Goal: Transaction & Acquisition: Purchase product/service

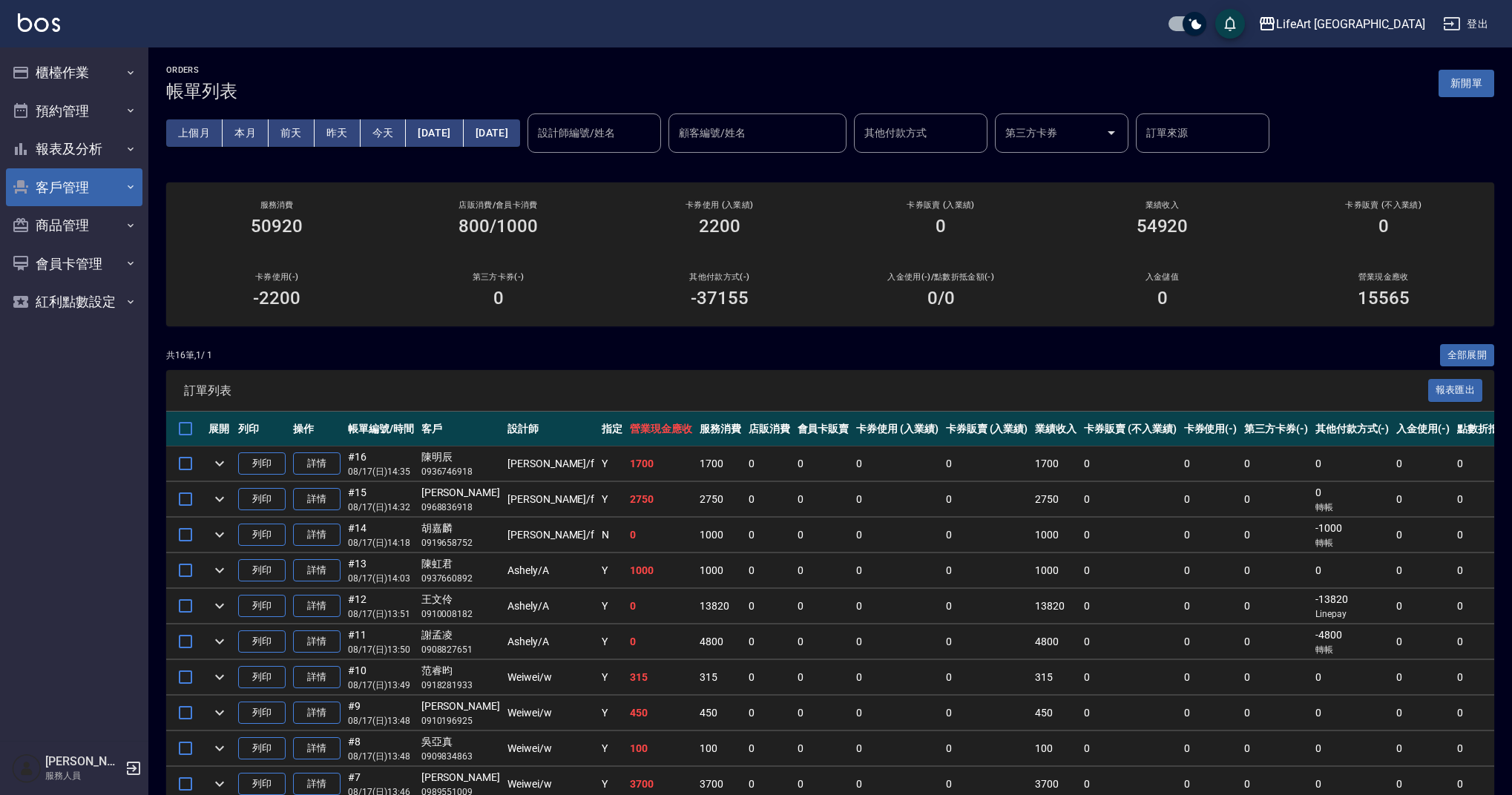
click at [88, 180] on button "客戶管理" at bounding box center [74, 187] width 136 height 39
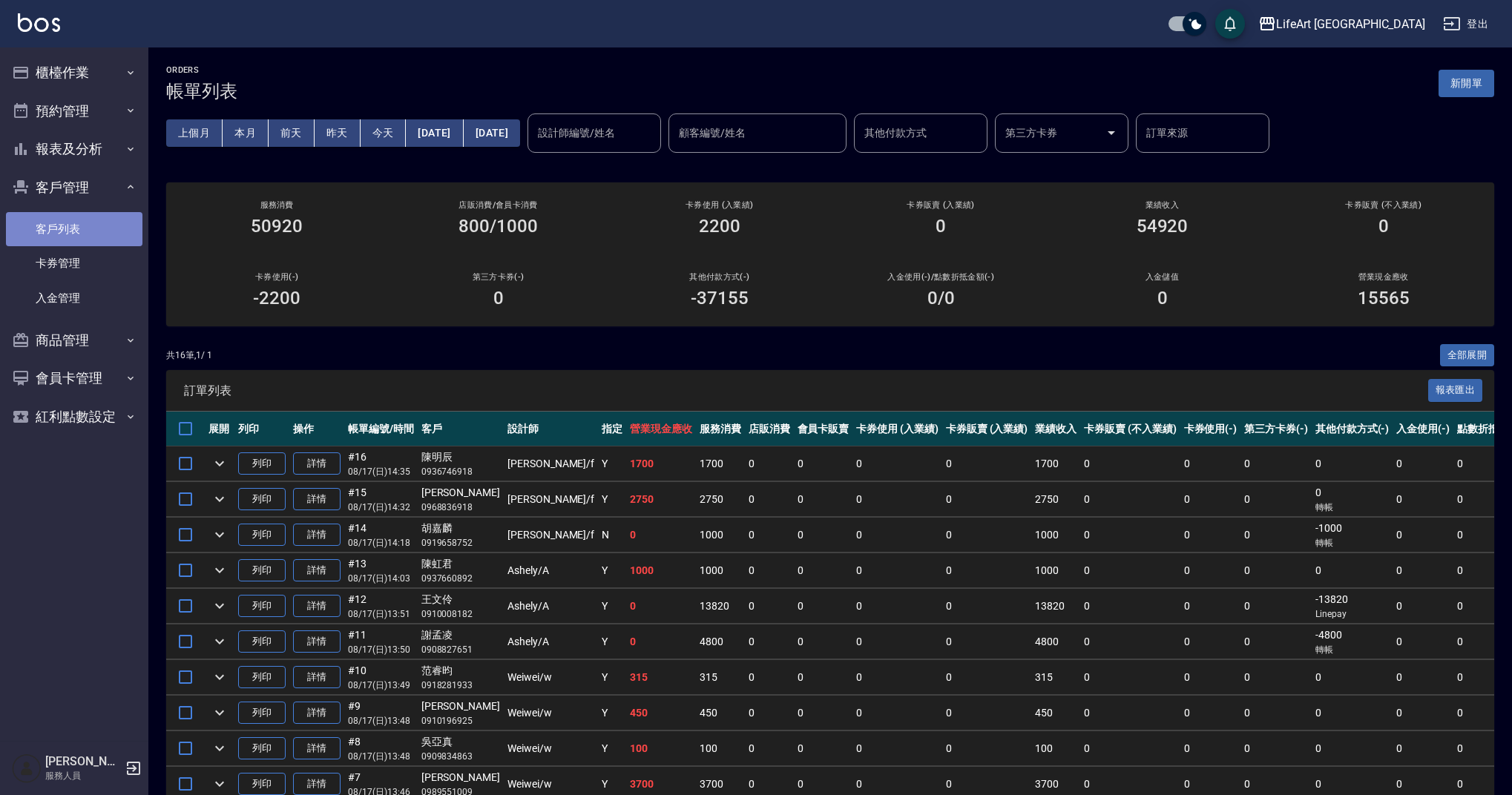
click at [99, 224] on link "客戶列表" at bounding box center [74, 230] width 136 height 34
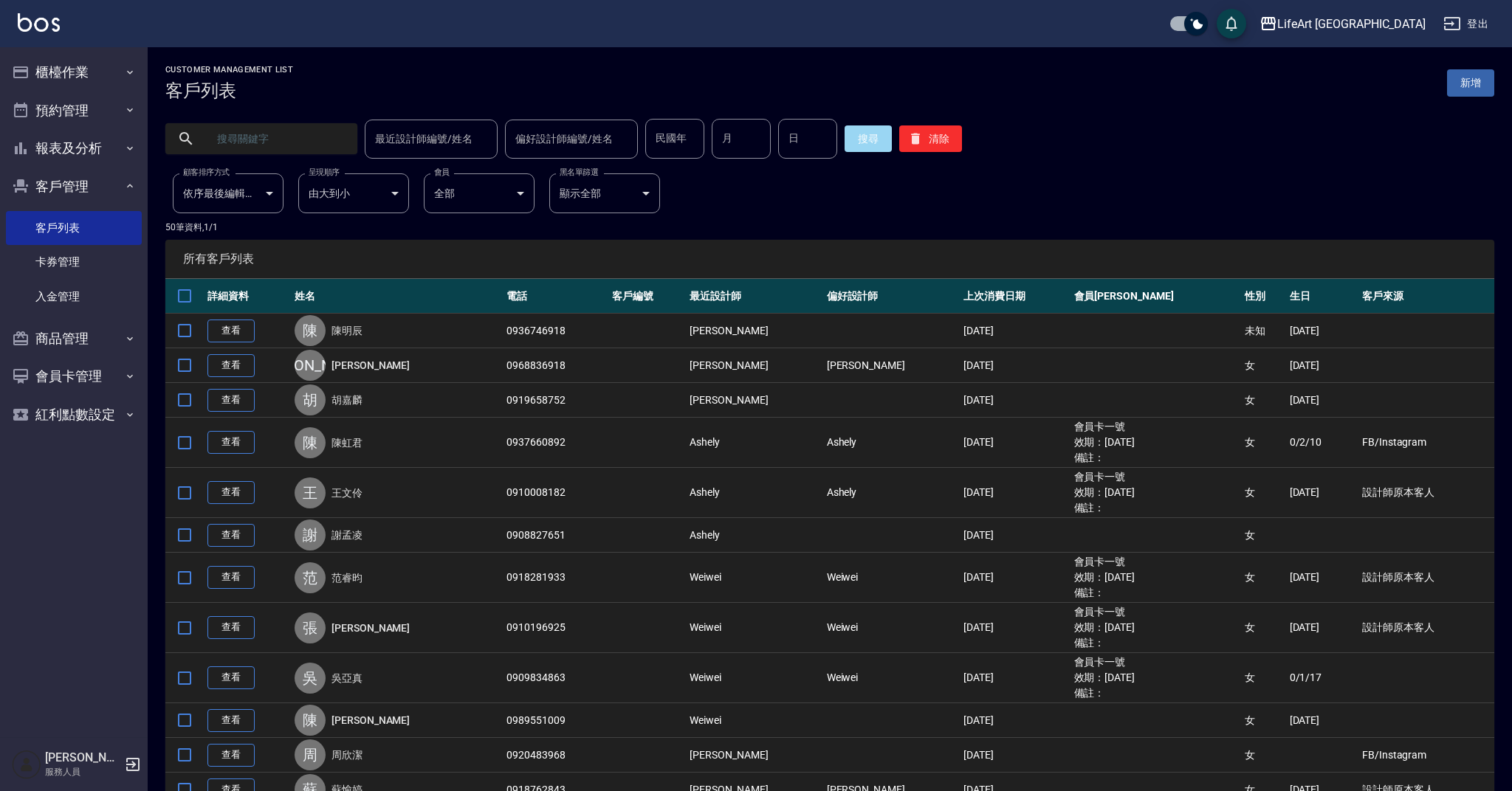
click at [327, 148] on input "text" at bounding box center [275, 138] width 139 height 40
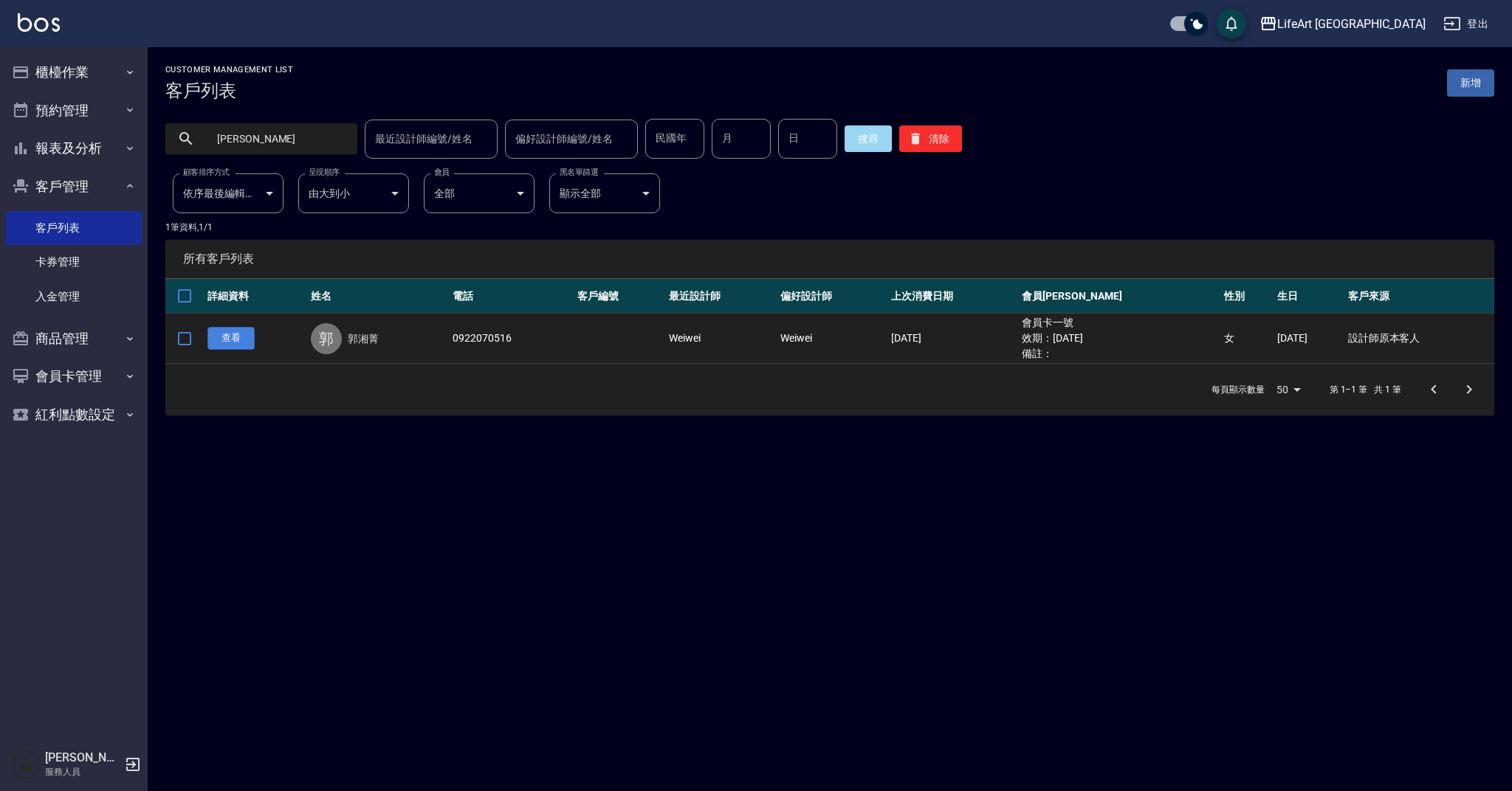
type input "[PERSON_NAME]"
click at [239, 339] on link "查看" at bounding box center [230, 338] width 47 height 23
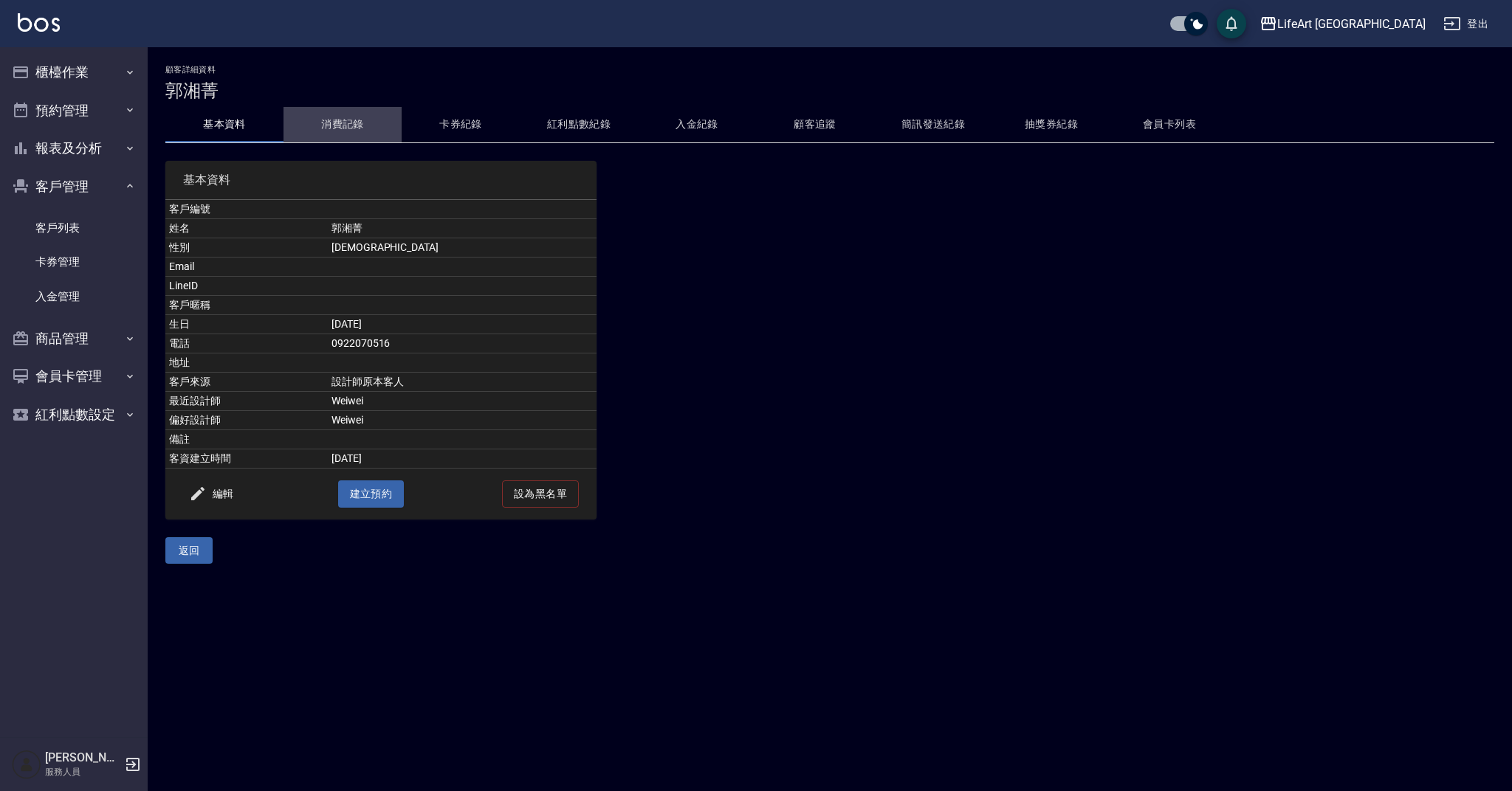
click at [343, 125] on button "消費記錄" at bounding box center [342, 124] width 118 height 36
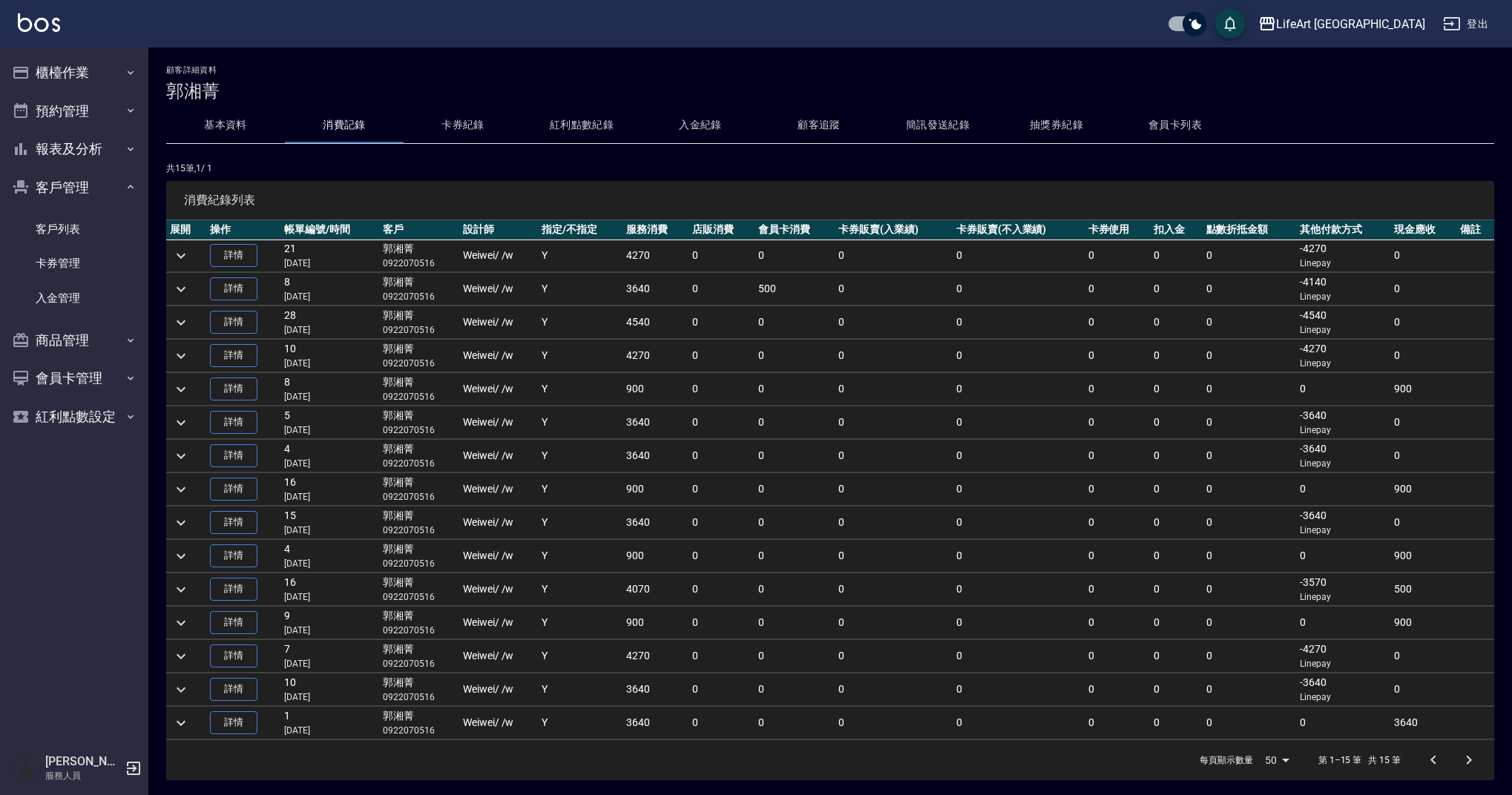
click at [180, 253] on icon "expand row" at bounding box center [181, 255] width 18 height 18
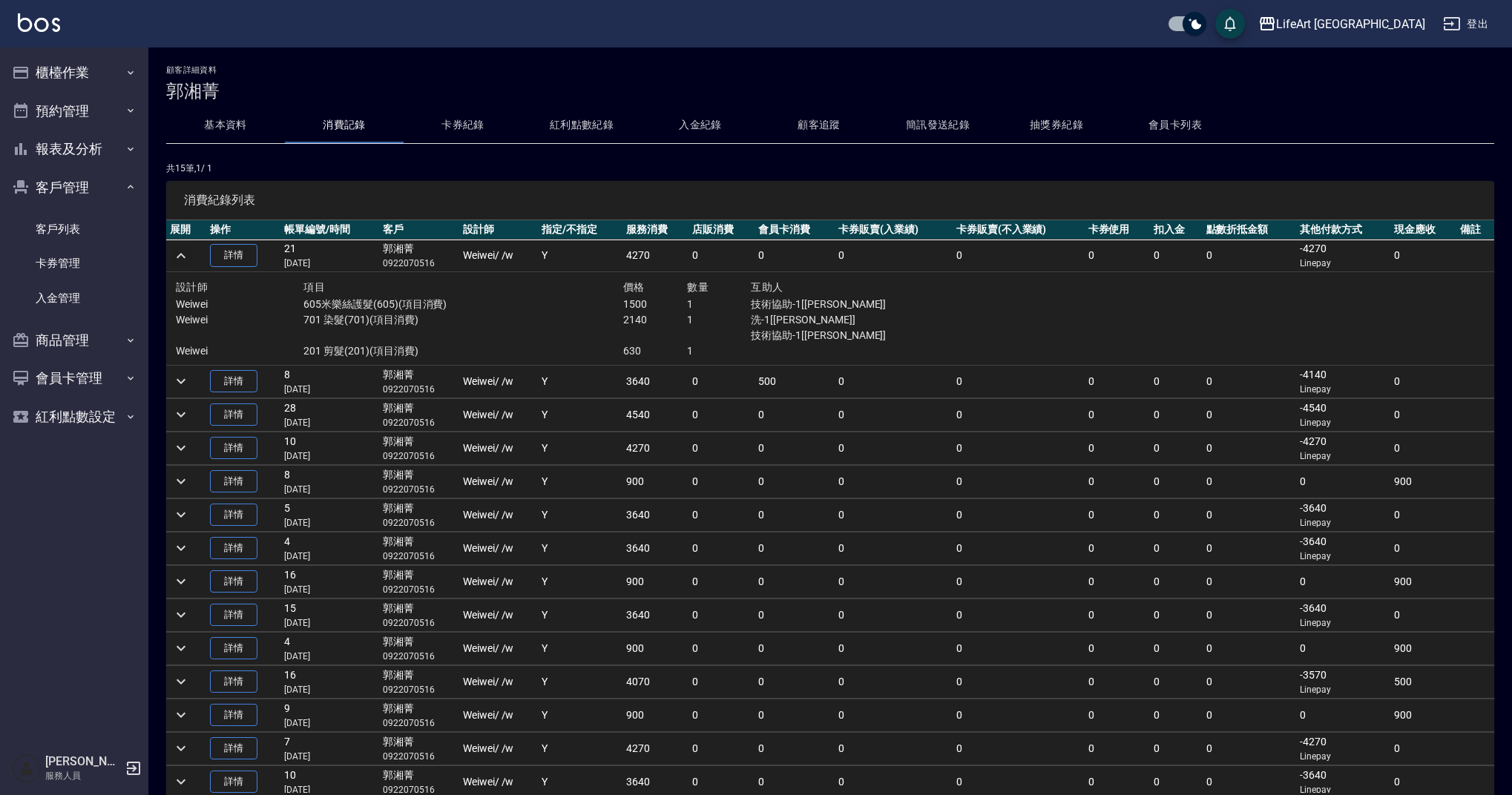
click at [180, 253] on icon "expand row" at bounding box center [181, 255] width 18 height 18
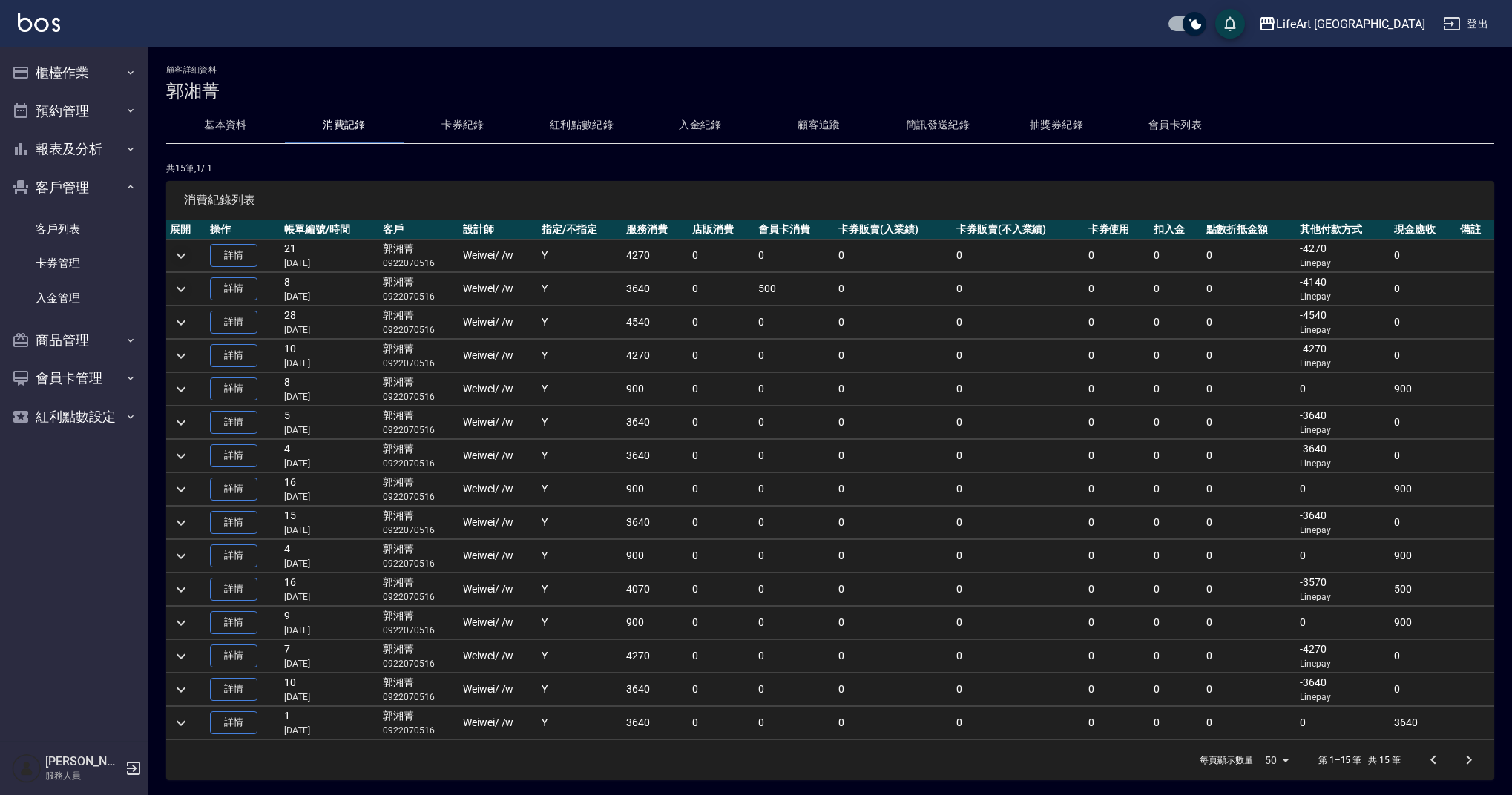
click at [180, 295] on icon "expand row" at bounding box center [181, 289] width 18 height 18
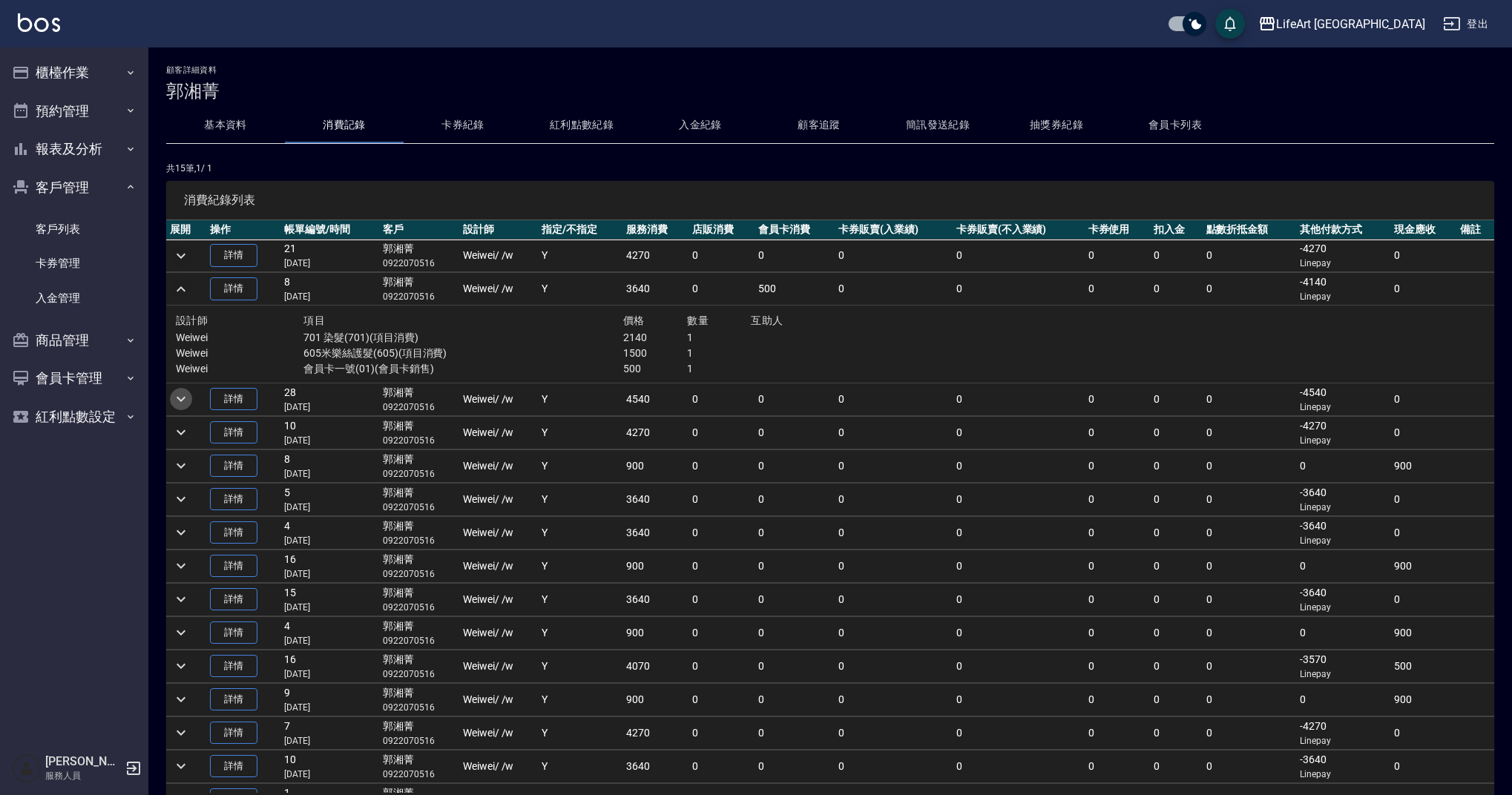
click at [189, 392] on button "expand row" at bounding box center [181, 399] width 22 height 22
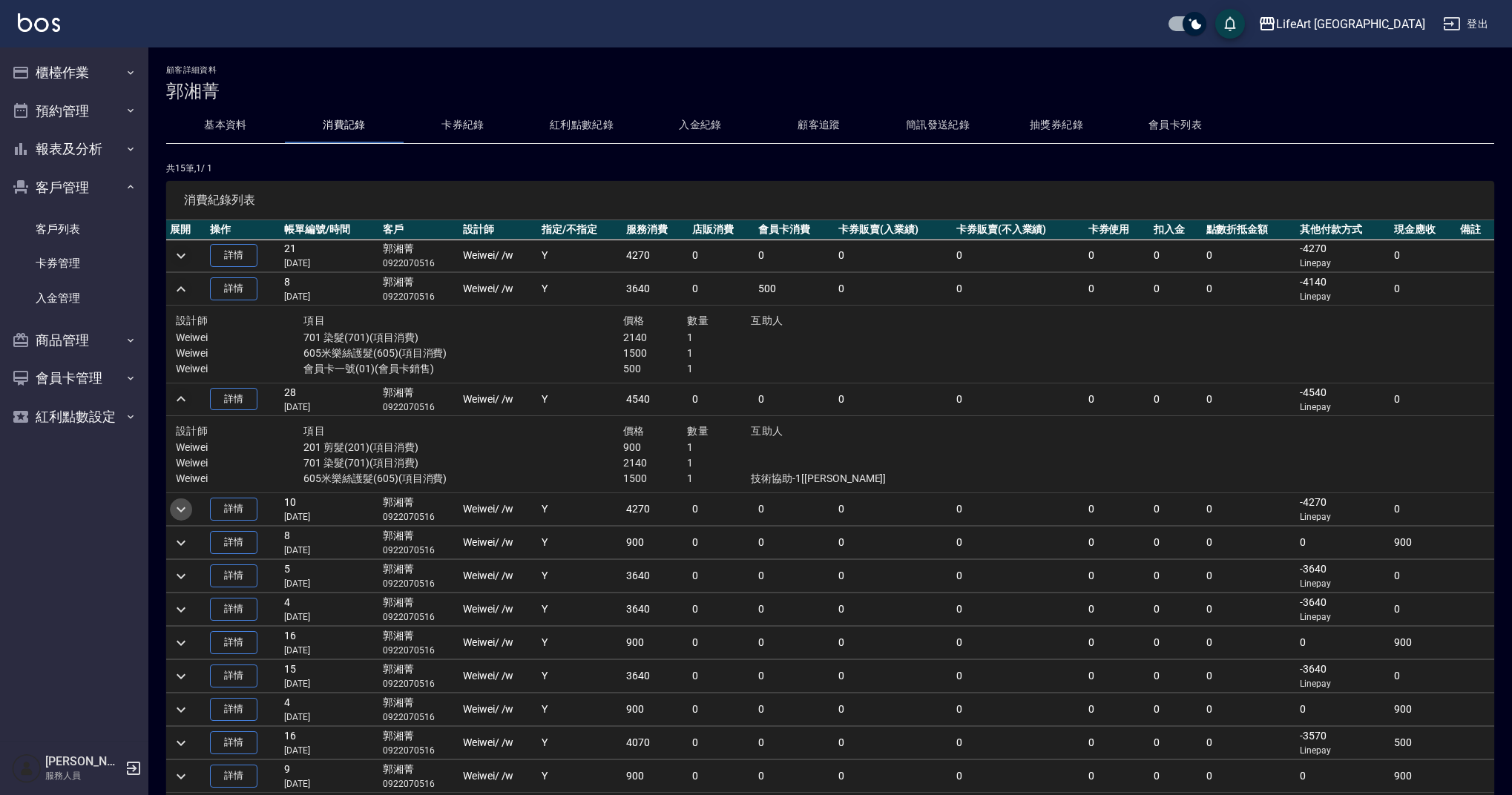
click at [184, 506] on icon "expand row" at bounding box center [181, 509] width 18 height 18
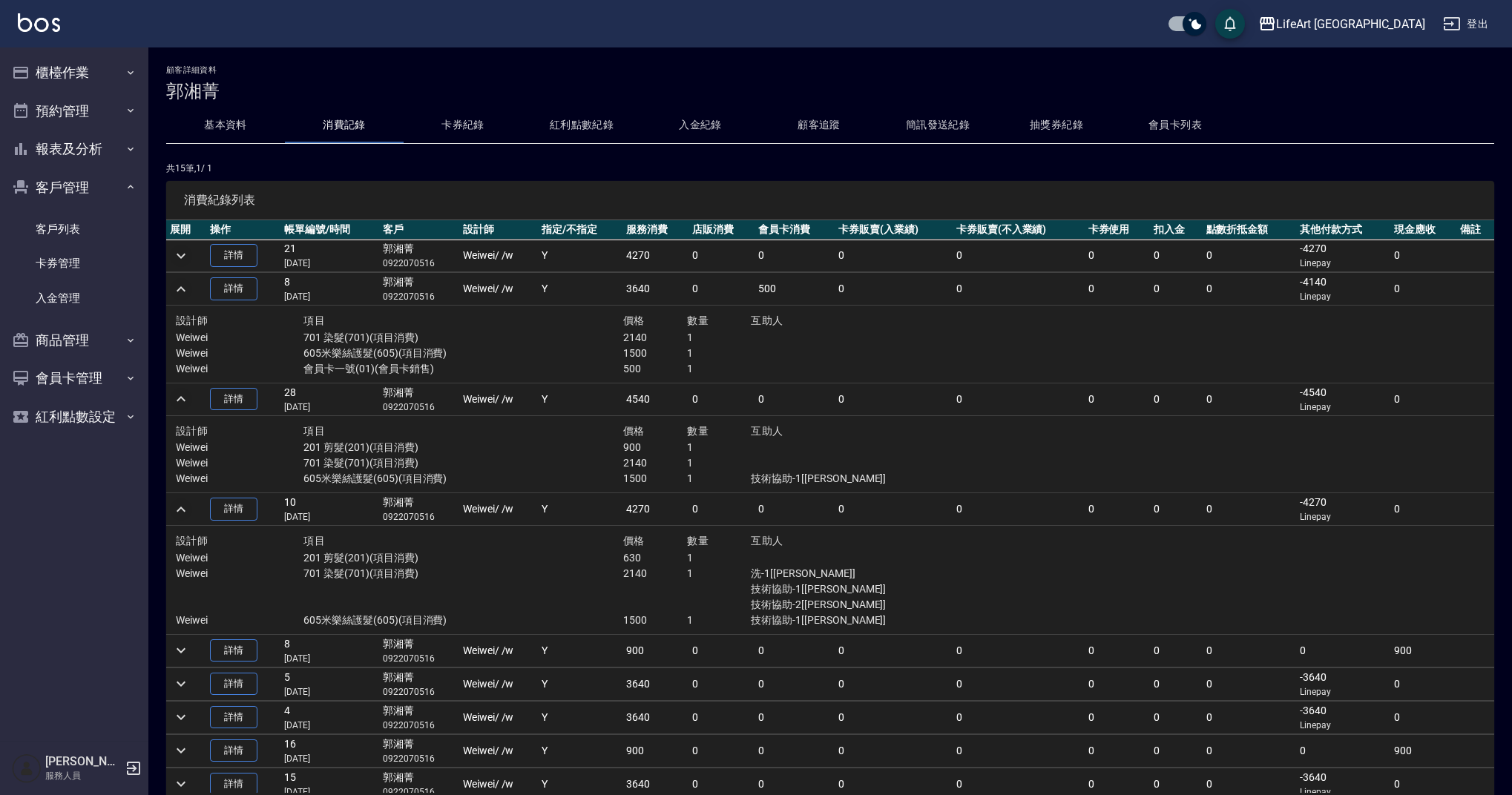
click at [180, 292] on icon "expand row" at bounding box center [181, 289] width 18 height 18
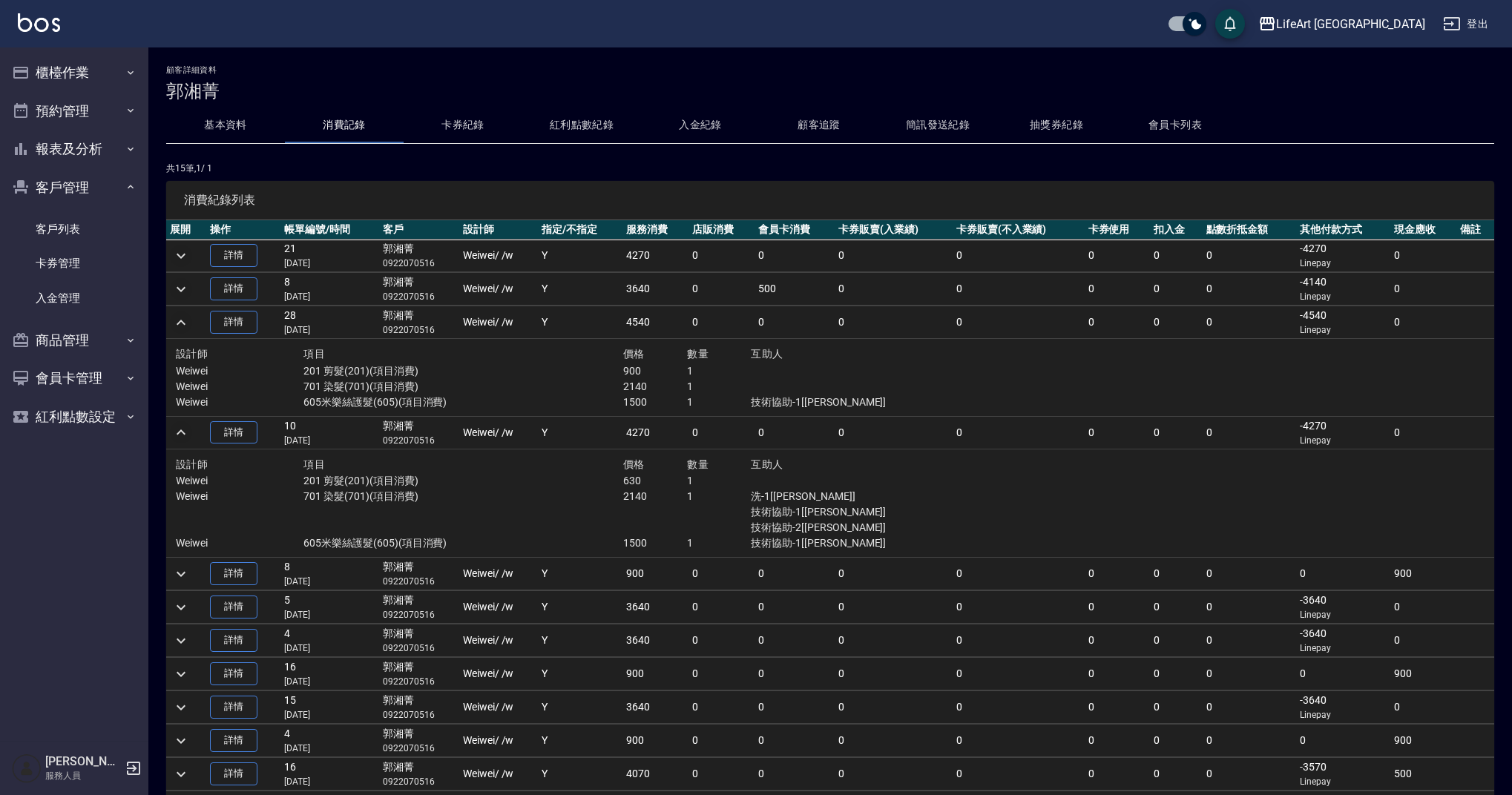
click at [183, 325] on icon "expand row" at bounding box center [181, 322] width 18 height 18
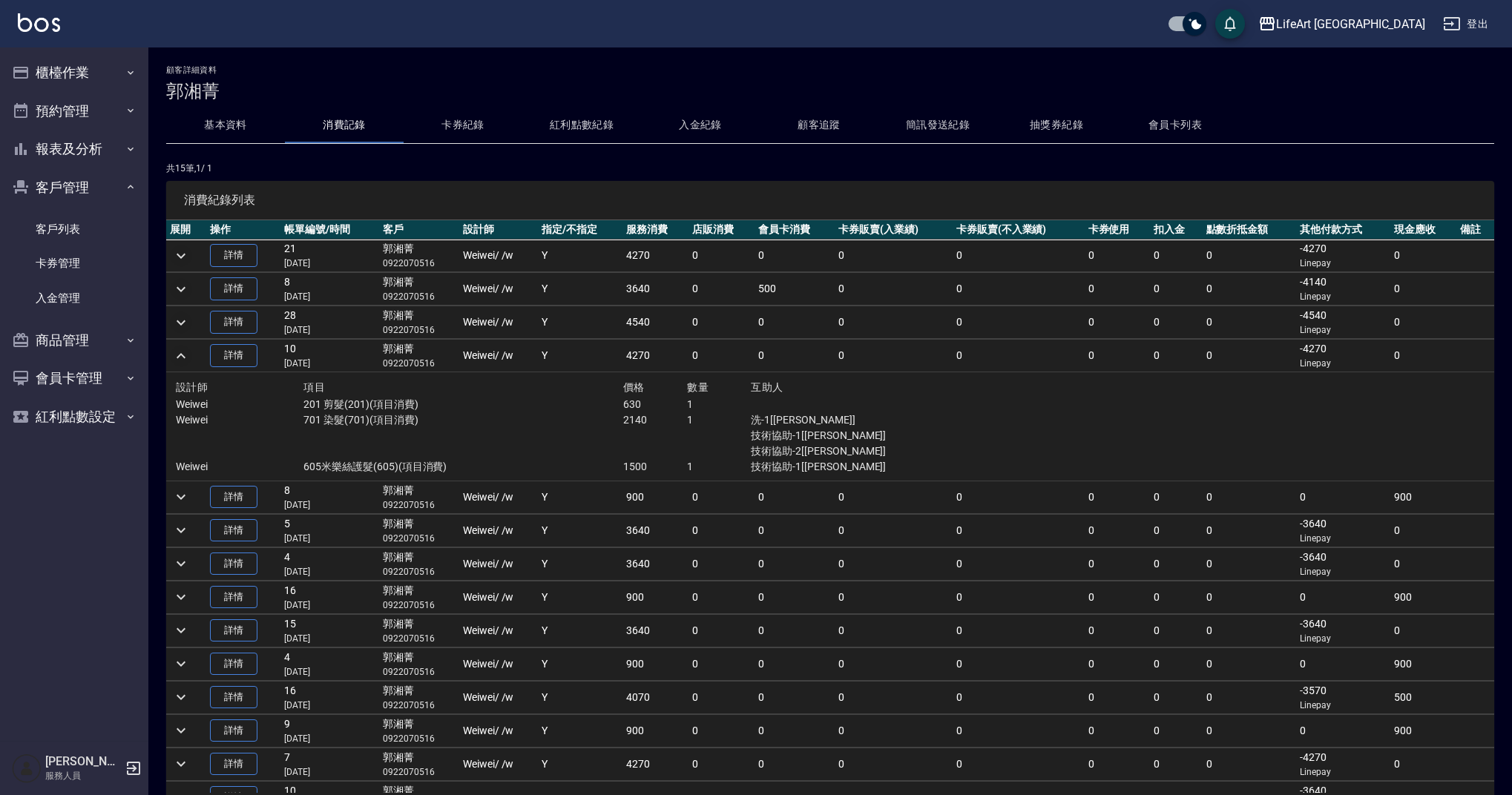
click at [181, 362] on icon "expand row" at bounding box center [181, 356] width 18 height 18
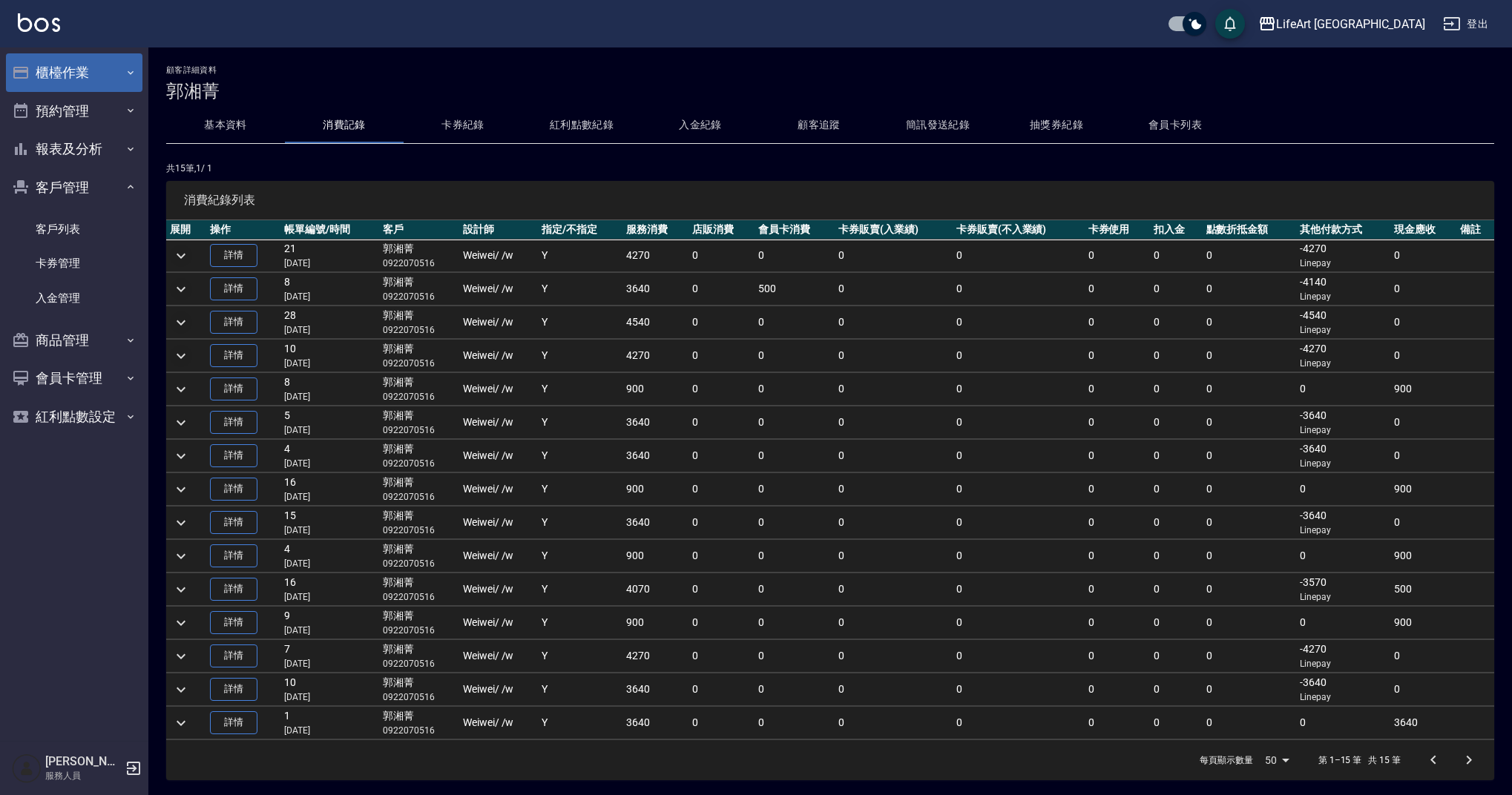
click at [63, 83] on button "櫃檯作業" at bounding box center [74, 72] width 136 height 39
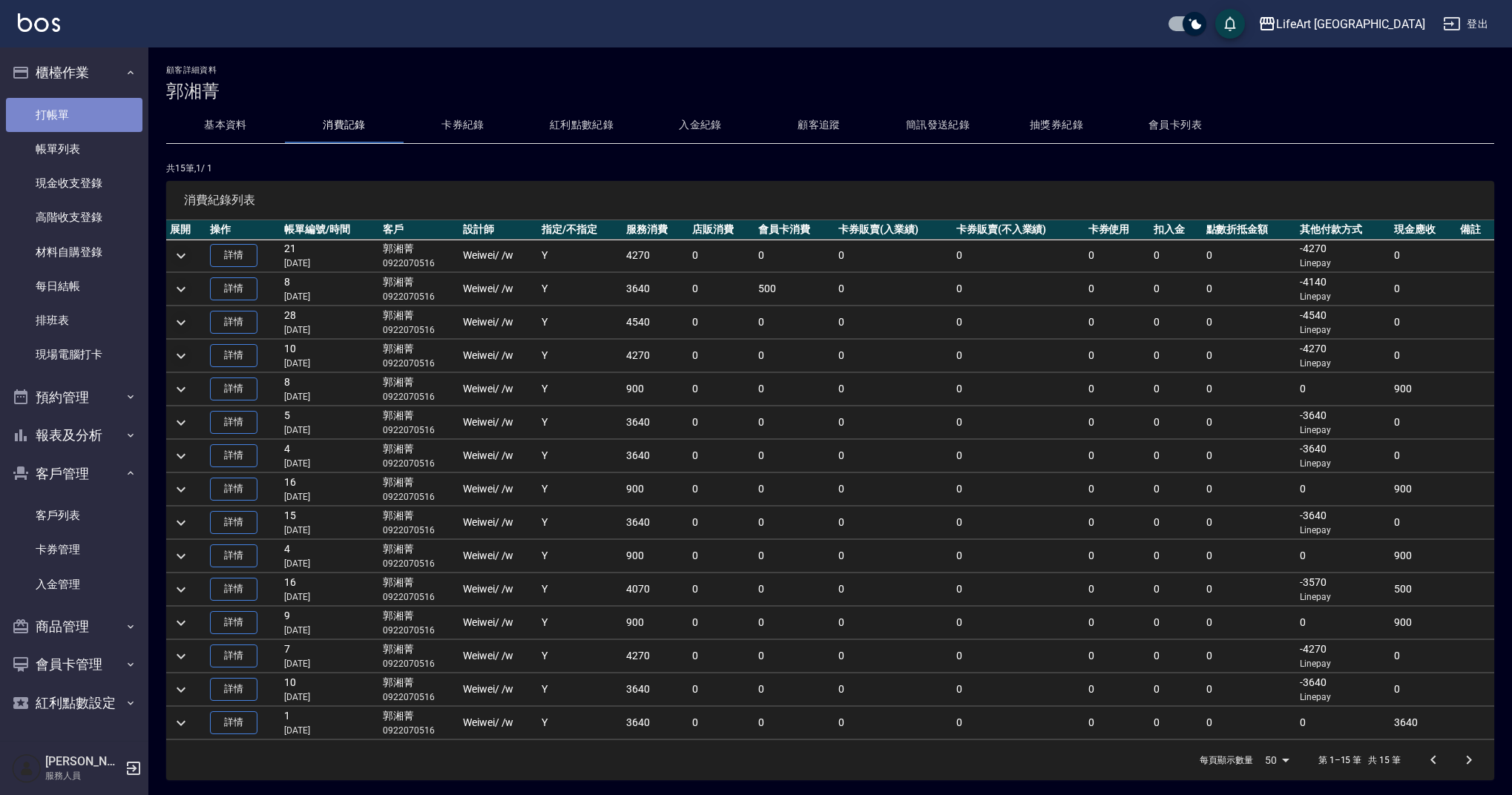
click at [88, 101] on link "打帳單" at bounding box center [74, 115] width 136 height 34
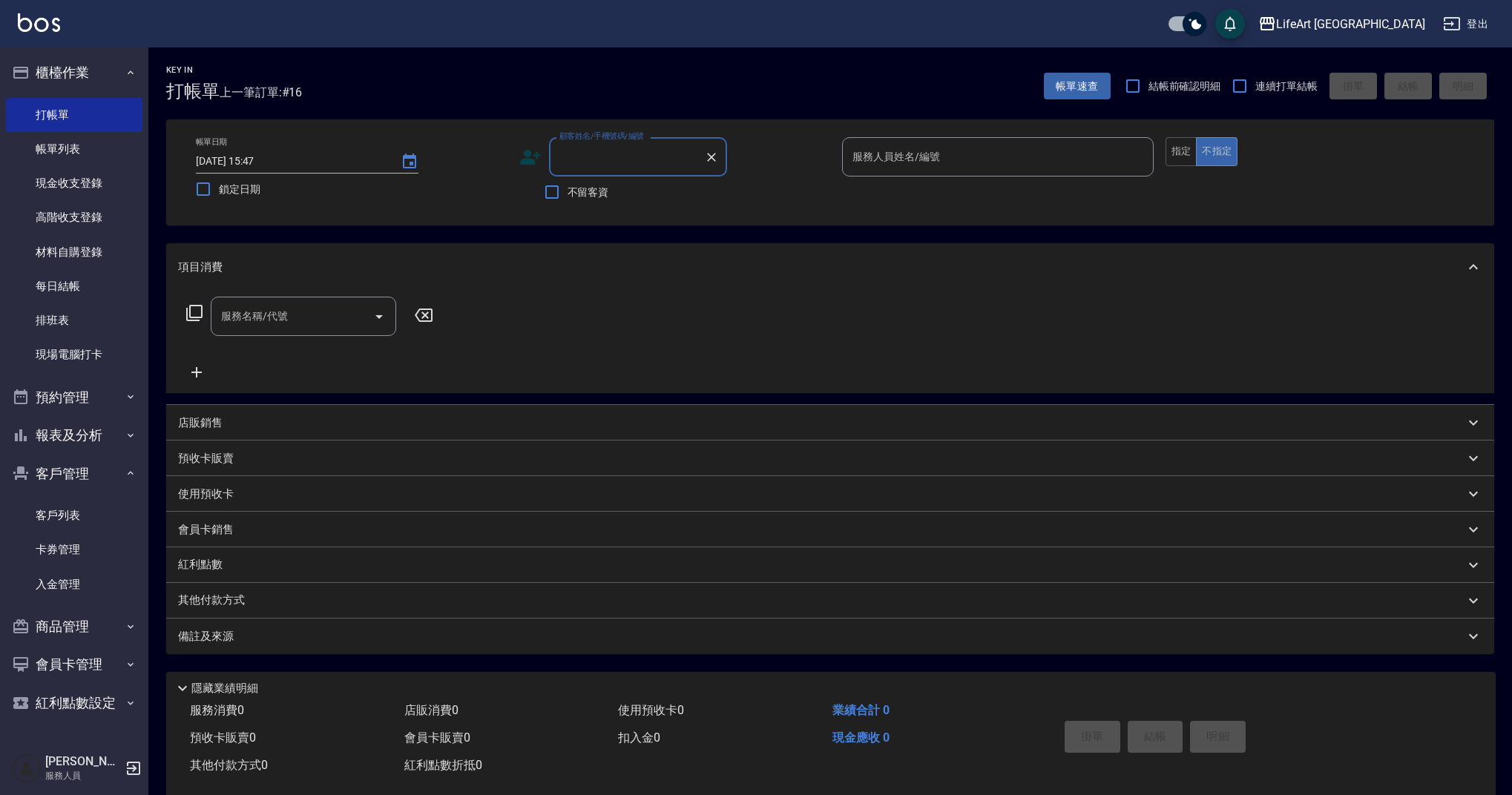
click at [632, 158] on input "顧客姓名/手機號碼/編號" at bounding box center [627, 157] width 142 height 26
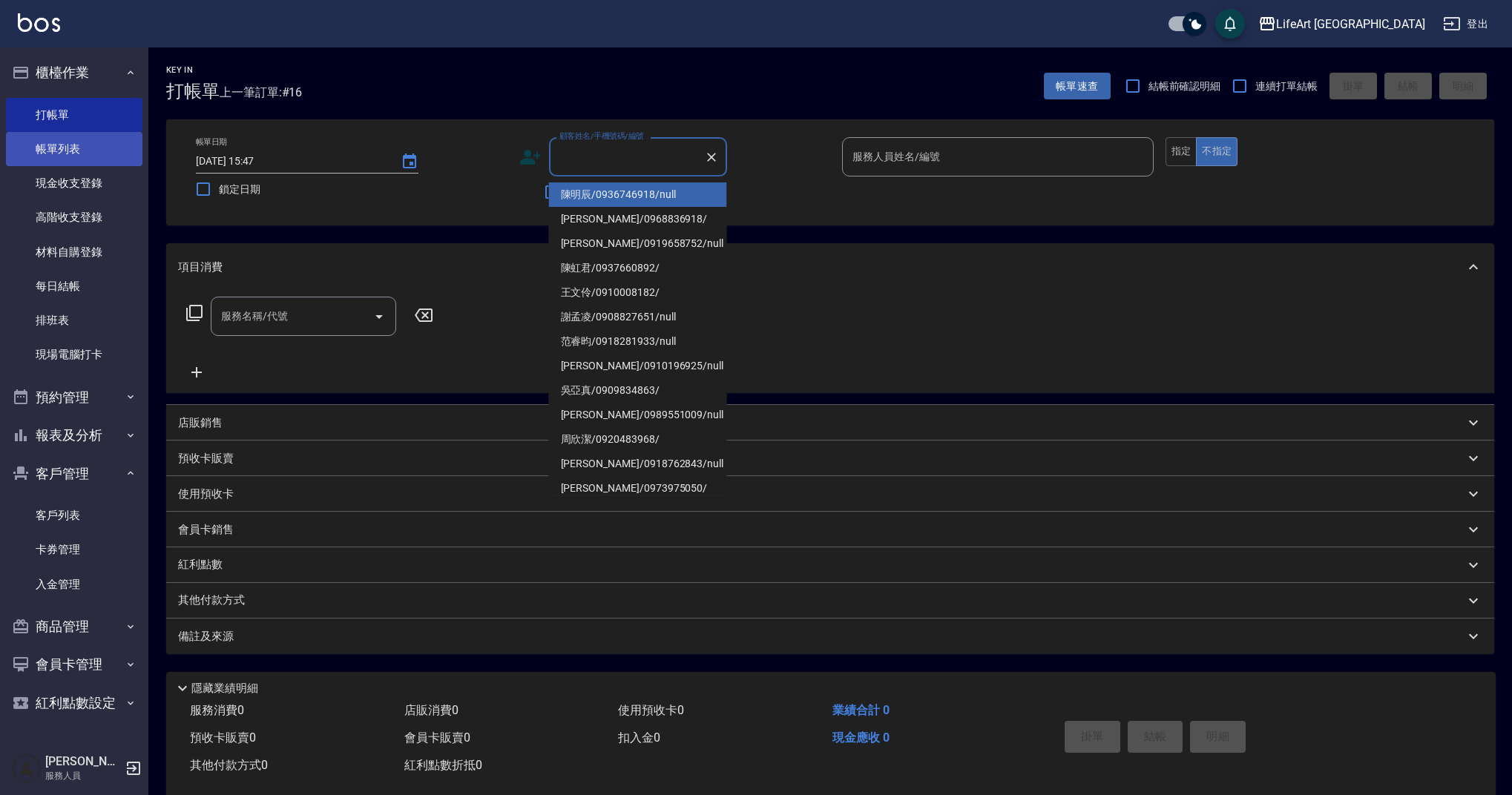
click at [111, 148] on link "帳單列表" at bounding box center [74, 149] width 136 height 34
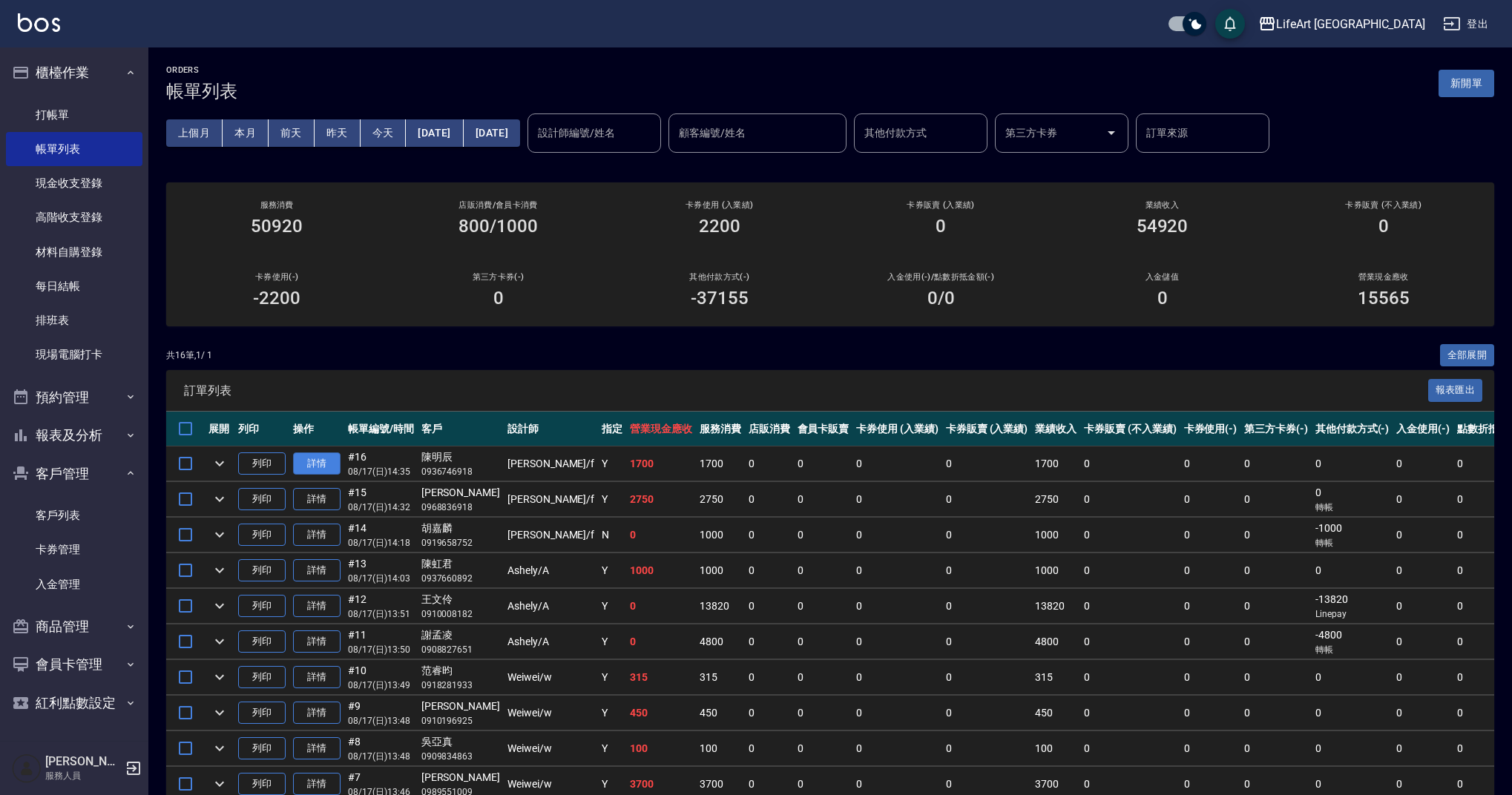
click at [320, 455] on link "詳情" at bounding box center [316, 463] width 47 height 23
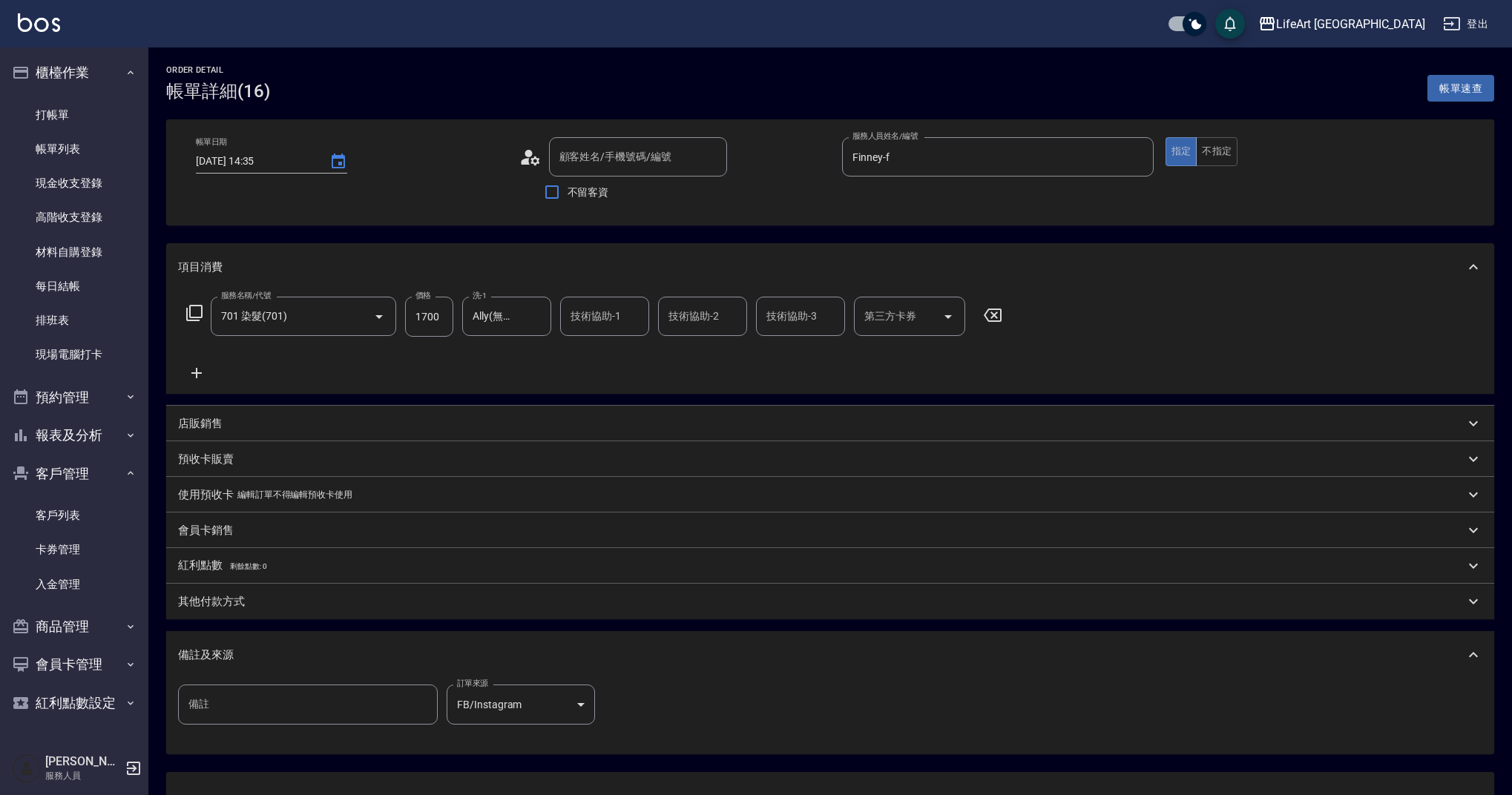
type input "[DATE] 14:35"
type input "Finney-f"
type input "701 染髮(701)"
type input "FB/Instagram"
type input "陳明辰/0936746918/null"
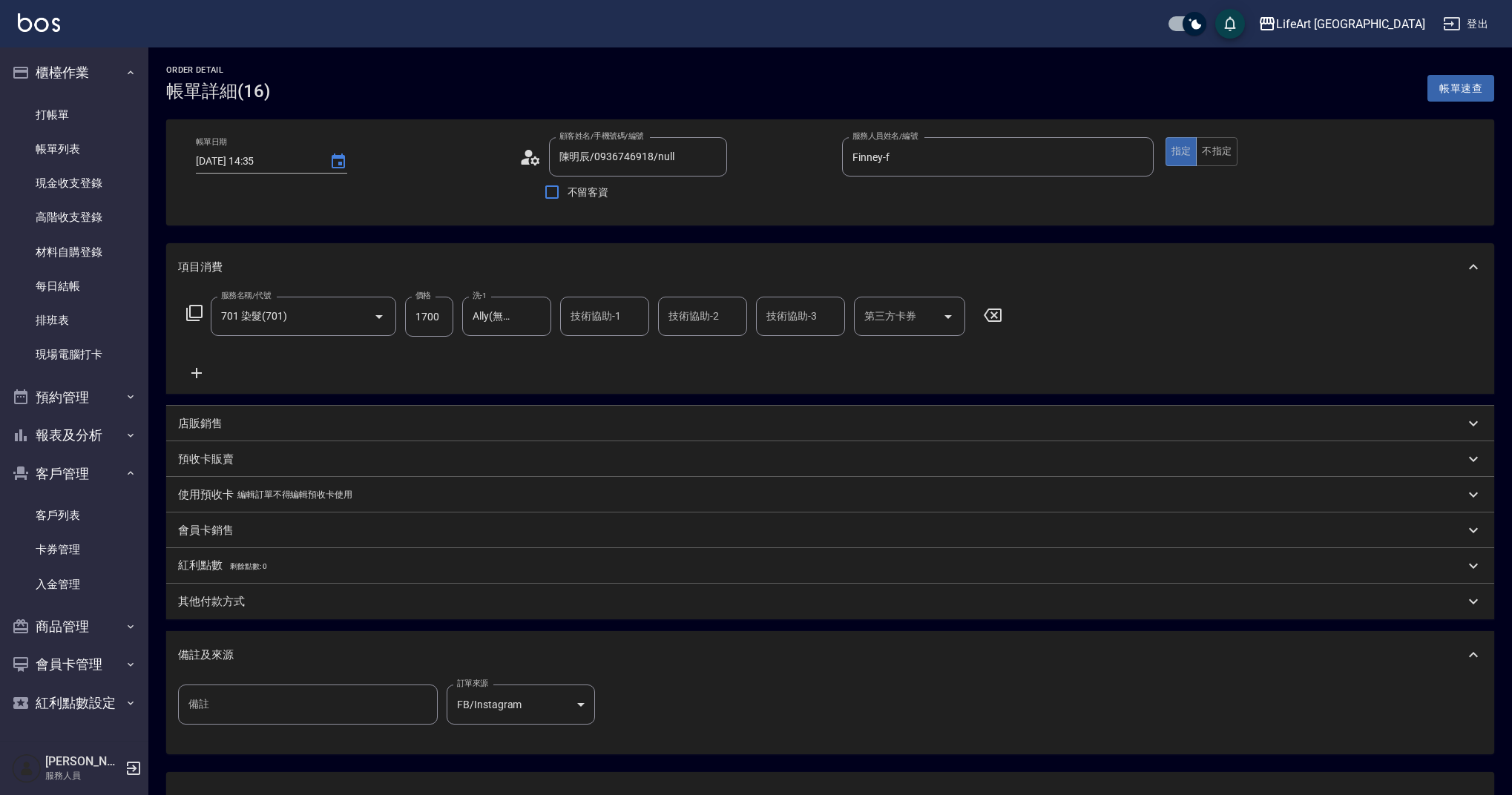
click at [240, 606] on p "其他付款方式" at bounding box center [212, 601] width 67 height 15
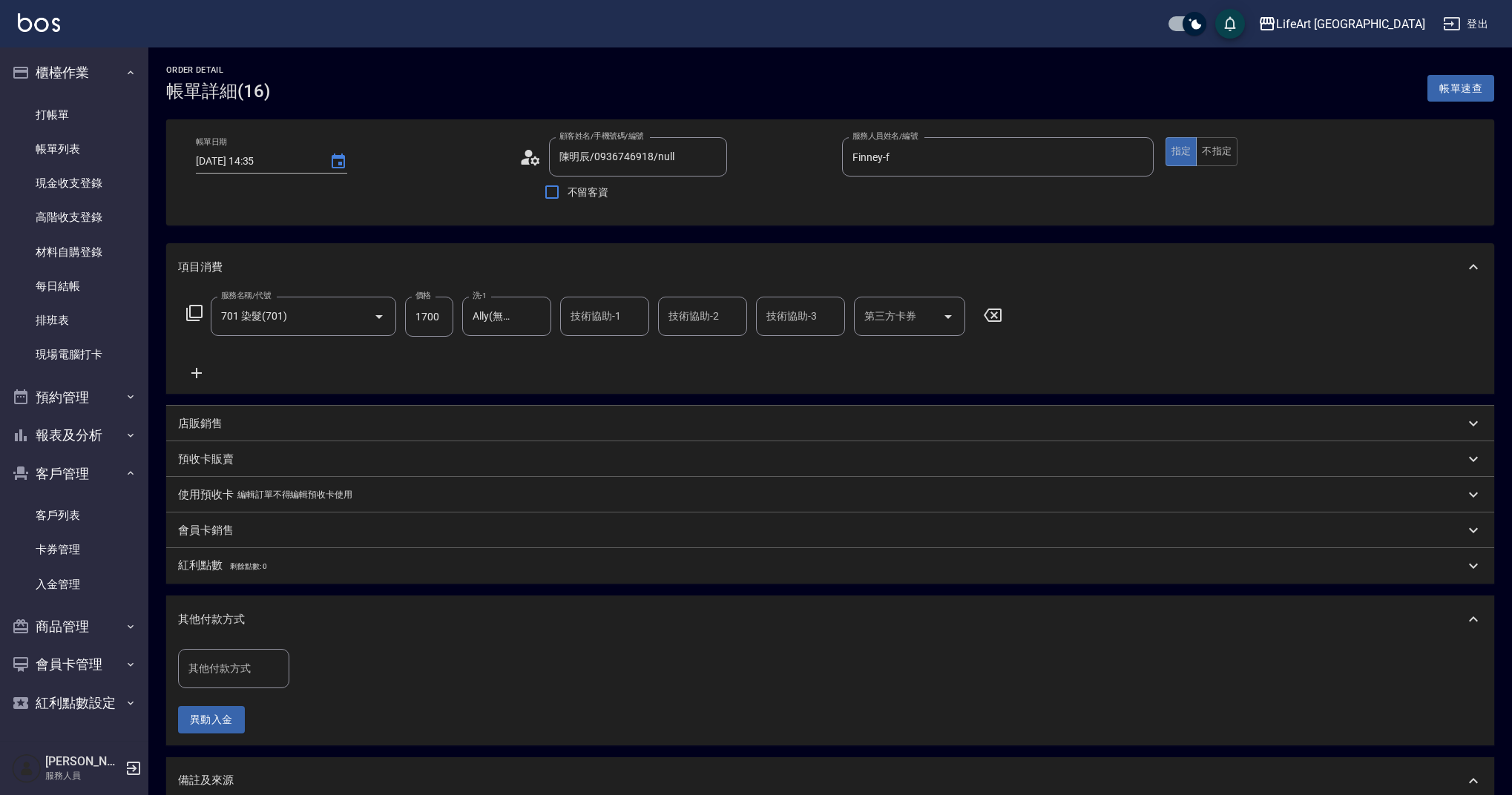
click at [246, 609] on div "其他付款方式" at bounding box center [830, 619] width 1328 height 47
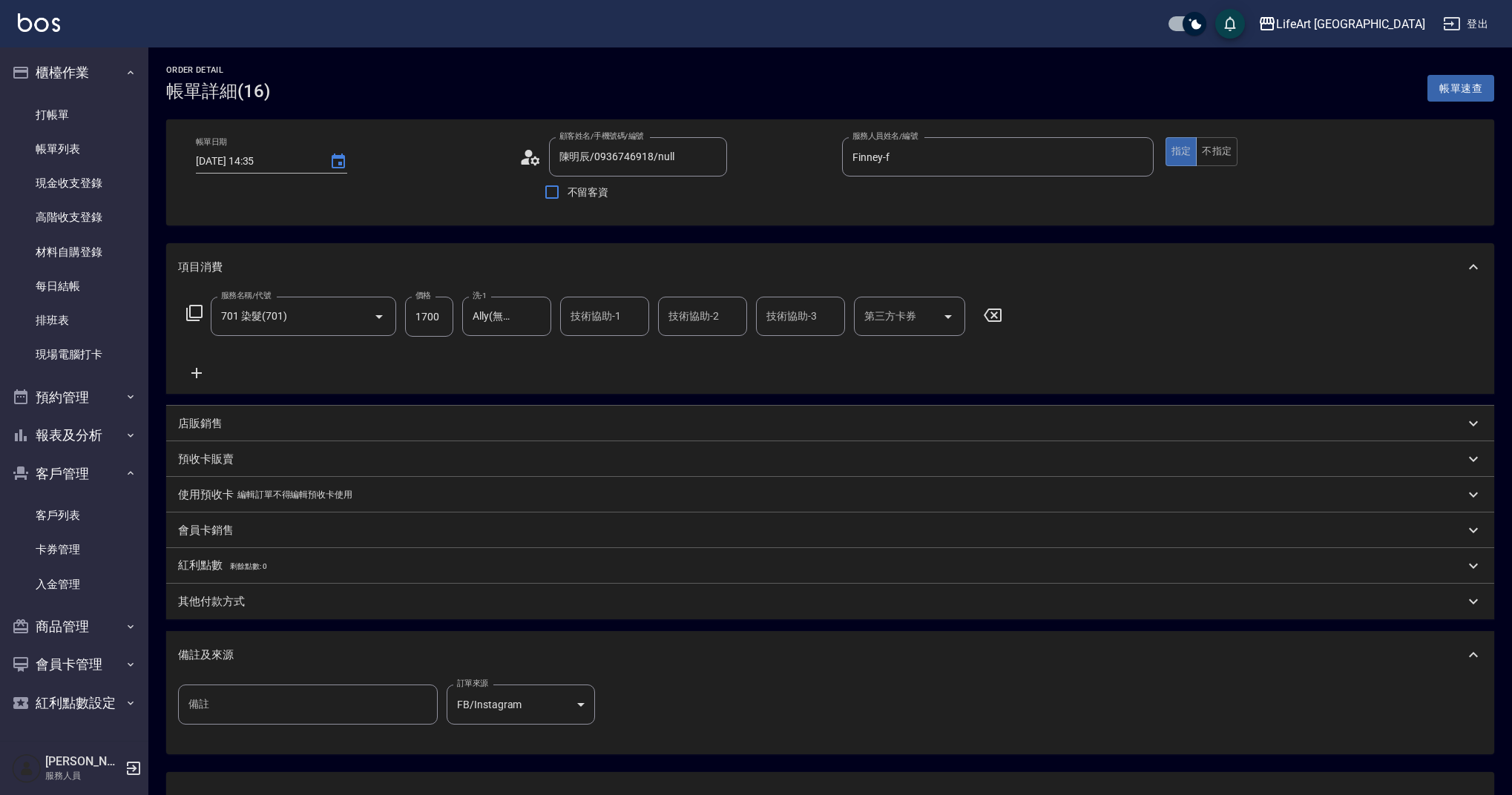
click at [248, 609] on div "其他付款方式" at bounding box center [821, 601] width 1287 height 15
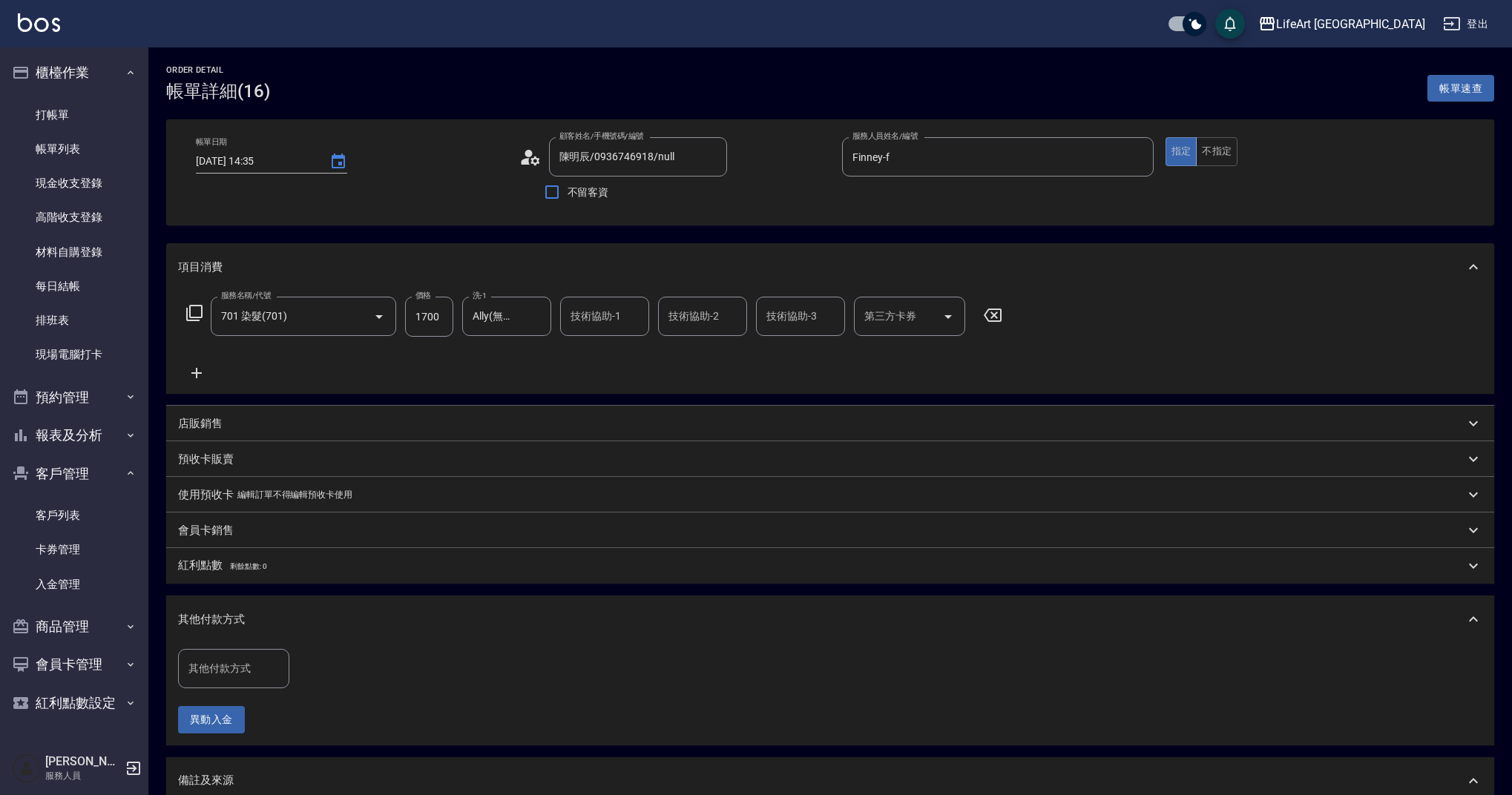
click at [243, 642] on div "其他付款方式" at bounding box center [830, 619] width 1328 height 47
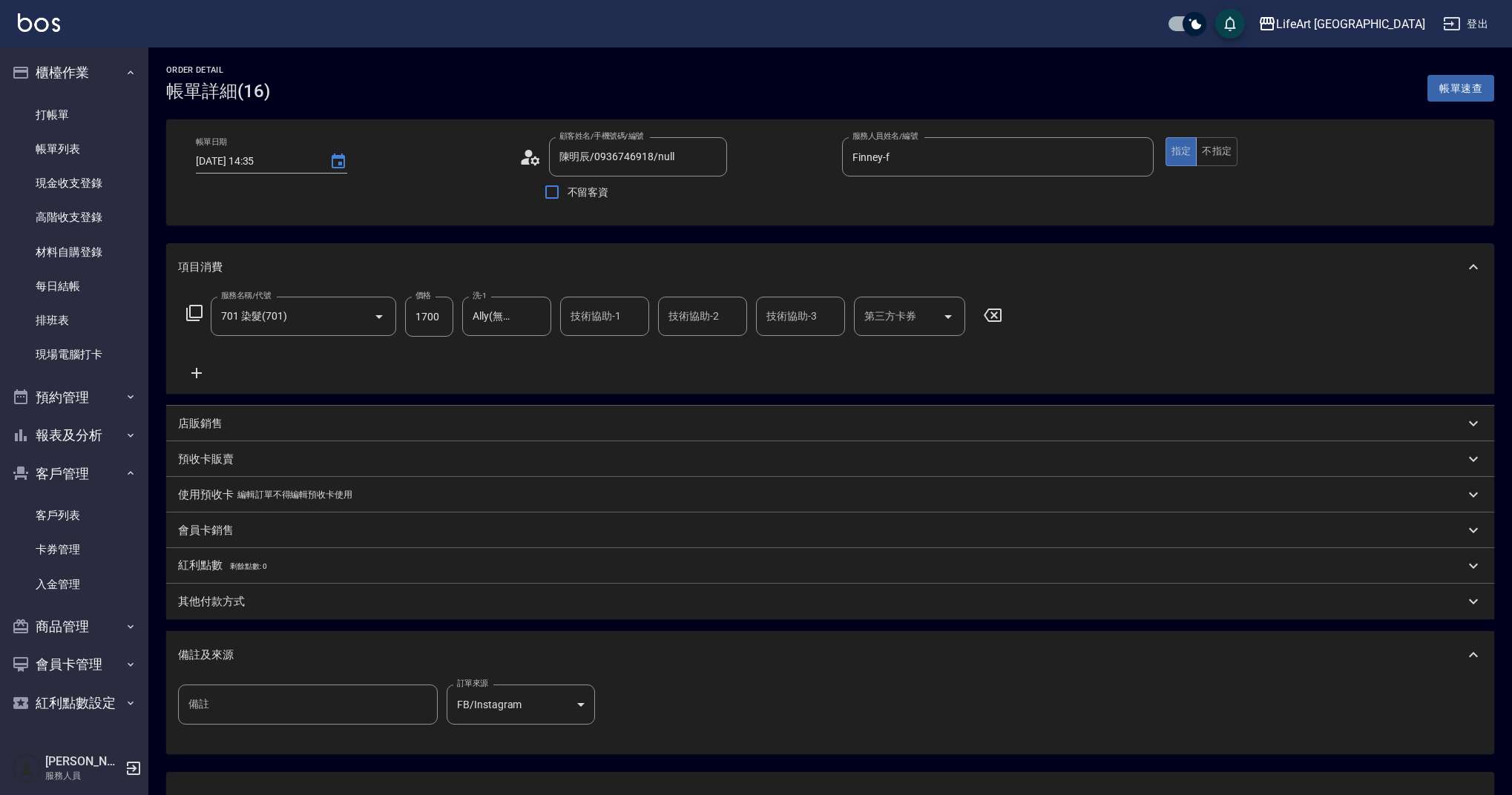
click at [239, 605] on p "其他付款方式" at bounding box center [212, 601] width 67 height 15
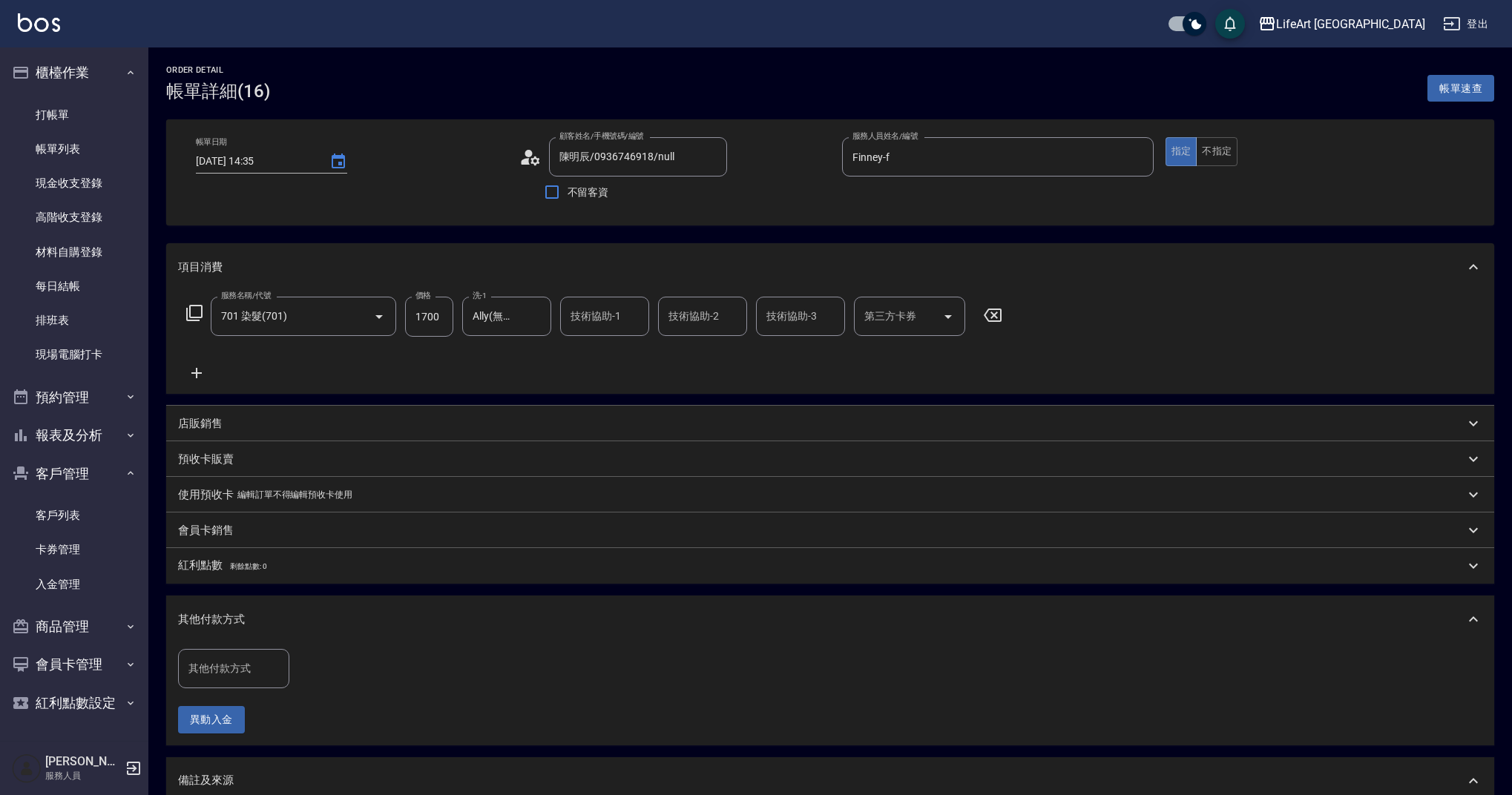
click at [220, 674] on input "其他付款方式" at bounding box center [234, 668] width 98 height 26
click at [219, 562] on span "轉帳" at bounding box center [234, 557] width 111 height 25
type input "轉帳"
drag, startPoint x: 341, startPoint y: 672, endPoint x: 261, endPoint y: 661, distance: 80.8
click at [261, 661] on div "其他付款方式 轉帳 其他付款方式 轉帳金額 0 轉帳金額" at bounding box center [298, 668] width 240 height 40
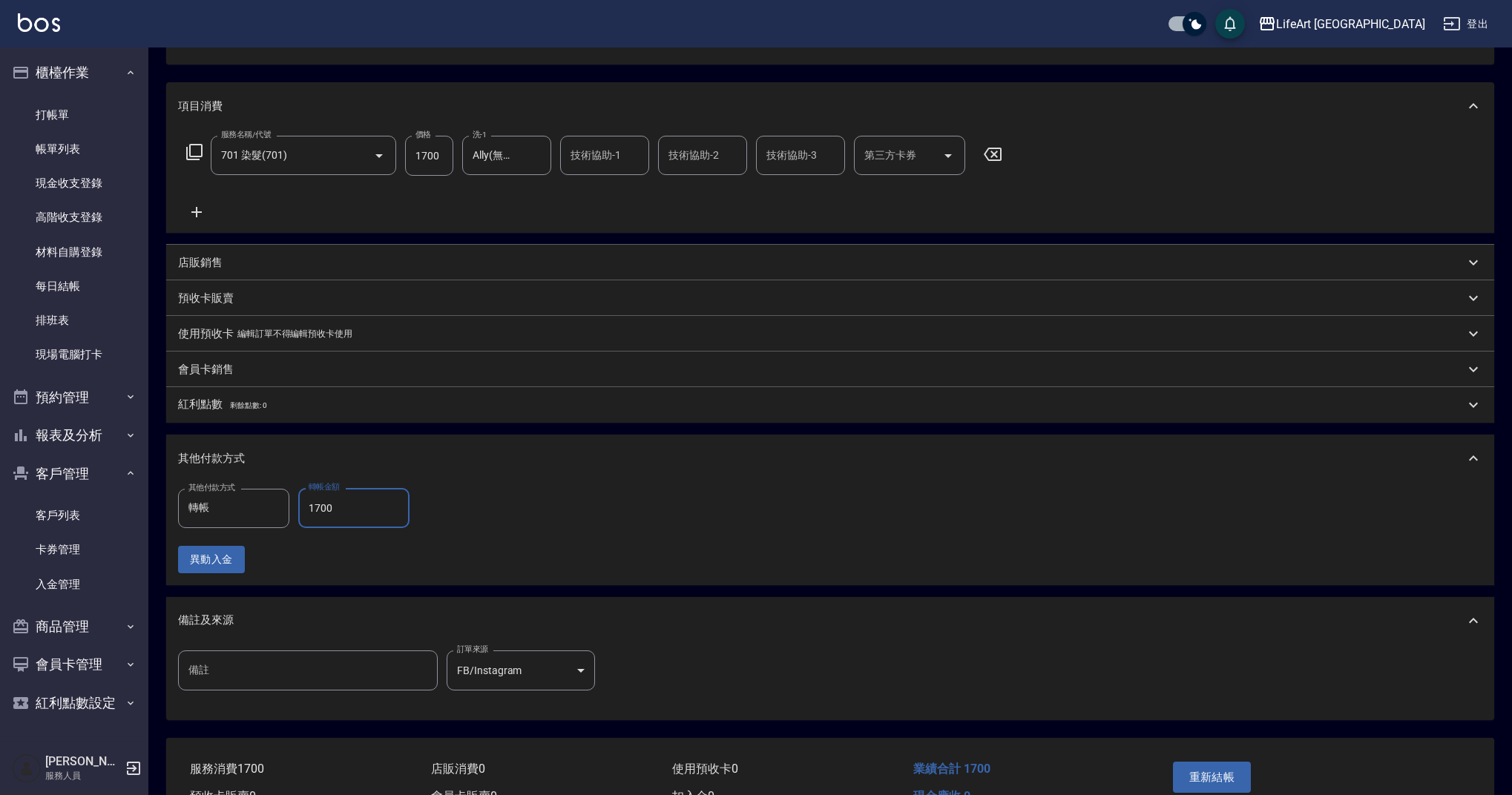
scroll to position [245, 0]
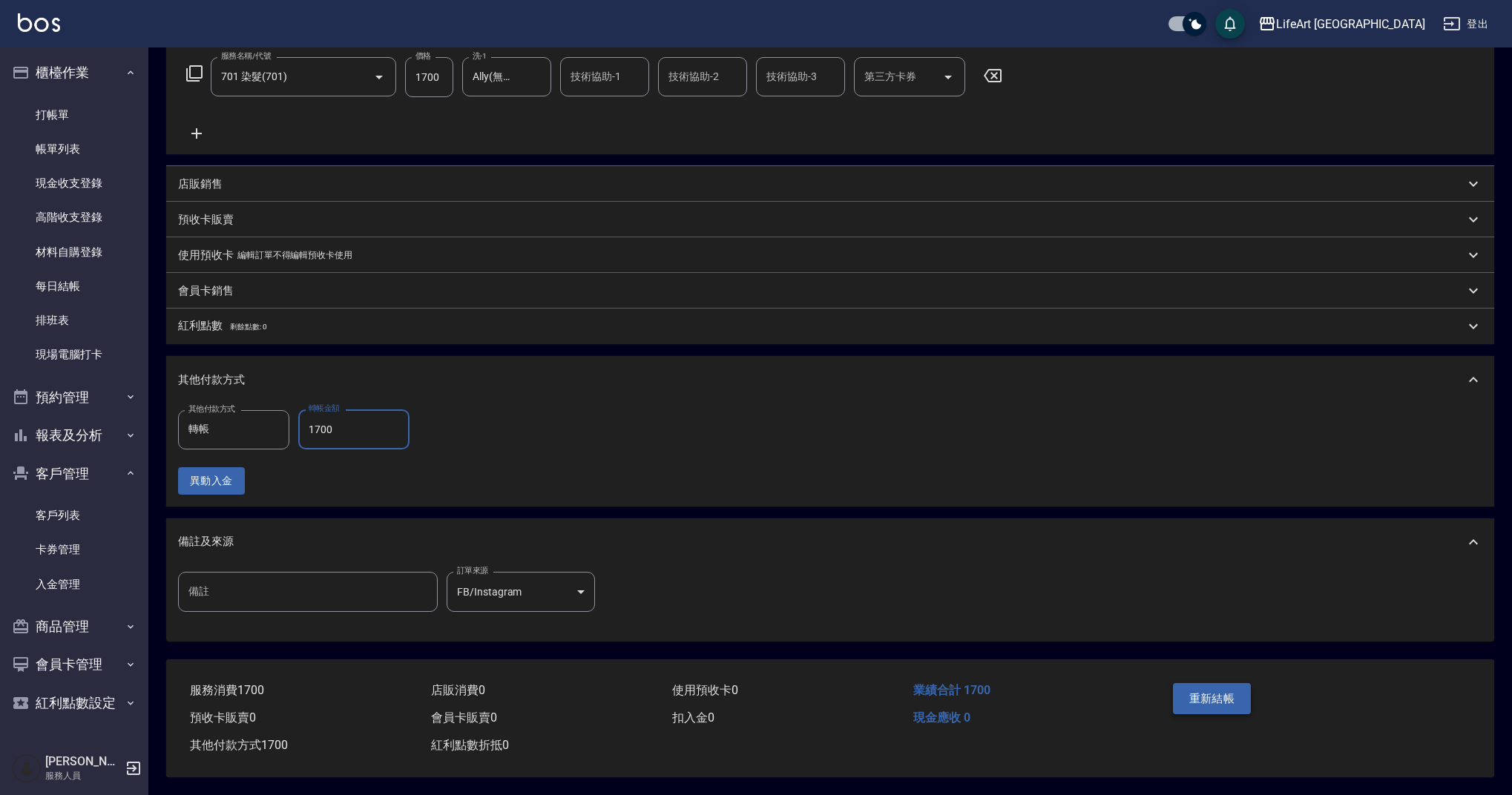
type input "1700"
click at [1197, 702] on button "重新結帳" at bounding box center [1212, 698] width 79 height 31
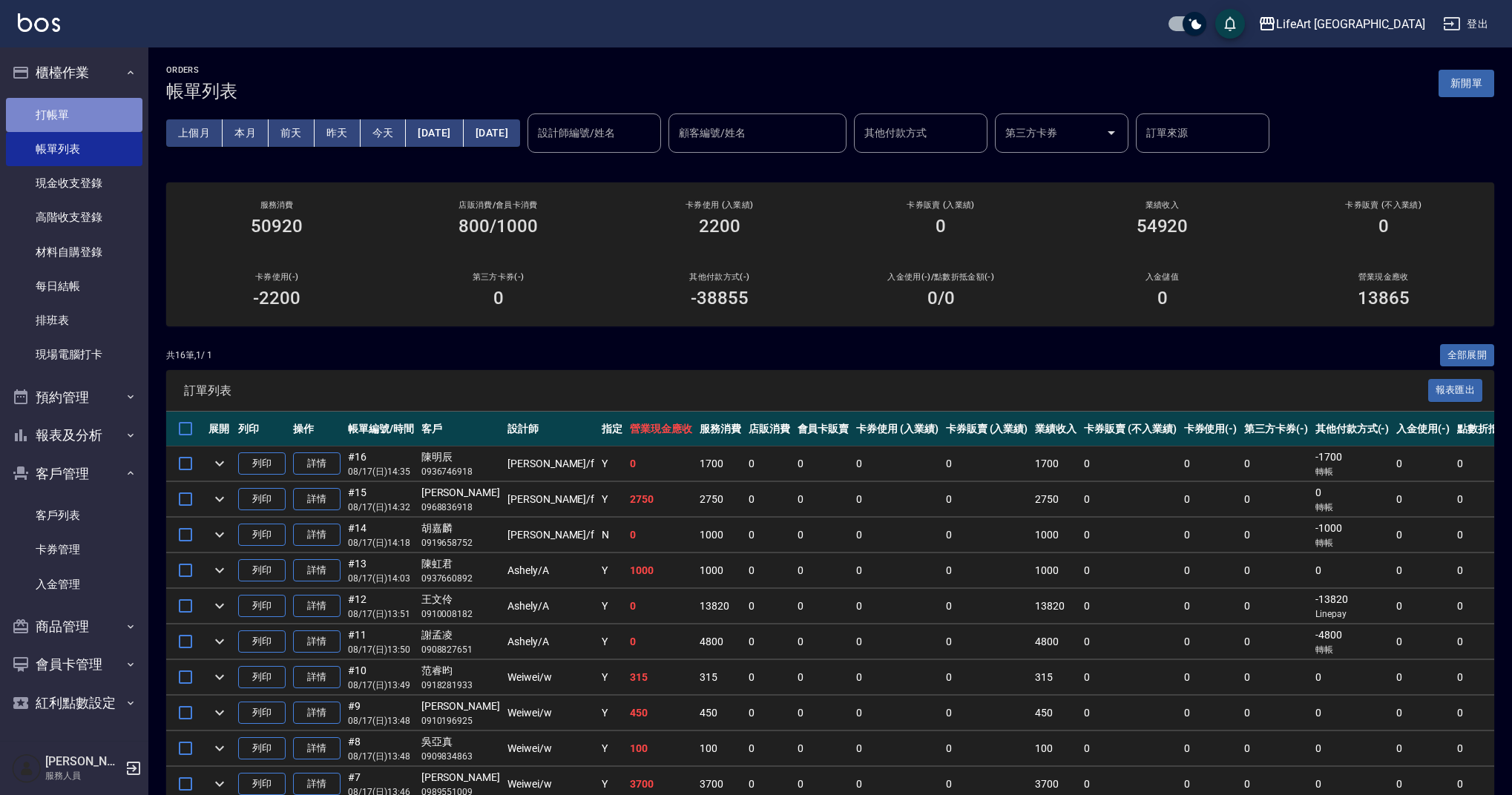
click at [97, 113] on link "打帳單" at bounding box center [74, 115] width 136 height 34
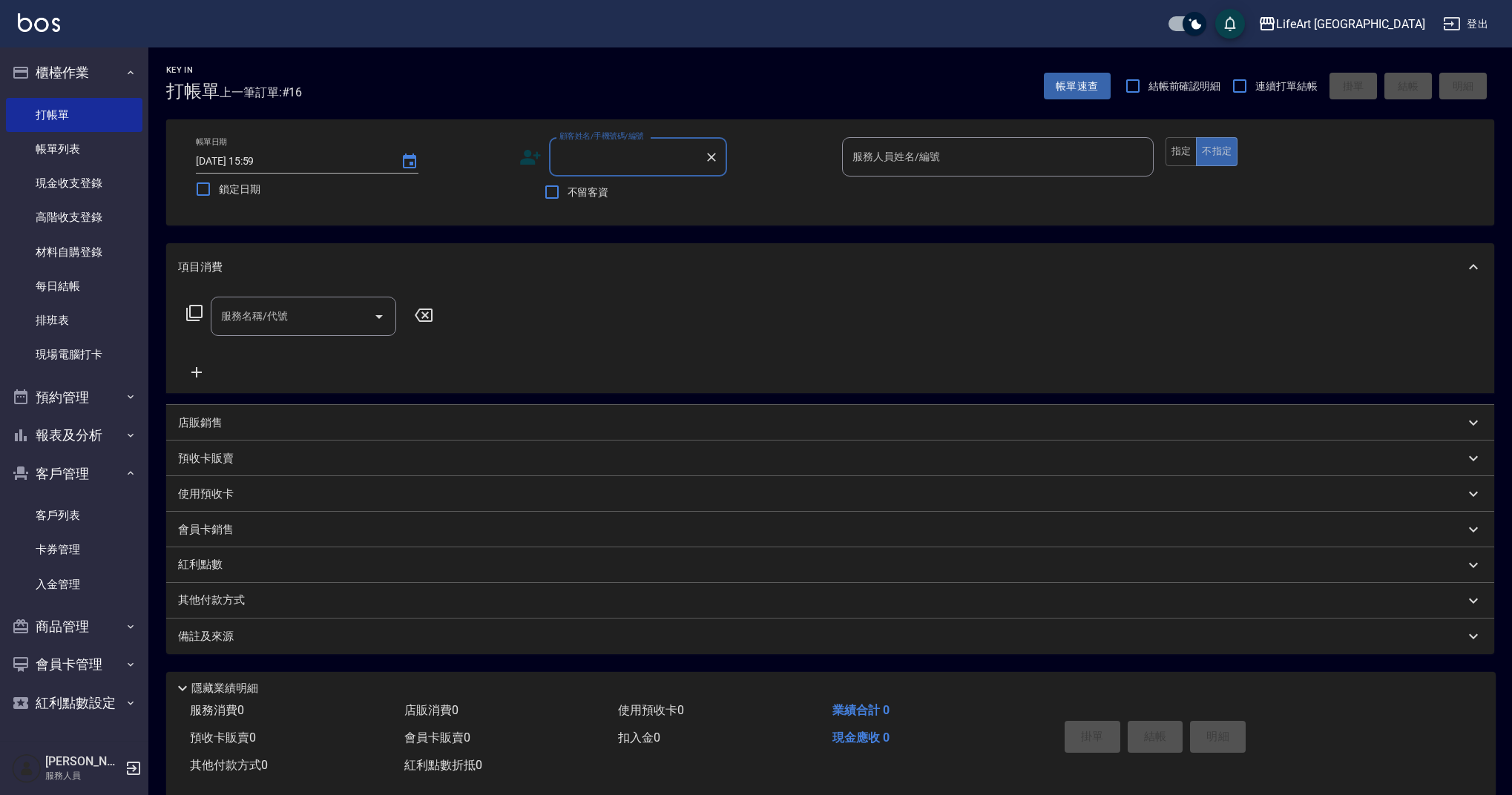
click at [573, 159] on input "顧客姓名/手機號碼/編號" at bounding box center [627, 157] width 142 height 26
click at [641, 191] on li "廖芝儀/0930181732/null" at bounding box center [638, 194] width 178 height 25
type input "廖芝儀/0930181732/null"
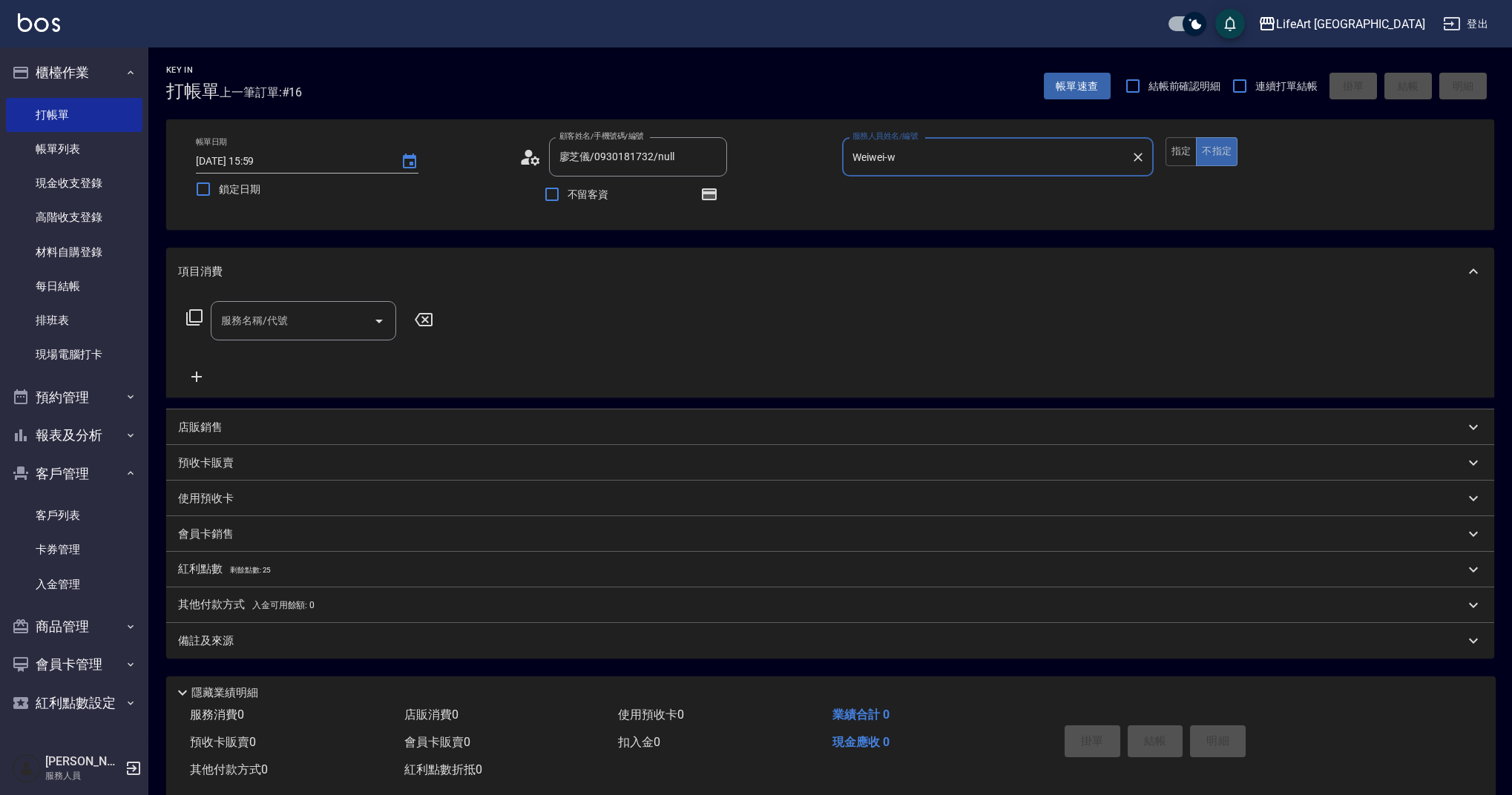
type input "Weiwei-w"
click at [711, 202] on icon "button" at bounding box center [709, 194] width 18 height 18
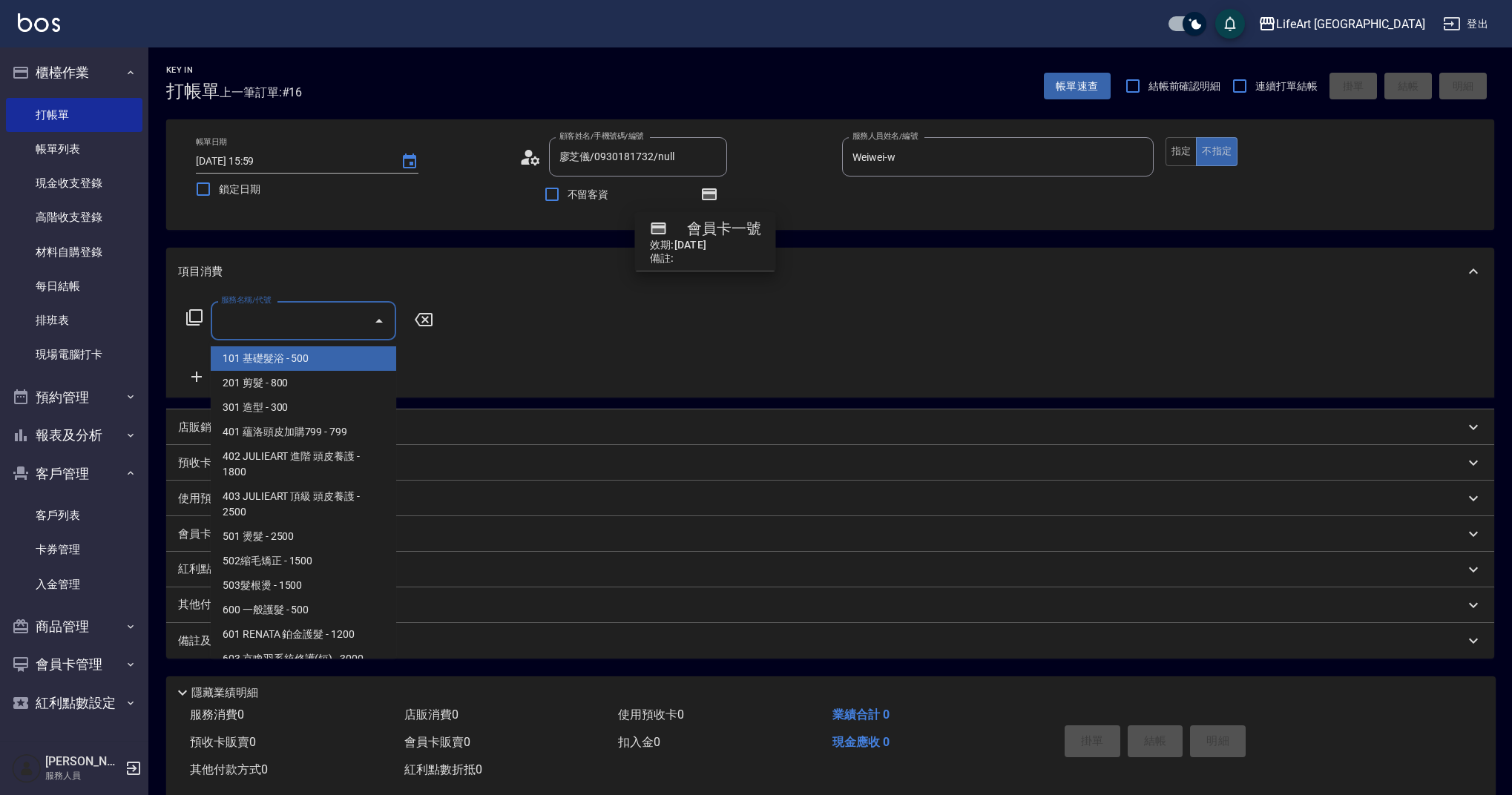
click at [264, 331] on input "服務名稱/代號" at bounding box center [292, 320] width 150 height 26
click at [267, 378] on span "201 剪髮 - 800" at bounding box center [303, 383] width 185 height 25
type input "201 剪髮(201)"
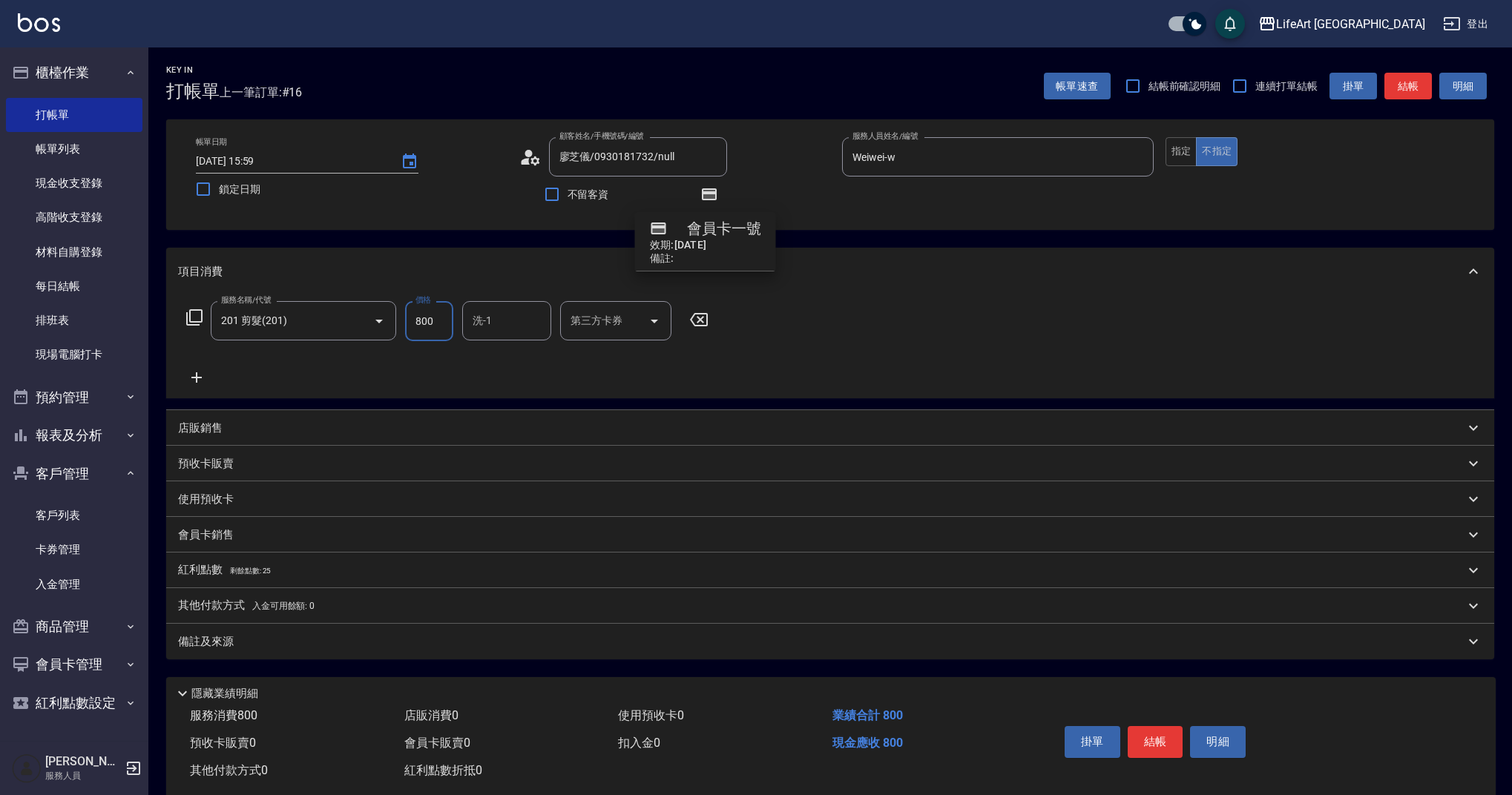
drag, startPoint x: 444, startPoint y: 324, endPoint x: 398, endPoint y: 319, distance: 46.3
click at [398, 319] on div "服務名稱/代號 201 剪髮(201) 服務名稱/代號 價格 800 價格 洗-1 洗-1 第三方卡券 第三方卡券" at bounding box center [447, 320] width 539 height 40
drag, startPoint x: 442, startPoint y: 320, endPoint x: 405, endPoint y: 322, distance: 37.1
click at [405, 322] on input "800" at bounding box center [429, 320] width 48 height 40
type input "1000"
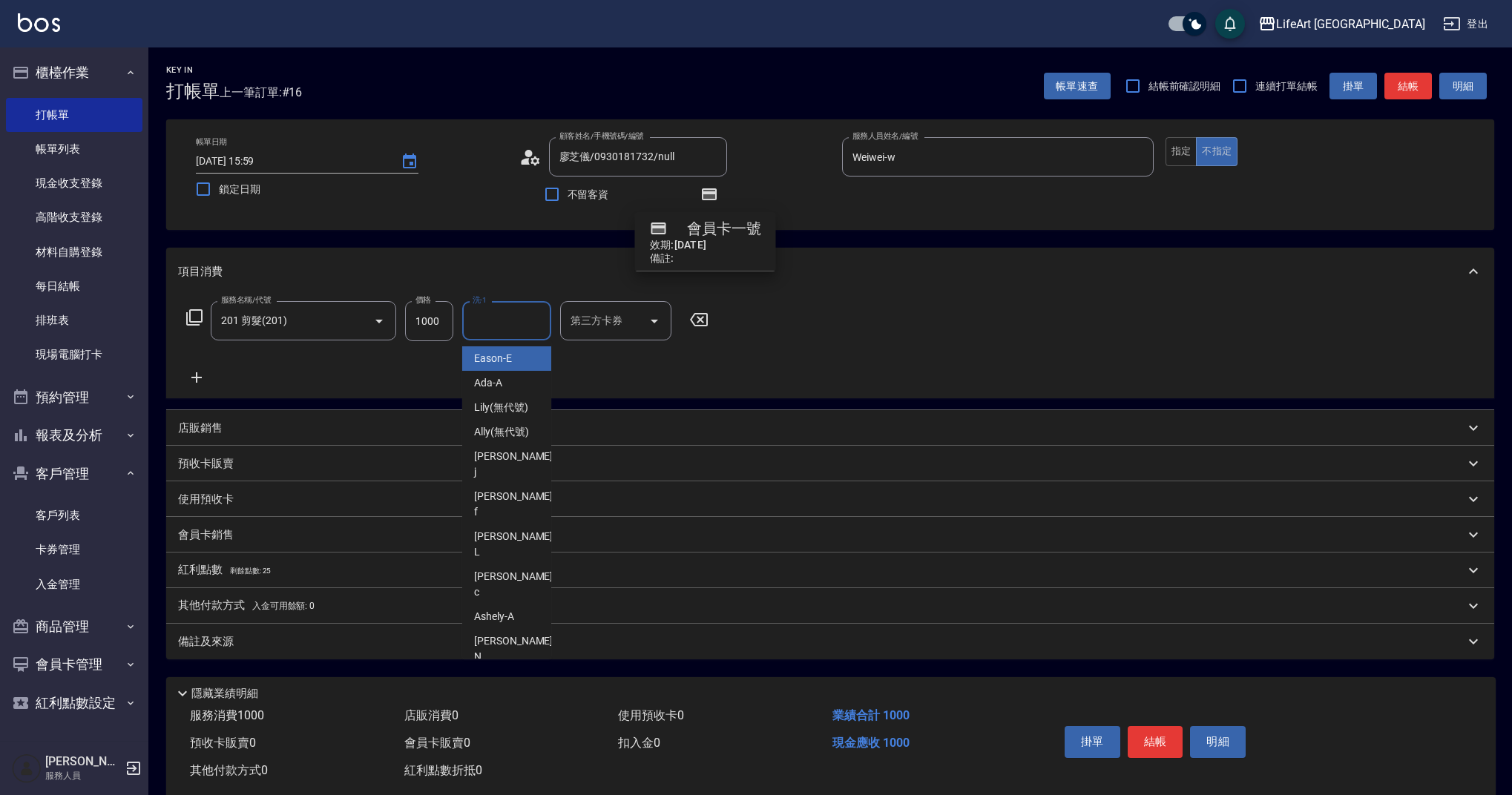
click at [509, 322] on input "洗-1" at bounding box center [507, 320] width 75 height 26
click at [488, 416] on div "Lily (無代號)" at bounding box center [507, 407] width 89 height 25
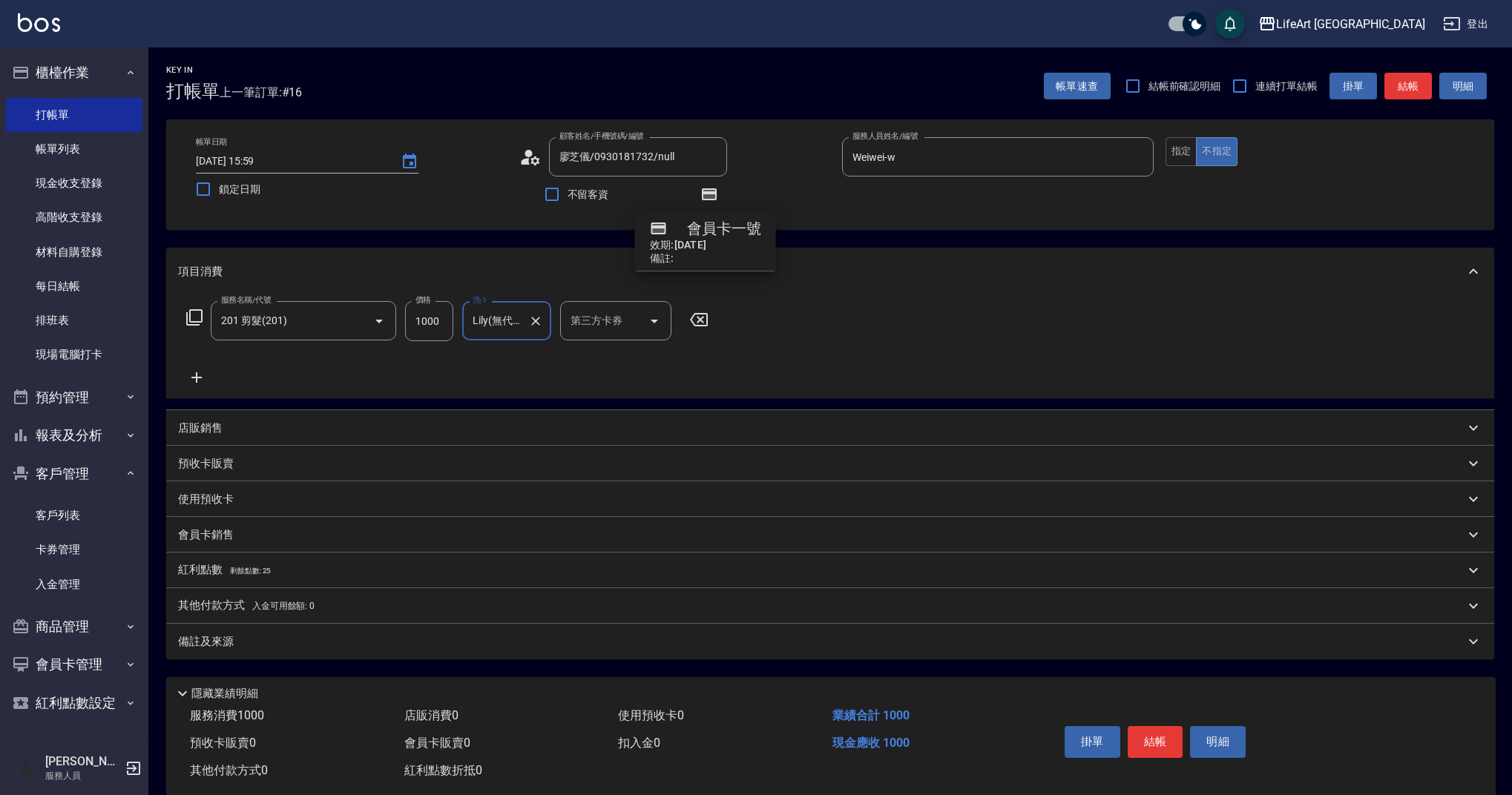
type input "Lily(無代號)"
click at [440, 640] on div "備註及來源" at bounding box center [821, 642] width 1287 height 15
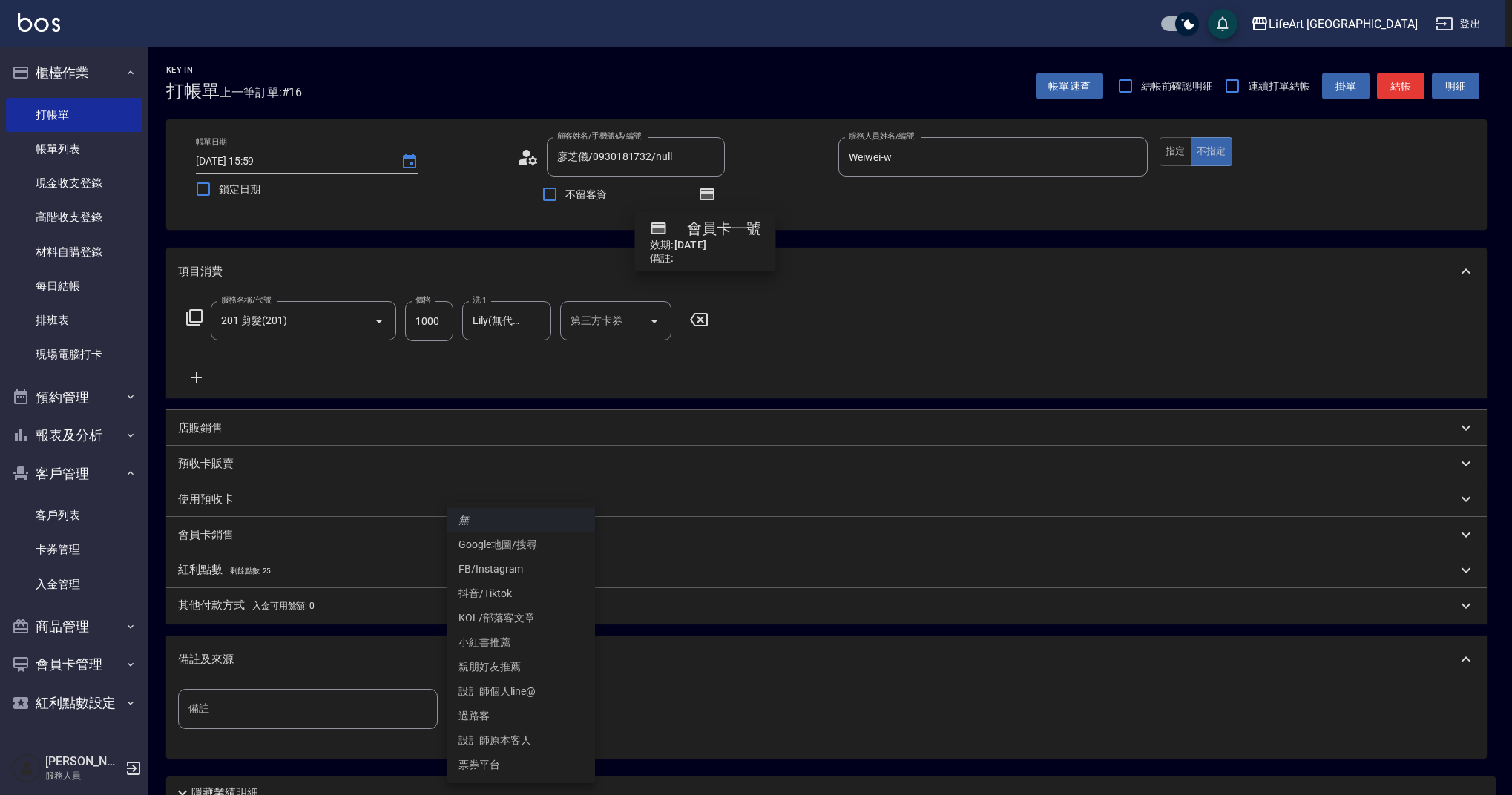
click at [554, 704] on body "LifeArt 蘆洲 登出 櫃檯作業 打帳單 帳單列表 現金收支登錄 高階收支登錄 材料自購登錄 每日結帳 排班表 現場電腦打卡 預約管理 預約管理 單日預約…" at bounding box center [756, 459] width 1512 height 919
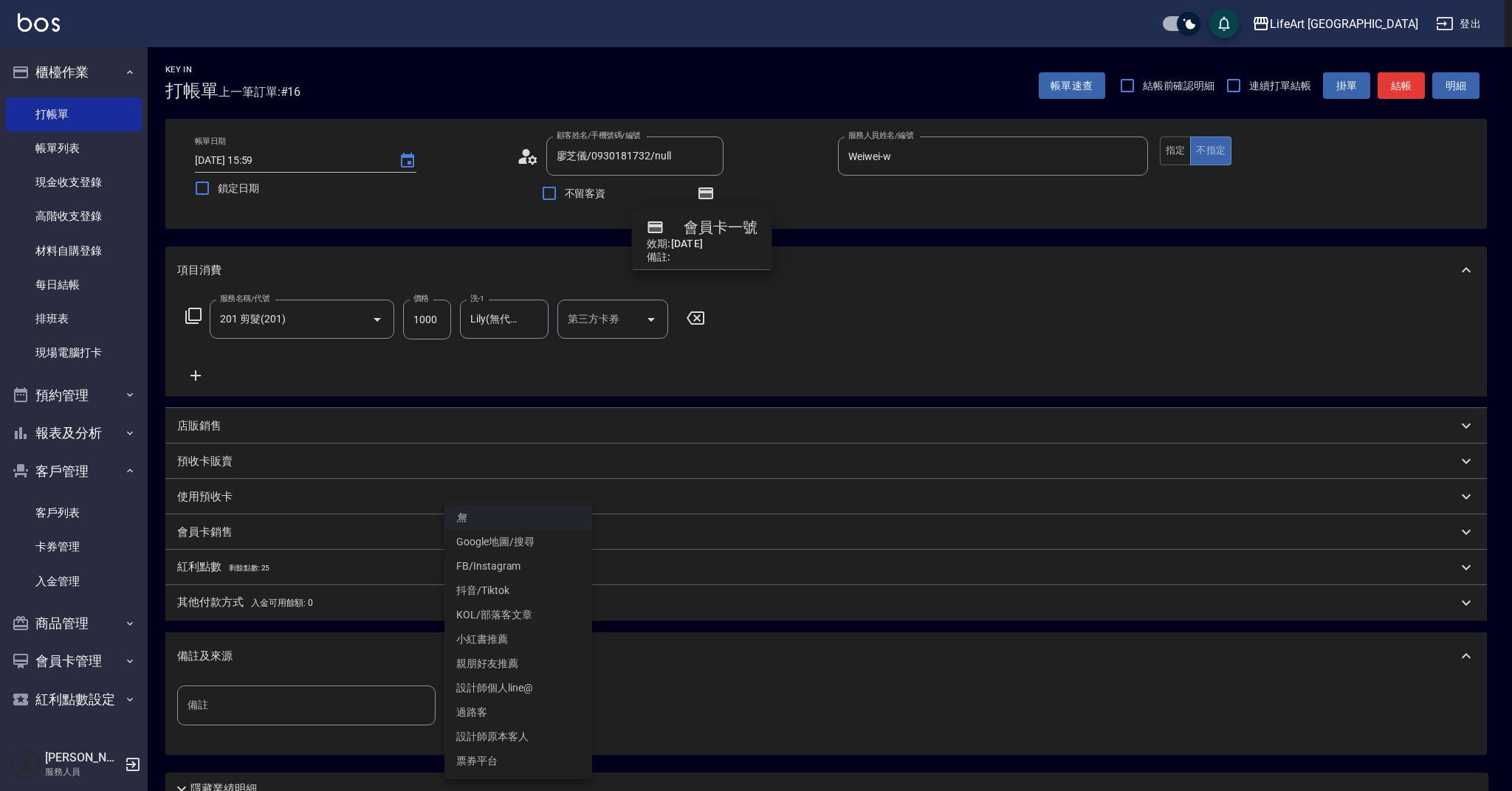
drag, startPoint x: 531, startPoint y: 732, endPoint x: 545, endPoint y: 726, distance: 15.2
click at [531, 732] on li "設計師原本客人" at bounding box center [518, 736] width 148 height 25
type input "設計師原本客人"
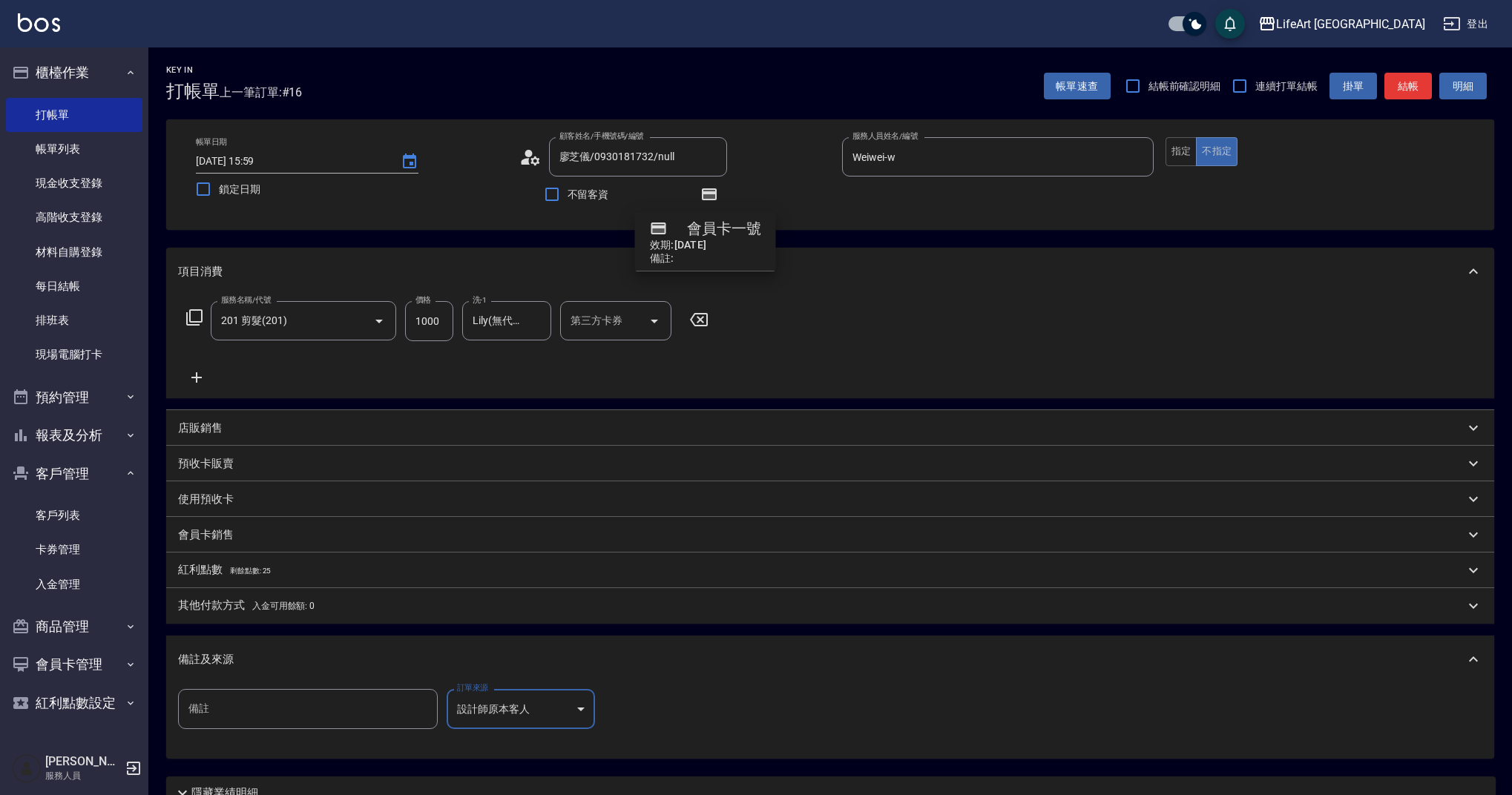
scroll to position [131, 0]
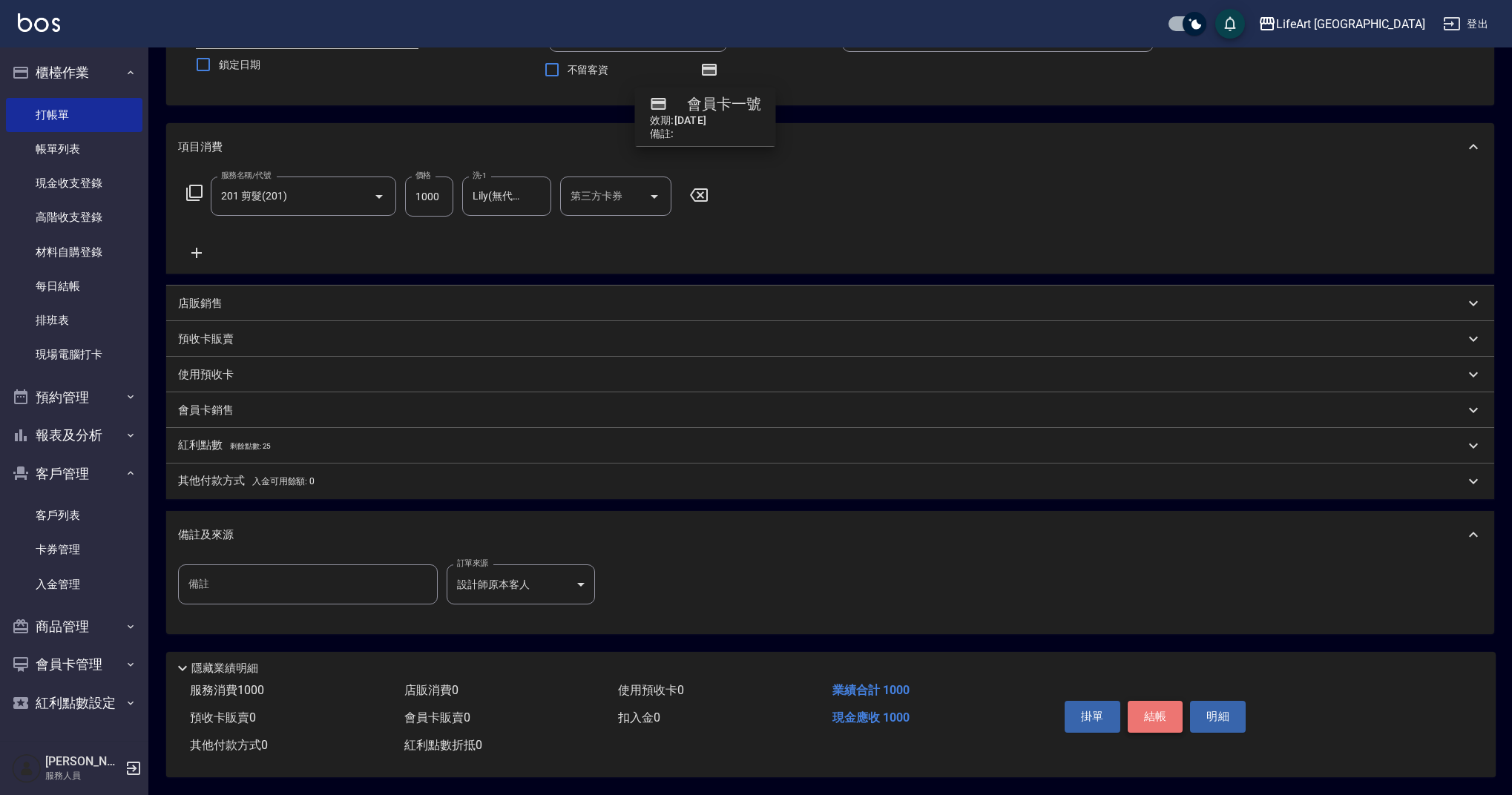
click at [1153, 718] on button "結帳" at bounding box center [1155, 716] width 56 height 31
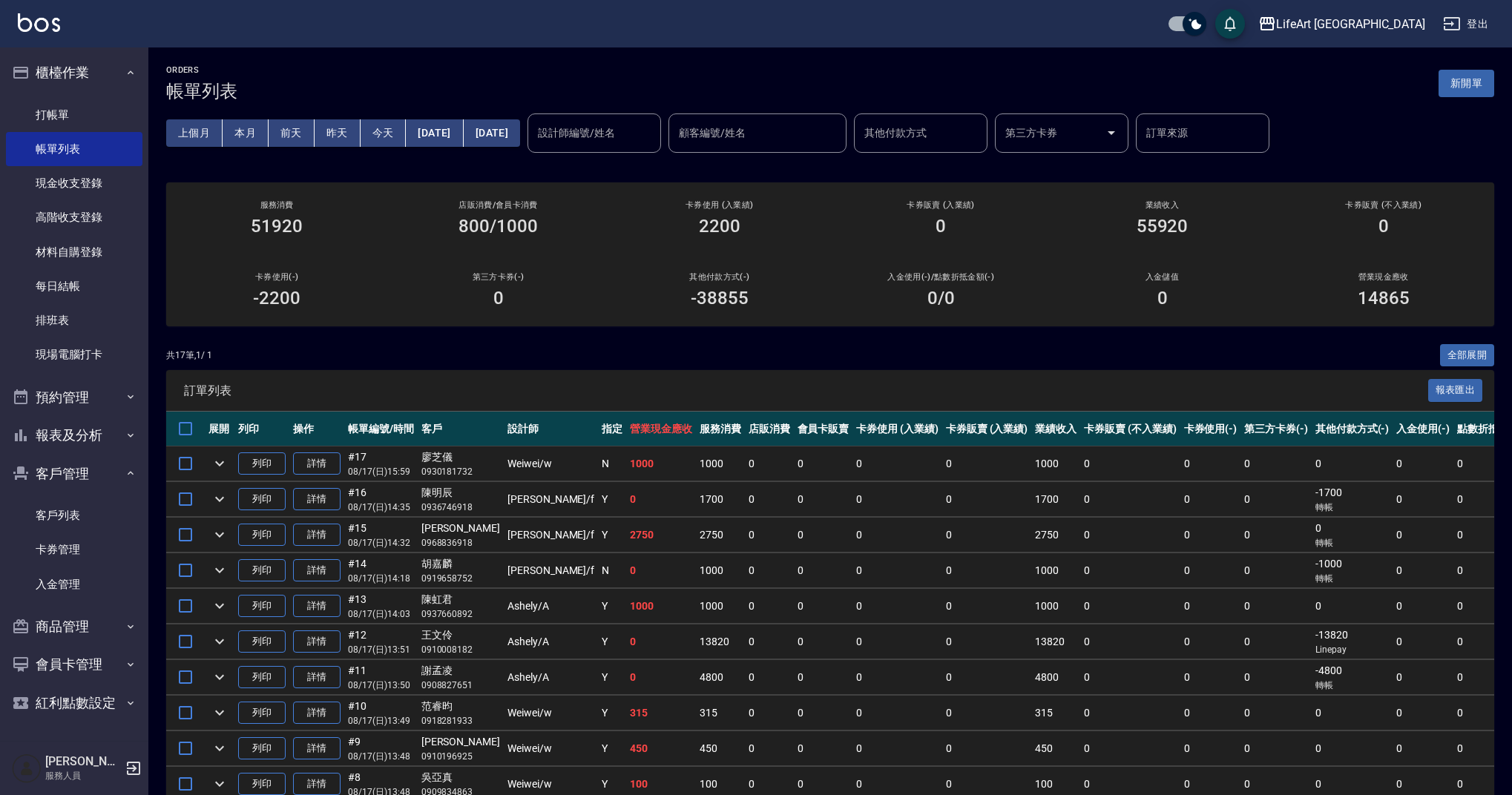
click at [1366, 0] on html "LifeArt 蘆洲 登出 櫃檯作業 打帳單 帳單列表 現金收支登錄 高階收支登錄 材料自購登錄 每日結帳 排班表 現場電腦打卡 預約管理 預約管理 單日預約…" at bounding box center [756, 554] width 1512 height 1109
click at [323, 463] on link "詳情" at bounding box center [316, 463] width 47 height 23
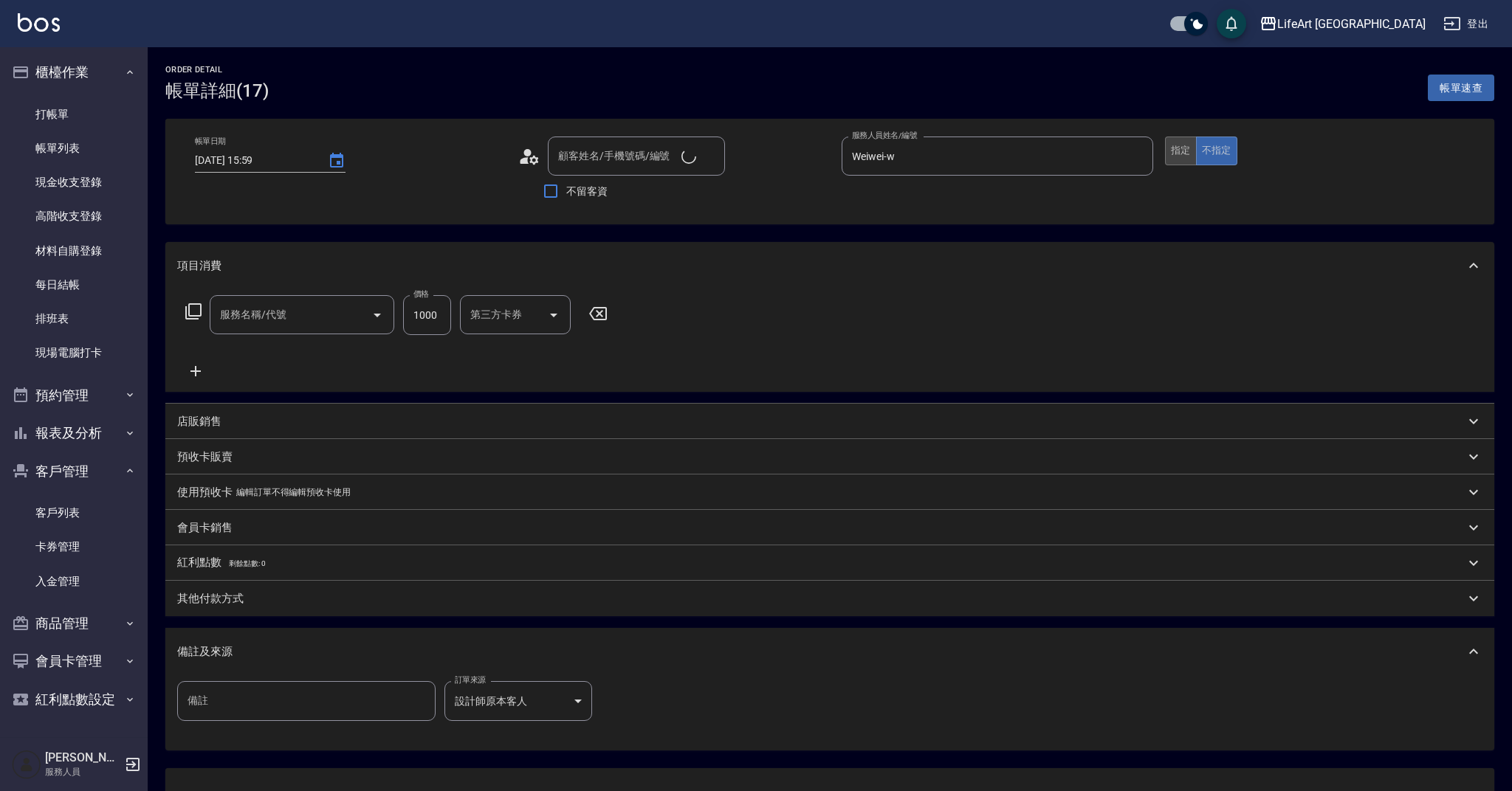
type input "[DATE] 15:59"
type input "廖芝儀/0930181732/null"
type input "Weiwei-w"
type input "設計師原本客人"
type input "201 剪髮(201)"
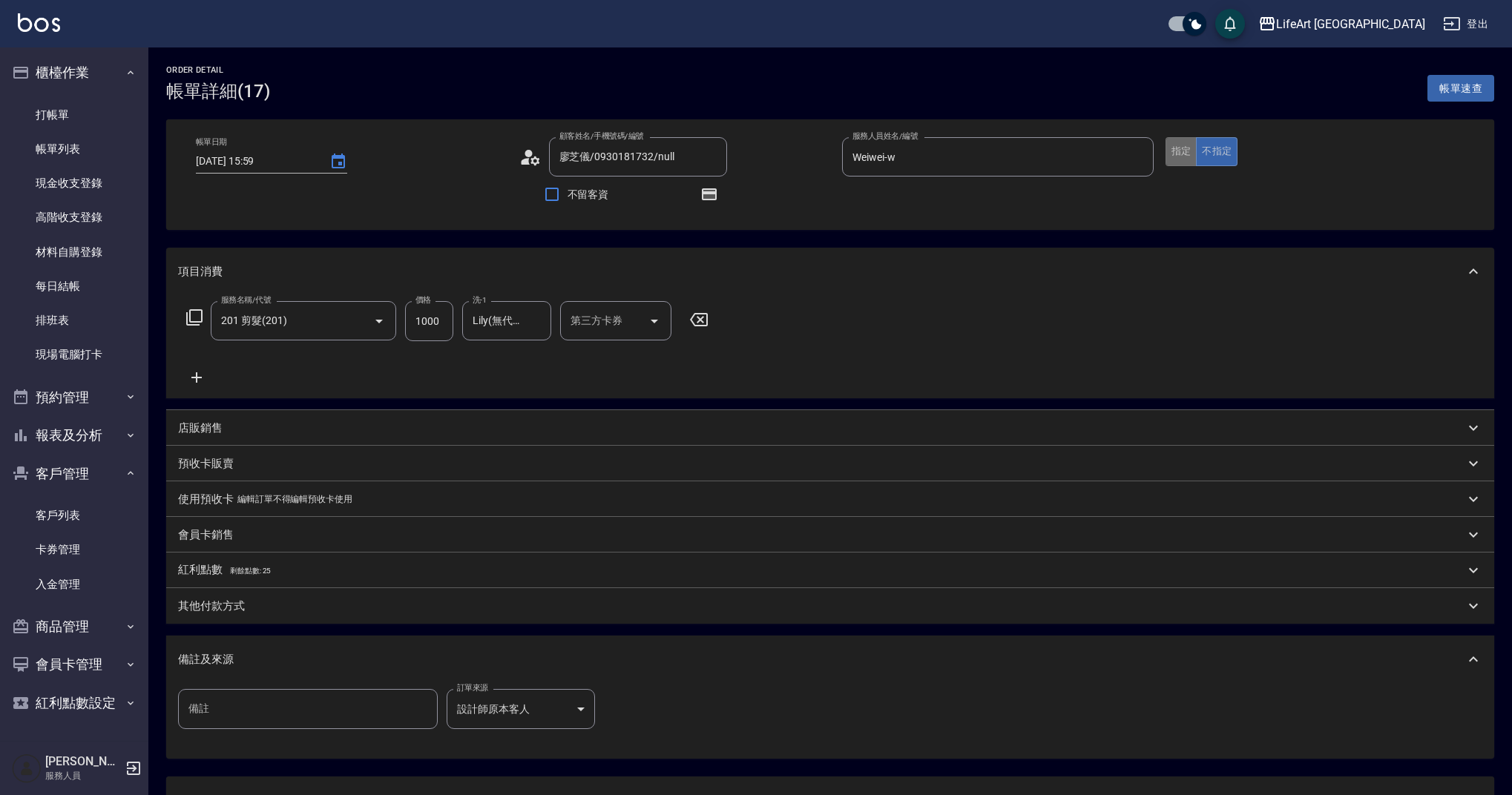
click at [1190, 151] on button "指定" at bounding box center [1181, 152] width 32 height 29
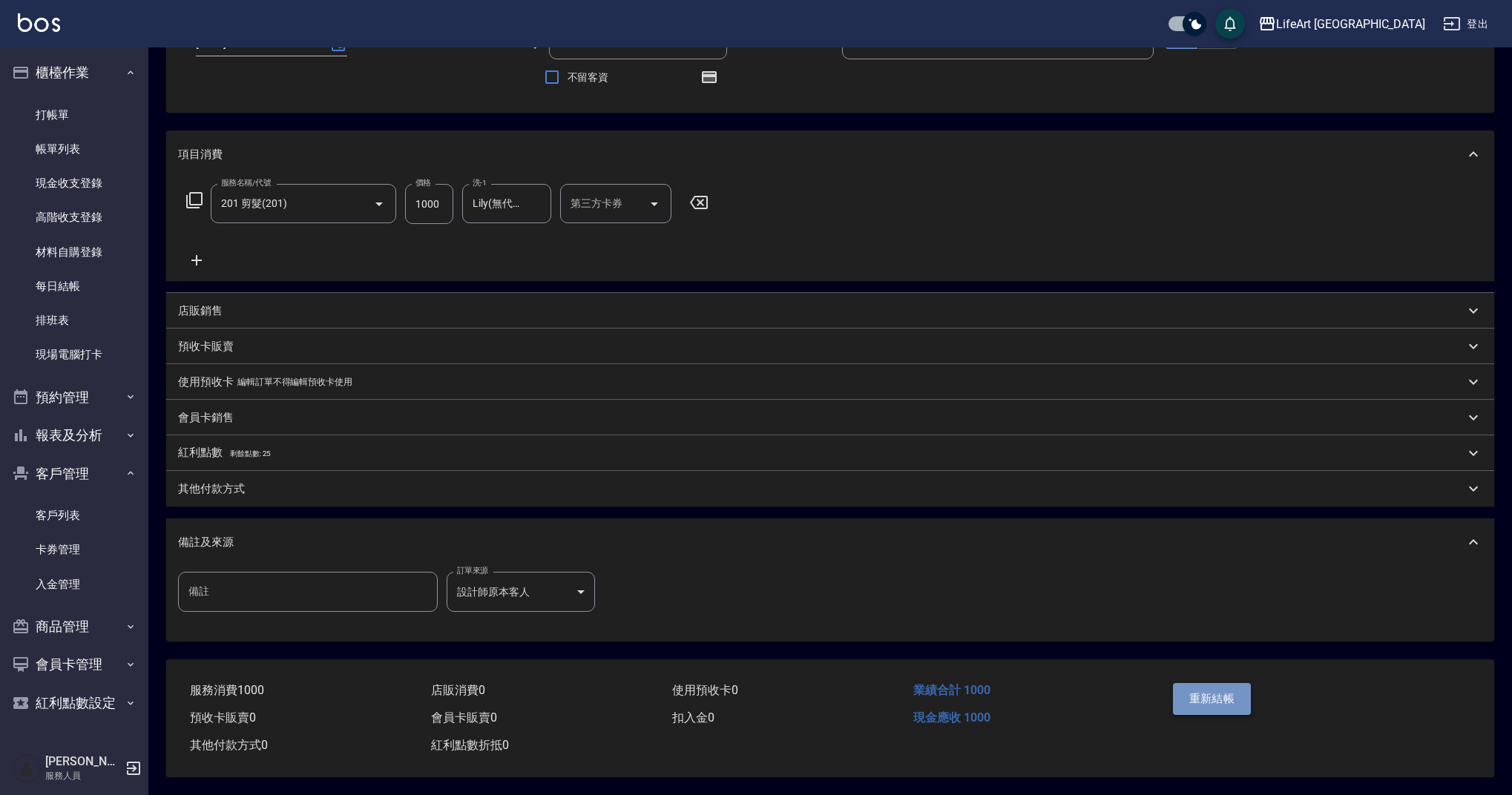
scroll to position [121, 0]
click at [1214, 683] on button "重新結帳" at bounding box center [1212, 698] width 79 height 31
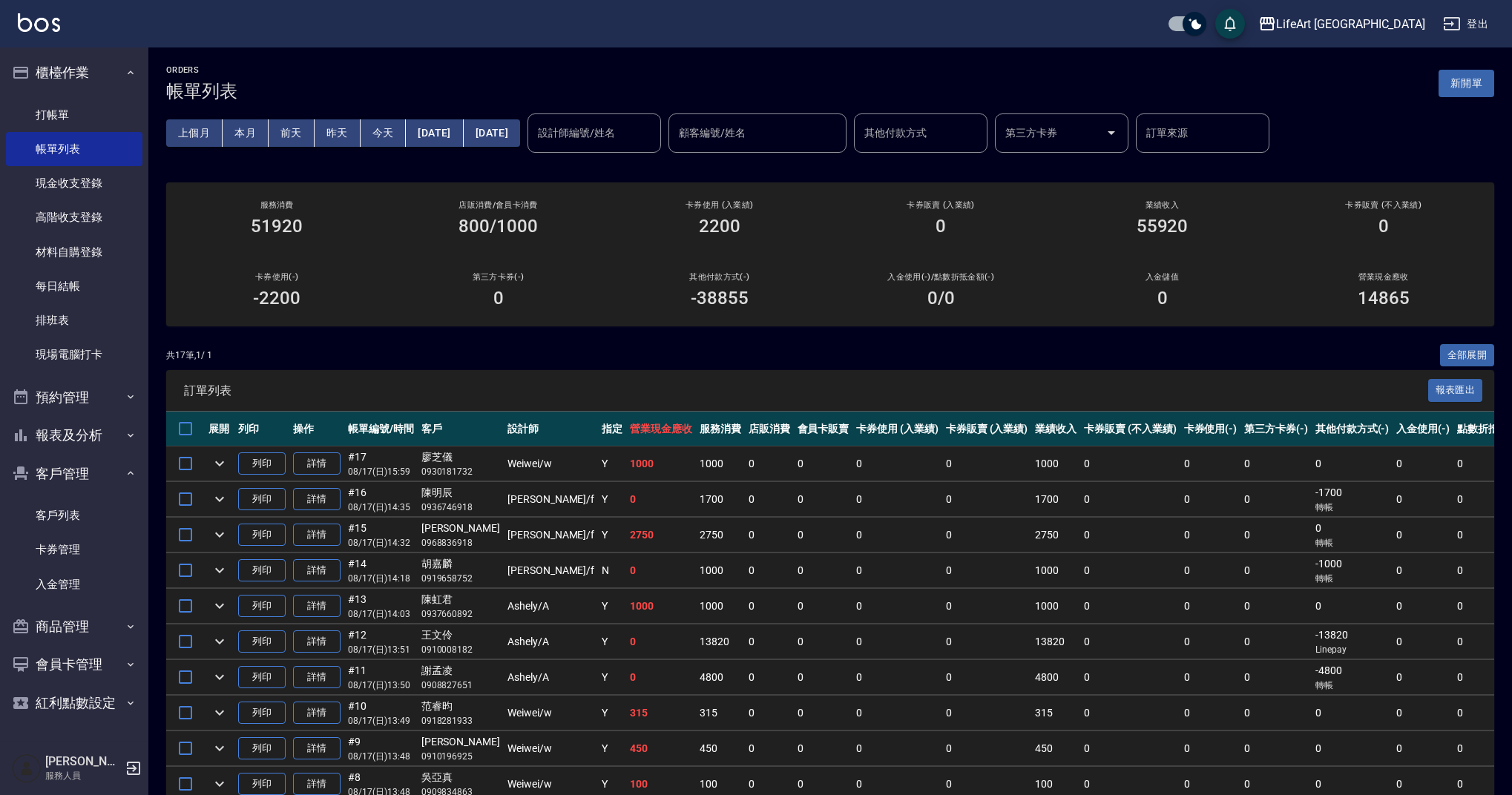
scroll to position [3, 0]
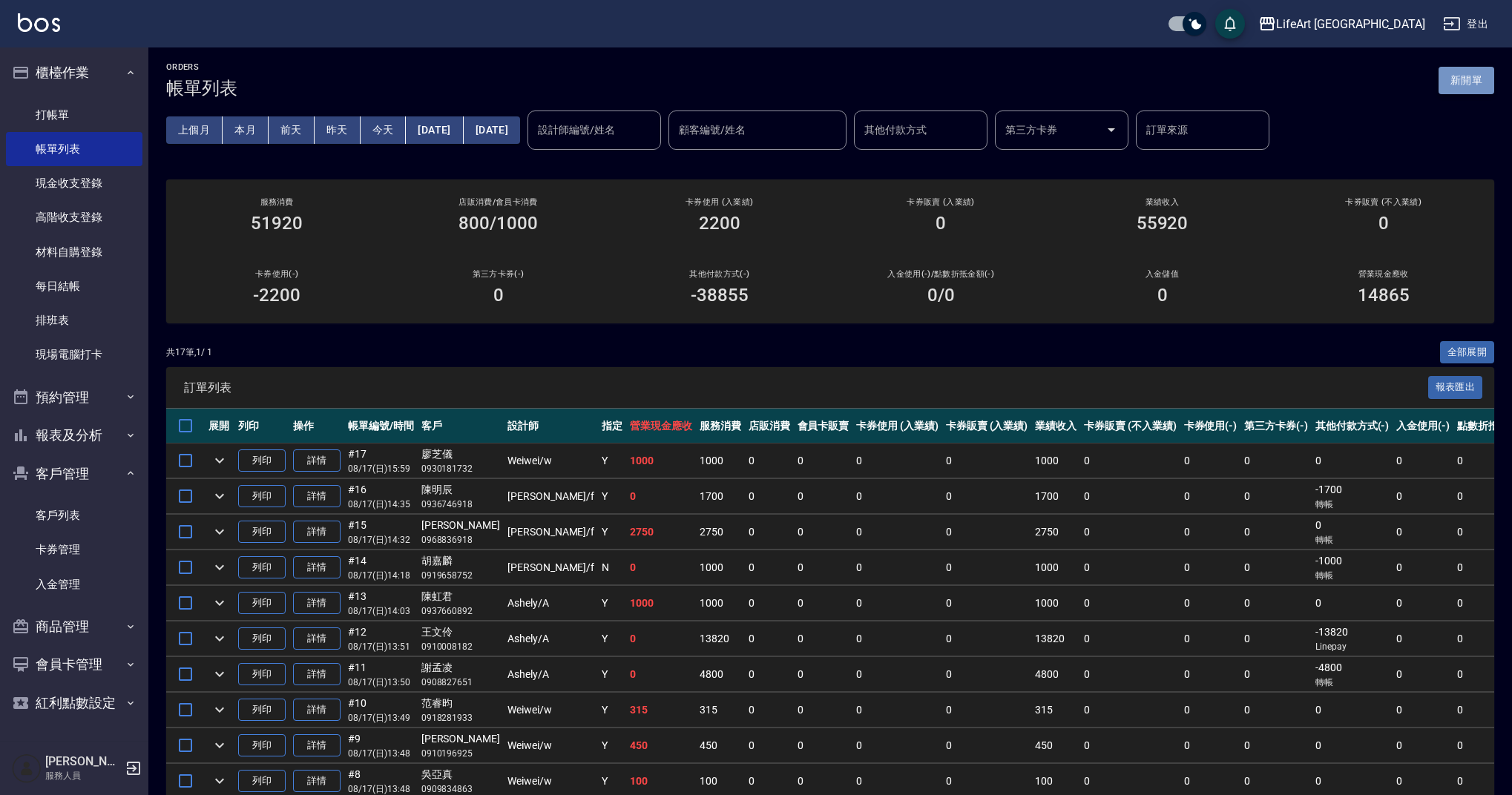
click at [1467, 81] on button "新開單" at bounding box center [1466, 81] width 56 height 27
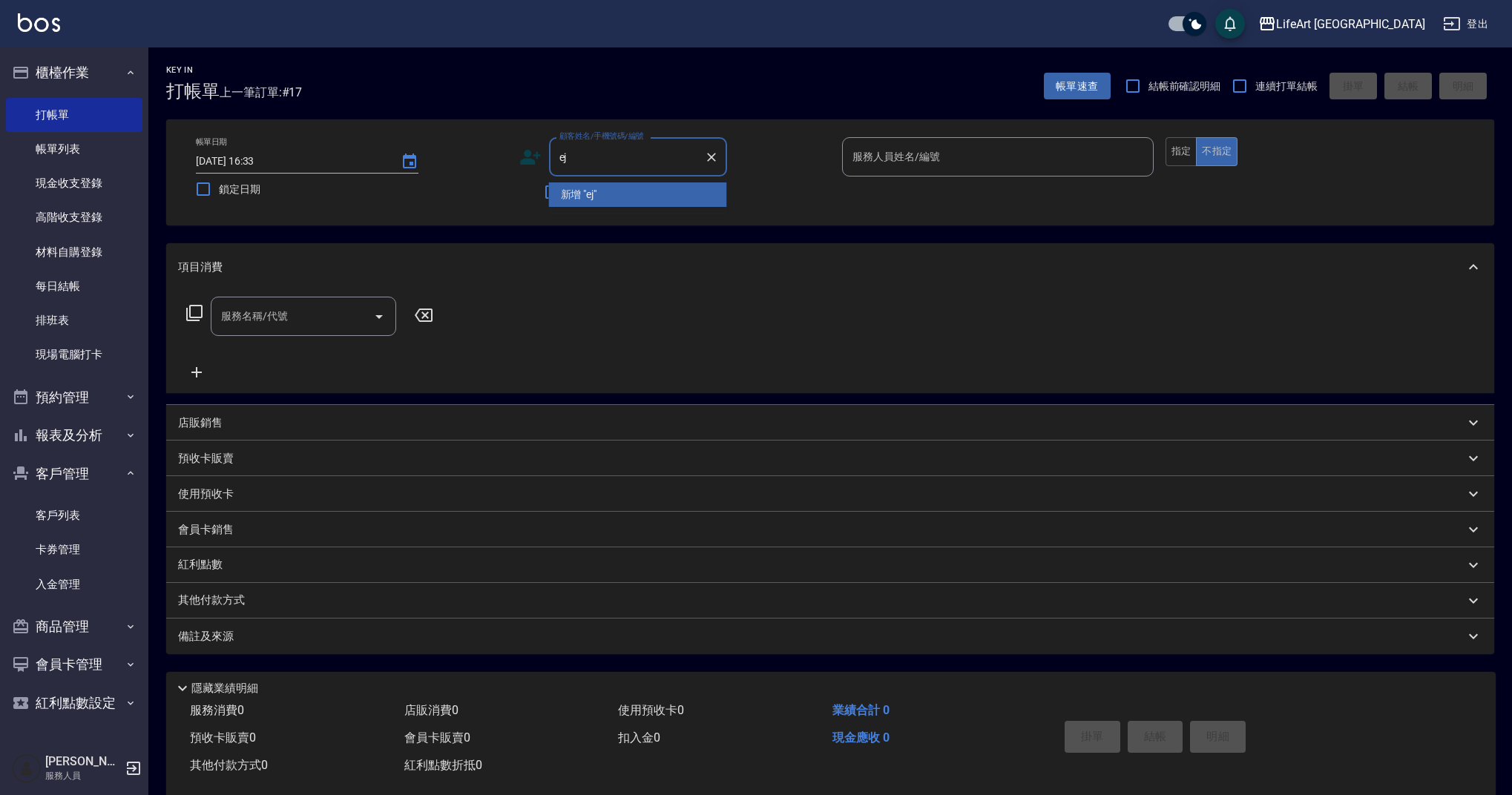
type input "e"
click at [676, 188] on li "郭湘菁/0922070516/" at bounding box center [638, 194] width 178 height 25
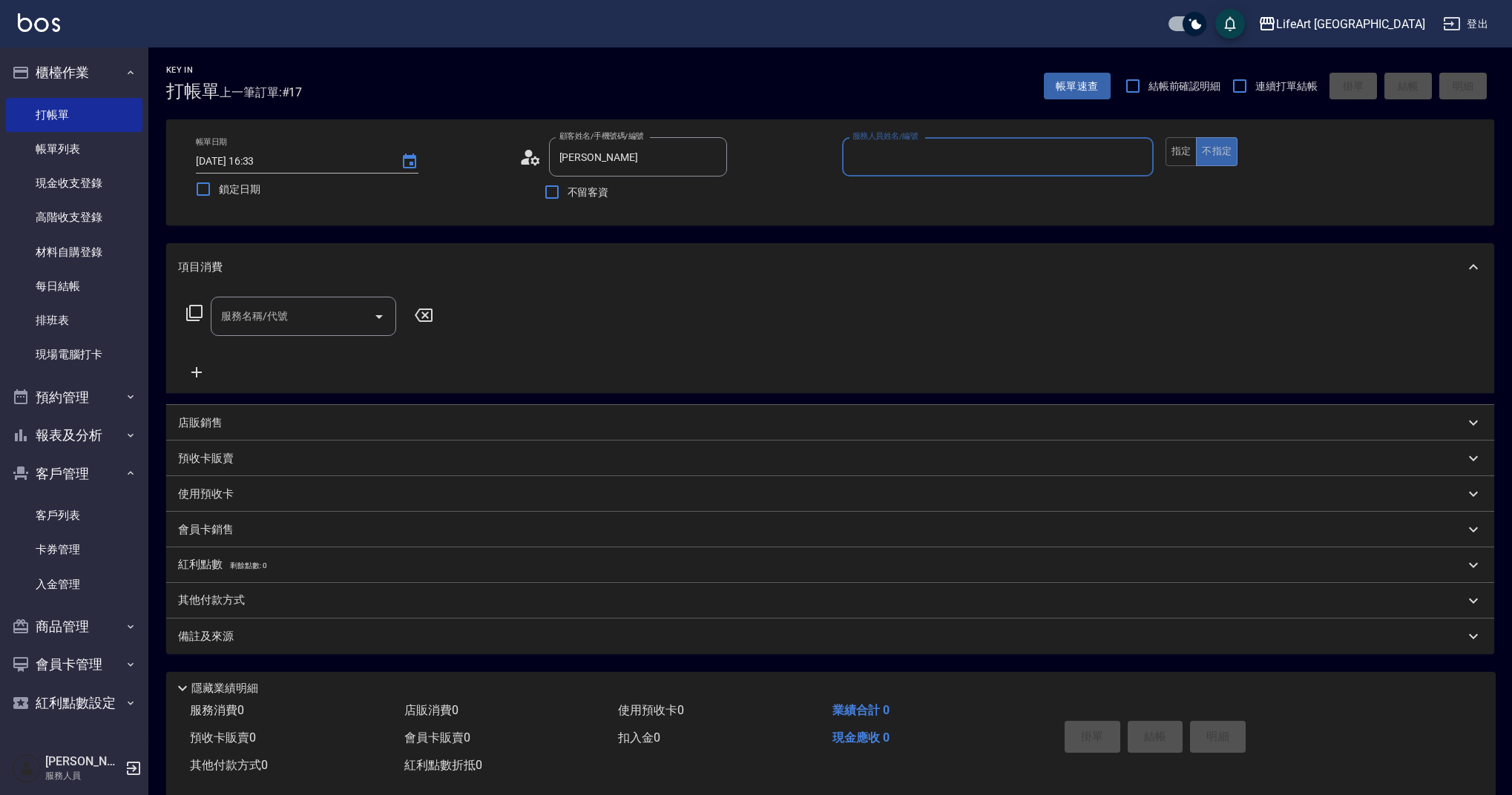
type input "郭湘菁/0922070516/"
type input "Weiwei-w"
click at [289, 325] on input "服務名稱/代號" at bounding box center [292, 320] width 150 height 26
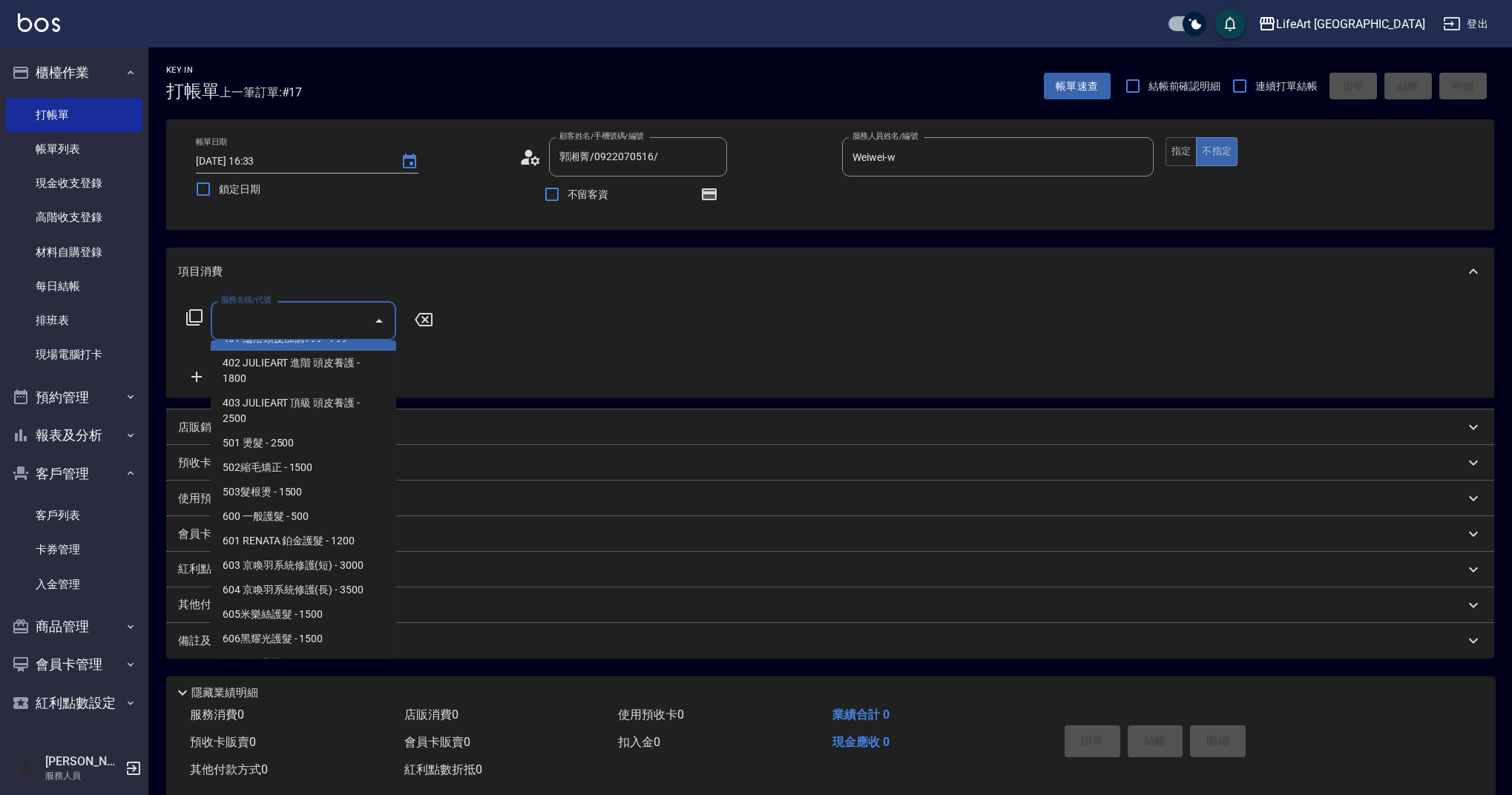
scroll to position [190, 0]
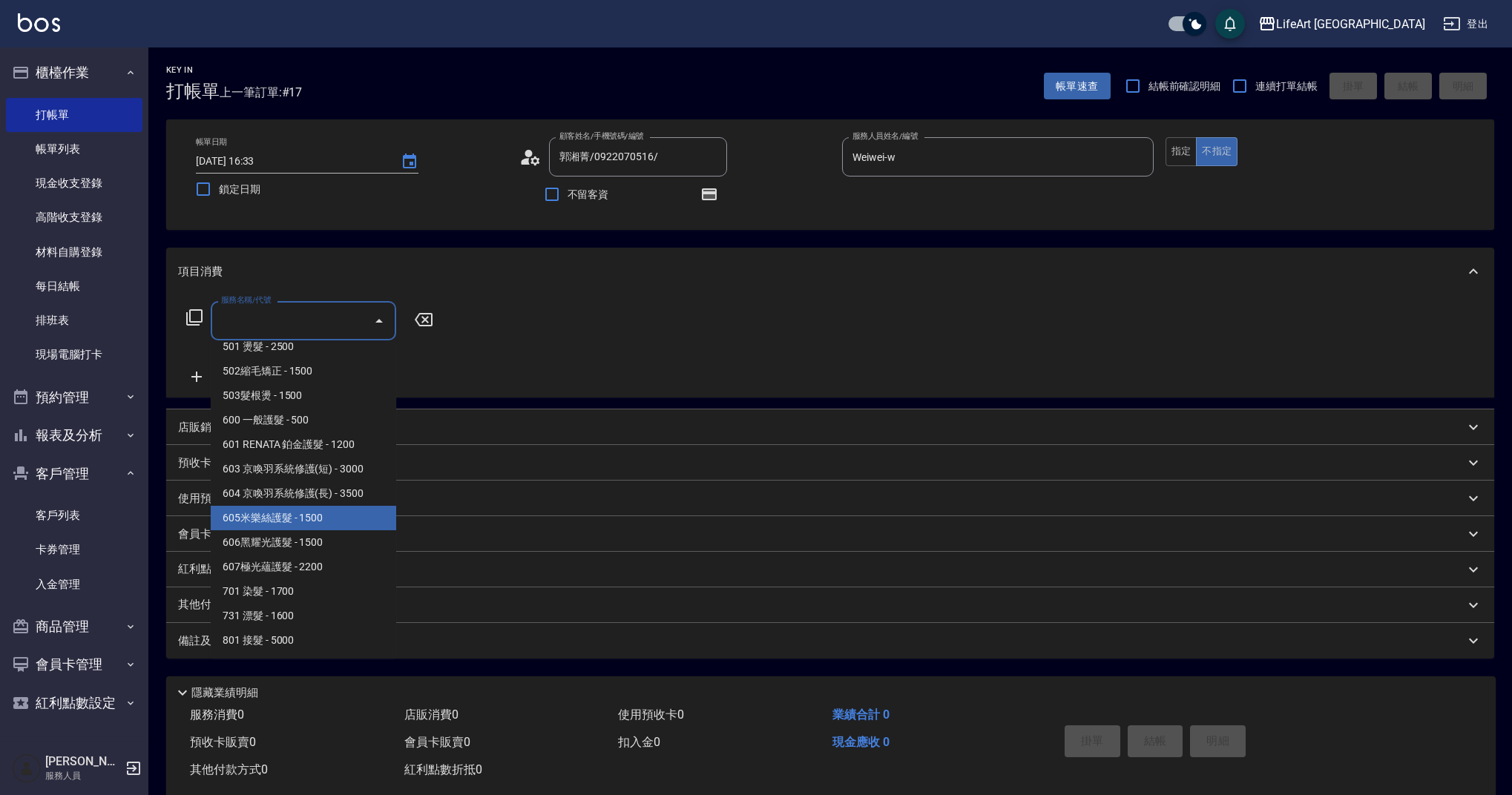
click at [309, 515] on span "605米樂絲護髮 - 1500" at bounding box center [303, 517] width 185 height 25
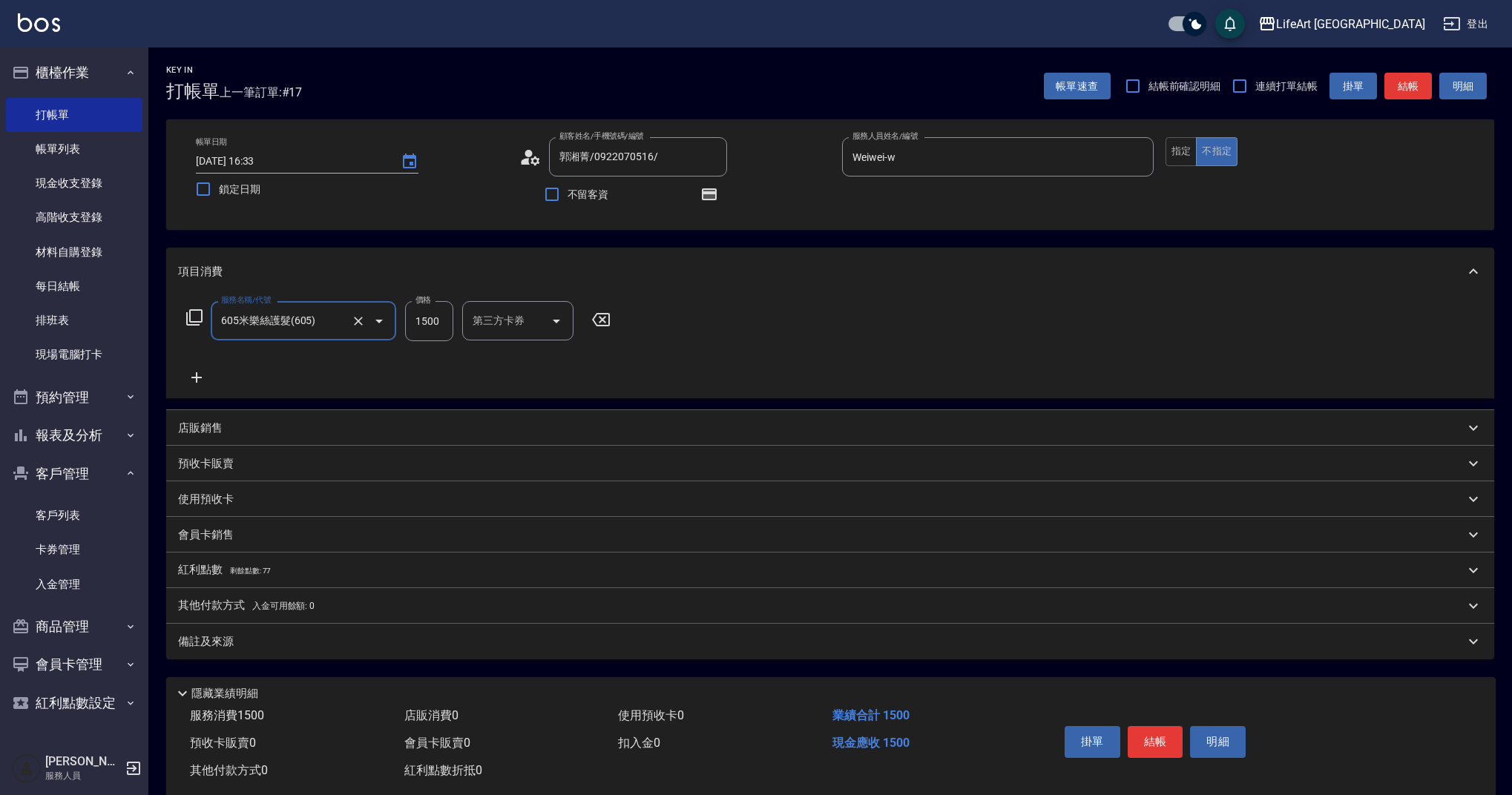
type input "605米樂絲護髮(605)"
click at [197, 375] on icon at bounding box center [196, 377] width 10 height 10
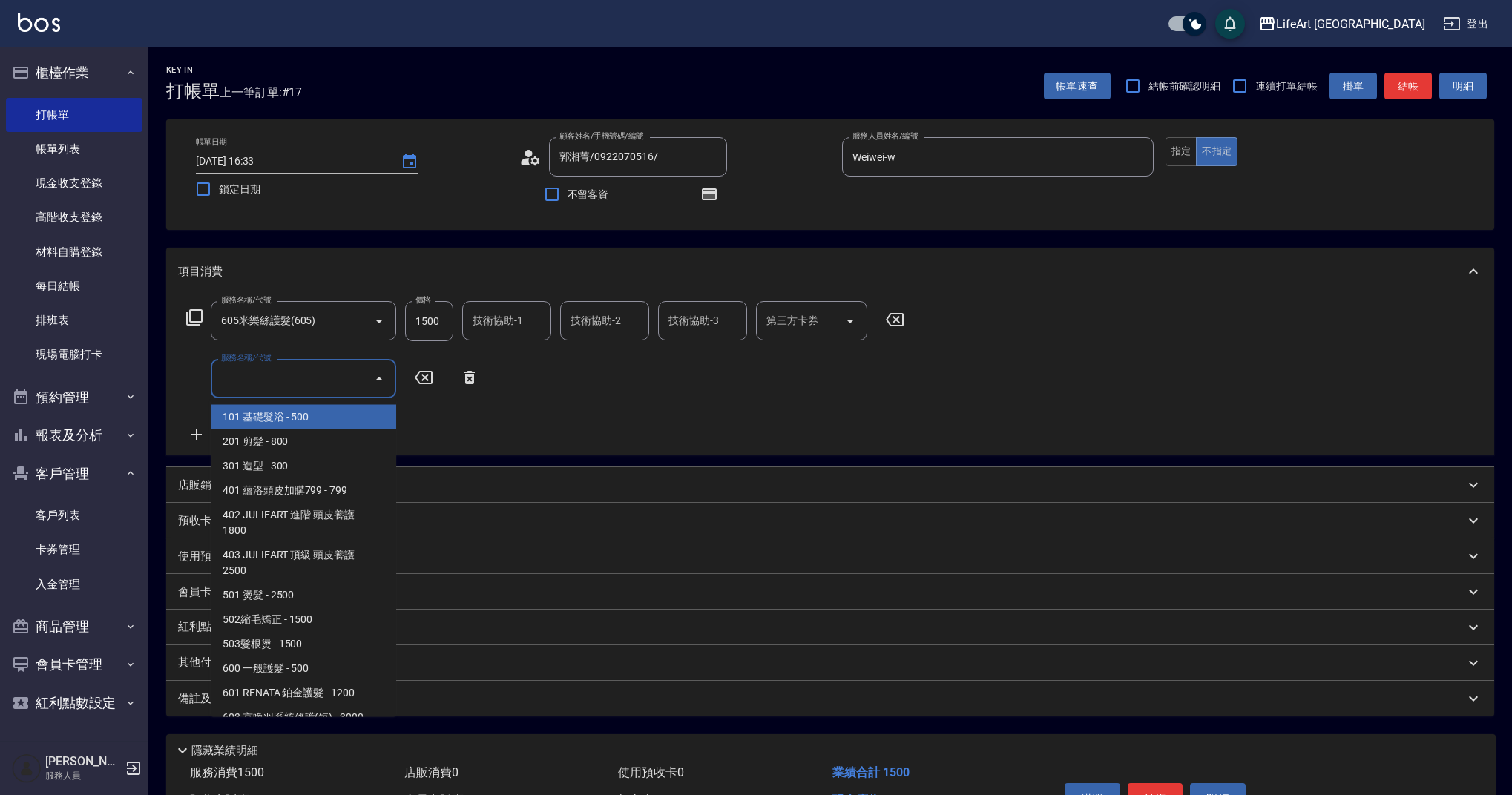
click at [280, 374] on input "服務名稱/代號" at bounding box center [292, 379] width 150 height 26
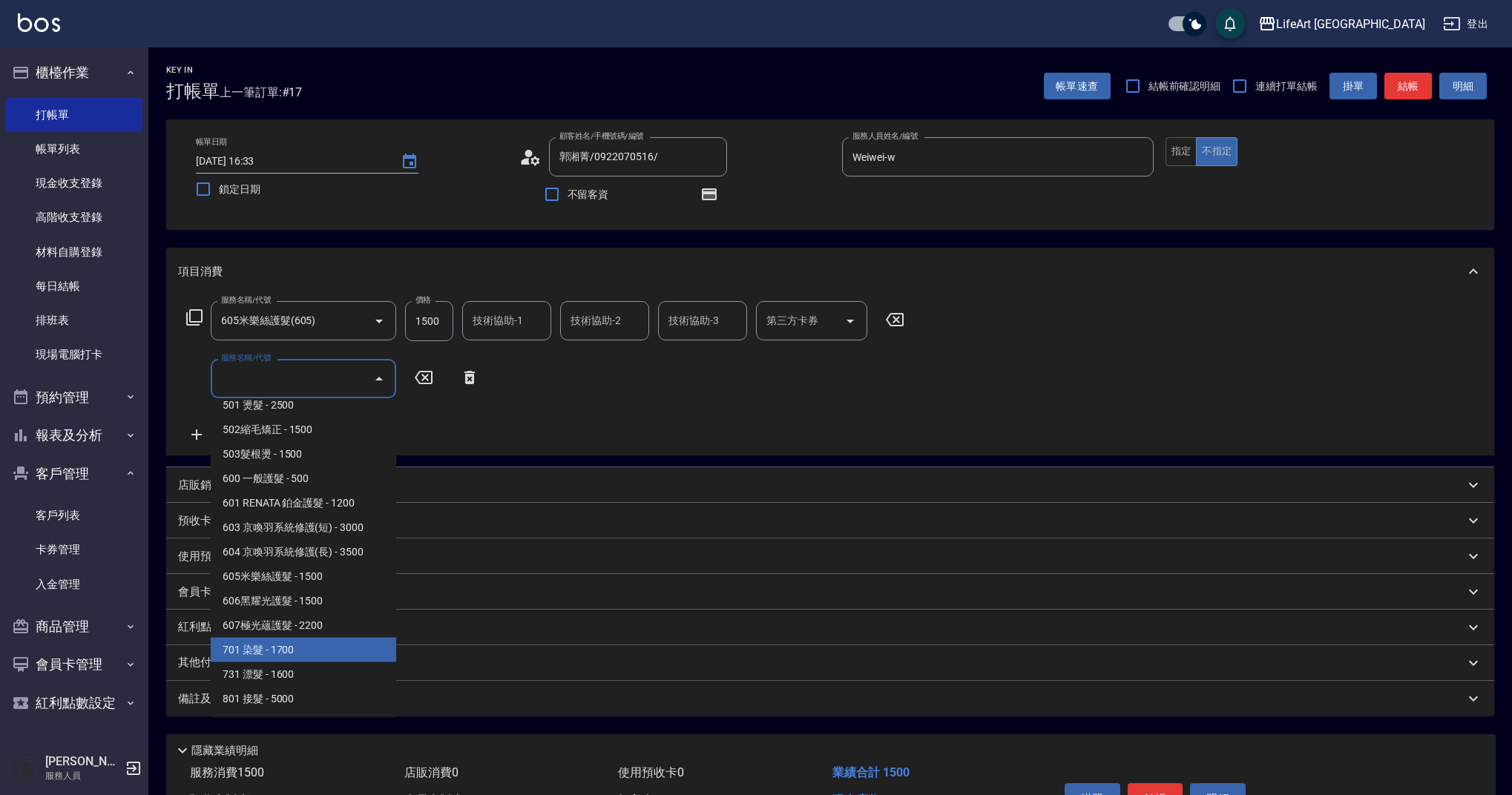
click at [322, 642] on span "701 染髮 - 1700" at bounding box center [303, 649] width 185 height 25
type input "701 染髮(701)"
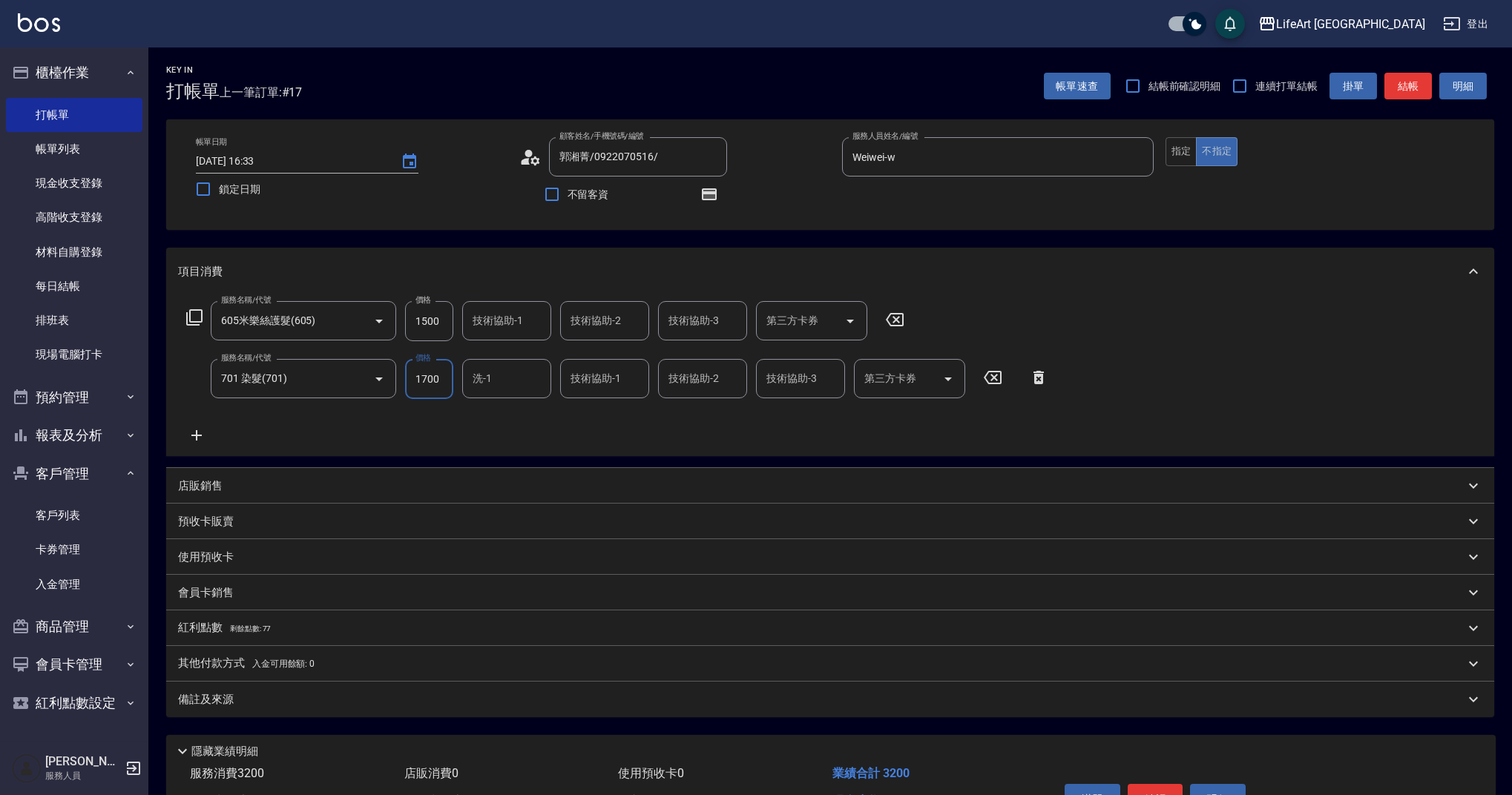
drag, startPoint x: 447, startPoint y: 380, endPoint x: 400, endPoint y: 380, distance: 47.0
click at [400, 380] on div "服務名稱/代號 701 染髮(701) 服務名稱/代號 價格 1700 價格 洗-1 洗-1 技術協助-1 技術協助-1 技術協助-2 技術協助-2 技術協助…" at bounding box center [618, 379] width 879 height 40
type input "2140"
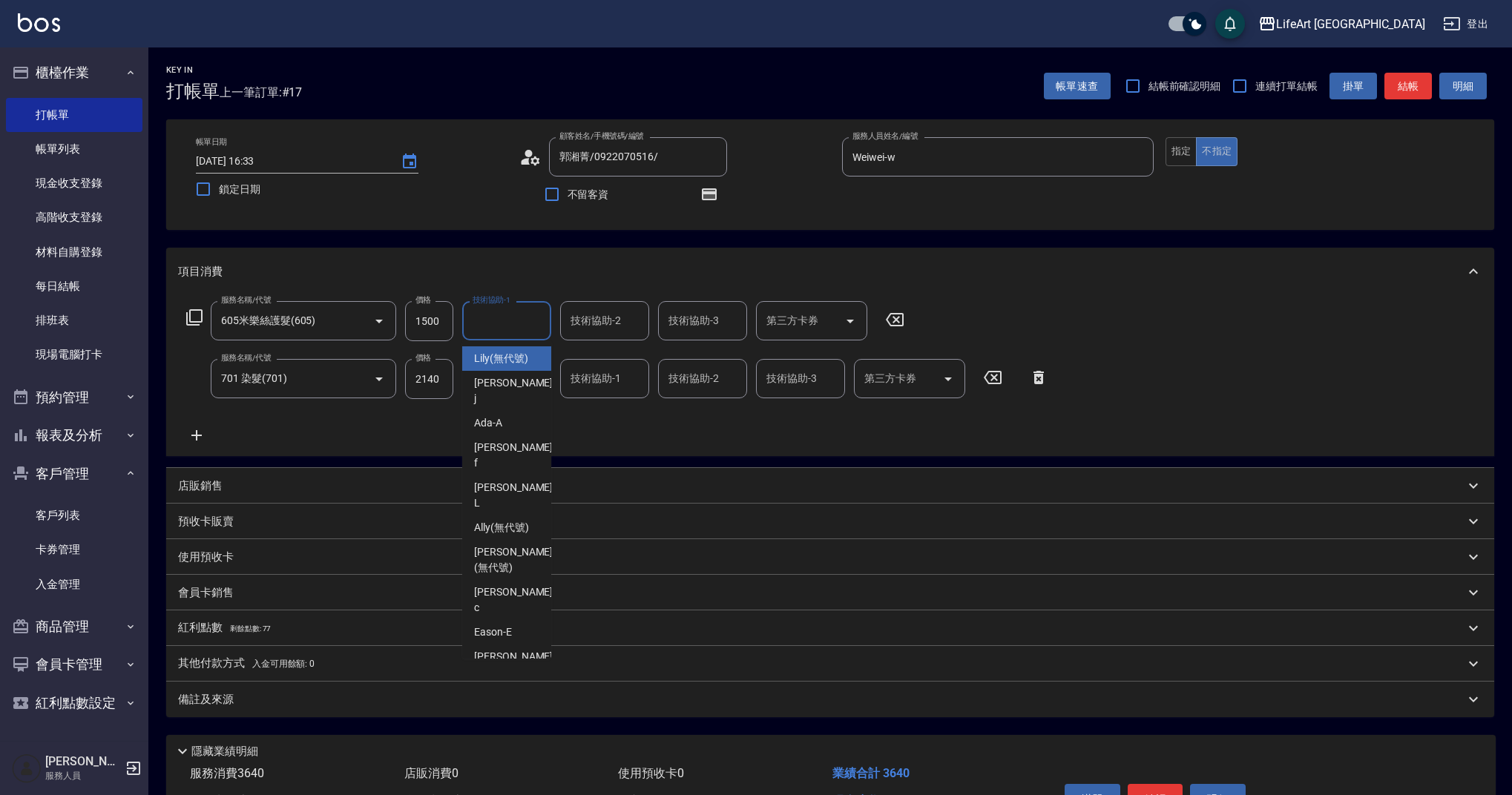
click at [499, 328] on input "技術協助-1" at bounding box center [507, 320] width 75 height 26
click at [513, 357] on span "Lily (無代號)" at bounding box center [501, 358] width 54 height 15
type input "Lily(無代號)"
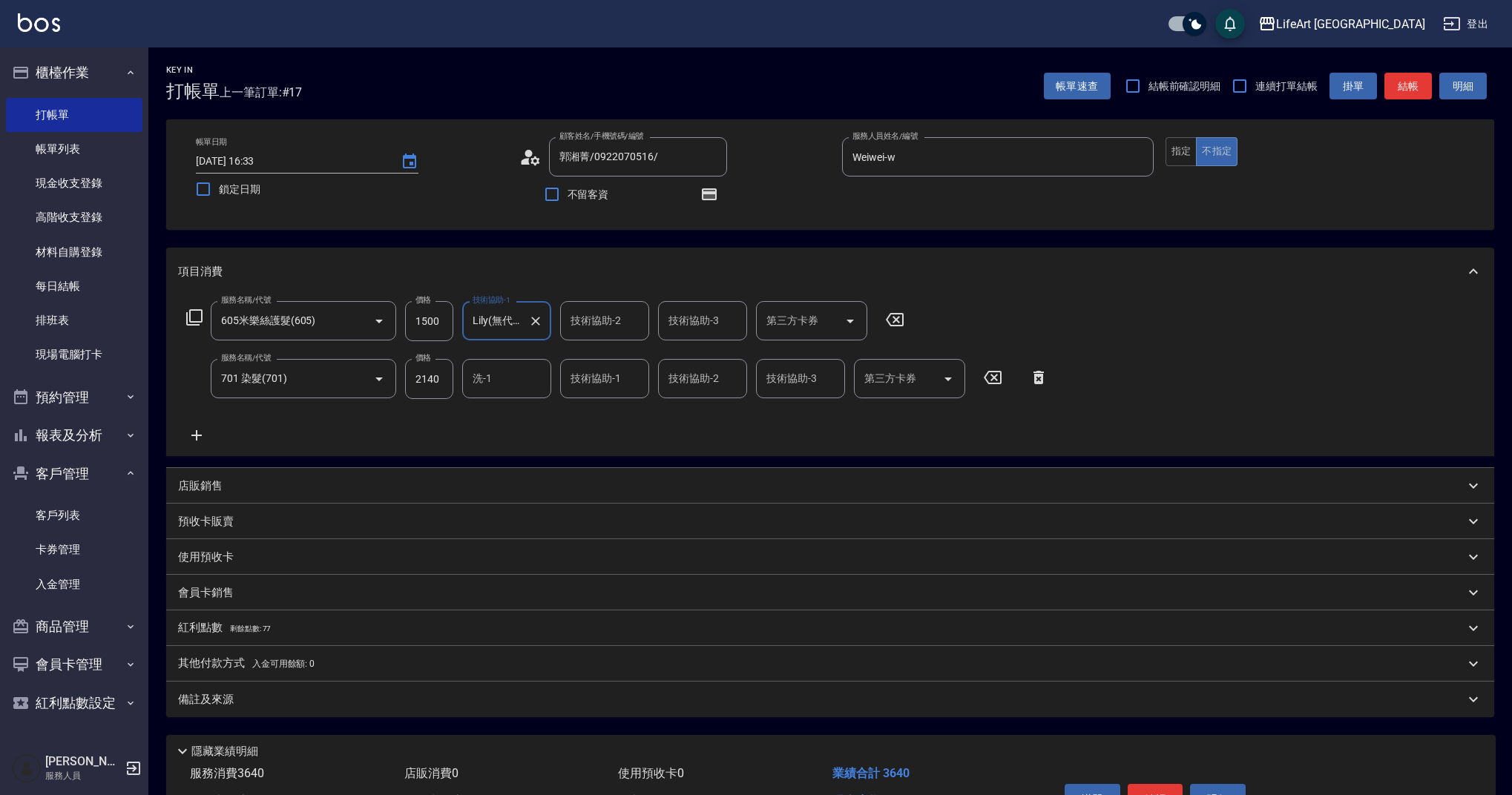
click at [516, 386] on input "洗-1" at bounding box center [507, 379] width 75 height 26
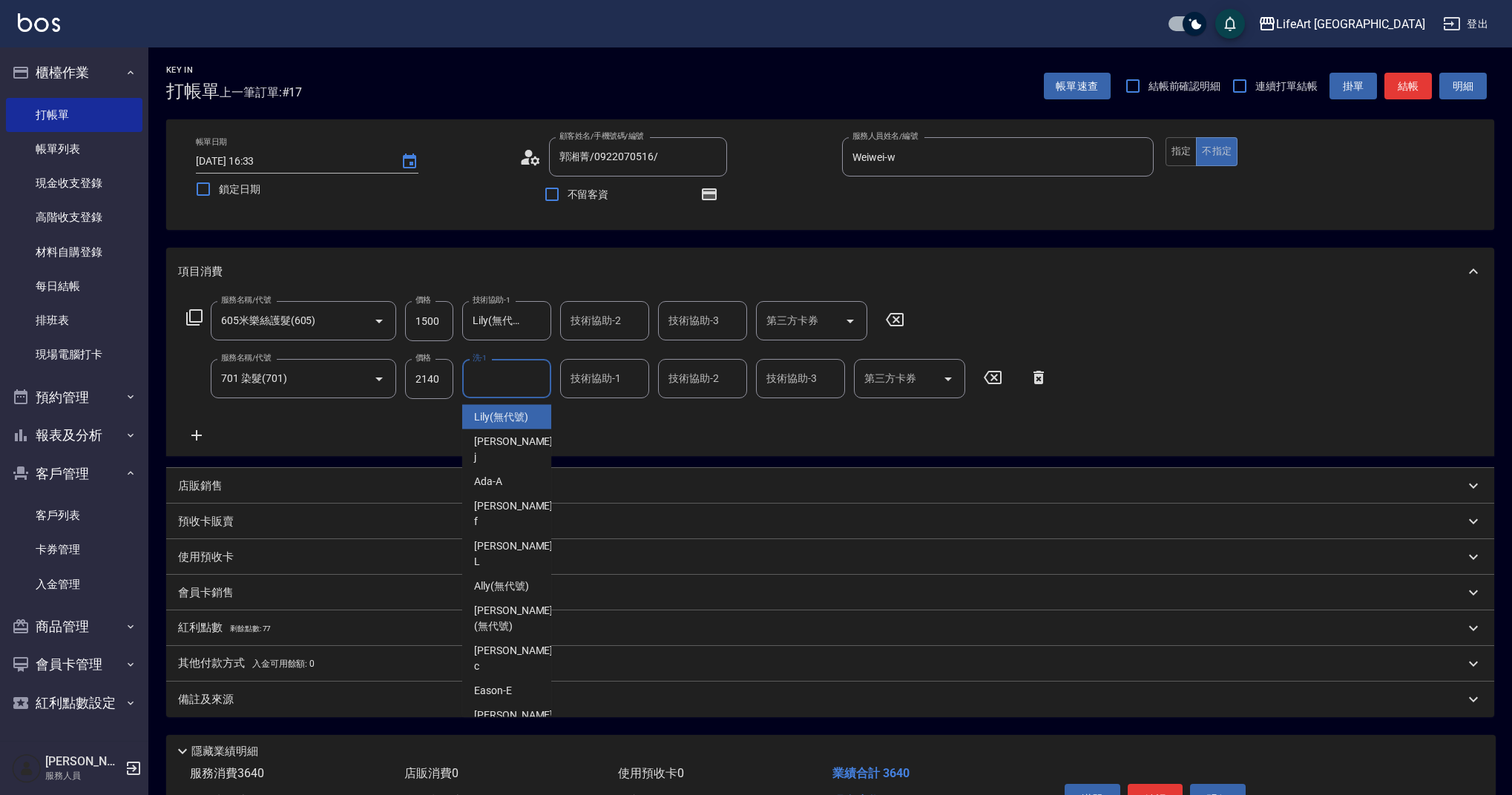
click at [513, 416] on span "Lily (無代號)" at bounding box center [501, 417] width 54 height 15
type input "Lily(無代號)"
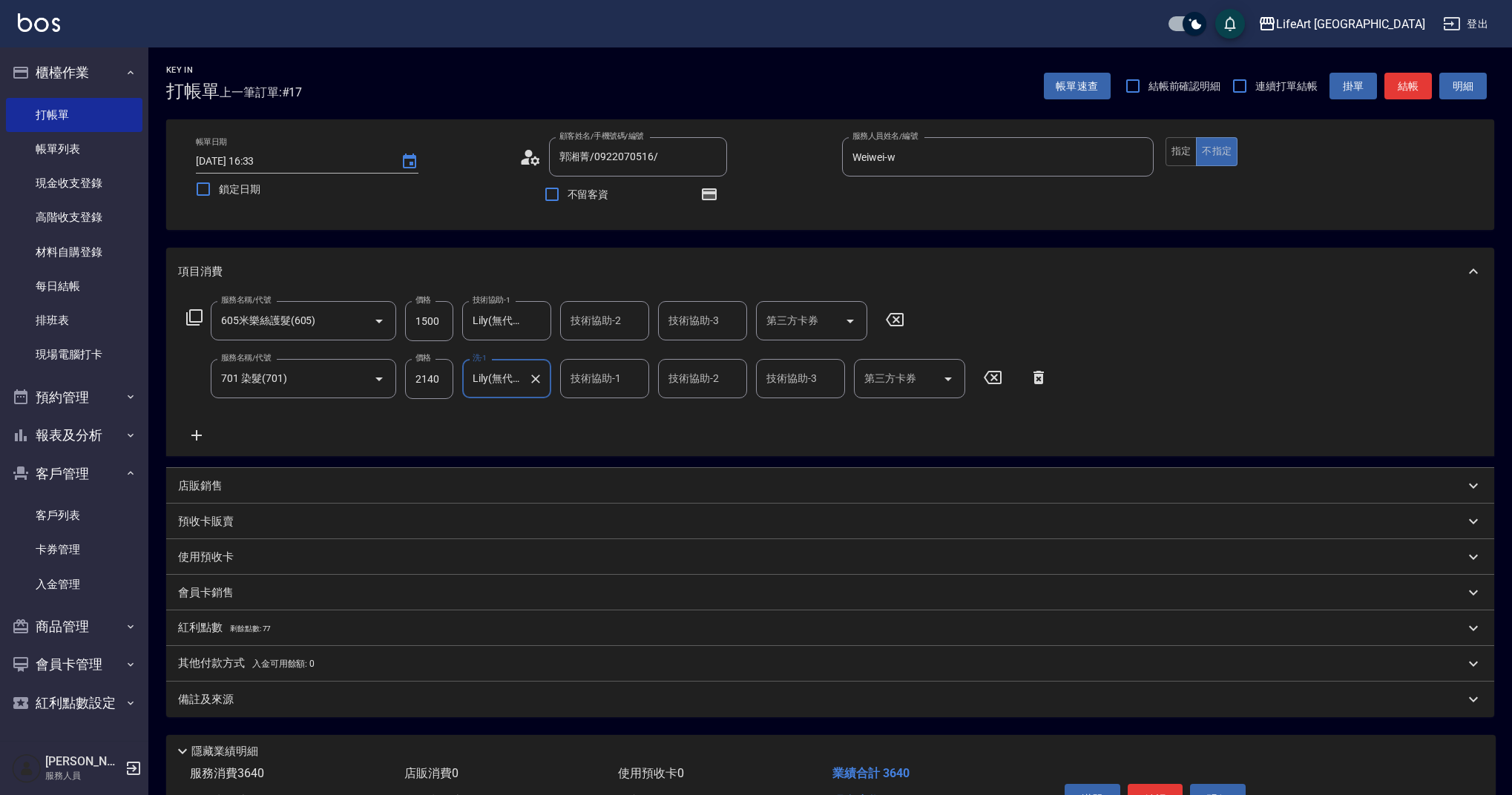
click at [574, 385] on input "技術協助-1" at bounding box center [604, 379] width 75 height 26
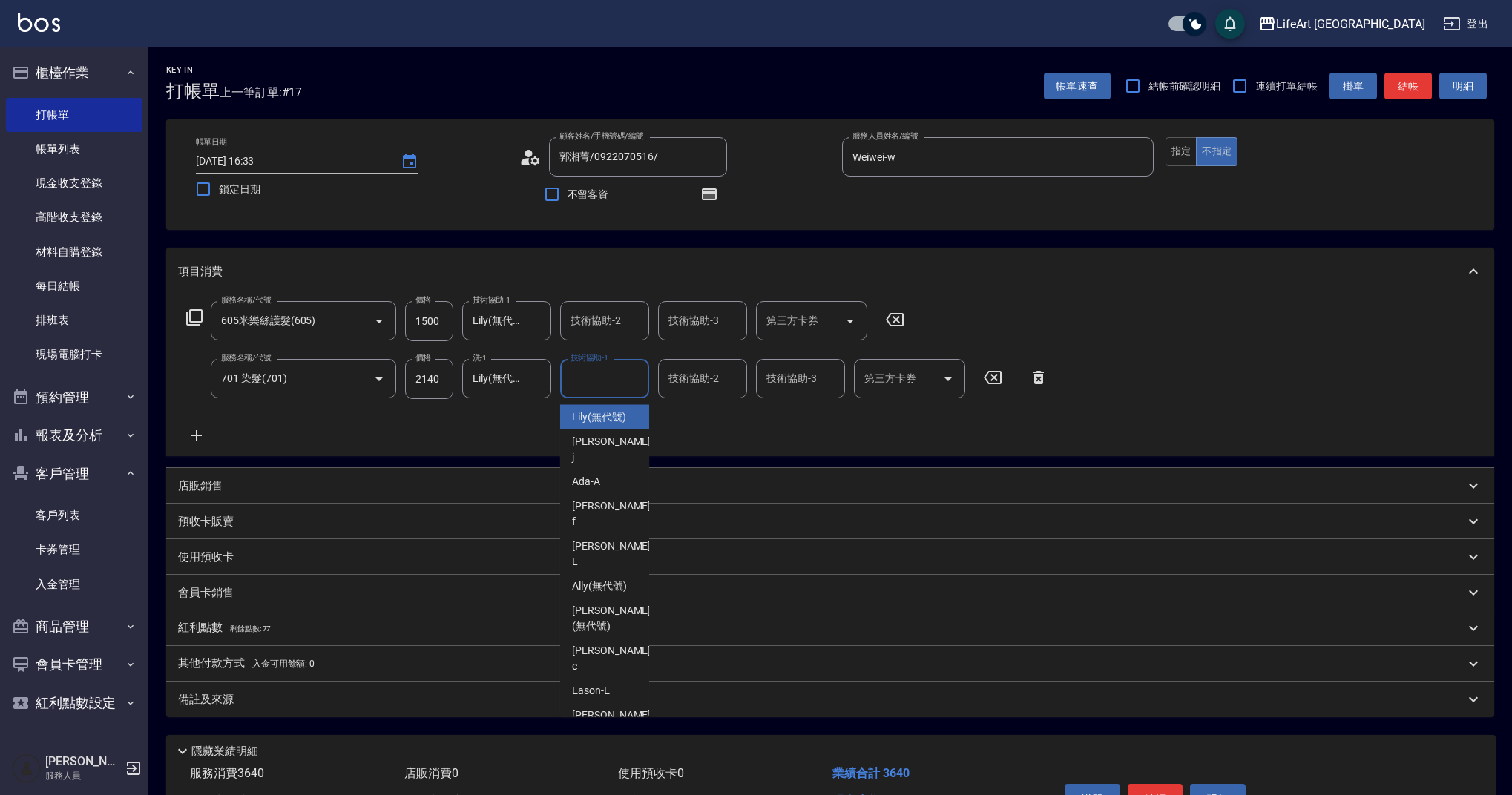
click at [579, 415] on span "Lily (無代號)" at bounding box center [598, 417] width 54 height 15
type input "Lily(無代號)"
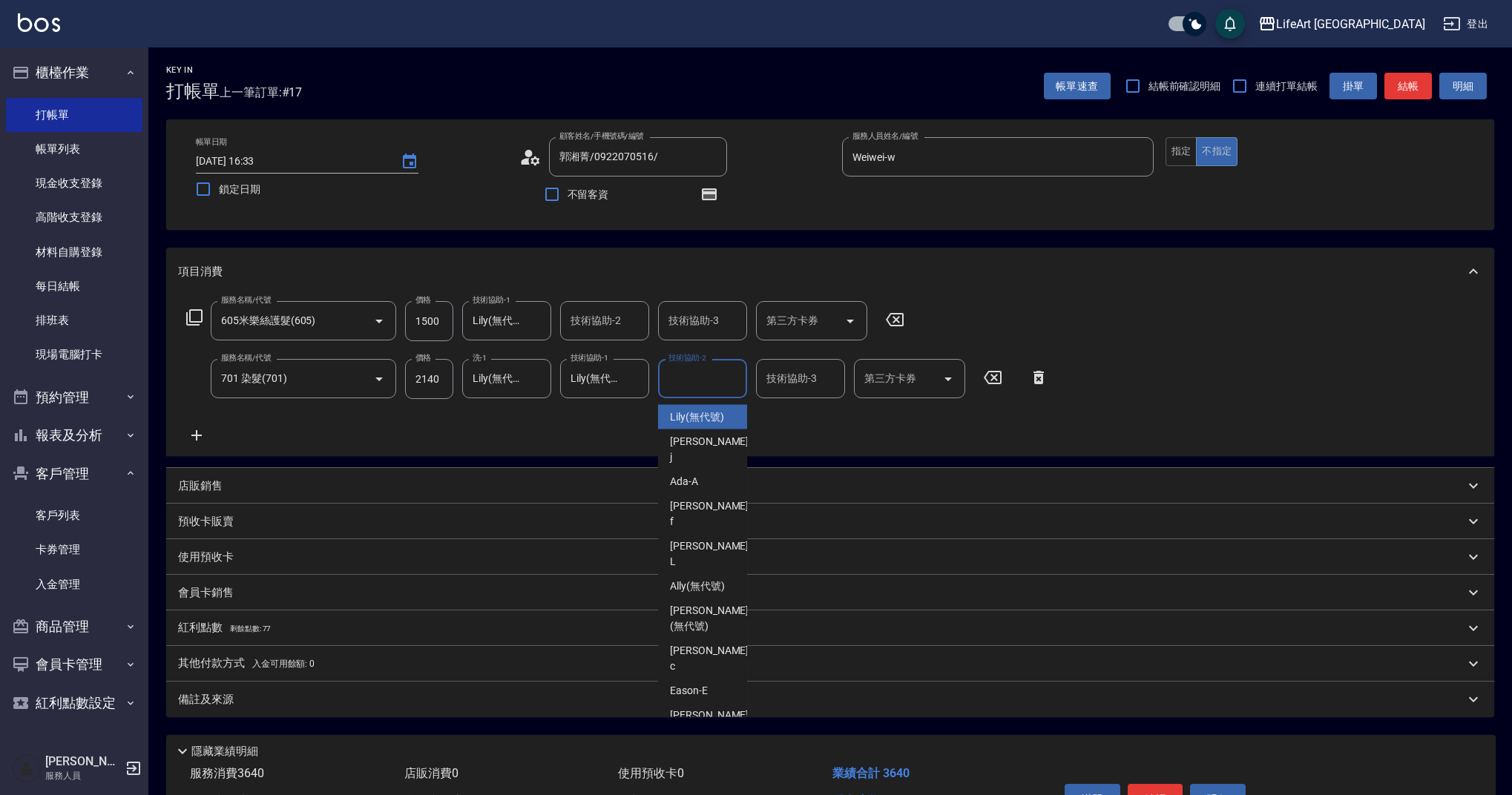
click at [688, 380] on input "技術協助-2" at bounding box center [702, 379] width 75 height 26
click at [685, 421] on span "Lily (無代號)" at bounding box center [697, 417] width 54 height 15
type input "Lily(無代號)"
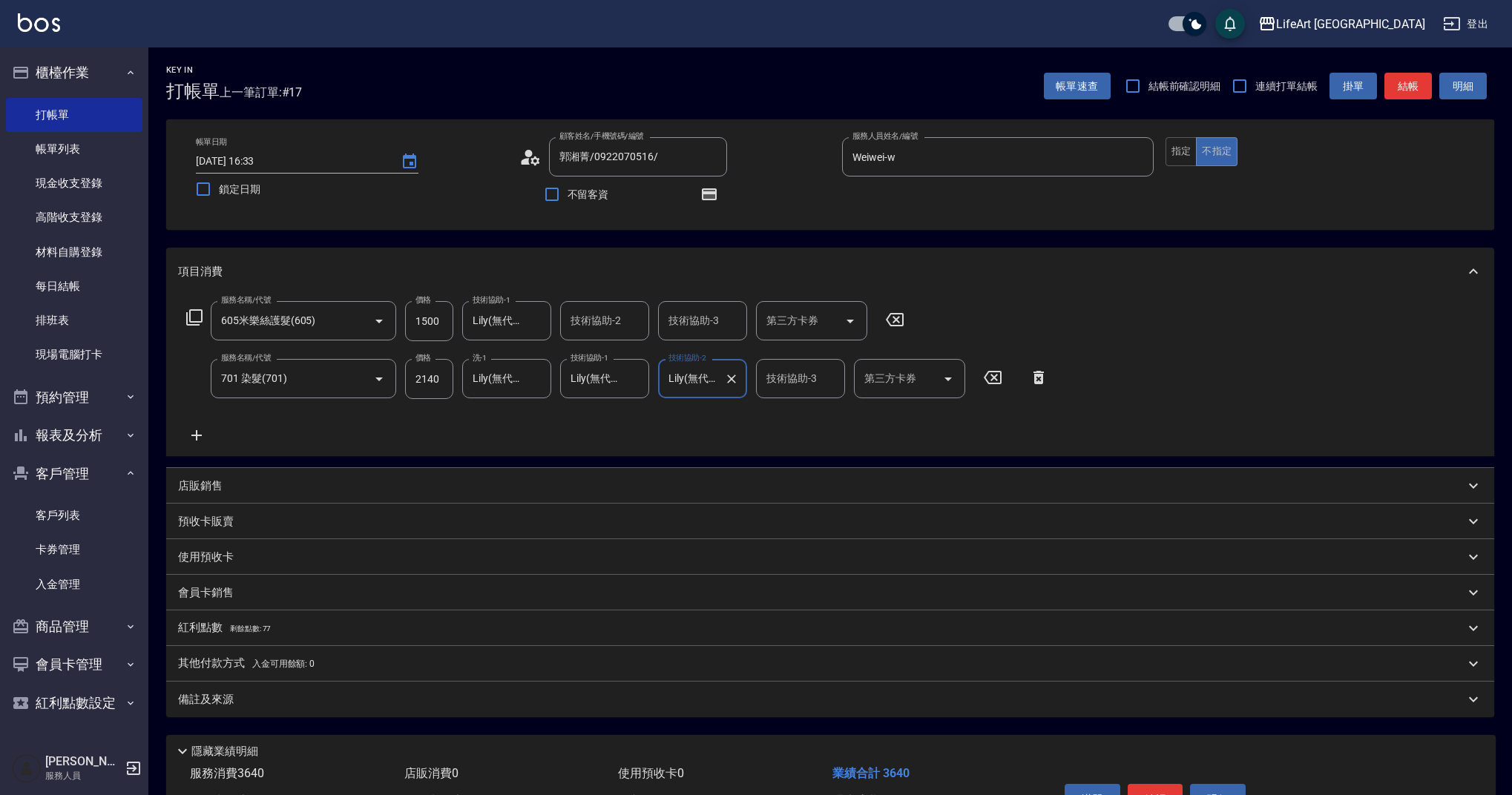
scroll to position [90, 0]
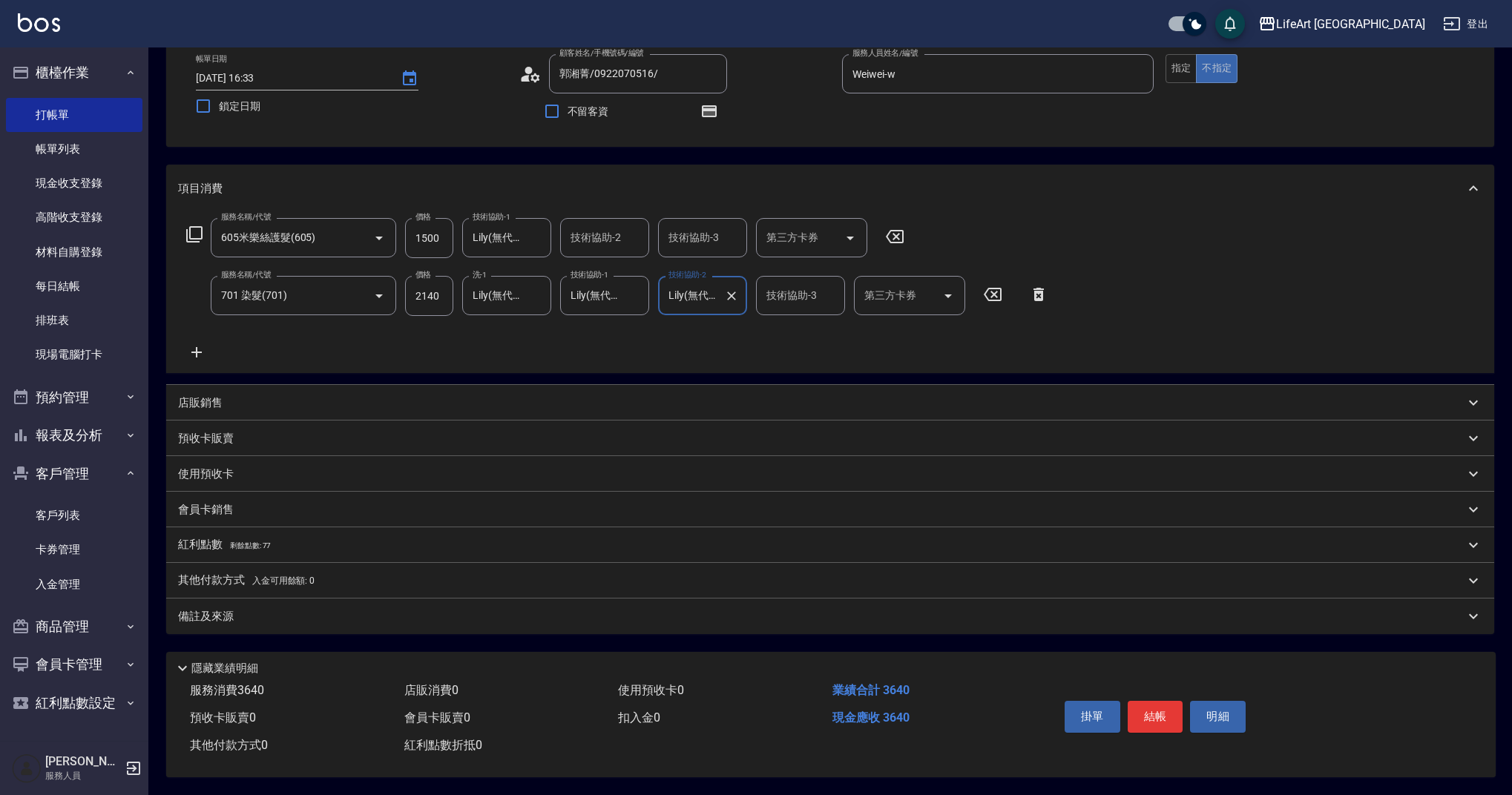
click at [232, 541] on span "剩餘點數: 77" at bounding box center [250, 546] width 41 height 9
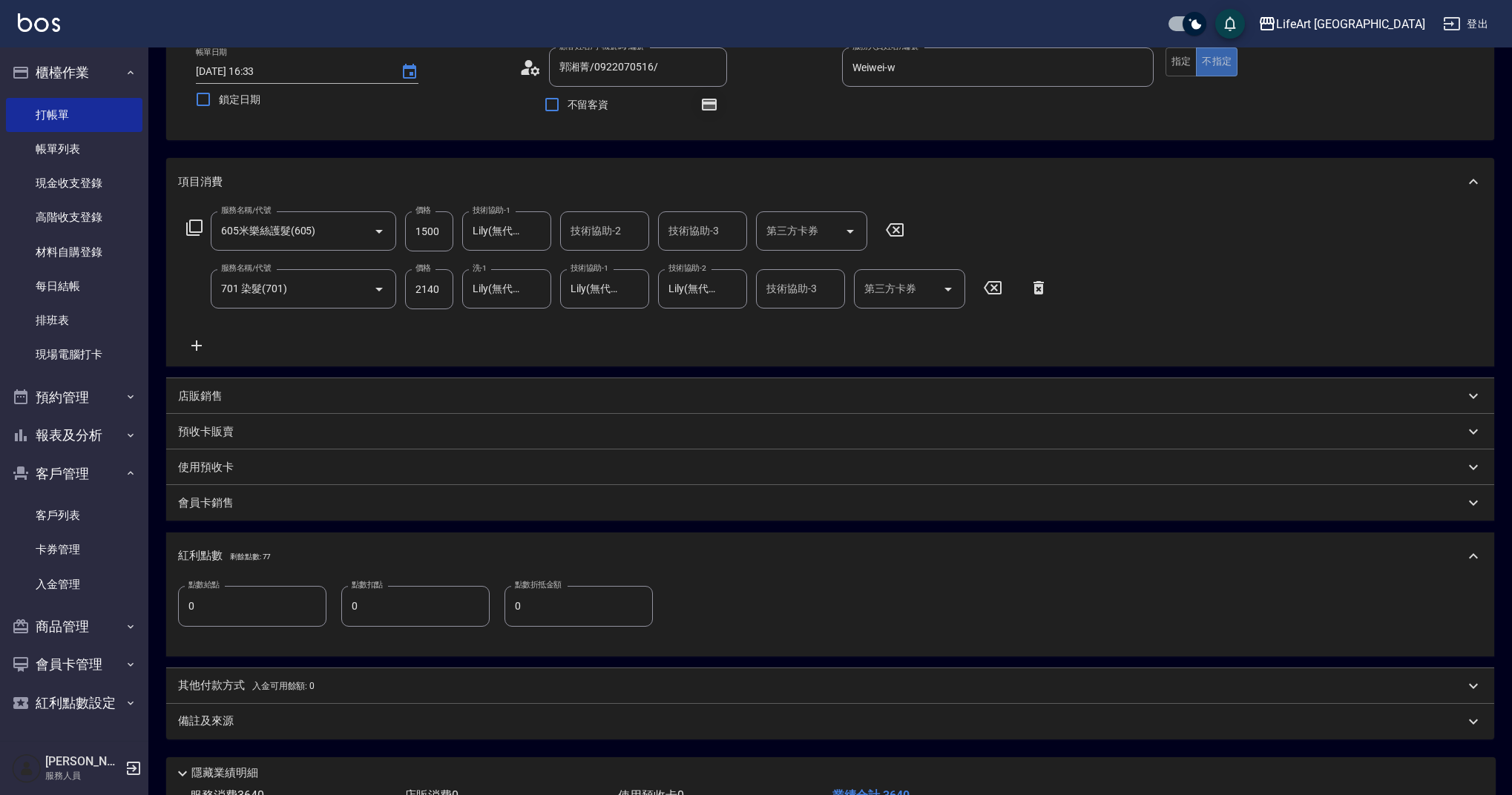
drag, startPoint x: 701, startPoint y: 115, endPoint x: 705, endPoint y: 104, distance: 11.7
click at [701, 115] on button "button" at bounding box center [710, 105] width 36 height 36
drag, startPoint x: 245, startPoint y: 601, endPoint x: 190, endPoint y: 607, distance: 55.3
click at [190, 607] on input "0" at bounding box center [252, 606] width 148 height 40
click at [239, 604] on input "70" at bounding box center [252, 606] width 148 height 40
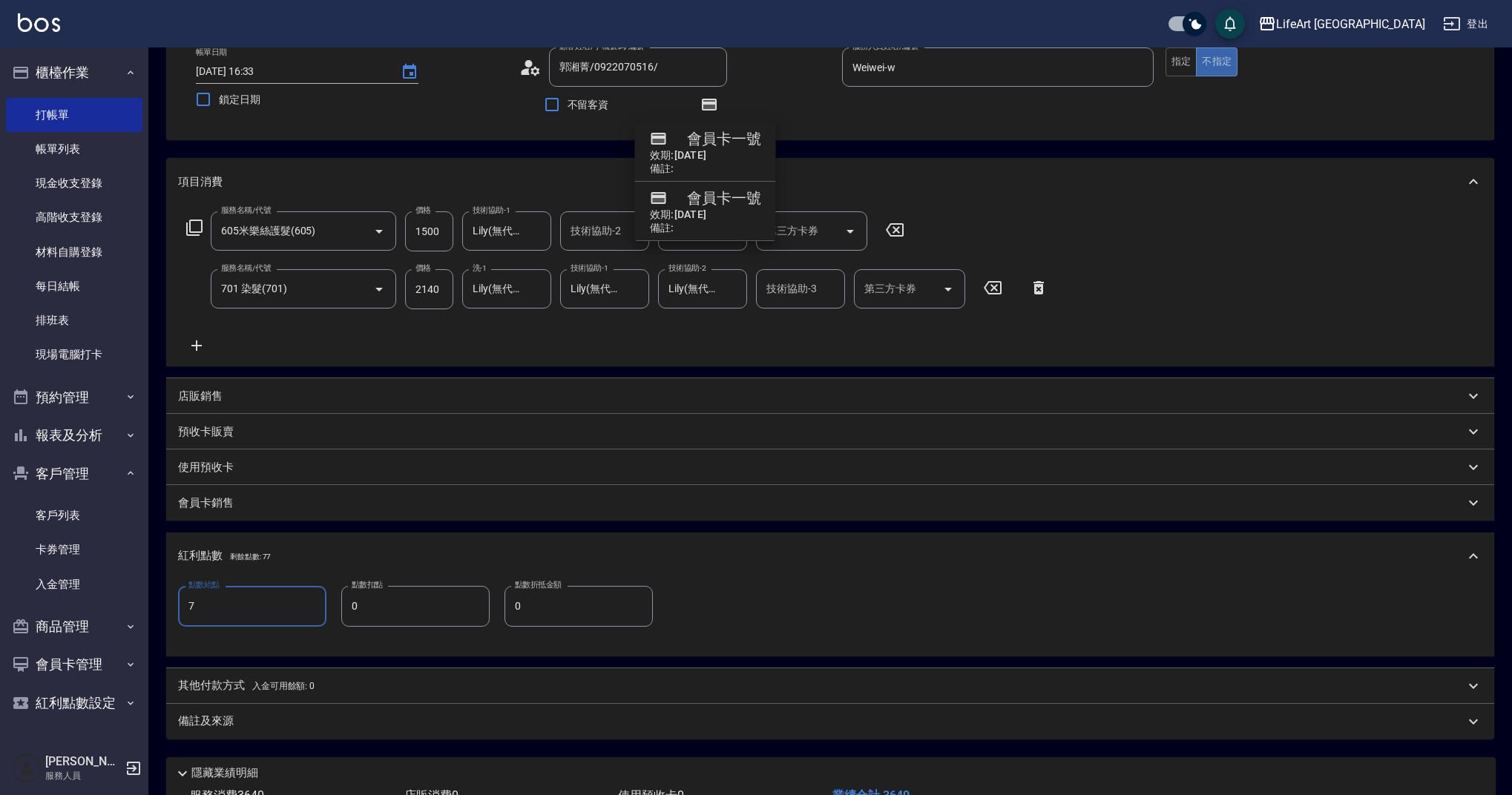
type input "7"
click at [251, 692] on p "其他付款方式 入金可用餘額: 0" at bounding box center [246, 685] width 136 height 16
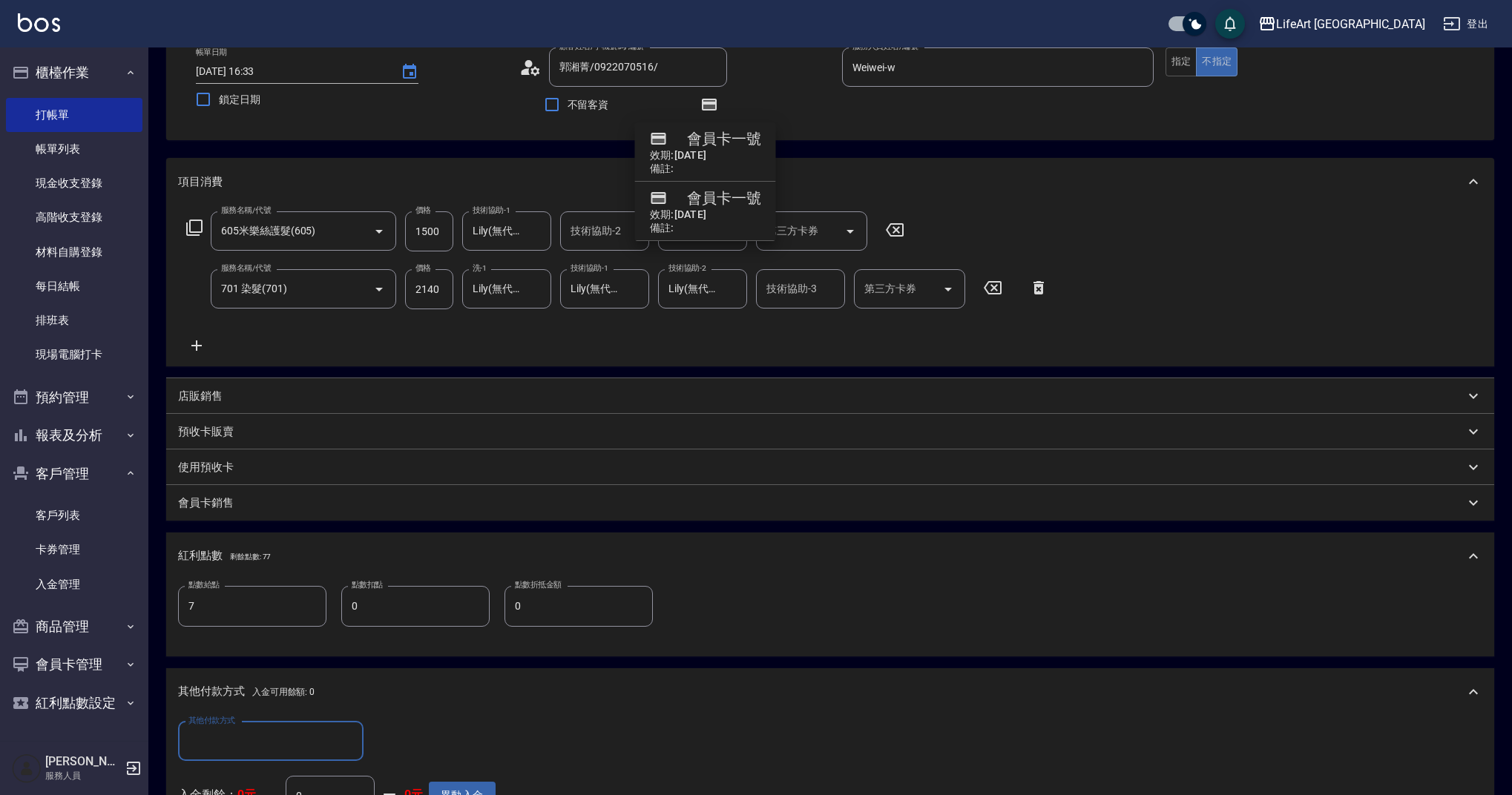
click at [256, 728] on input "其他付款方式" at bounding box center [271, 741] width 172 height 26
click at [231, 649] on span "Linepay" at bounding box center [271, 655] width 185 height 25
type input "Linepay"
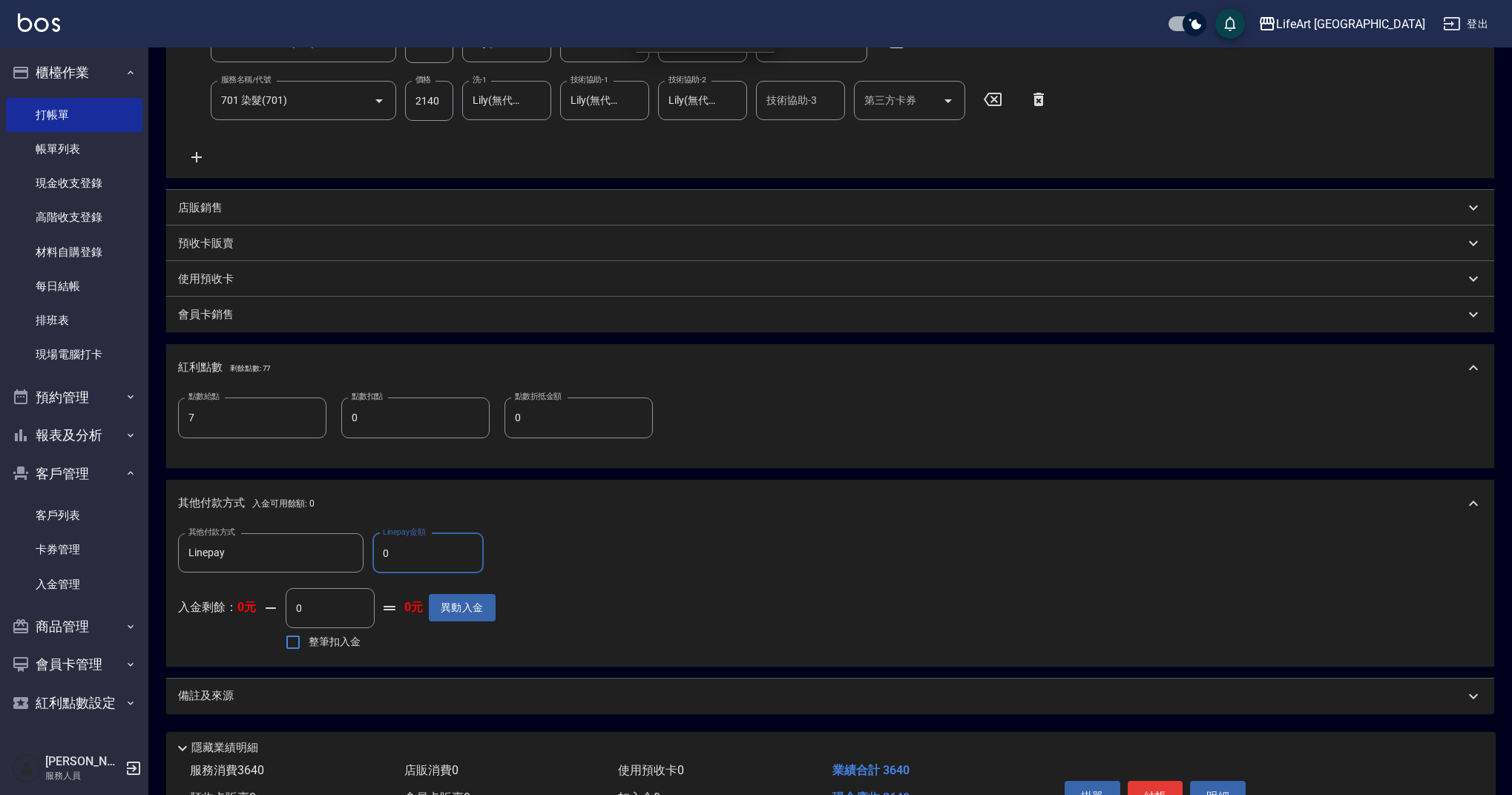
scroll to position [365, 0]
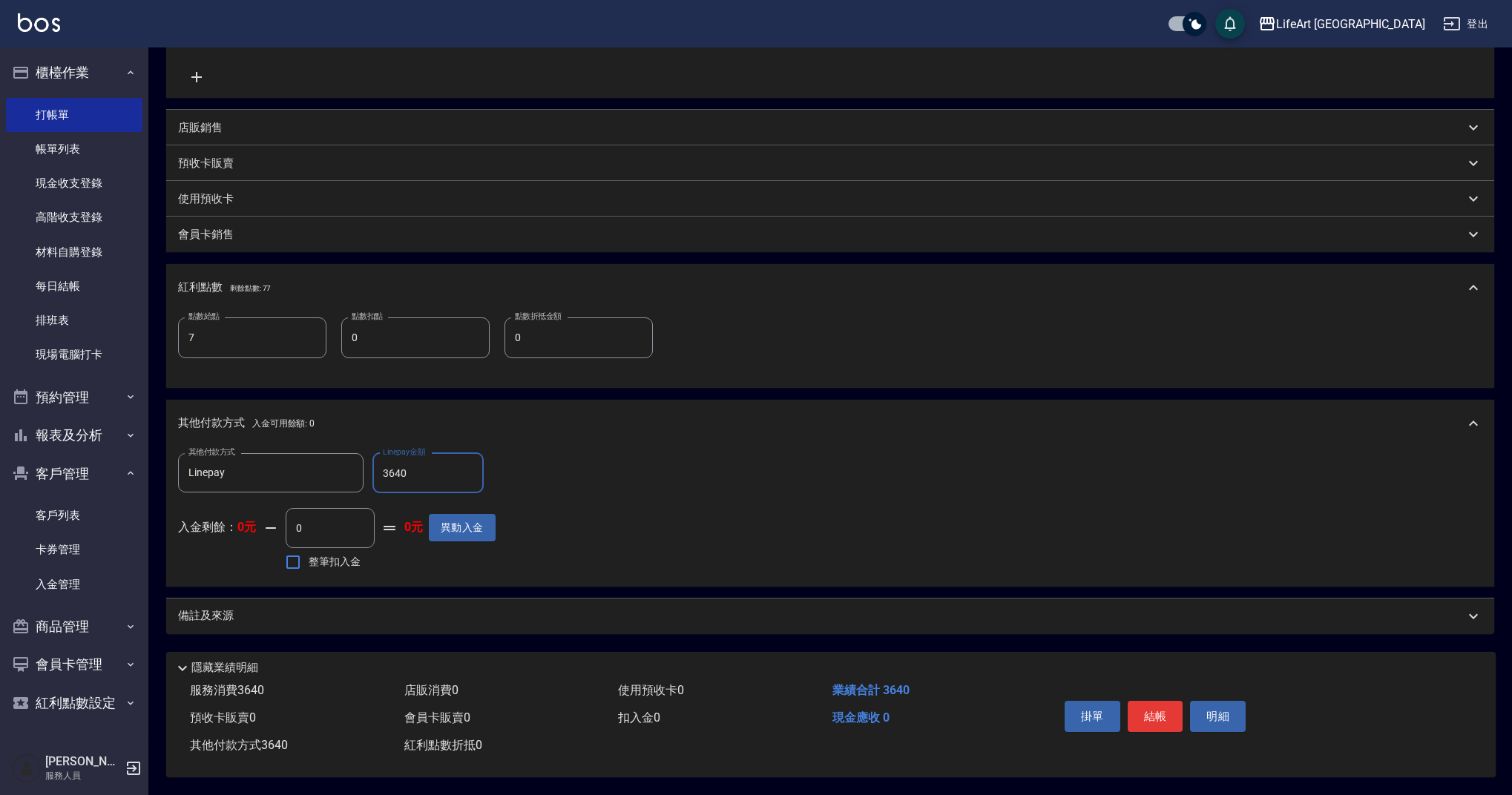
type input "3640"
click at [477, 609] on div "備註及來源" at bounding box center [821, 616] width 1287 height 15
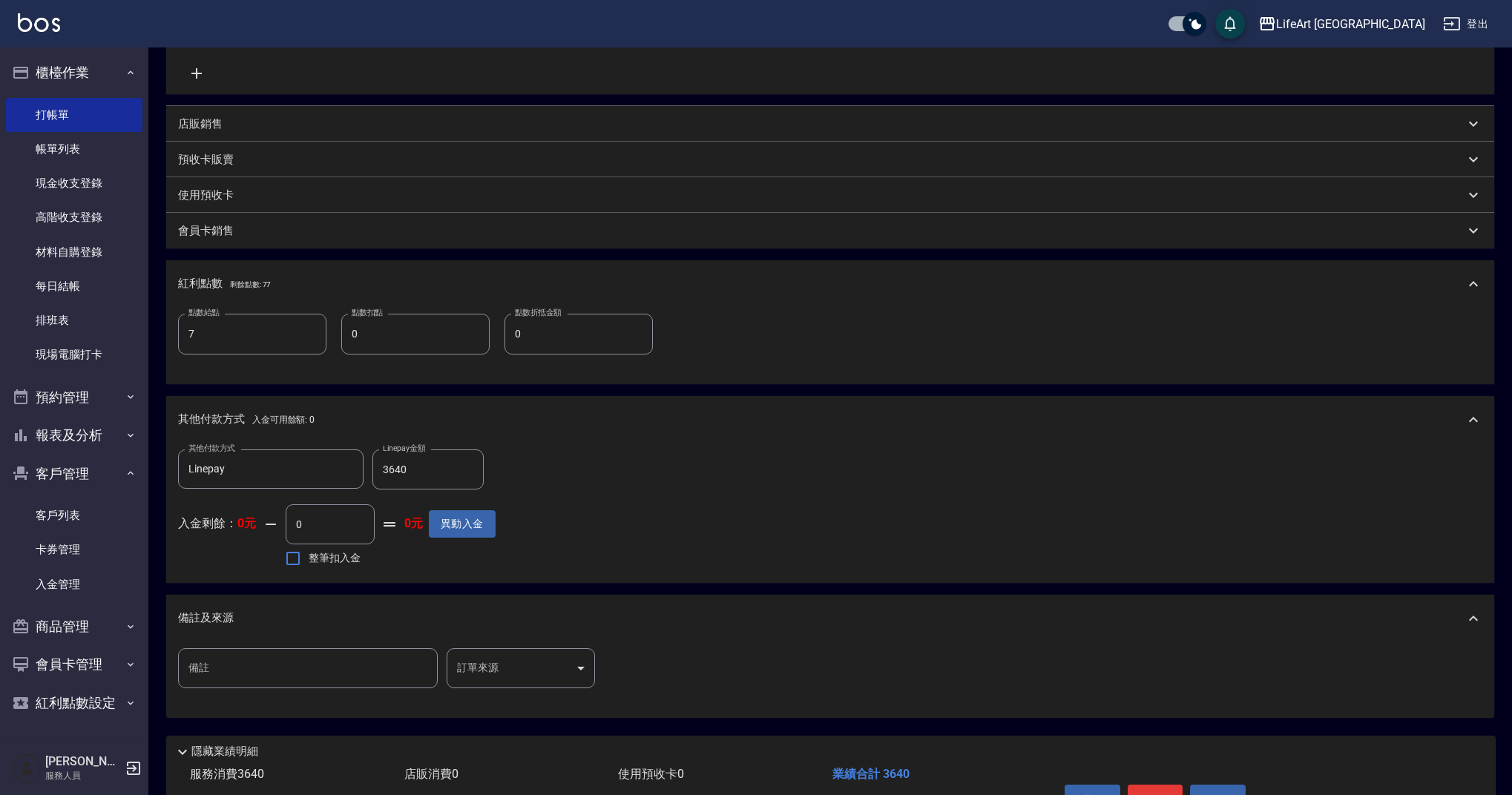
click at [574, 664] on body "LifeArt 蘆洲 登出 櫃檯作業 打帳單 帳單列表 現金收支登錄 高階收支登錄 材料自購登錄 每日結帳 排班表 現場電腦打卡 預約管理 預約管理 單日預約…" at bounding box center [756, 259] width 1512 height 1240
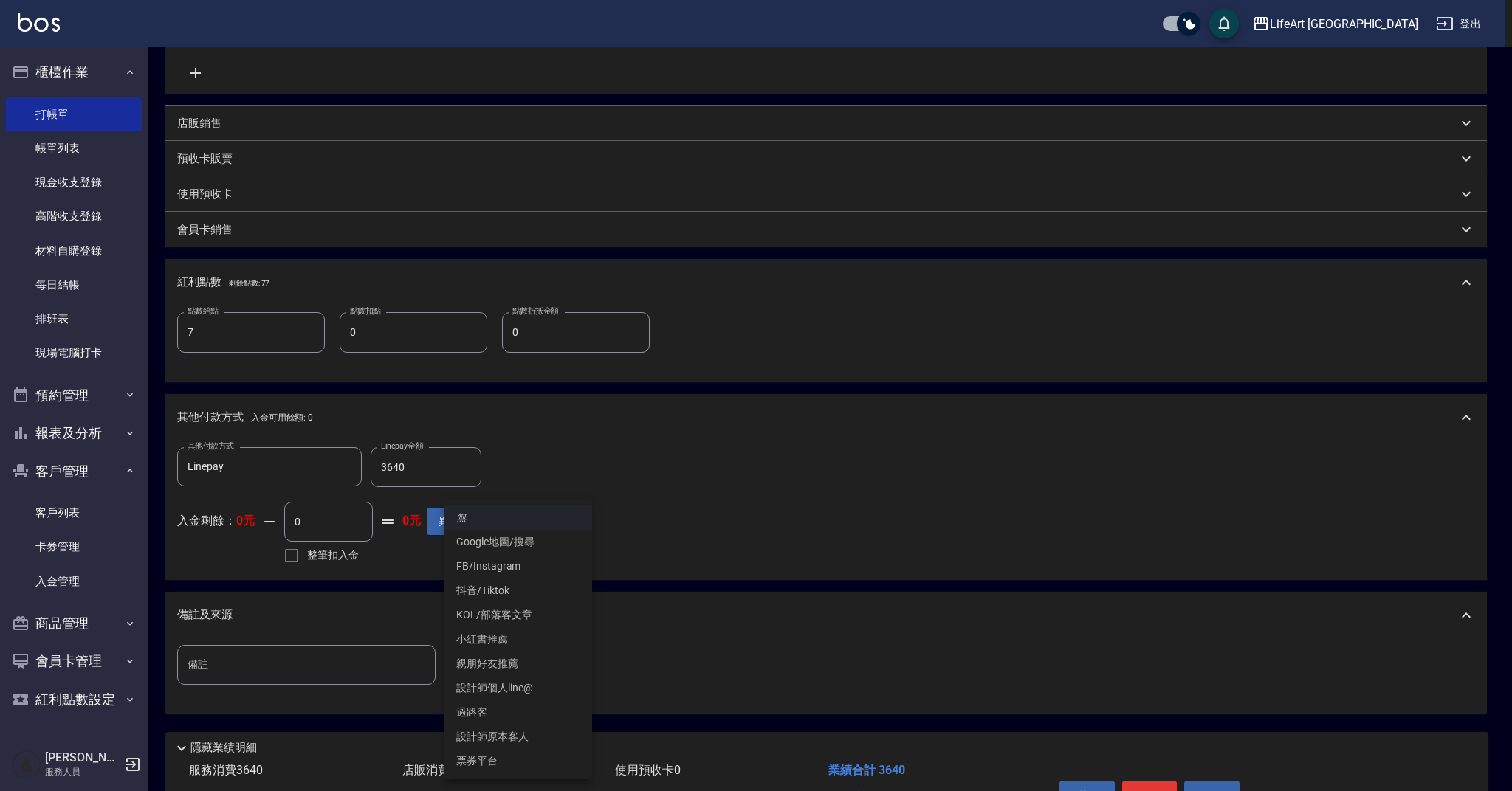
click at [558, 738] on li "設計師原本客人" at bounding box center [518, 736] width 148 height 25
type input "設計師原本客人"
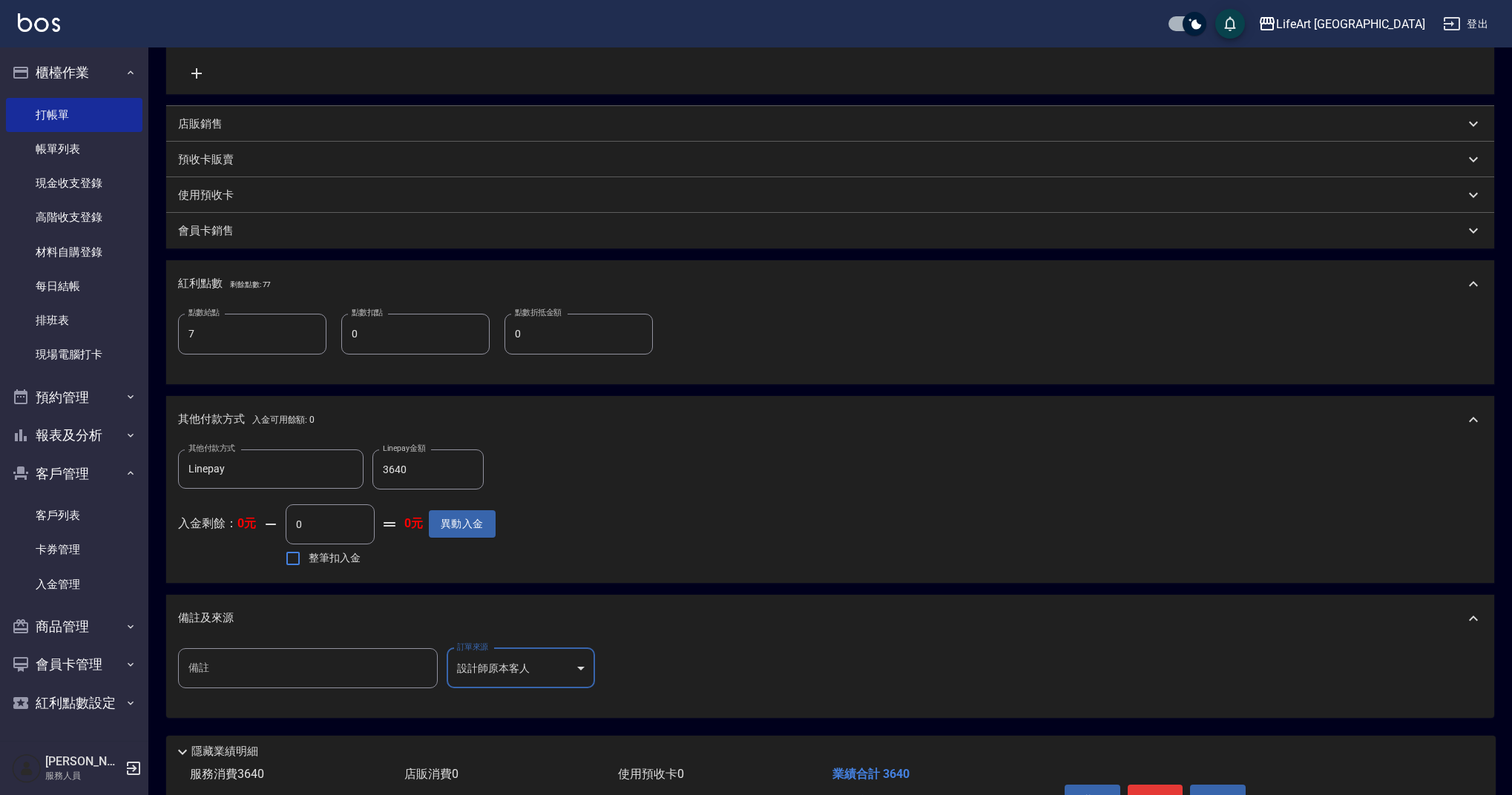
scroll to position [452, 0]
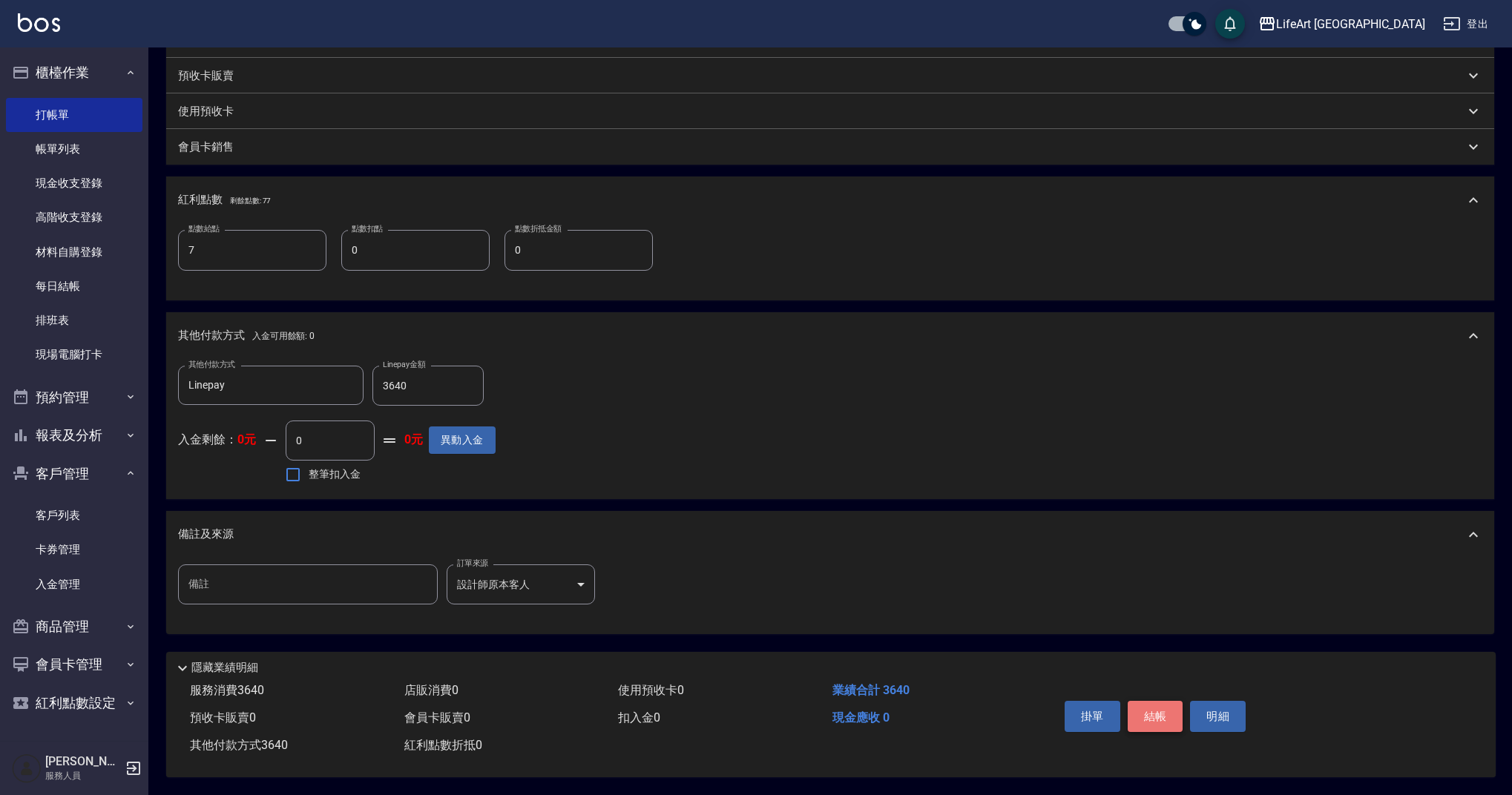
click at [1156, 705] on button "結帳" at bounding box center [1155, 716] width 56 height 31
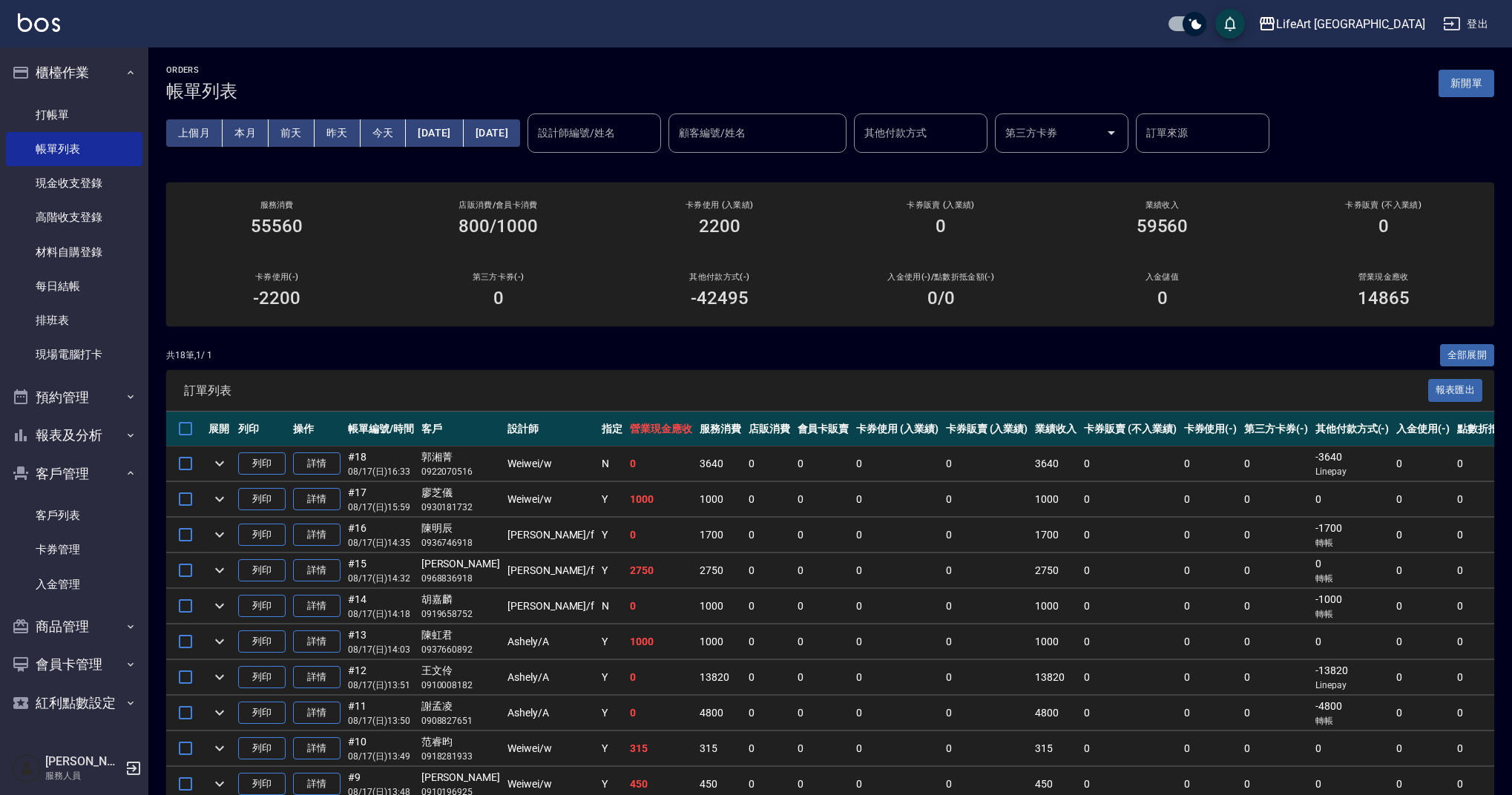
scroll to position [3, 0]
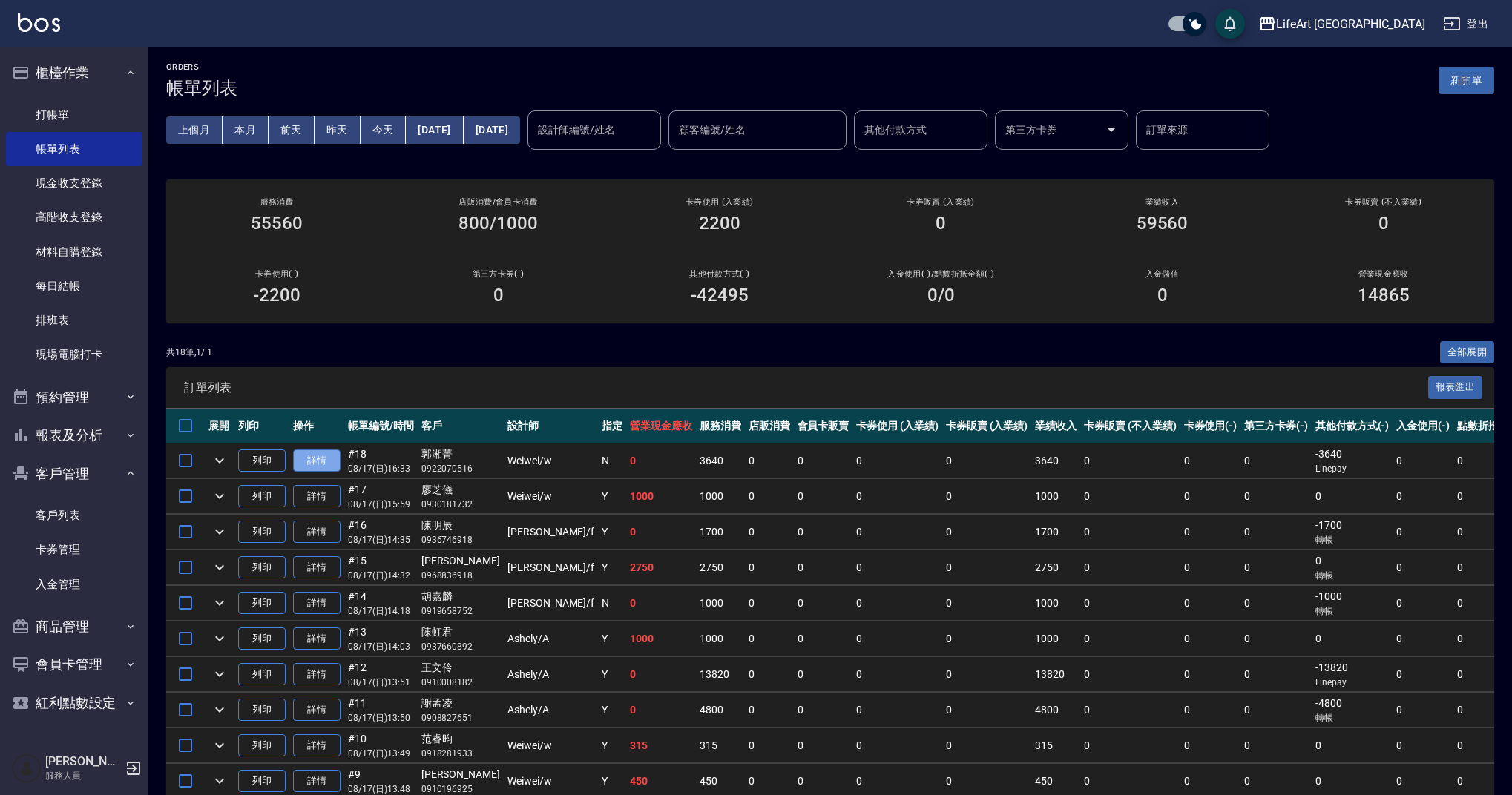
click at [316, 464] on link "詳情" at bounding box center [316, 460] width 47 height 23
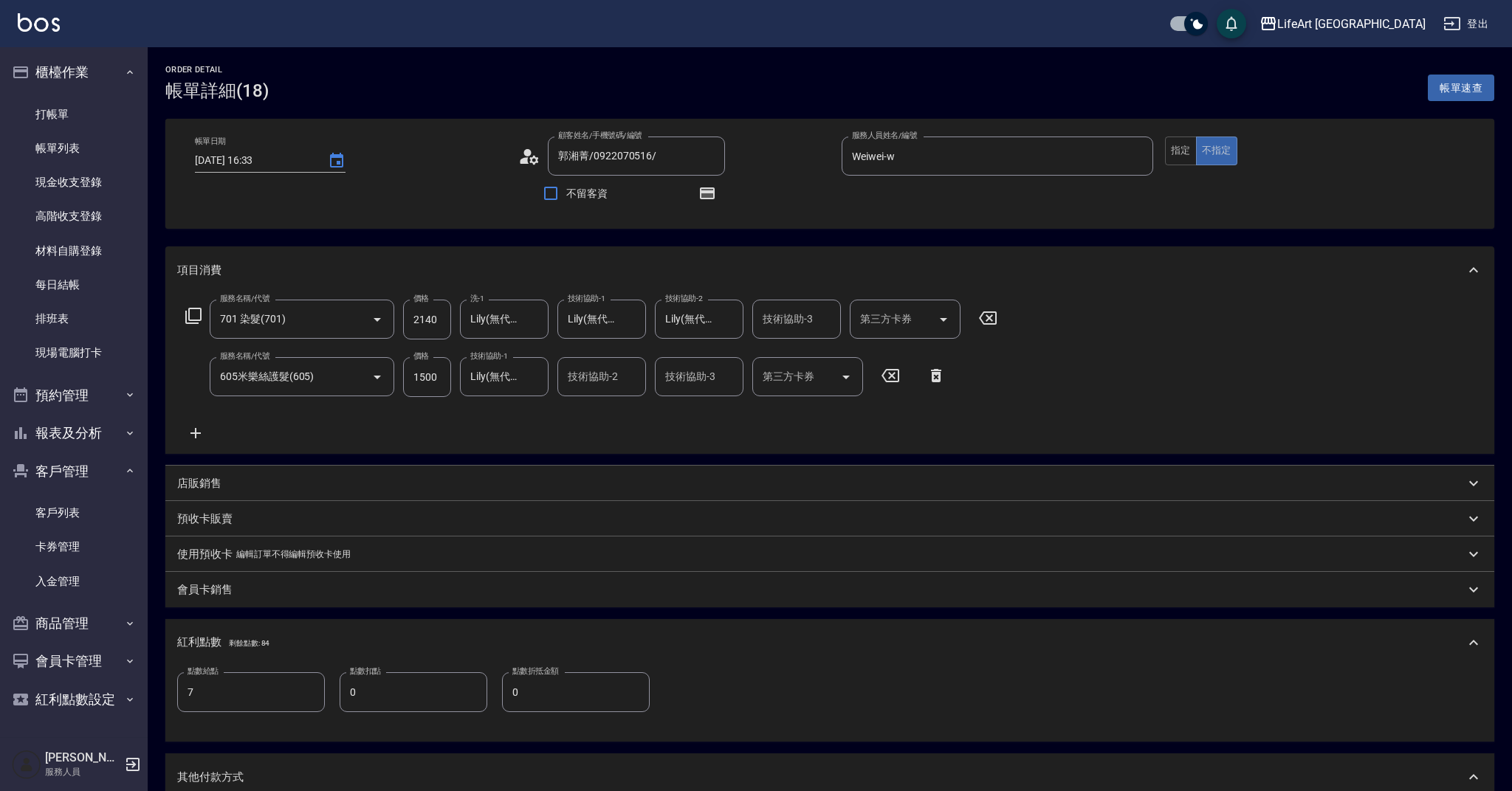
type input "[DATE] 16:33"
type input "郭湘菁/0922070516/"
type input "Weiwei-w"
type input "7"
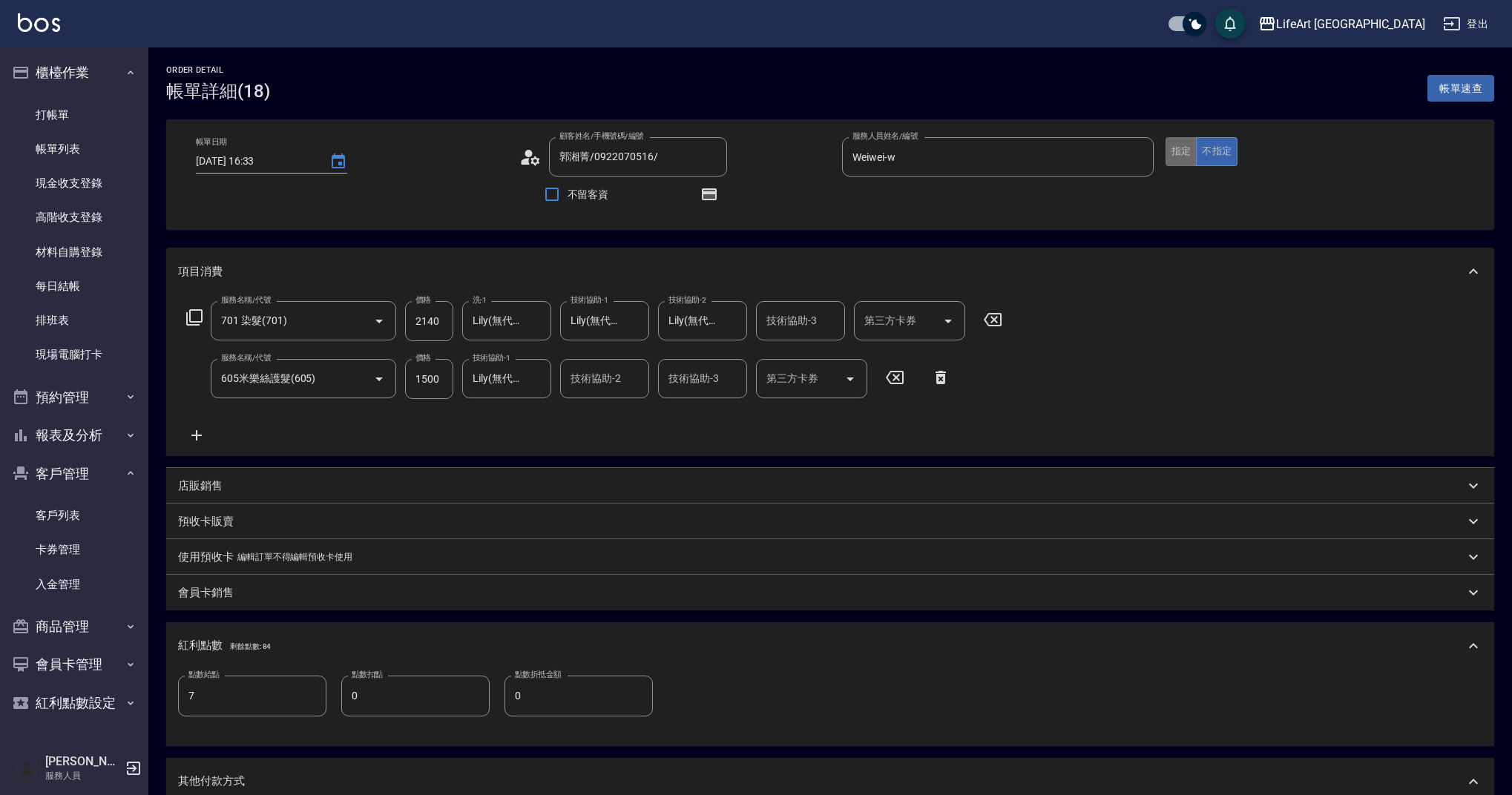
click at [1185, 149] on button "指定" at bounding box center [1181, 152] width 32 height 29
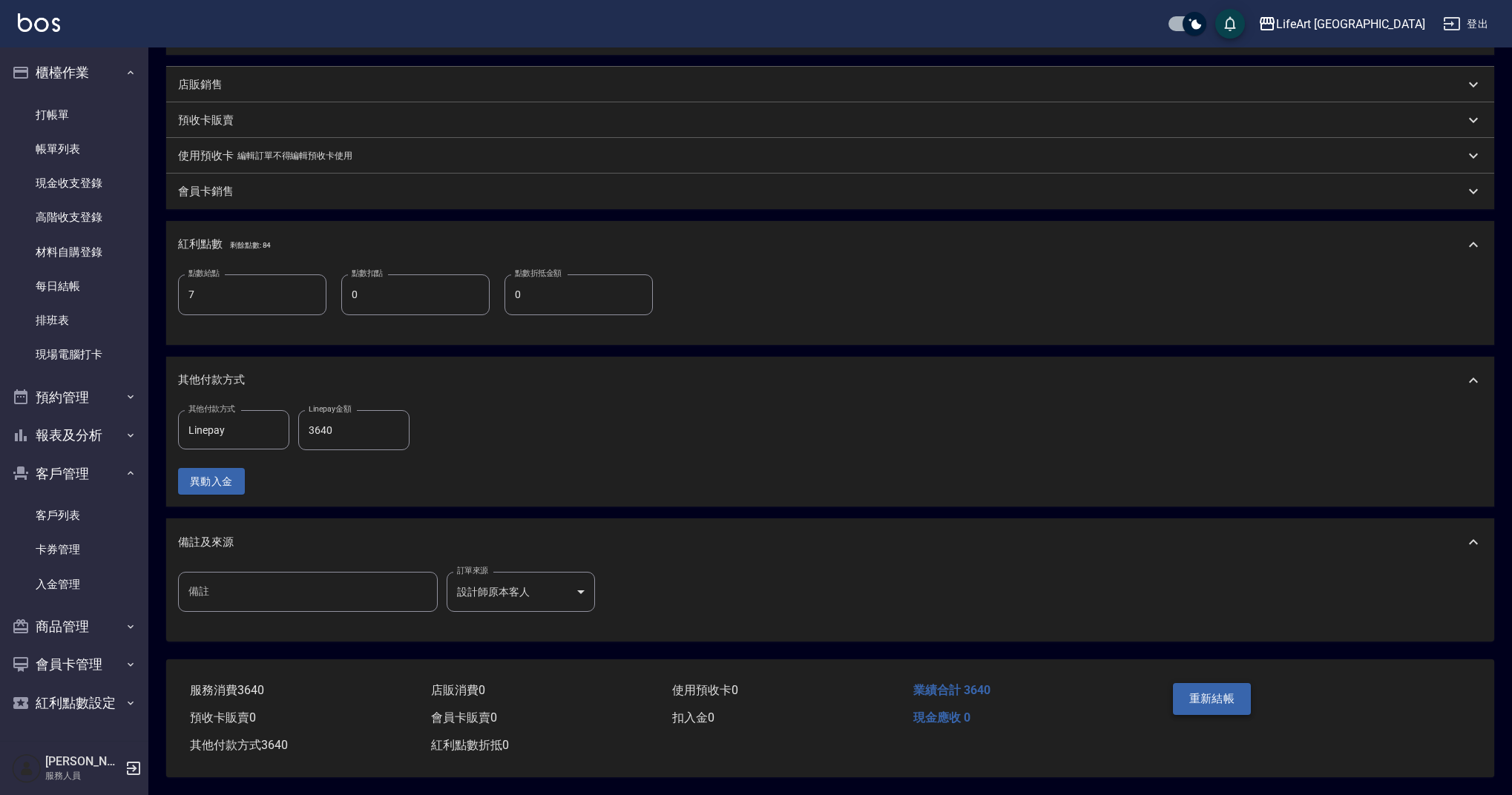
click at [1215, 683] on button "重新結帳" at bounding box center [1212, 698] width 79 height 31
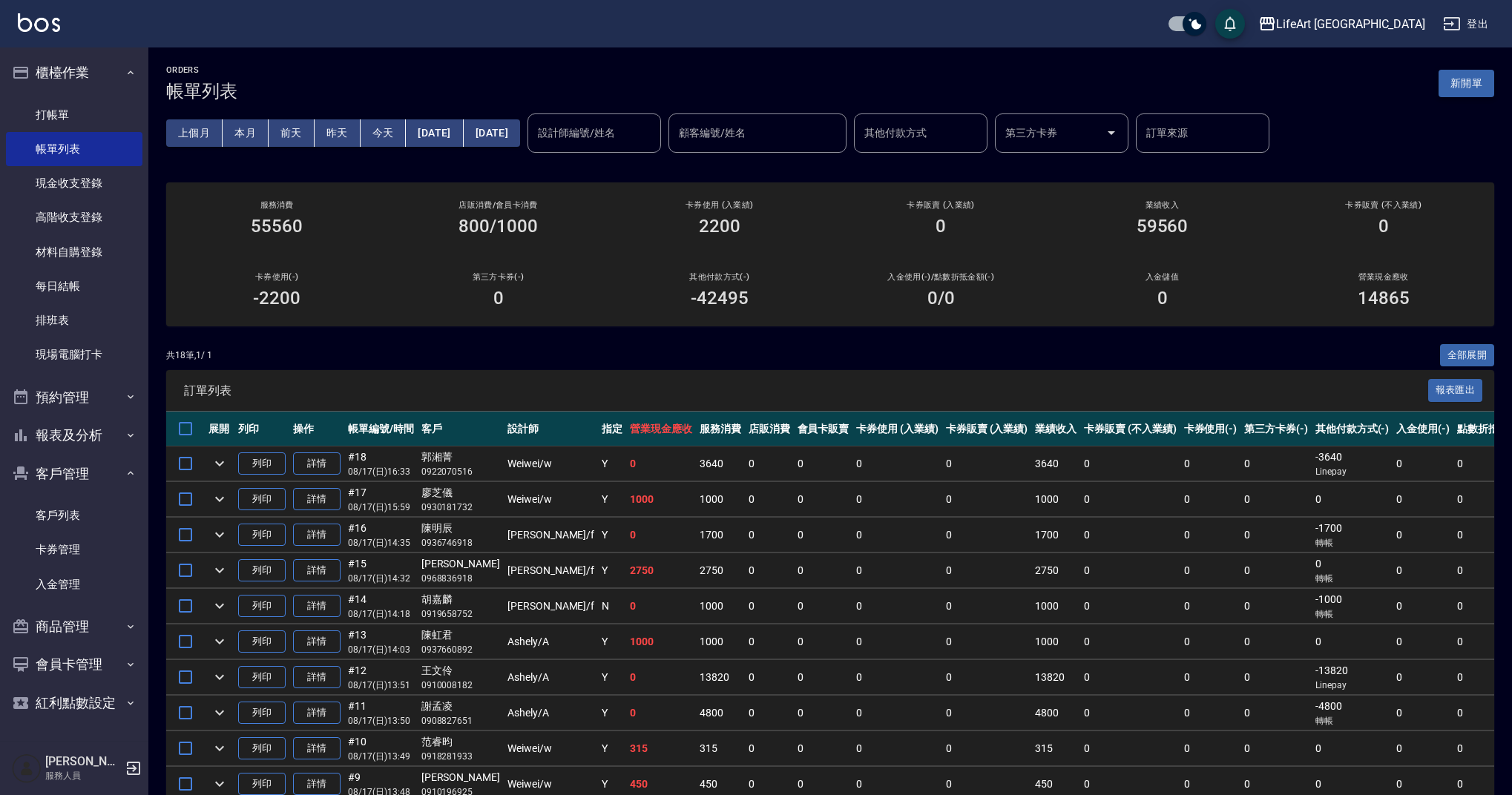
click at [1460, 86] on button "新開單" at bounding box center [1466, 83] width 56 height 27
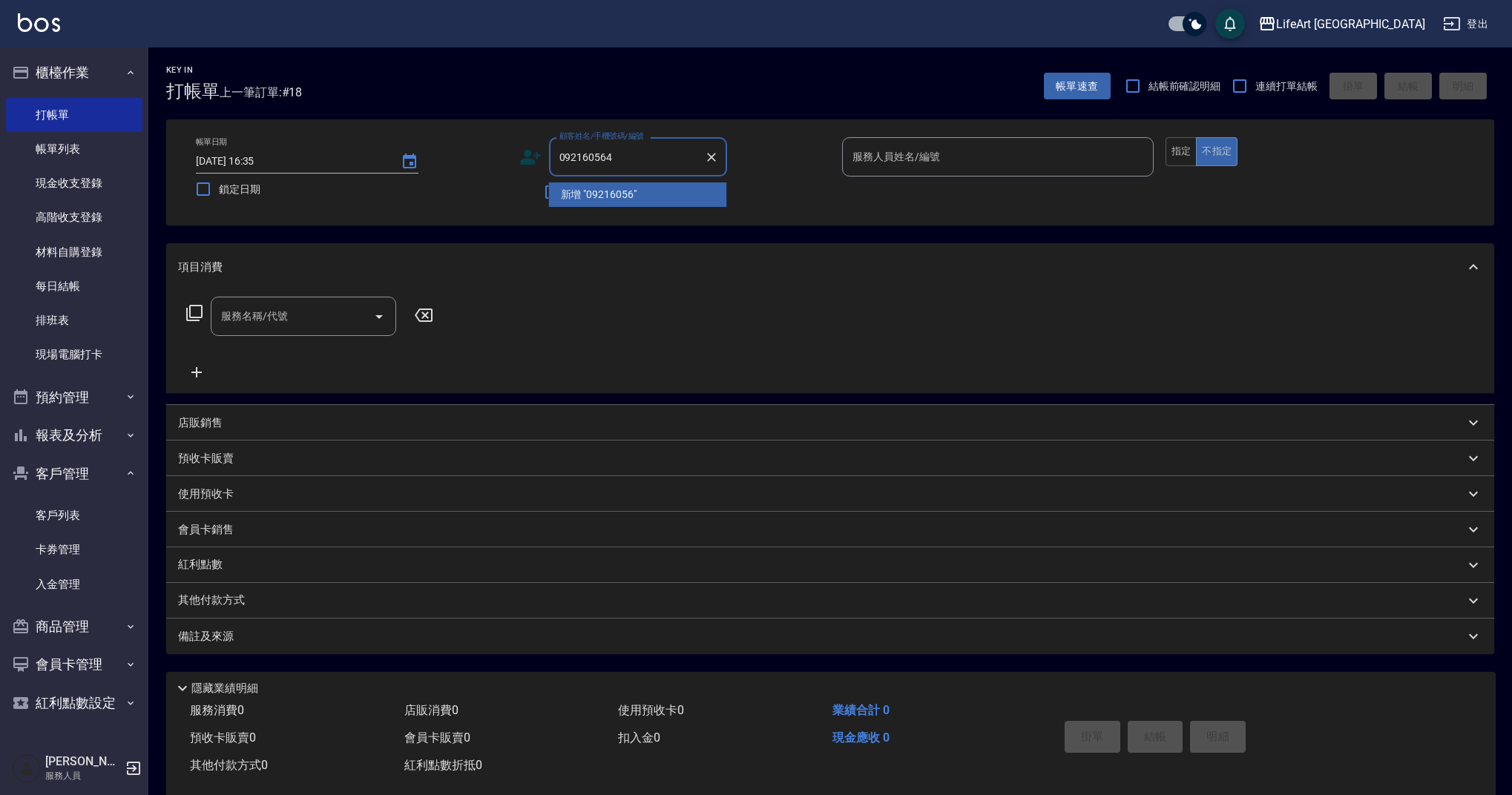
type input "0921605646"
click at [644, 157] on input "0921605646" at bounding box center [627, 157] width 142 height 26
click at [716, 158] on icon "Clear" at bounding box center [711, 157] width 15 height 15
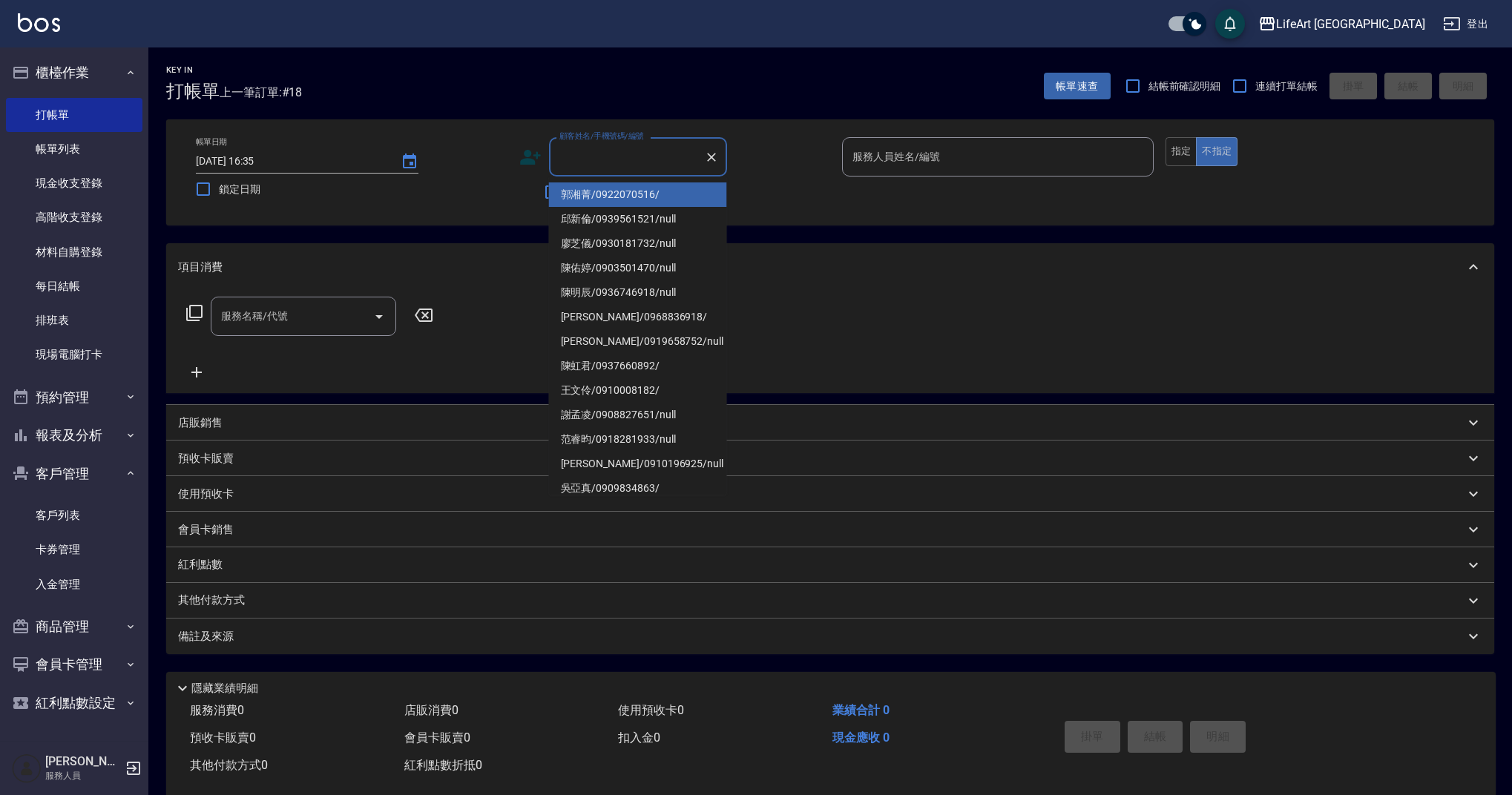
click at [532, 157] on icon at bounding box center [531, 157] width 22 height 22
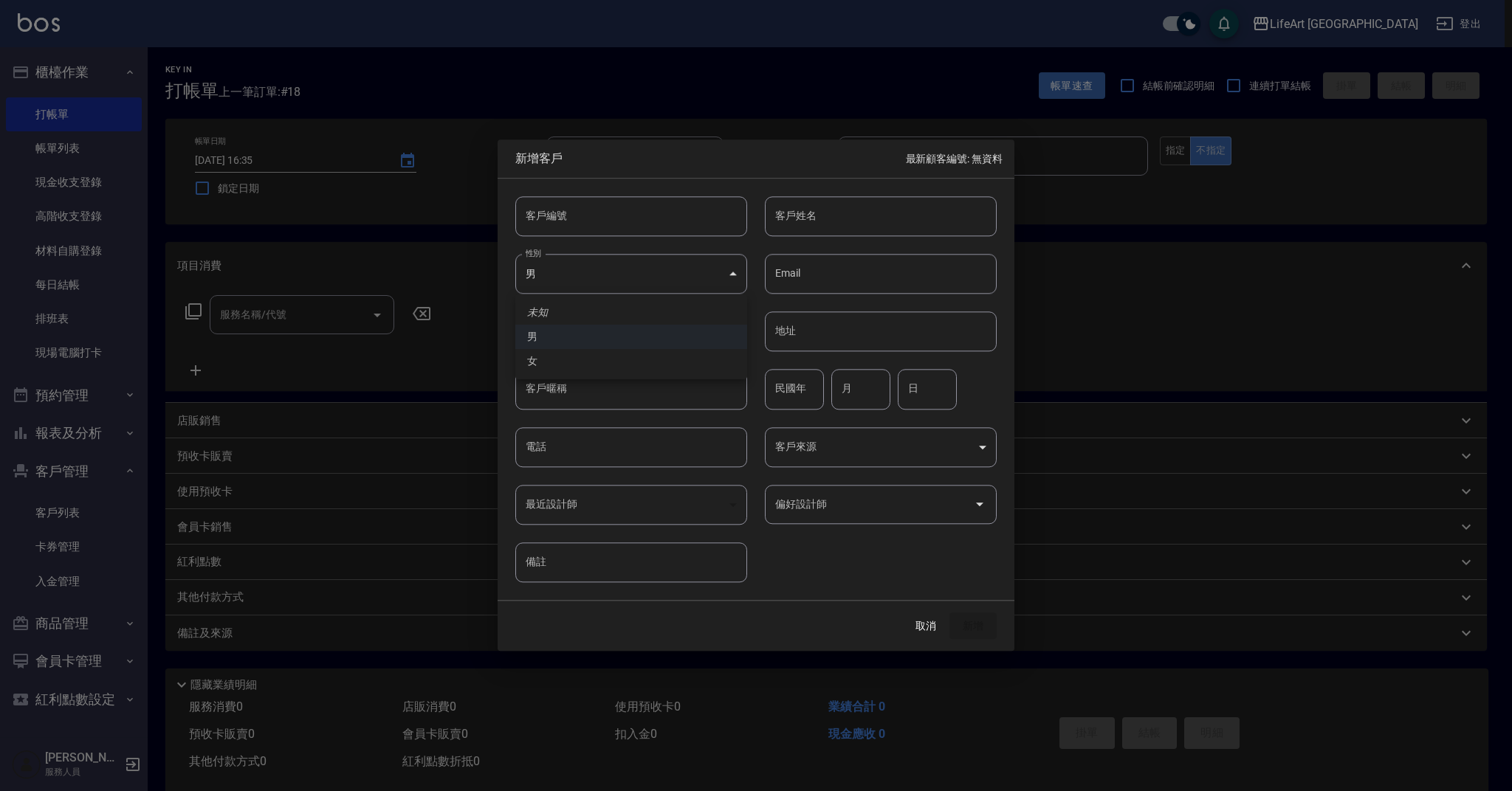
click at [629, 263] on body "LifeArt 蘆洲 登出 櫃檯作業 打帳單 帳單列表 現金收支登錄 高階收支登錄 材料自購登錄 每日結帳 排班表 現場電腦打卡 預約管理 預約管理 單日預約…" at bounding box center [756, 405] width 1512 height 811
click at [611, 362] on li "女" at bounding box center [631, 361] width 232 height 25
type input "[DEMOGRAPHIC_DATA]"
type input "x"
type input "羅佩伶"
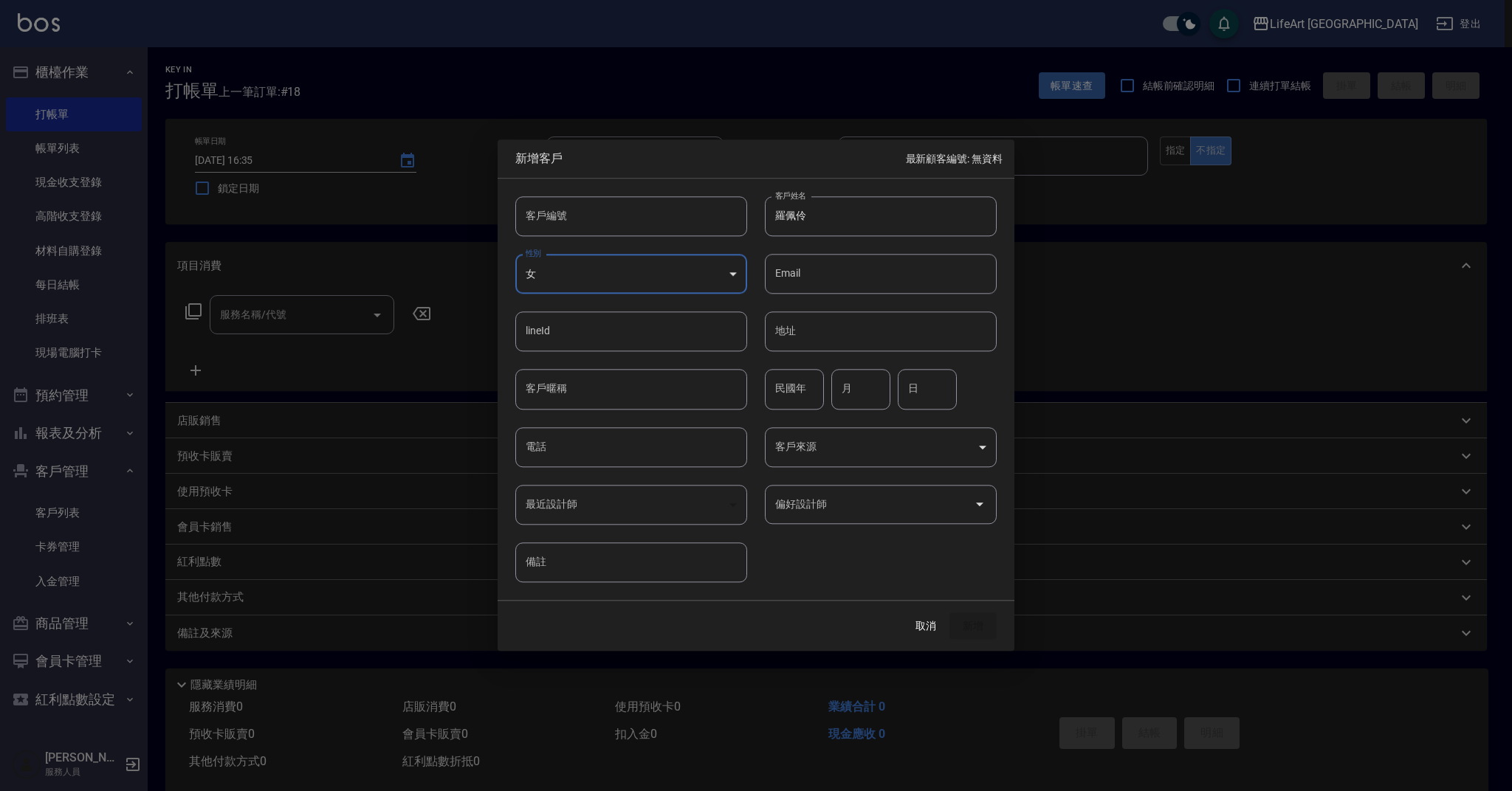
click at [805, 438] on body "LifeArt 蘆洲 登出 櫃檯作業 打帳單 帳單列表 現金收支登錄 高階收支登錄 材料自購登錄 每日結帳 排班表 現場電腦打卡 預約管理 預約管理 單日預約…" at bounding box center [756, 405] width 1512 height 811
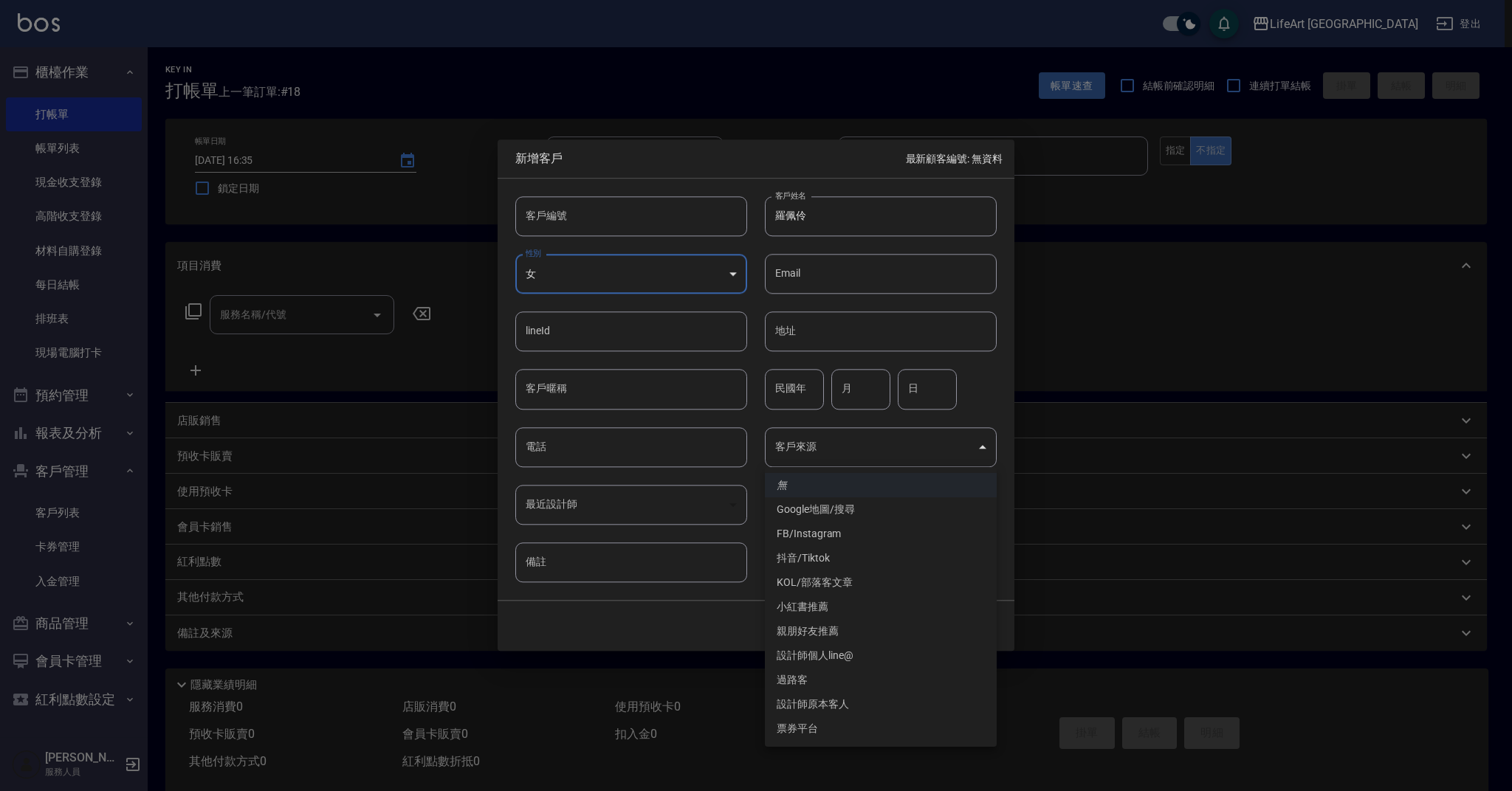
click at [820, 532] on li "FB/Instagram" at bounding box center [881, 534] width 232 height 25
type input "FB/Instagram"
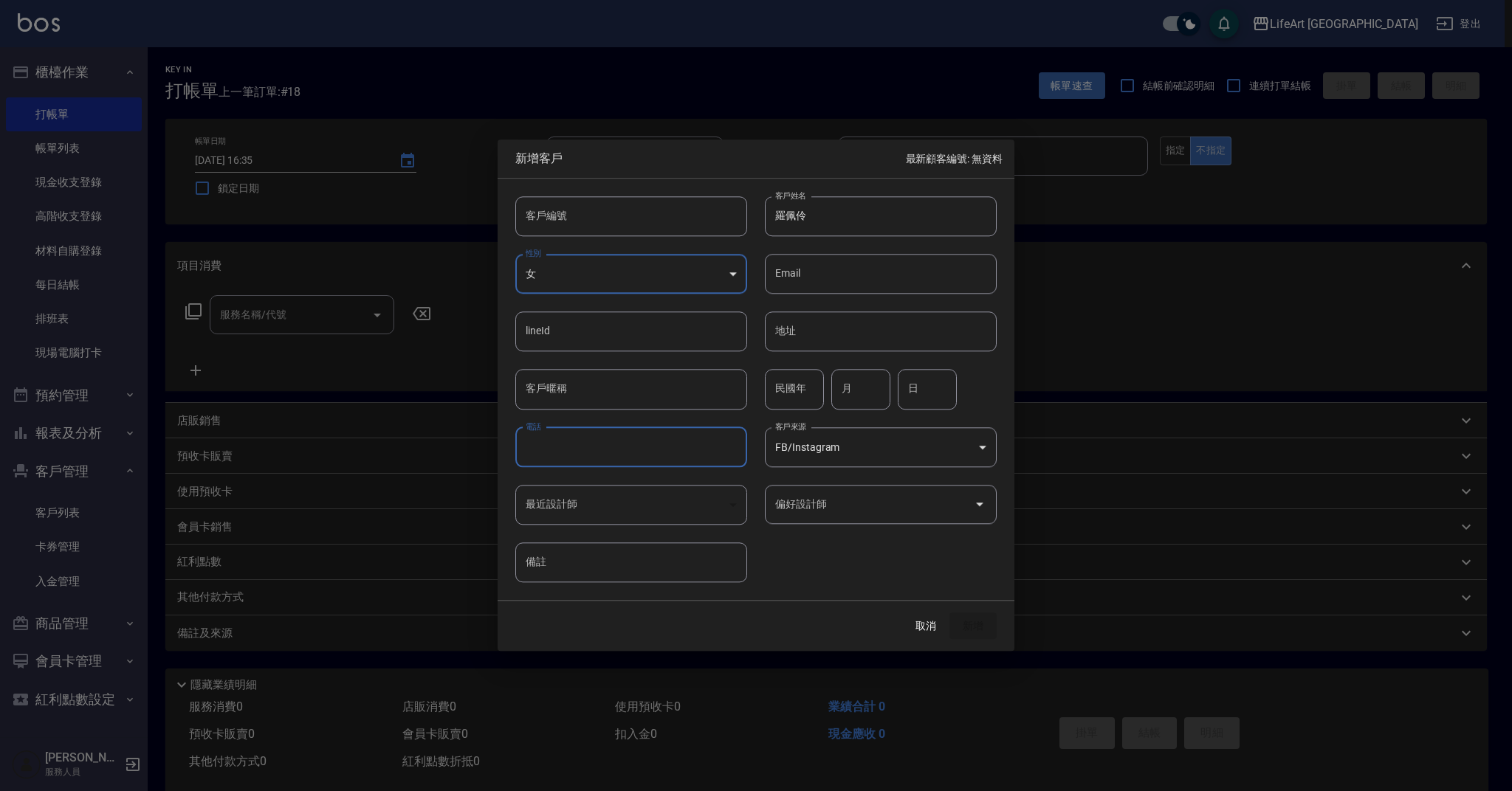
click at [630, 457] on input "電話" at bounding box center [631, 447] width 232 height 40
type input "0921605646"
click at [986, 619] on button "新增" at bounding box center [972, 626] width 47 height 27
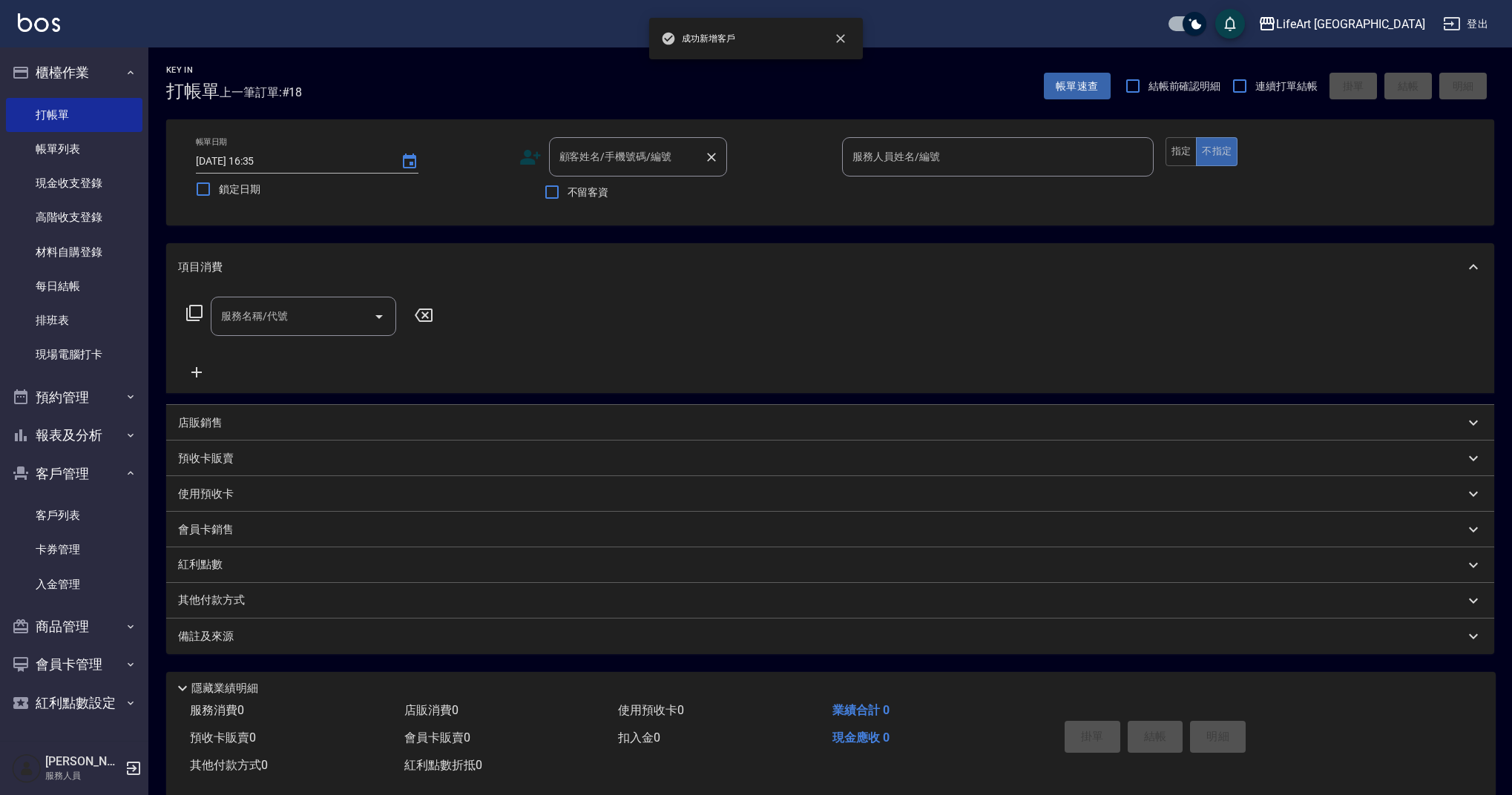
click at [680, 153] on input "顧客姓名/手機號碼/編號" at bounding box center [627, 157] width 142 height 26
click at [627, 197] on li "羅佩伶/0921605646/" at bounding box center [638, 194] width 178 height 25
type input "羅佩伶/0921605646/"
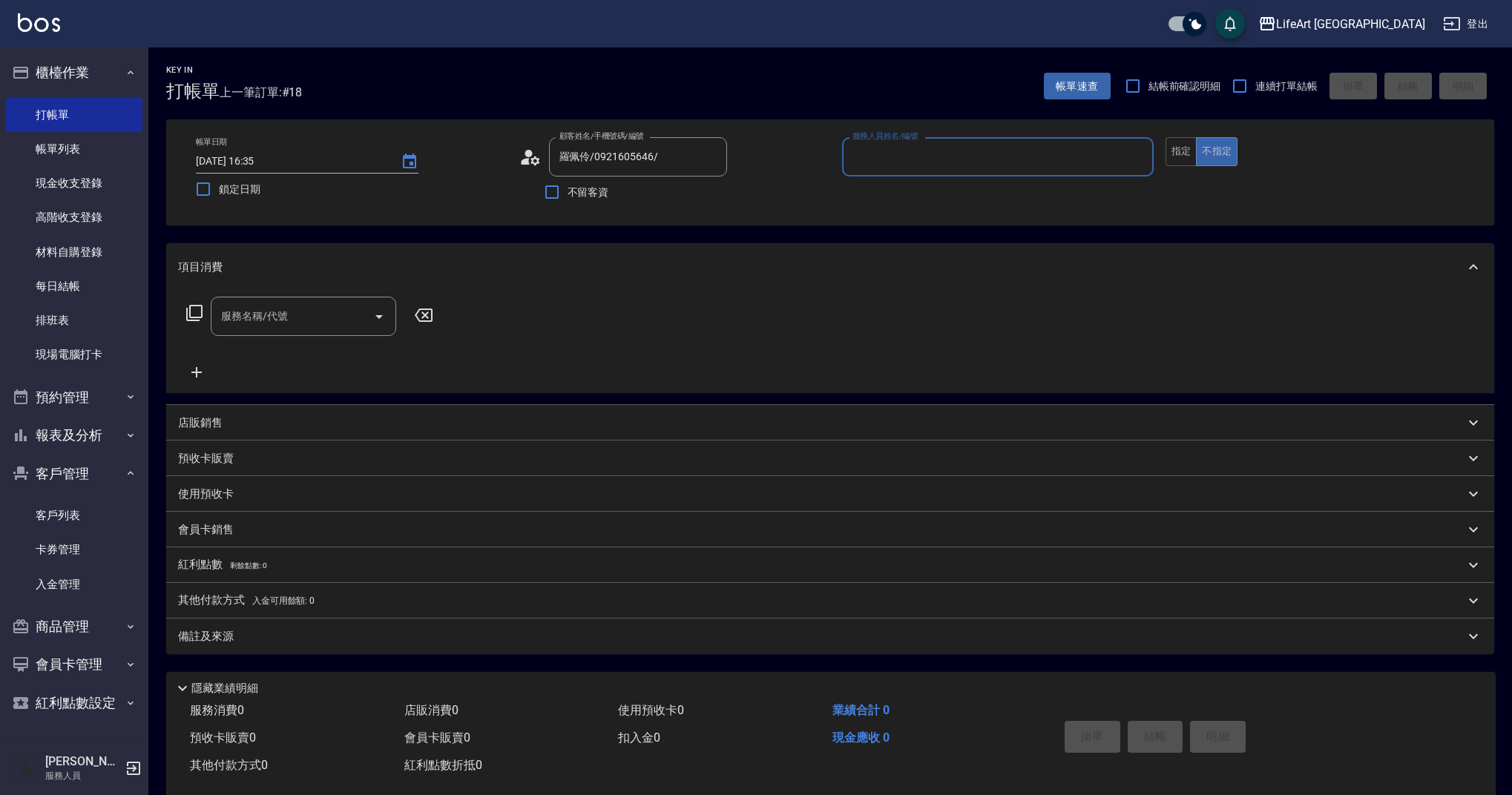
click at [957, 162] on input "服務人員姓名/編號" at bounding box center [998, 157] width 298 height 26
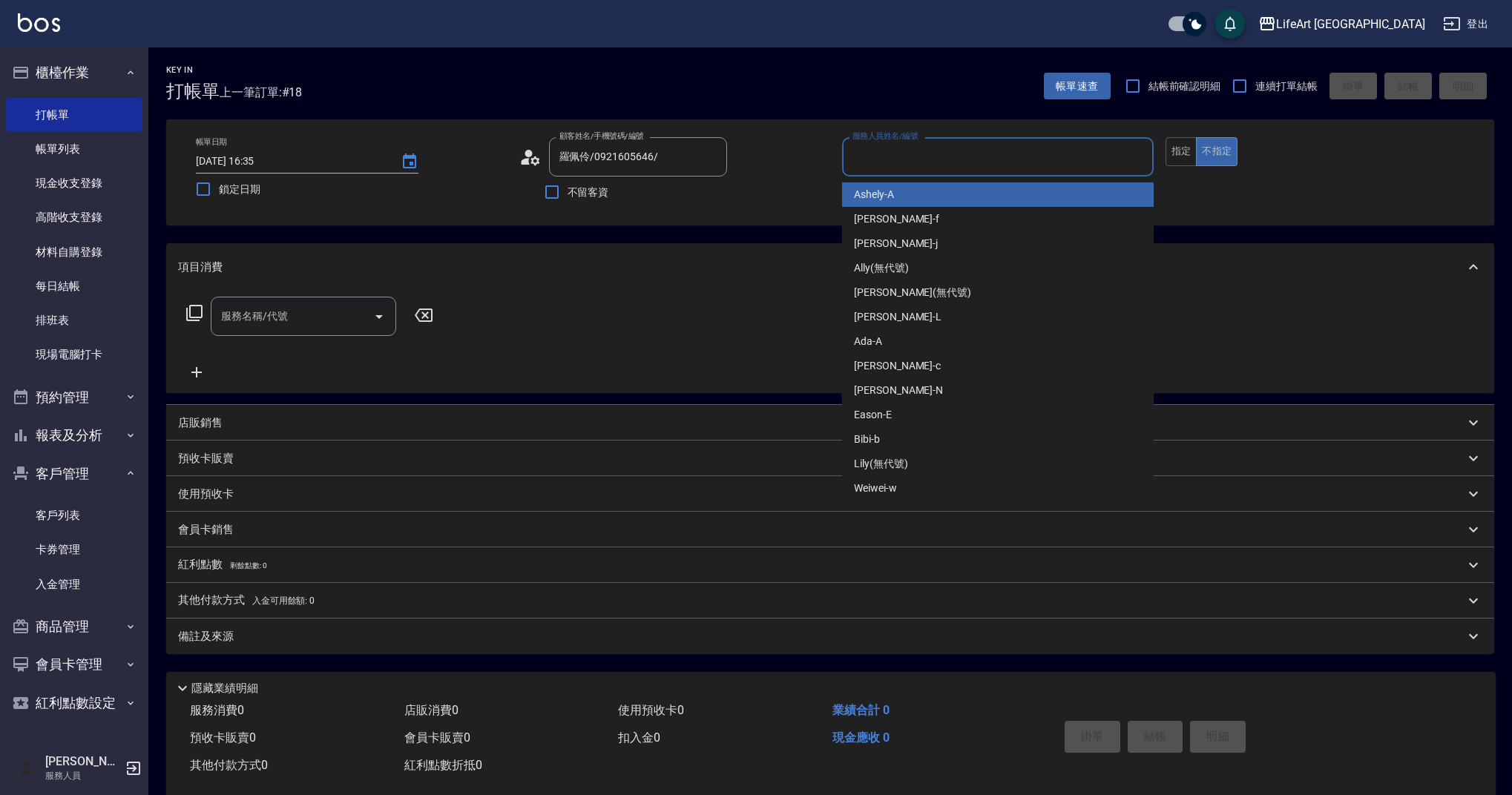
click at [907, 196] on div "Ashely -A" at bounding box center [998, 194] width 312 height 25
type input "Ashely-A"
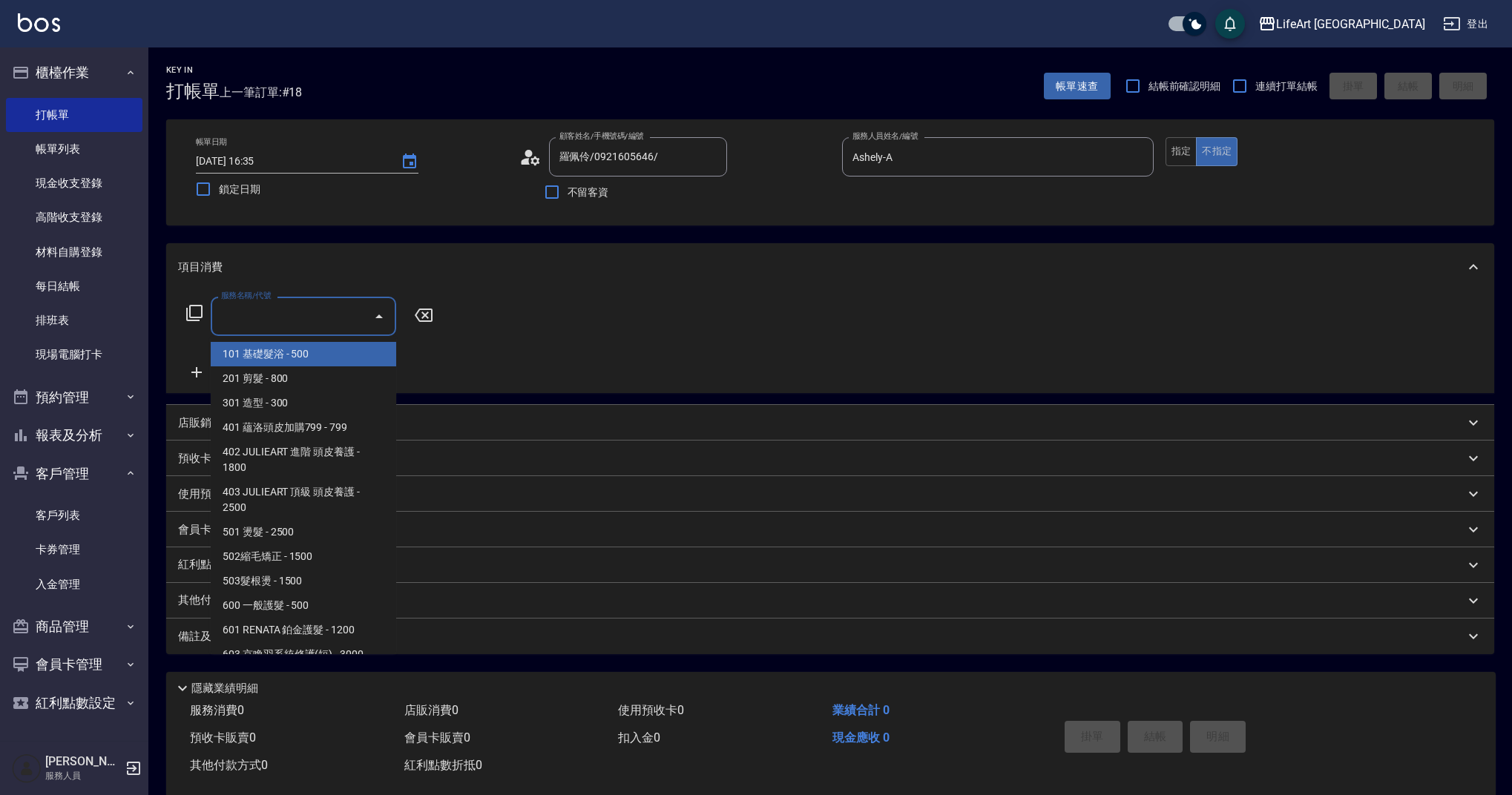
click at [324, 310] on input "服務名稱/代號" at bounding box center [292, 316] width 150 height 26
click at [315, 386] on span "201 剪髮 - 800" at bounding box center [303, 379] width 185 height 25
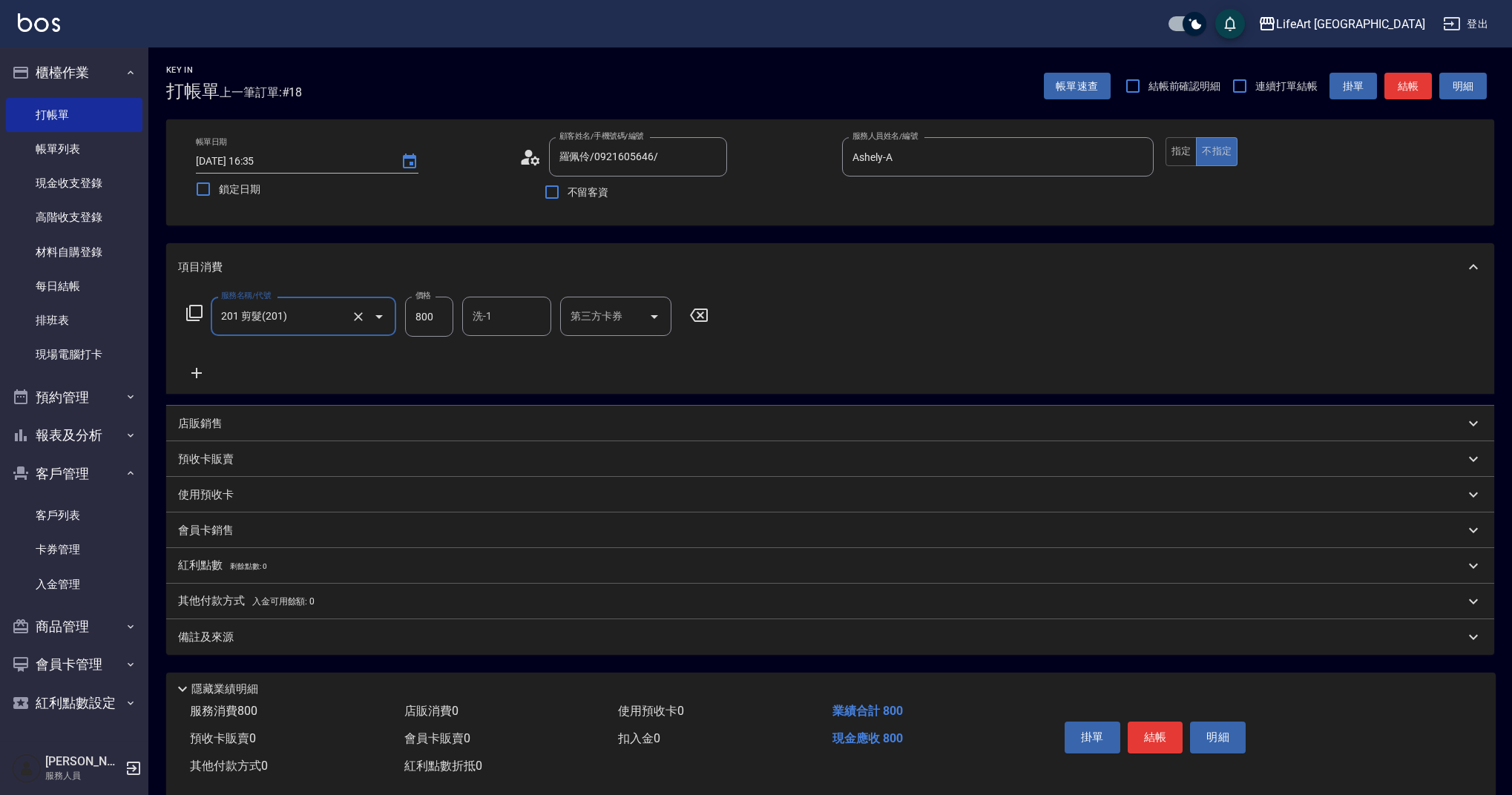
type input "201 剪髮(201)"
click at [199, 375] on icon at bounding box center [196, 373] width 37 height 18
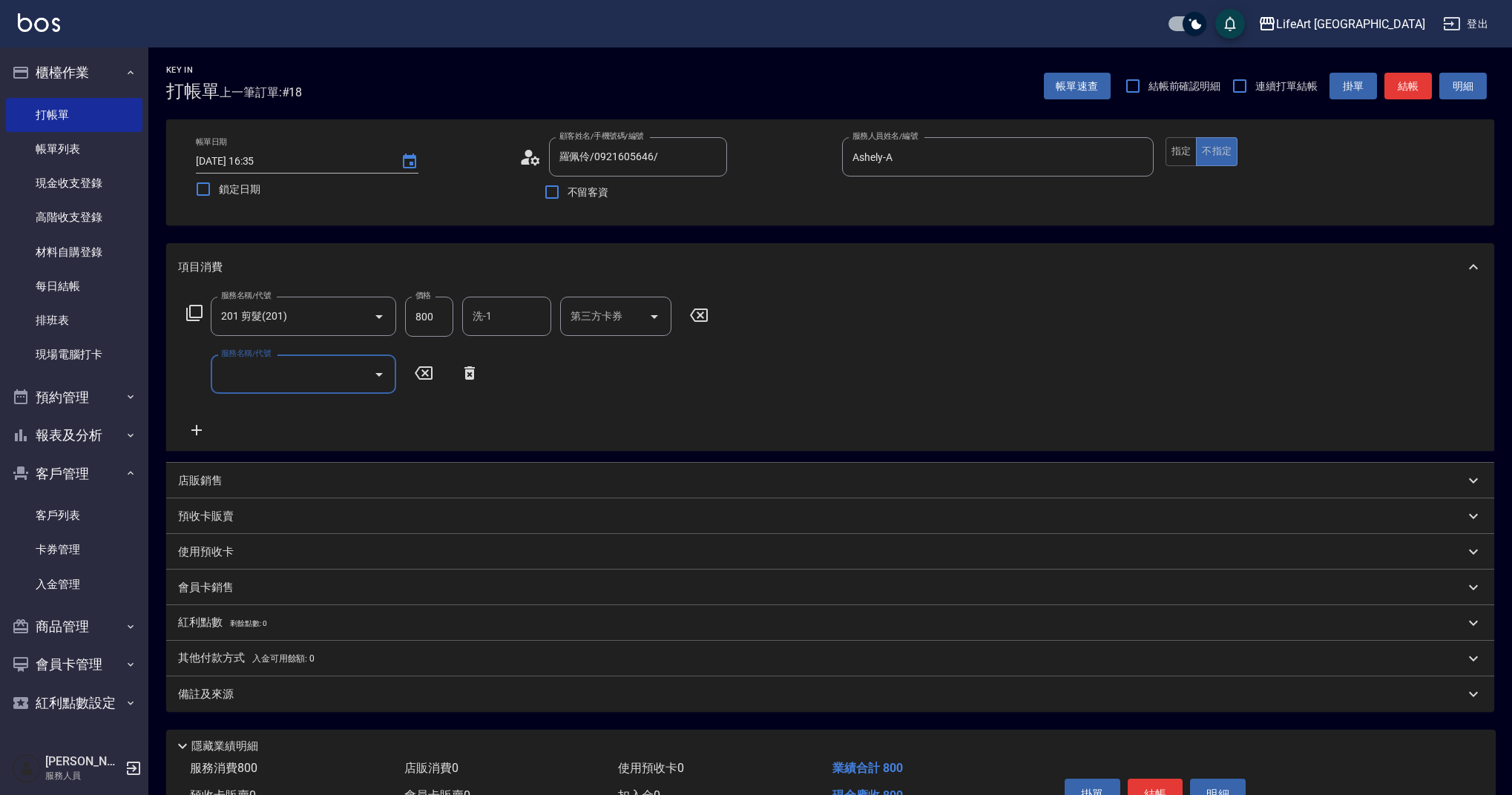
click at [279, 389] on div "服務名稱/代號" at bounding box center [303, 374] width 185 height 39
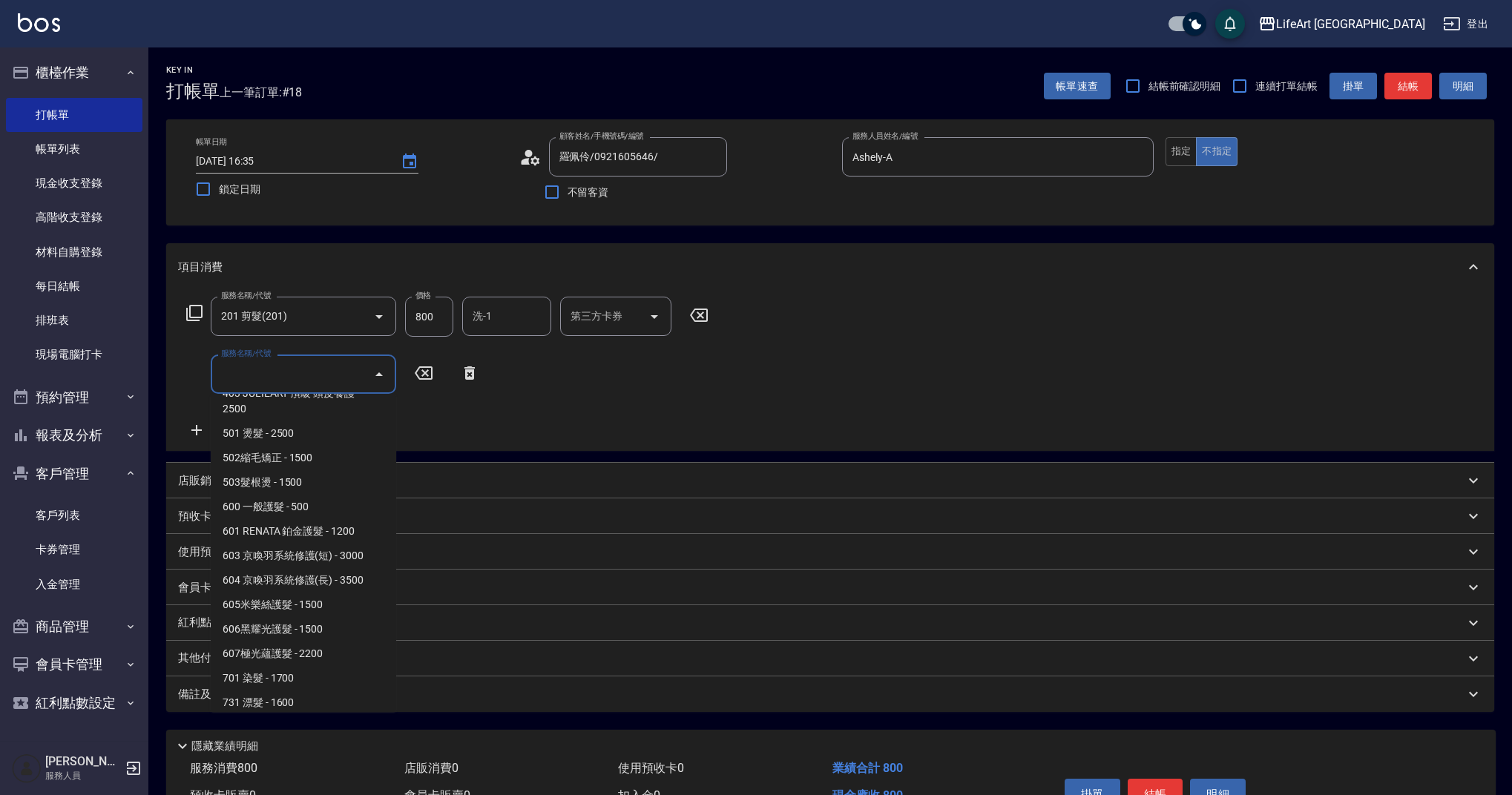
scroll to position [190, 0]
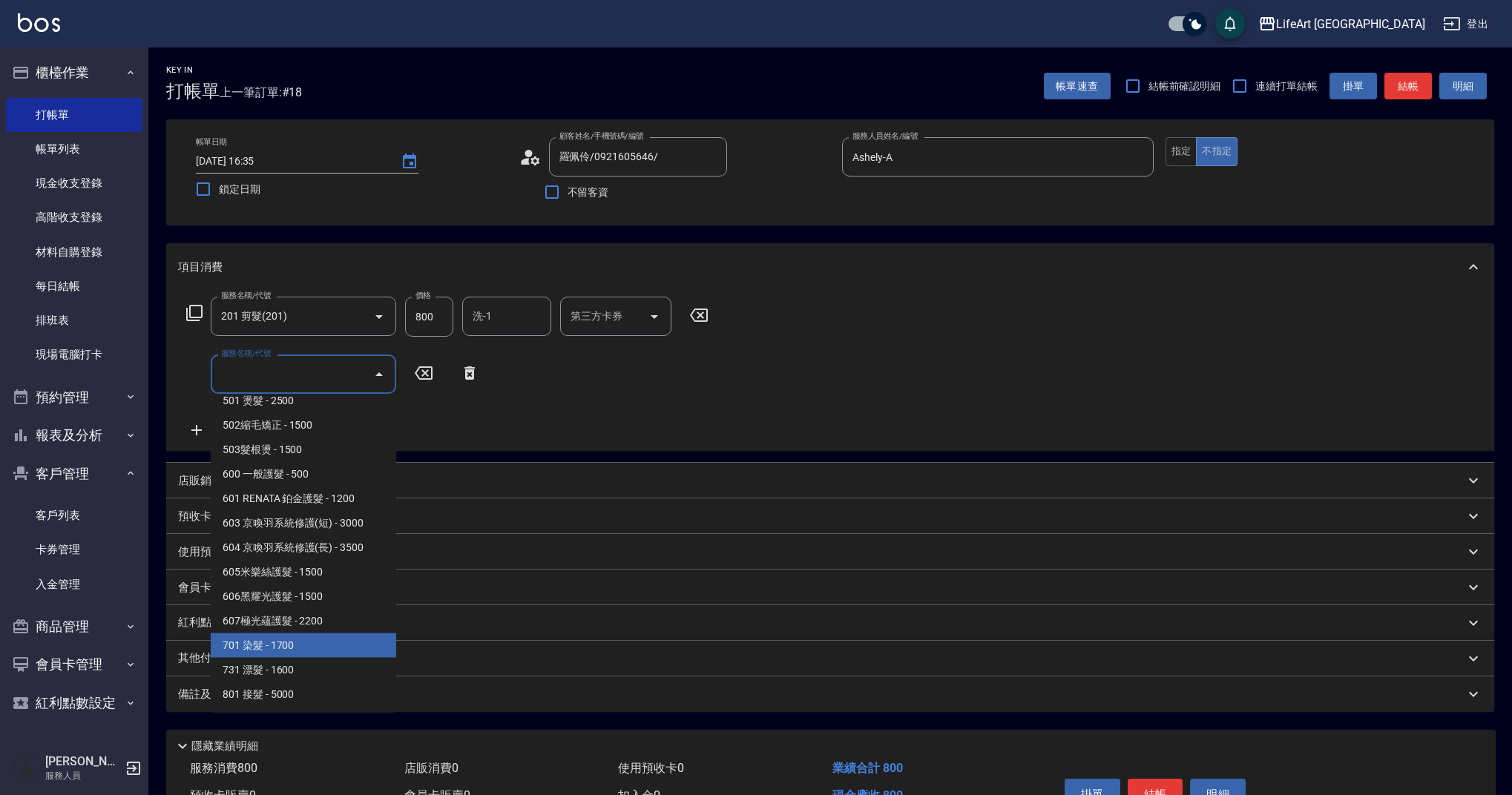
click at [312, 642] on span "701 染髮 - 1700" at bounding box center [303, 645] width 185 height 25
type input "701 染髮(701)"
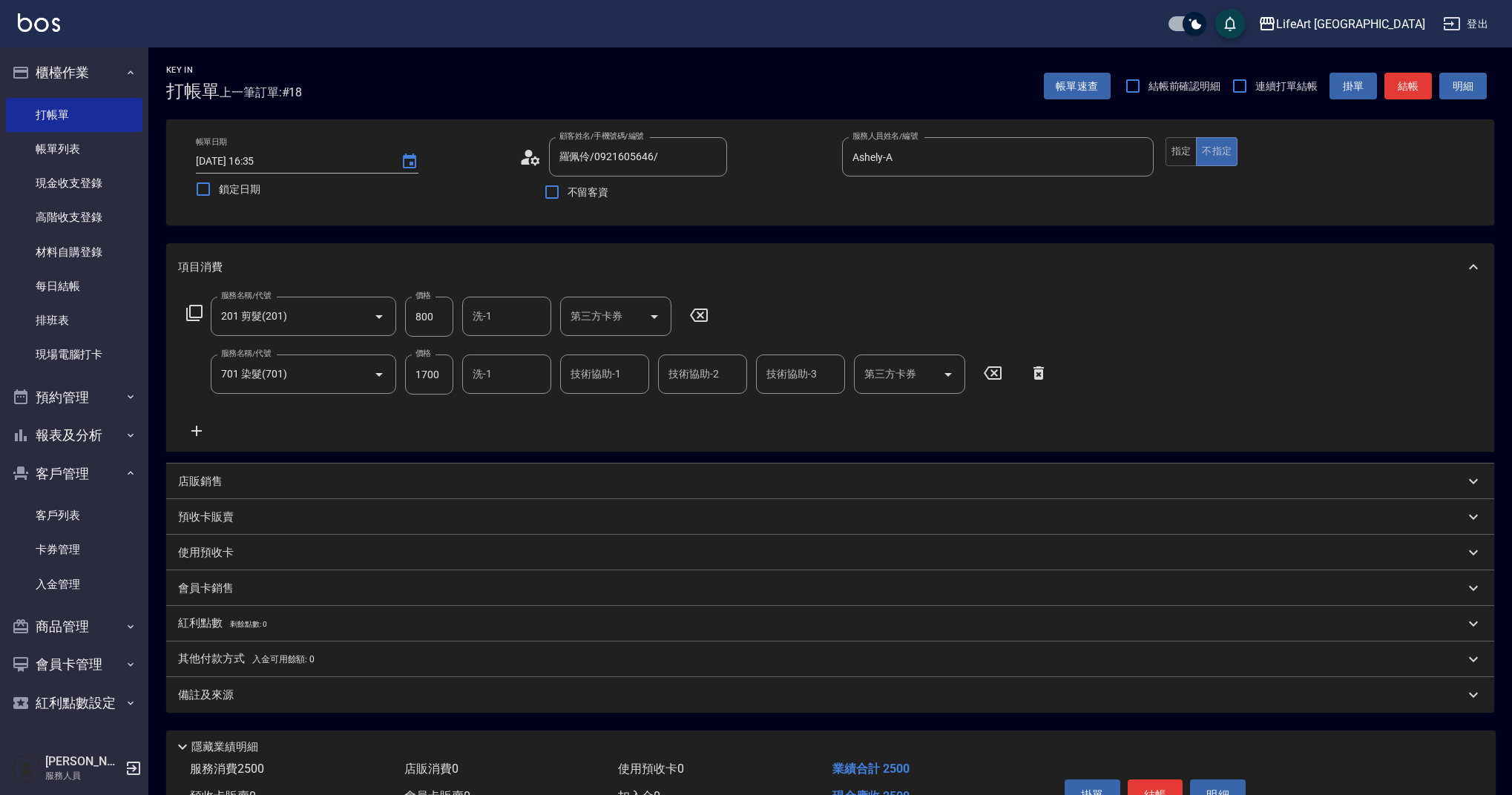
click at [200, 430] on icon at bounding box center [196, 431] width 10 height 10
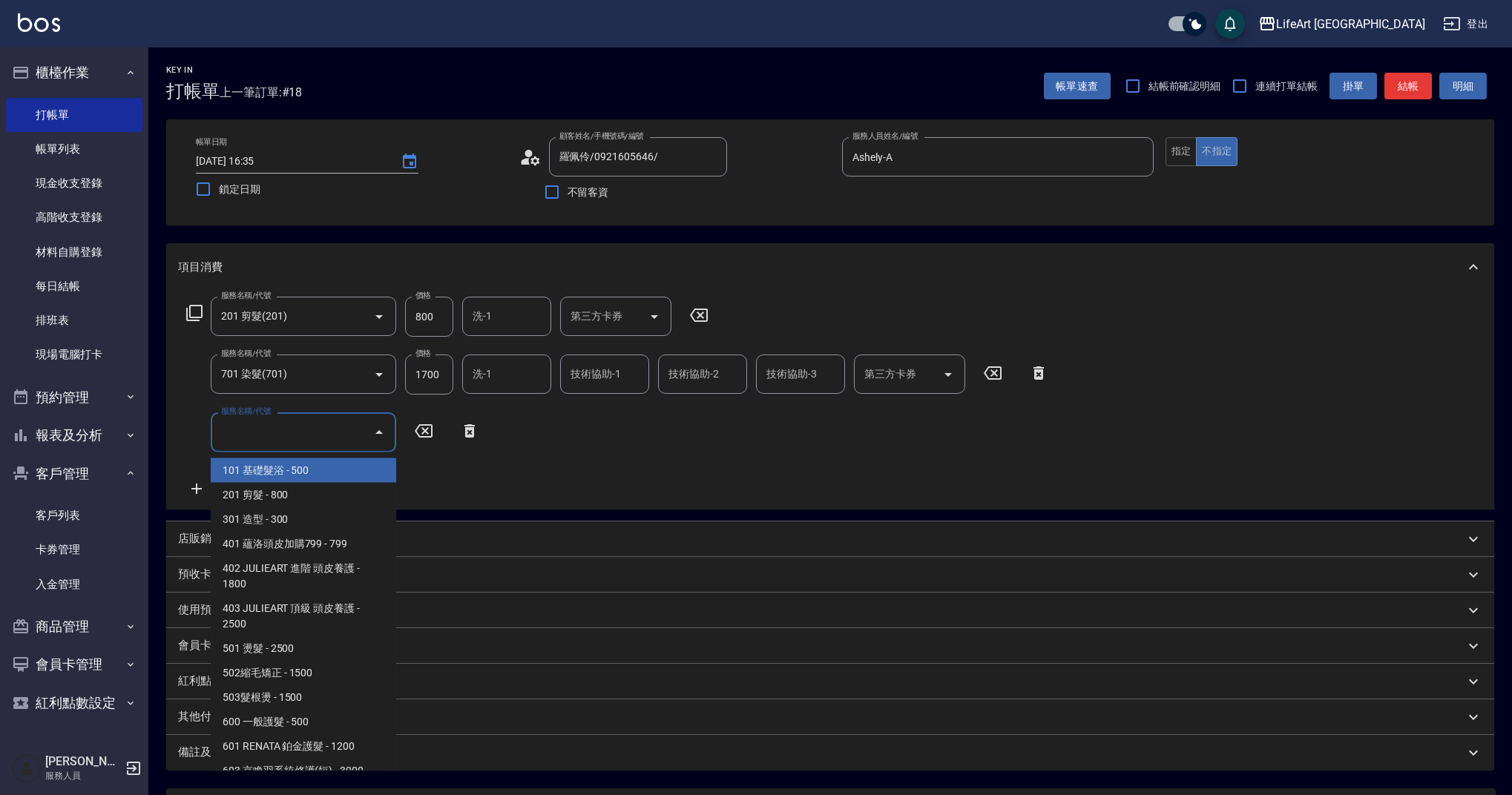
click at [303, 441] on input "服務名稱/代號" at bounding box center [292, 432] width 150 height 26
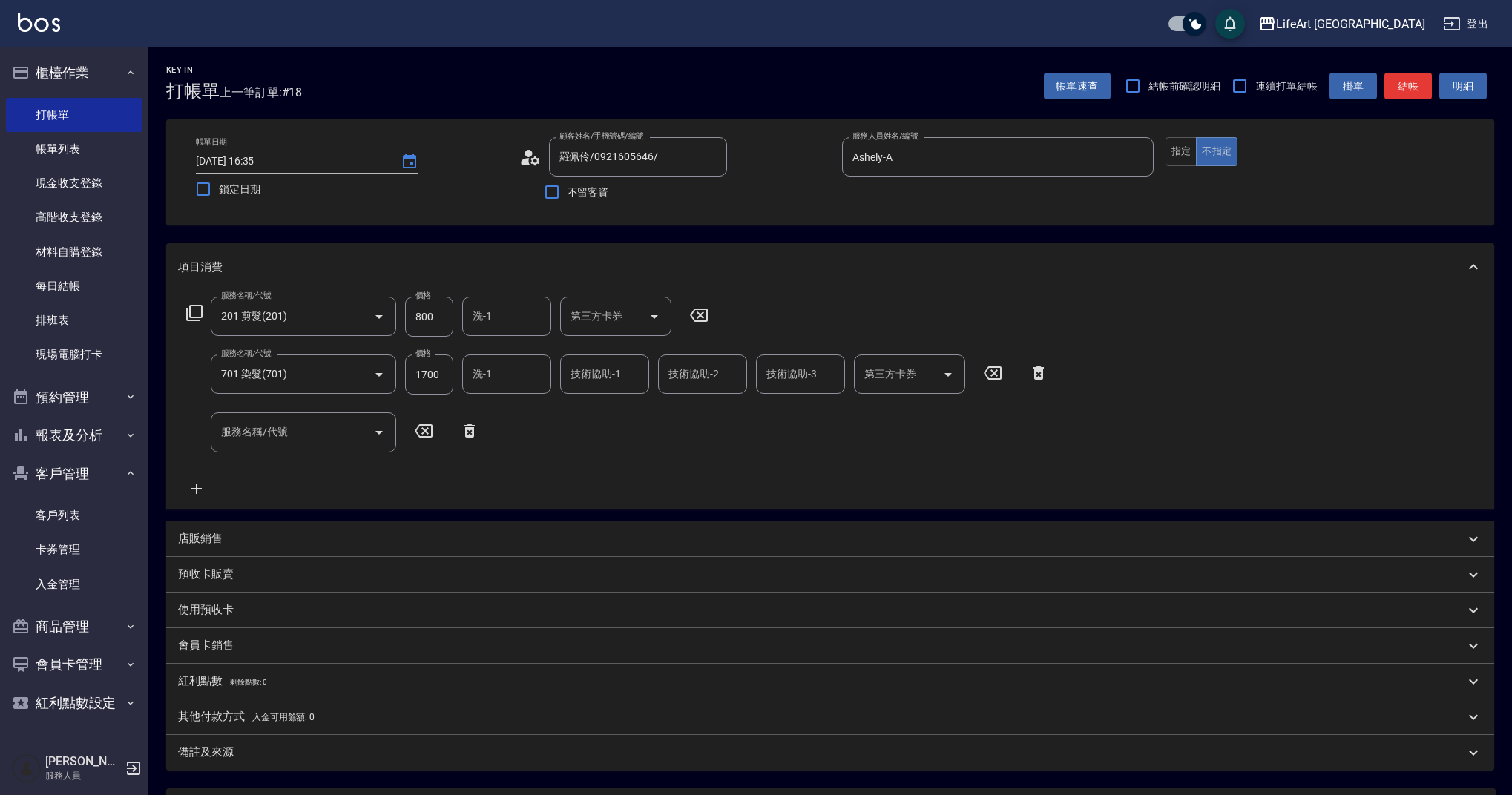
drag, startPoint x: 398, startPoint y: 484, endPoint x: 378, endPoint y: 547, distance: 66.1
click at [388, 571] on div "項目消費 服務名稱/代號 201 剪髮(201) 服務名稱/代號 價格 800 價格 洗-1 洗-1 第三方卡券 第三方卡券 服務名稱/代號 701 染髮(7…" at bounding box center [830, 506] width 1328 height 526
click at [309, 427] on input "服務名稱/代號" at bounding box center [292, 432] width 150 height 26
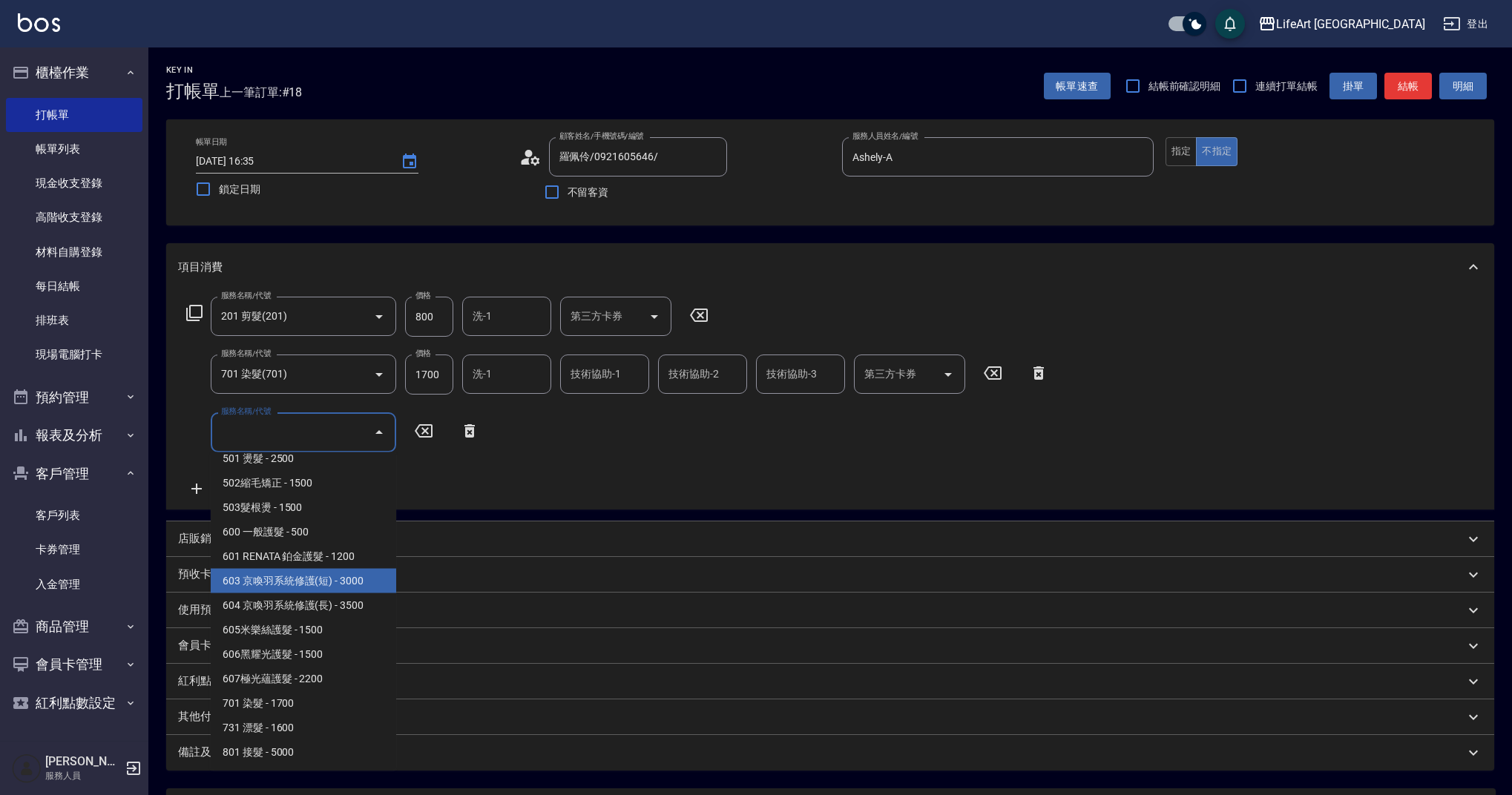
click at [327, 583] on span "603 京喚羽系統修護(短) - 3000" at bounding box center [303, 581] width 185 height 25
type input "603 京喚羽系統修護(短)(603)"
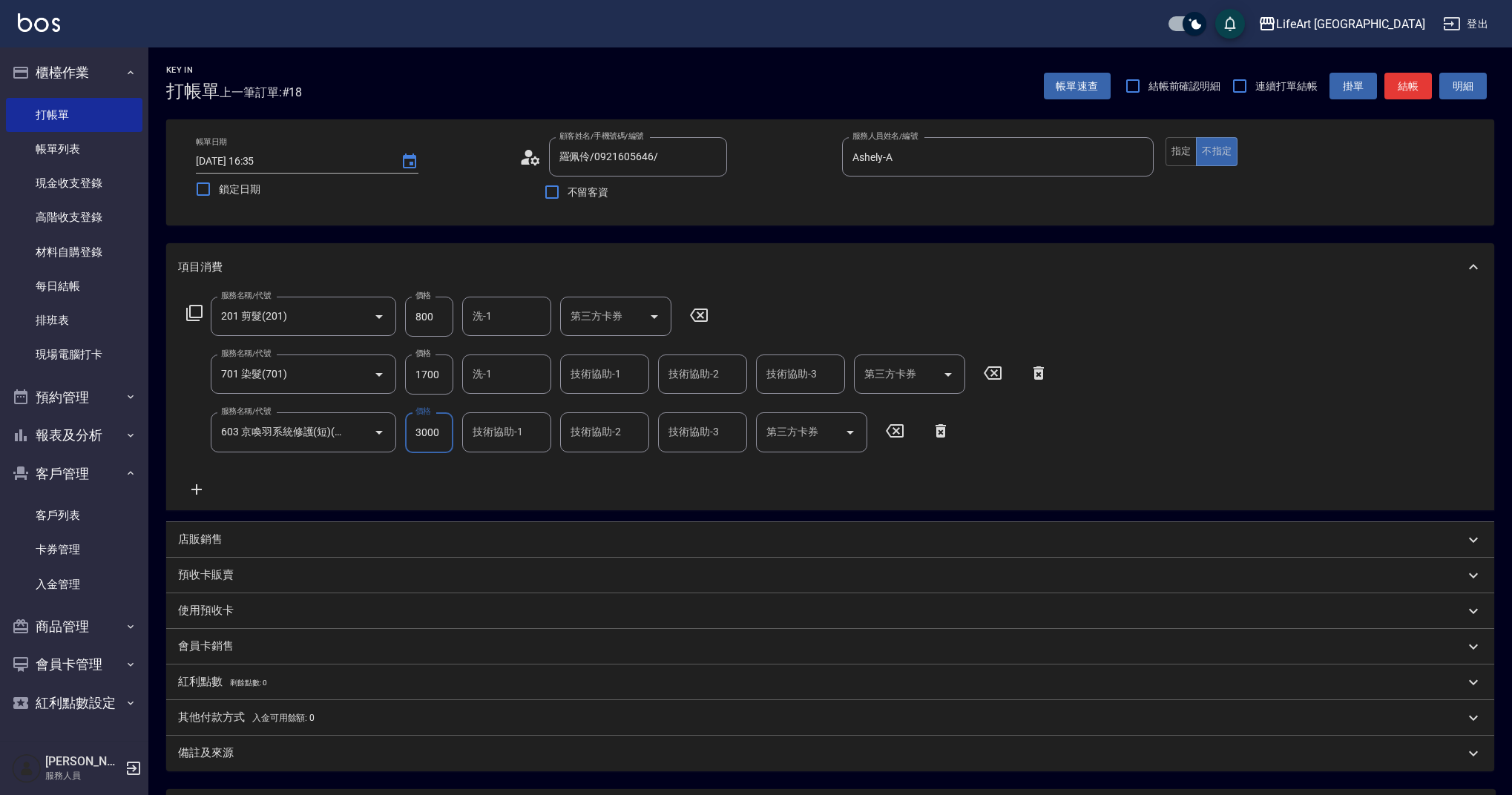
drag, startPoint x: 446, startPoint y: 429, endPoint x: 400, endPoint y: 431, distance: 46.0
click at [400, 431] on div "服務名稱/代號 603 京喚羽系統修護(短)(603) 服務名稱/代號 價格 3000 價格 技術協助-1 技術協助-1 技術協助-2 技術協助-2 技術協助…" at bounding box center [568, 432] width 781 height 40
type input "2500"
drag, startPoint x: 444, startPoint y: 373, endPoint x: 371, endPoint y: 364, distance: 73.6
click at [371, 364] on div "服務名稱/代號 701 染髮(701) 服務名稱/代號 價格 1700 價格 洗-1 洗-1 技術協助-1 技術協助-1 技術協助-2 技術協助-2 技術協助…" at bounding box center [618, 374] width 879 height 40
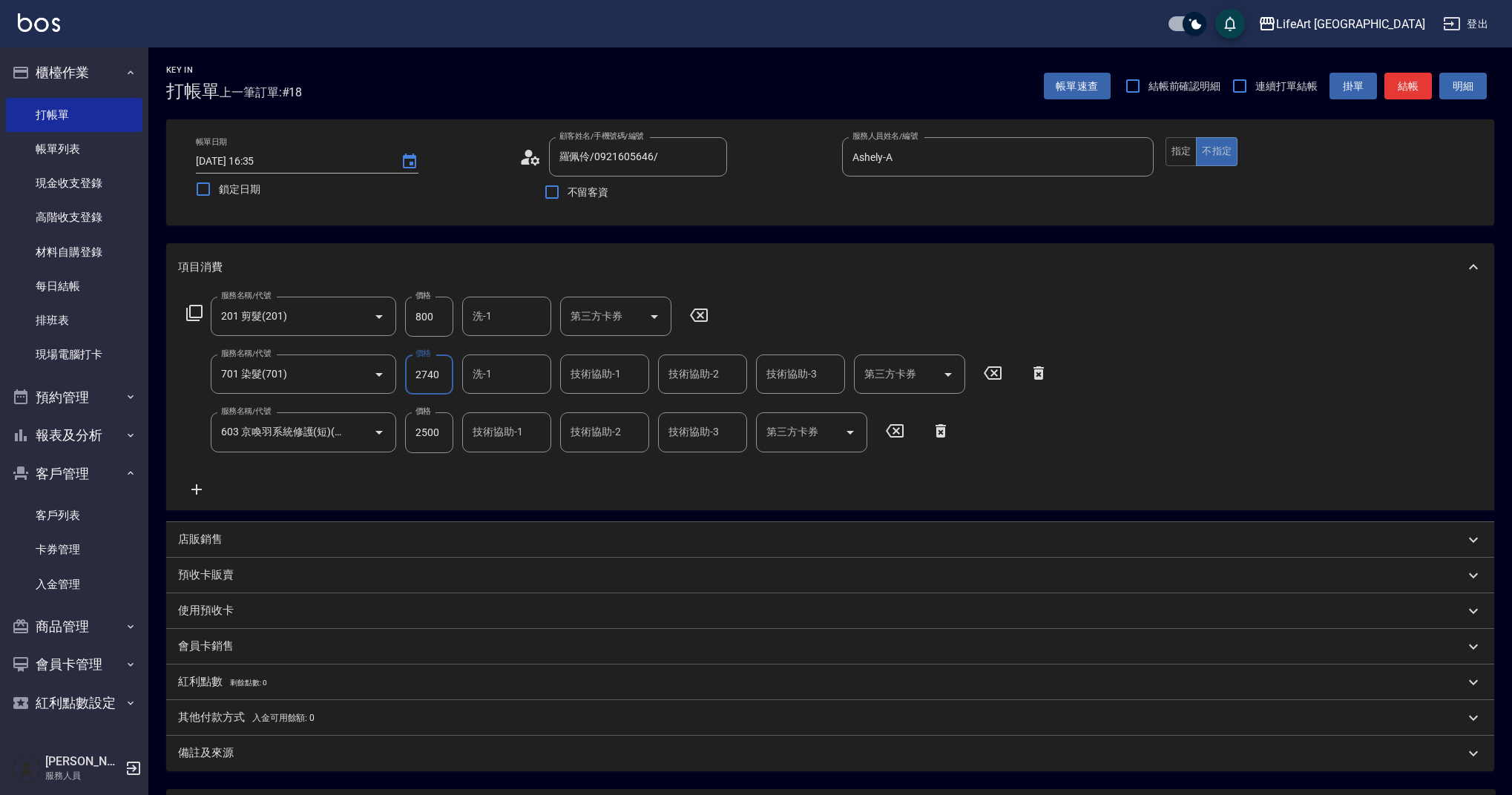
type input "2740"
drag, startPoint x: 1439, startPoint y: 439, endPoint x: 1493, endPoint y: 491, distance: 75.0
click at [1467, 566] on div "項目消費 服務名稱/代號 201 剪髮(201) 服務名稱/代號 價格 800 價格 洗-1 洗-1 第三方卡券 第三方卡券 服務名稱/代號 701 染髮(7…" at bounding box center [830, 506] width 1328 height 527
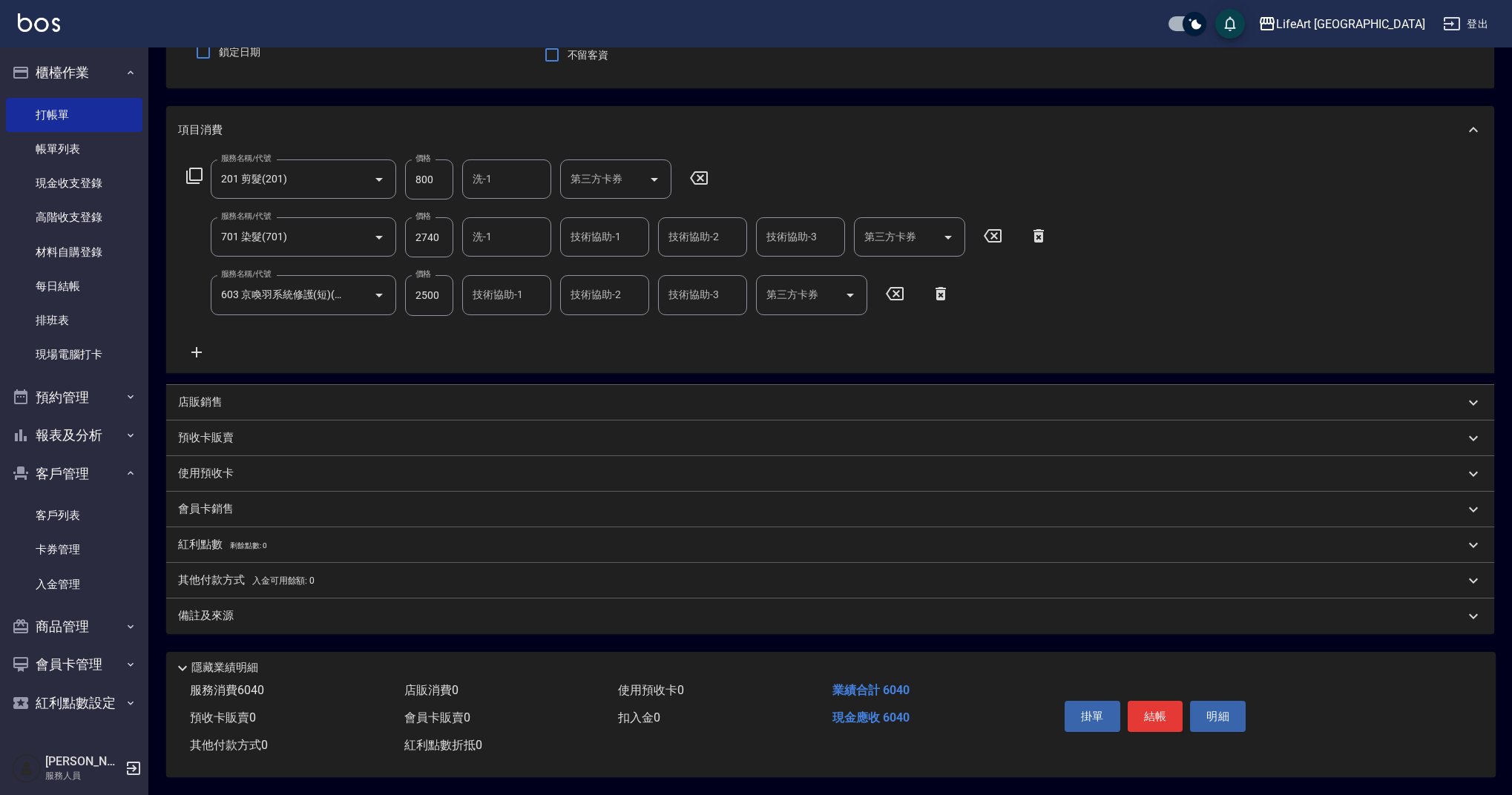
click at [779, 456] on div "使用預收卡" at bounding box center [830, 474] width 1328 height 36
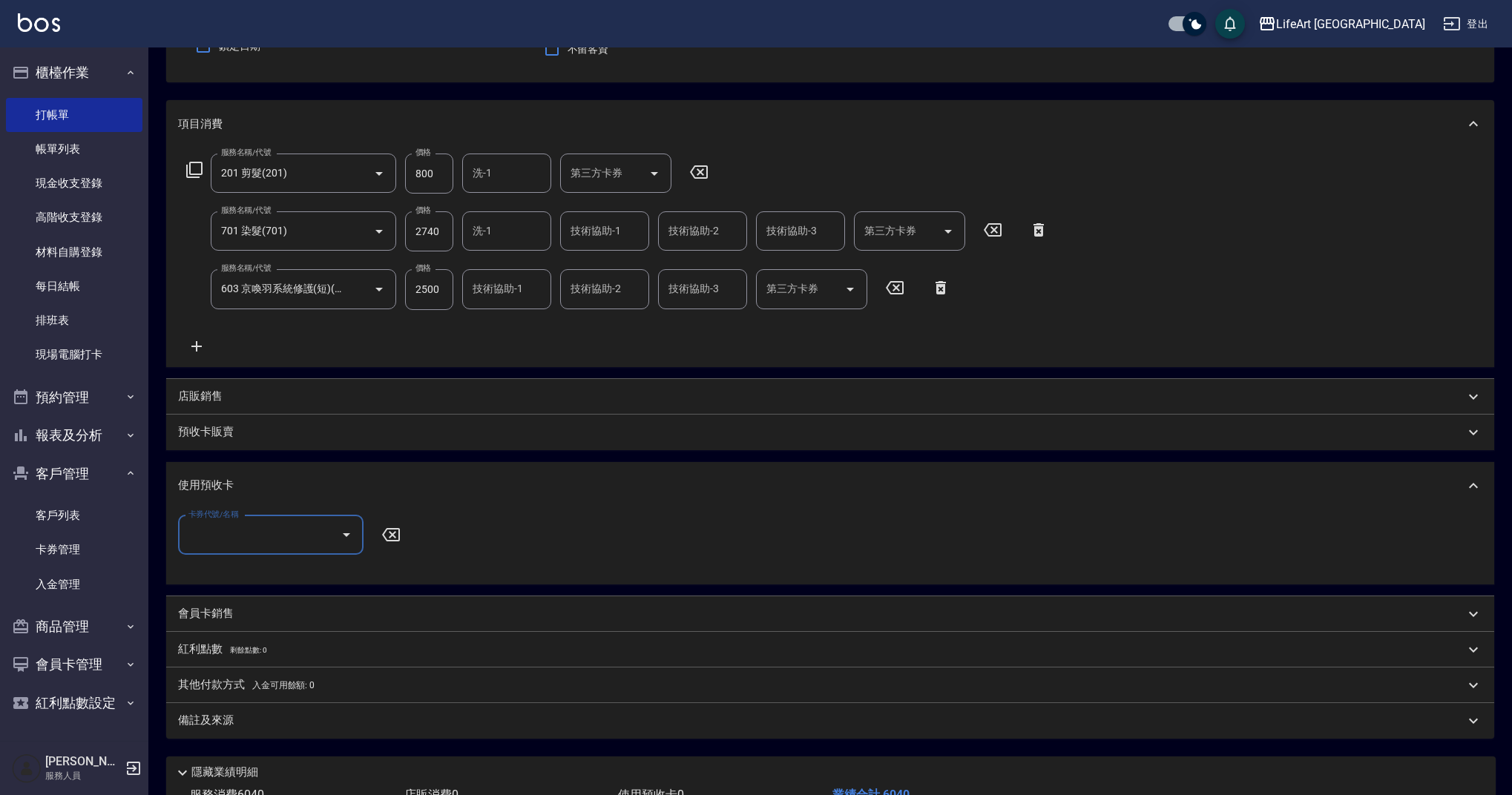
click at [242, 400] on div "店販銷售" at bounding box center [821, 397] width 1287 height 15
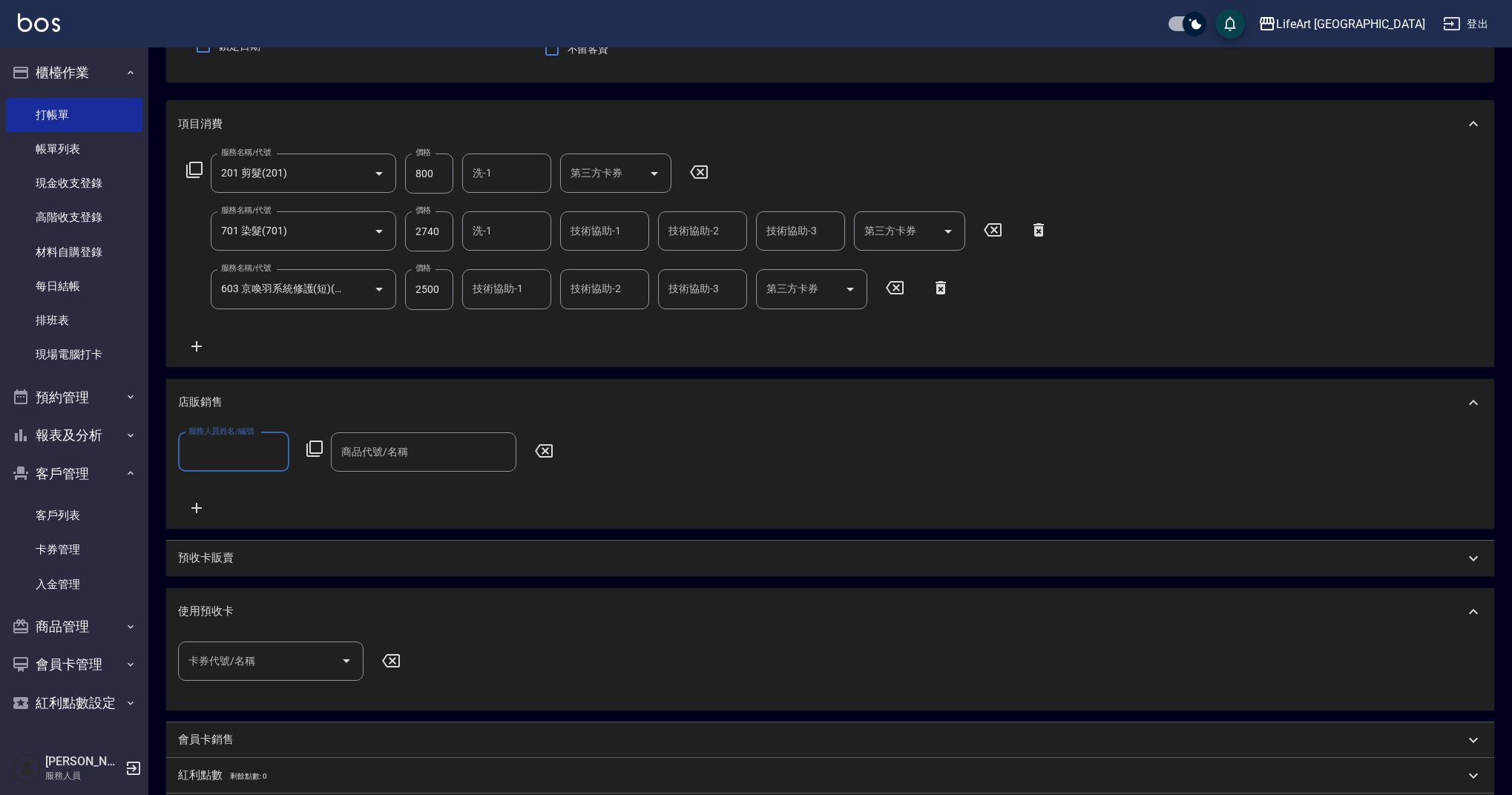
scroll to position [380, 0]
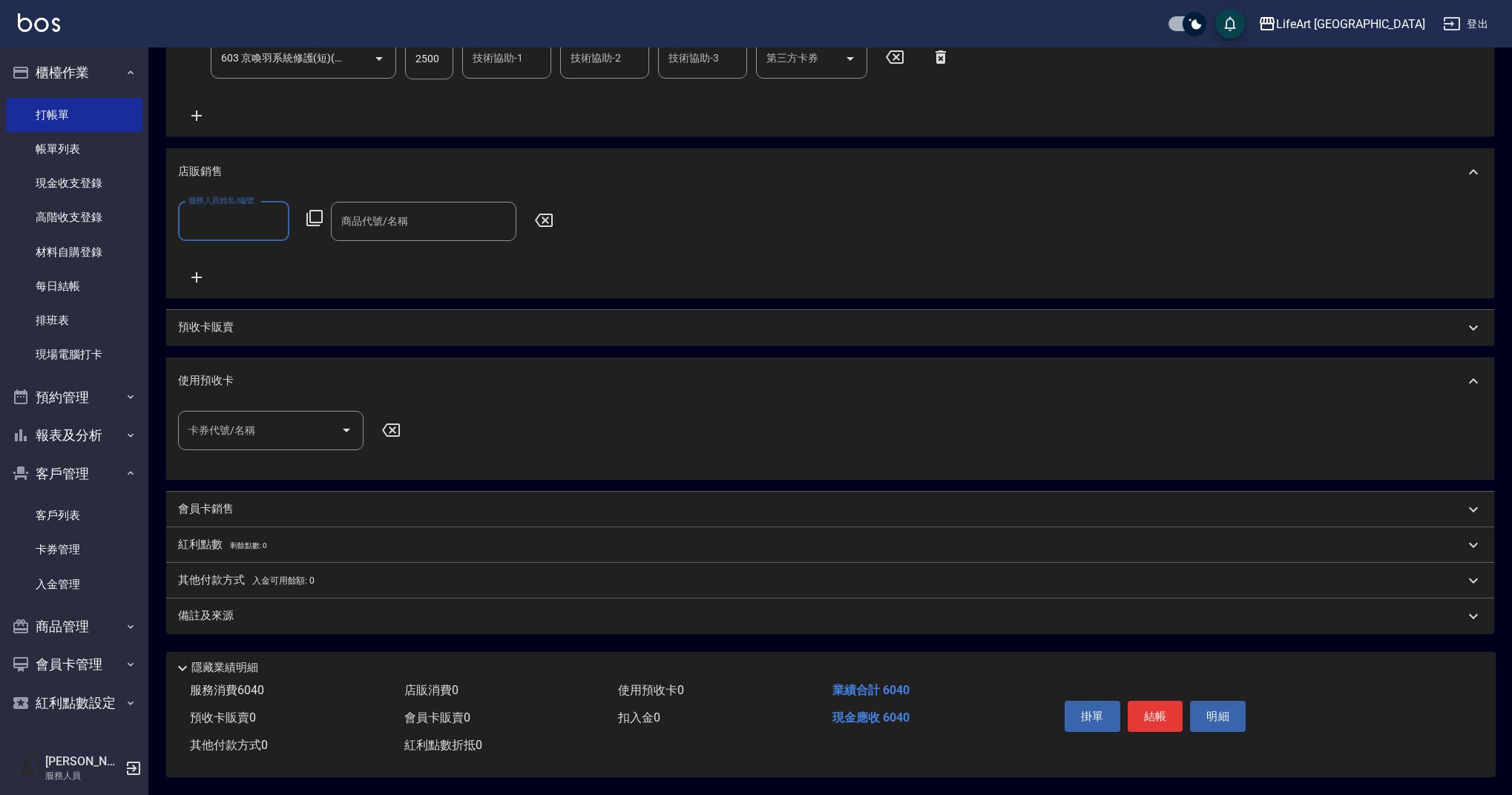
click at [417, 613] on div "備註及來源" at bounding box center [821, 616] width 1287 height 15
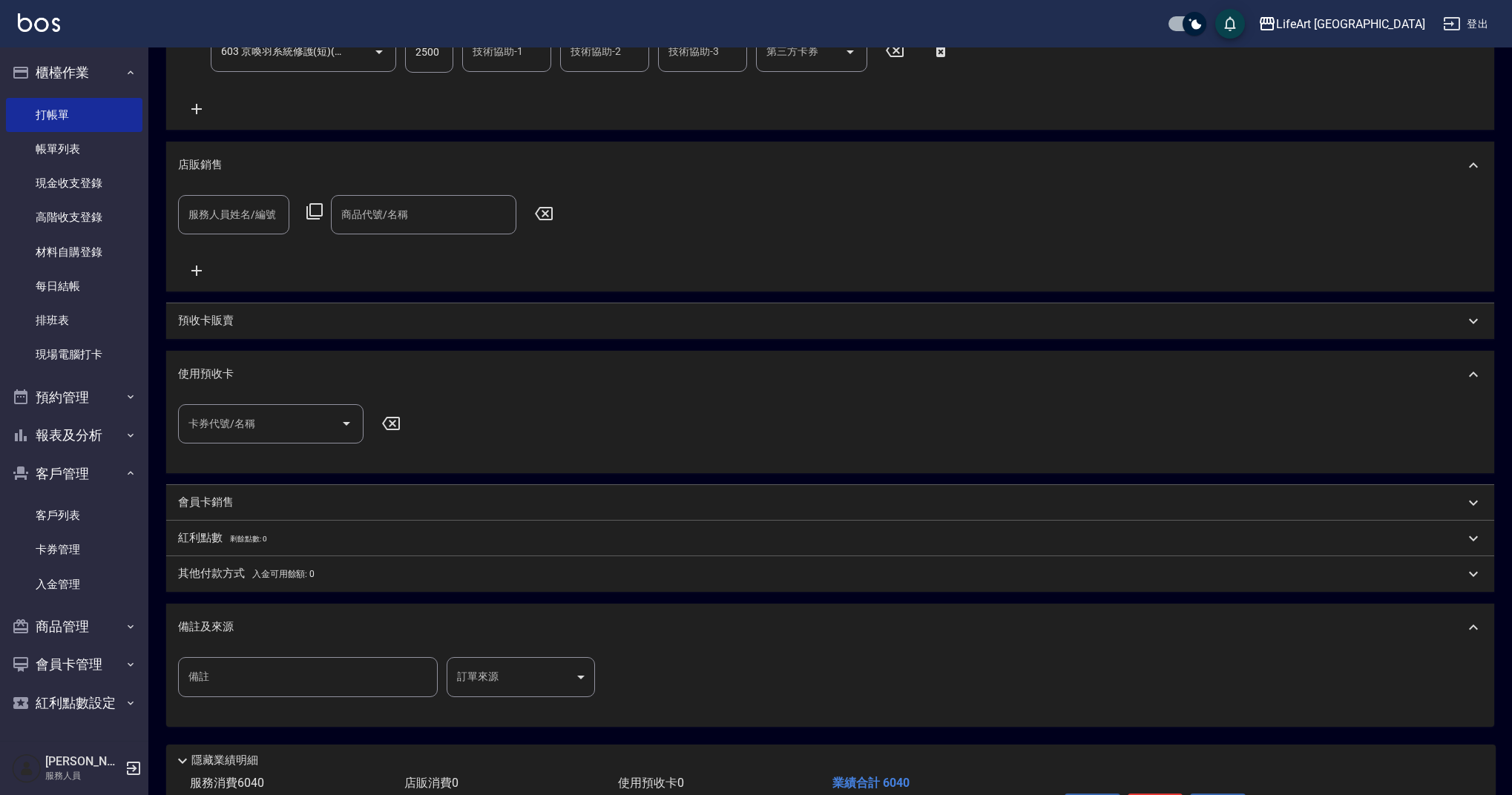
click at [520, 684] on body "LifeArt 蘆洲 登出 櫃檯作業 打帳單 帳單列表 現金收支登錄 高階收支登錄 材料自購登錄 每日結帳 排班表 現場電腦打卡 預約管理 預約管理 單日預約…" at bounding box center [756, 254] width 1512 height 1268
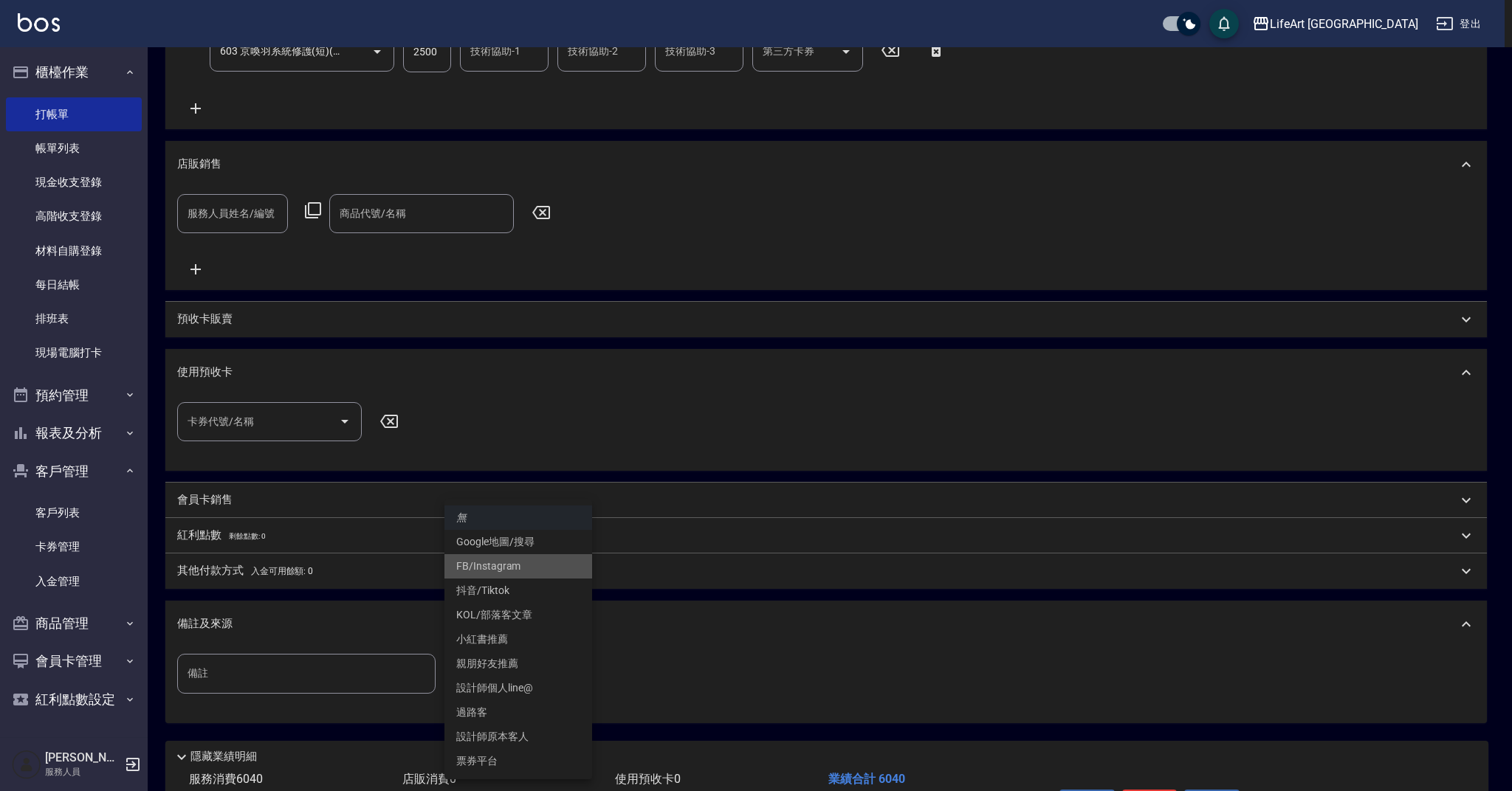
click at [530, 568] on li "FB/Instagram" at bounding box center [518, 566] width 148 height 25
type input "FB/Instagram"
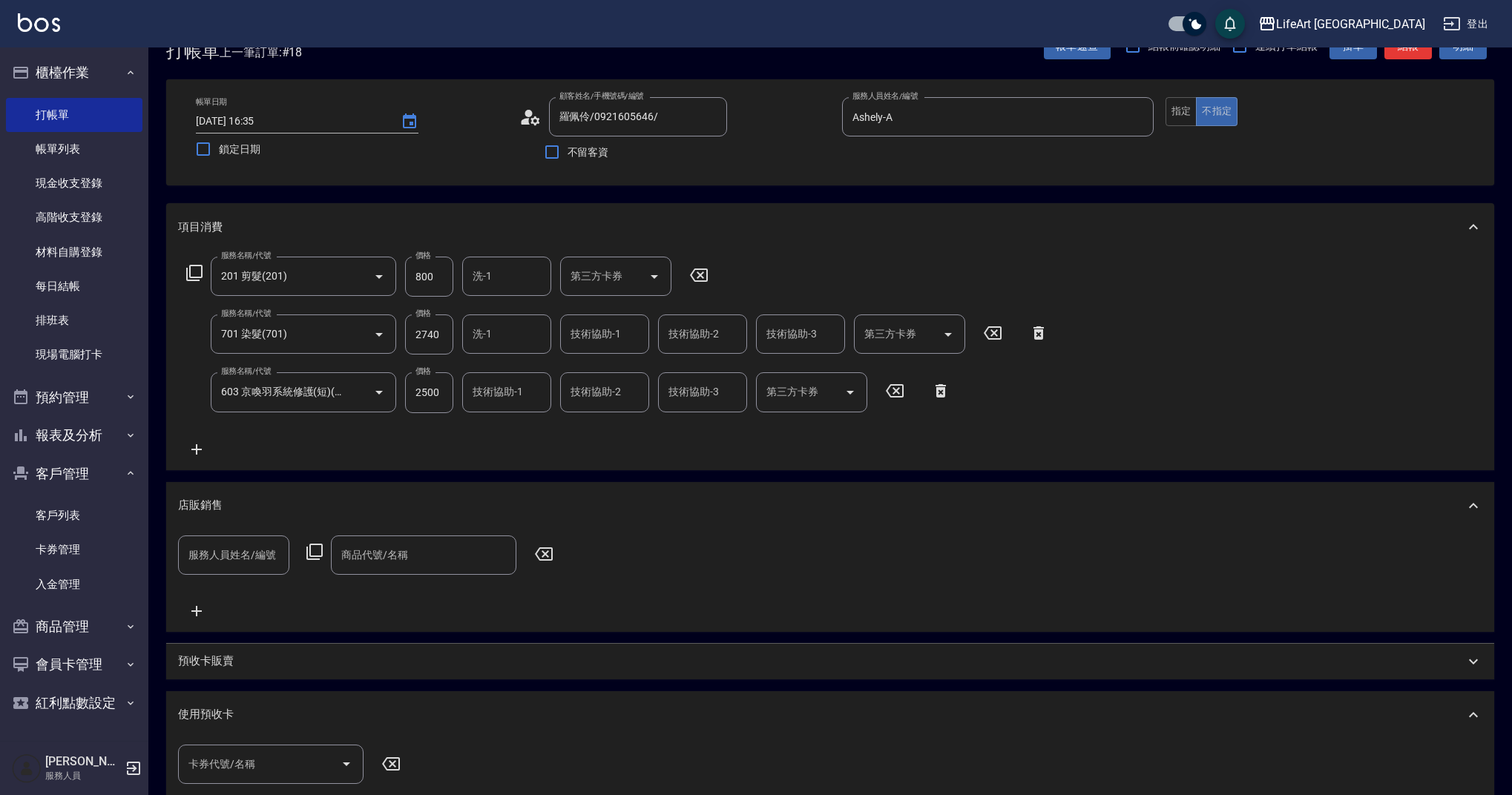
scroll to position [0, 0]
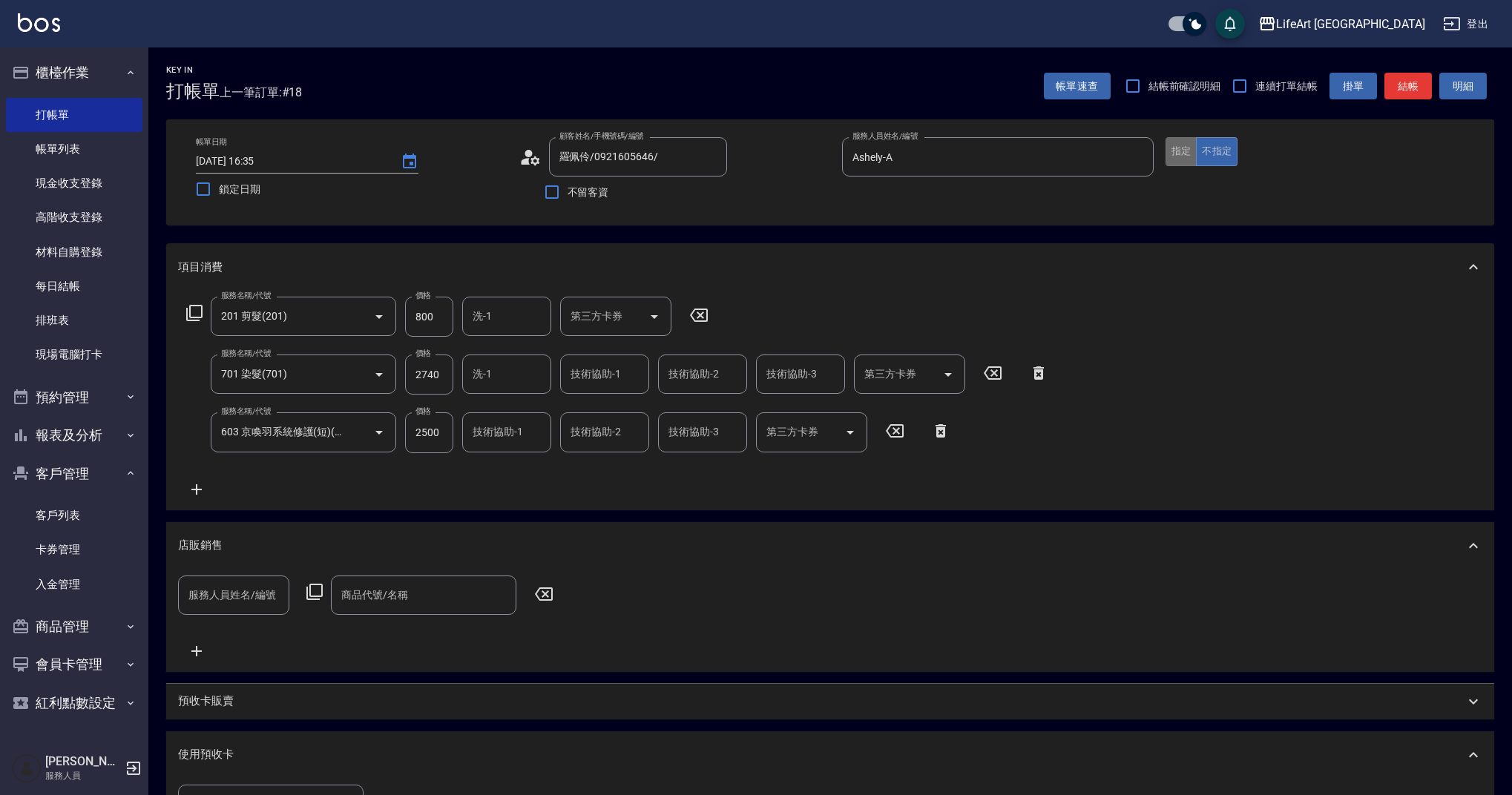
click at [1176, 155] on button "指定" at bounding box center [1181, 152] width 32 height 29
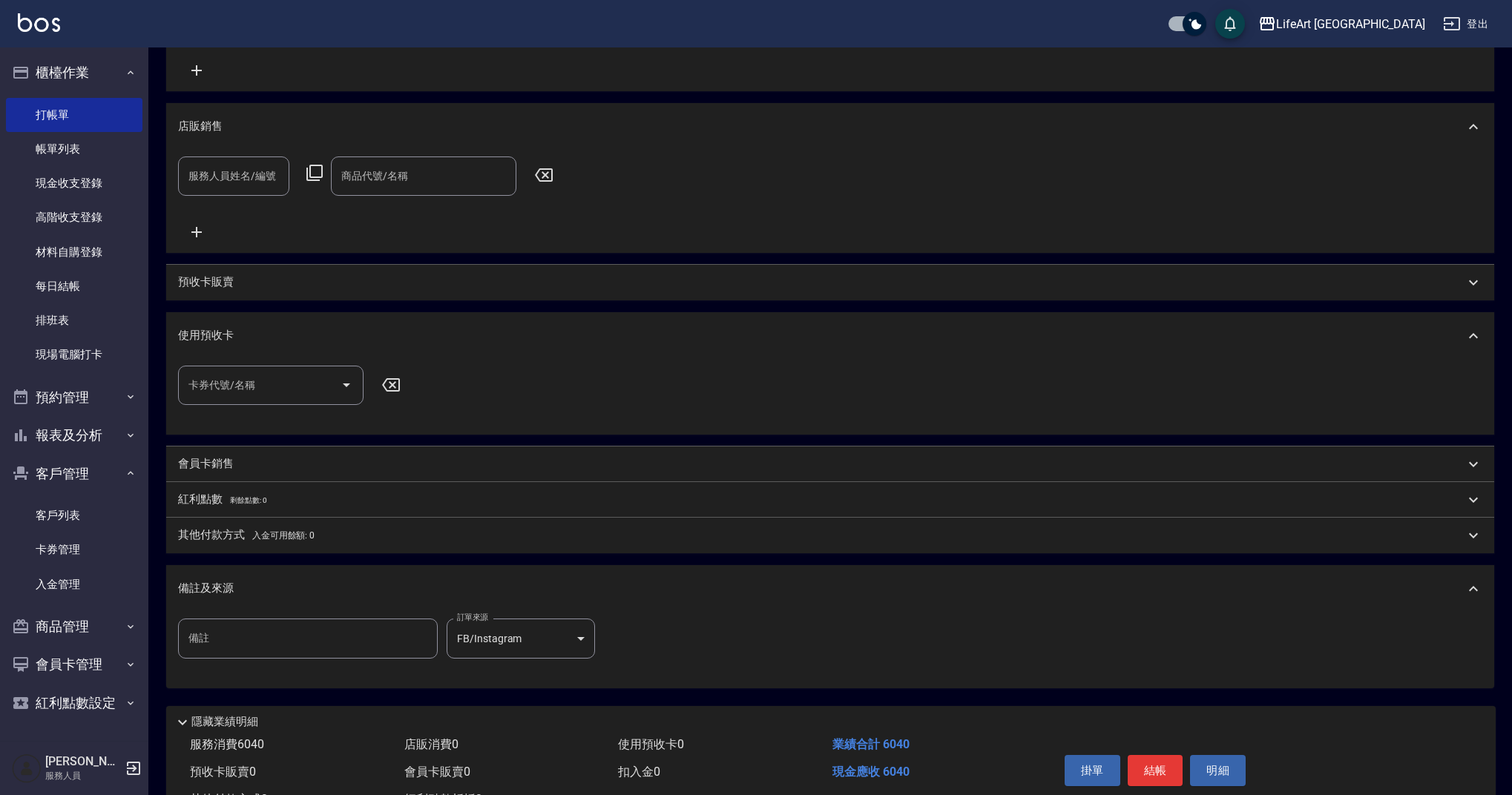
scroll to position [480, 0]
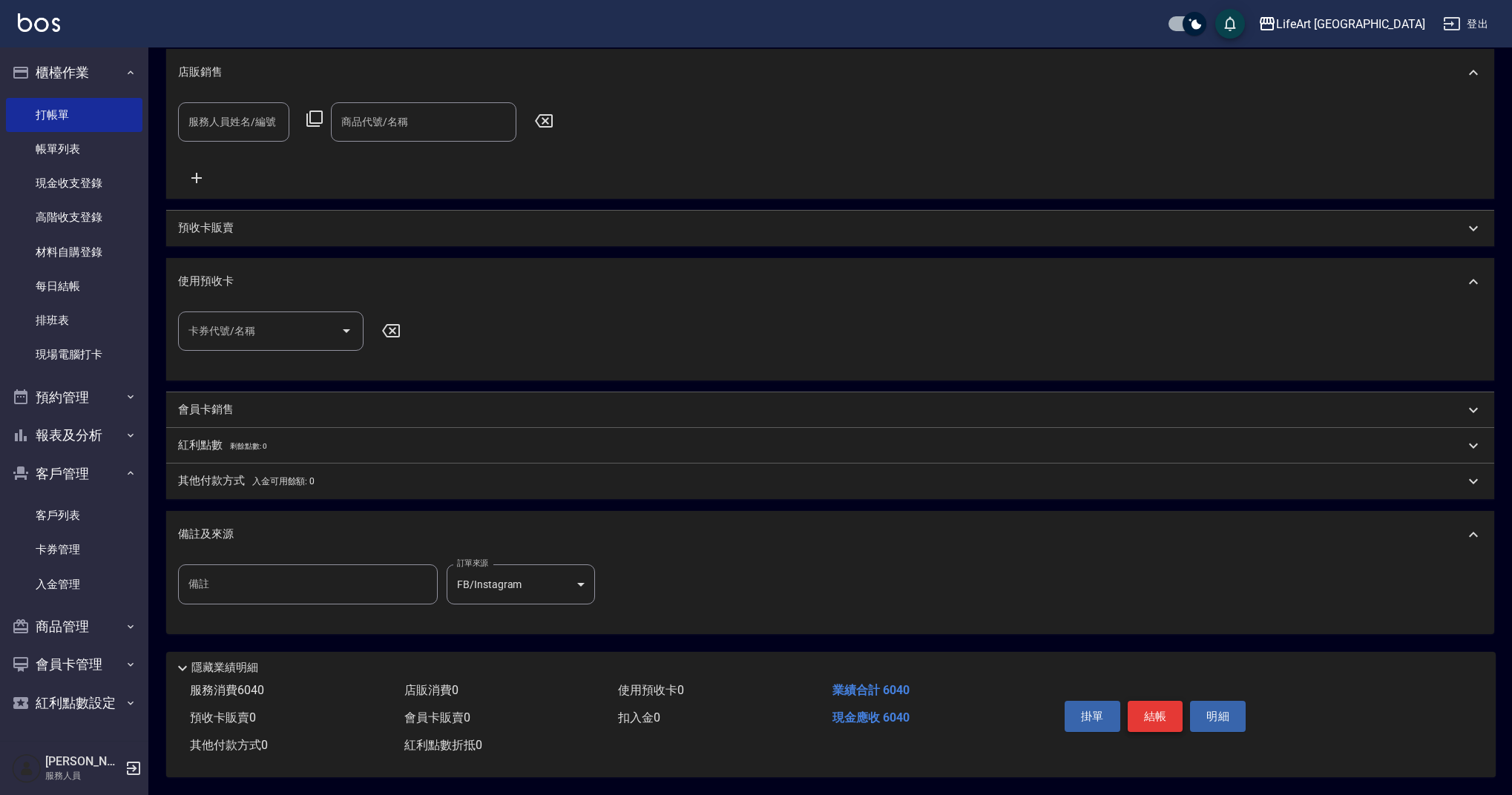
click at [1169, 708] on button "結帳" at bounding box center [1155, 716] width 56 height 31
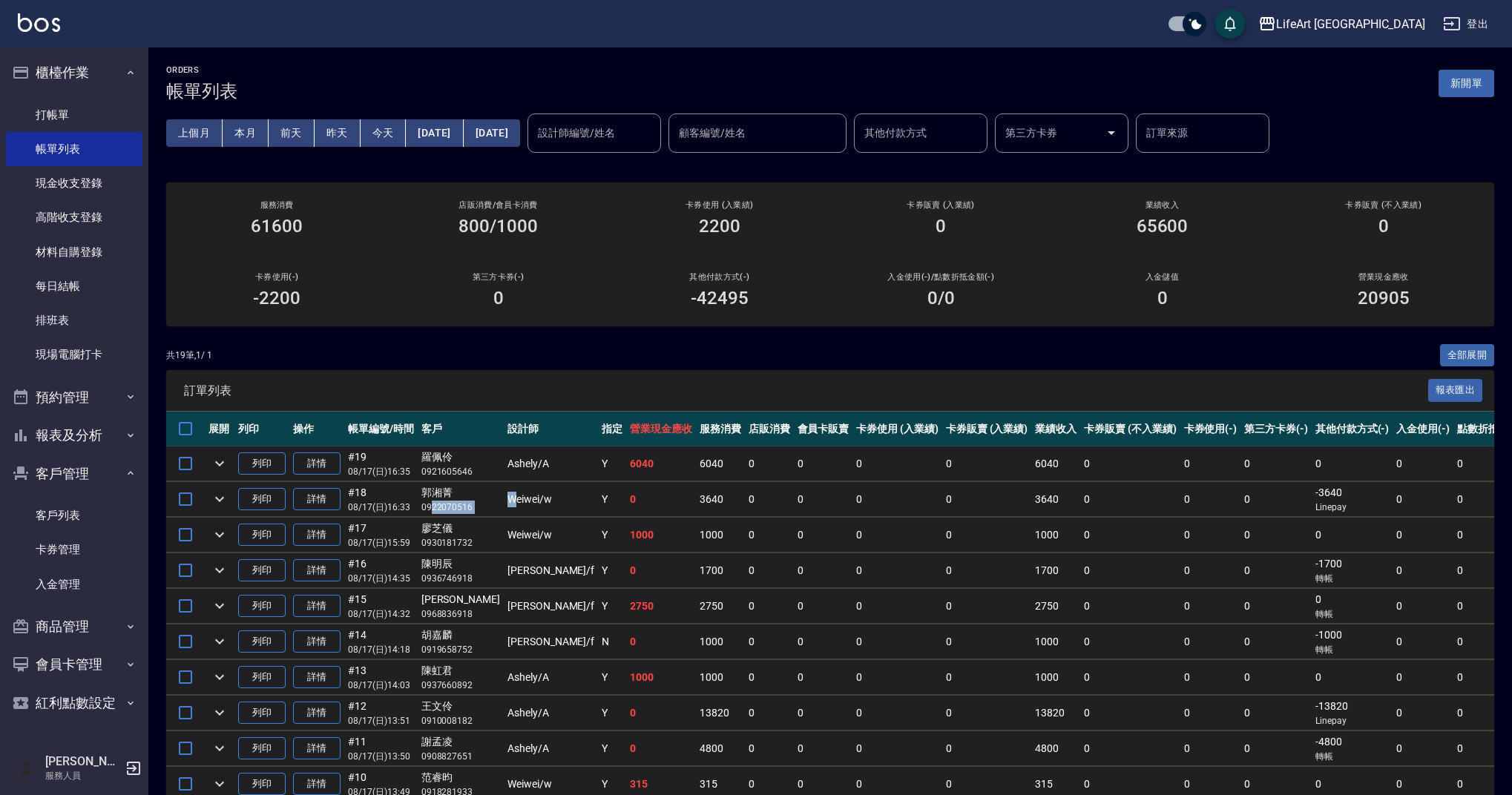
drag, startPoint x: 485, startPoint y: 499, endPoint x: 429, endPoint y: 505, distance: 56.3
click at [429, 505] on tr "列印 詳情 #18 08/17 (日) 16:33 [PERSON_NAME]0922070516 [PERSON_NAME] /w Y 0 3640 0 0…" at bounding box center [949, 499] width 1565 height 35
click at [1484, 70] on button "新開單" at bounding box center [1466, 83] width 56 height 27
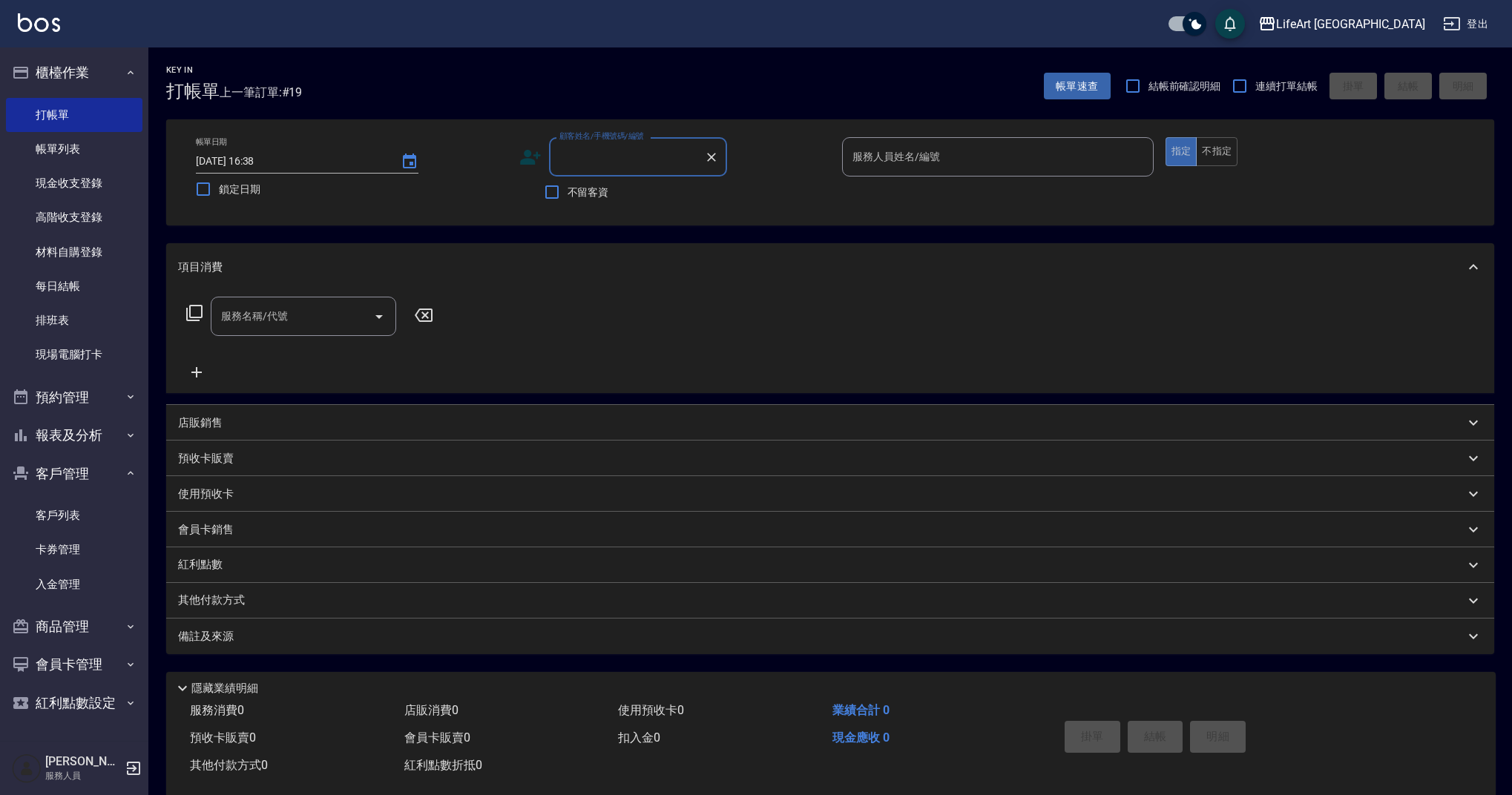
type input "x"
click at [588, 198] on li "[PERSON_NAME]/0939990006/" at bounding box center [638, 194] width 178 height 25
type input "[PERSON_NAME]/0939990006/"
type input "Finney-f"
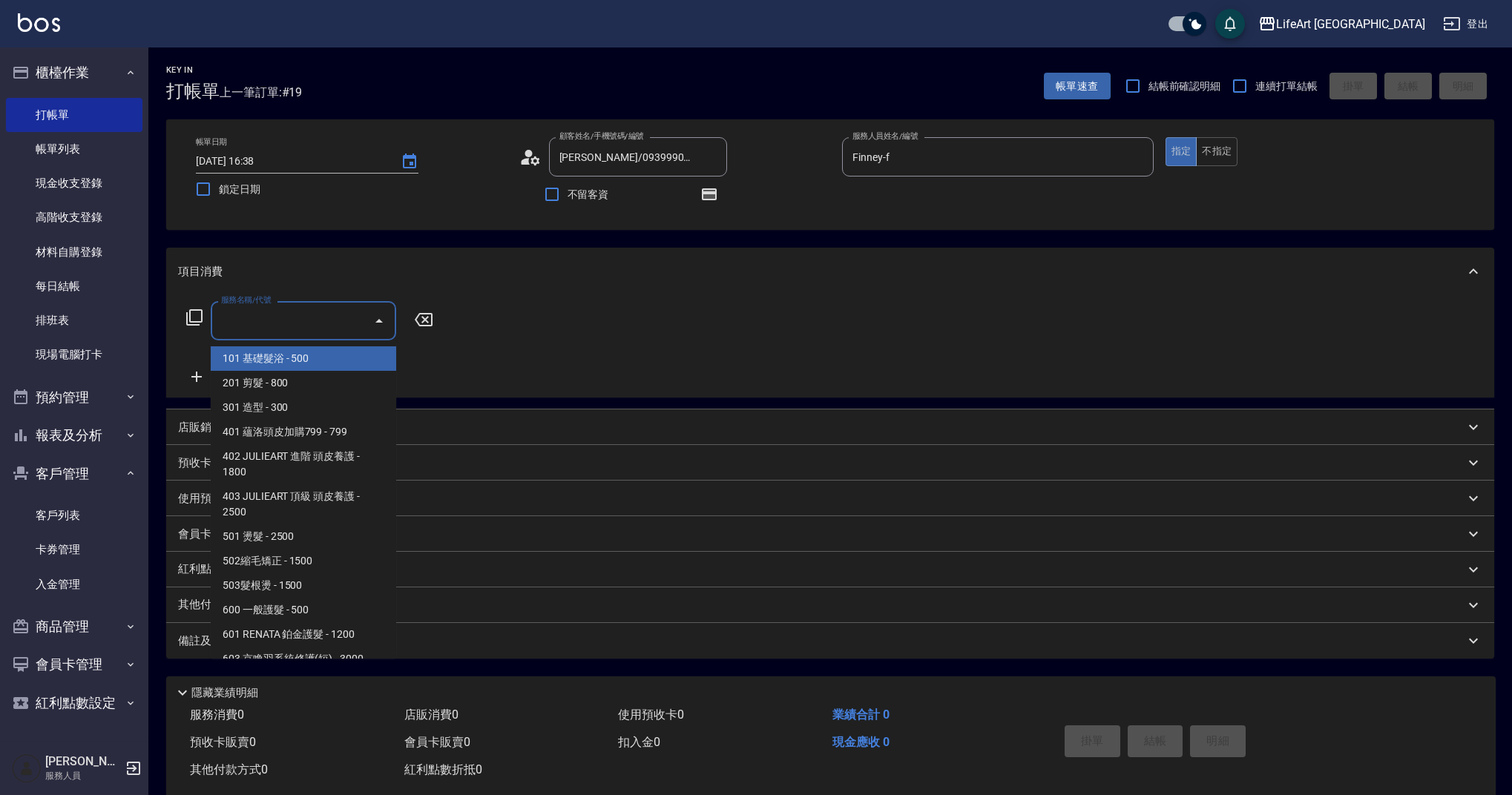
click at [273, 320] on input "服務名稱/代號" at bounding box center [292, 320] width 150 height 26
click at [295, 361] on span "101 基礎髮浴 - 500" at bounding box center [303, 358] width 185 height 25
type input "101 基礎髮浴 (101)"
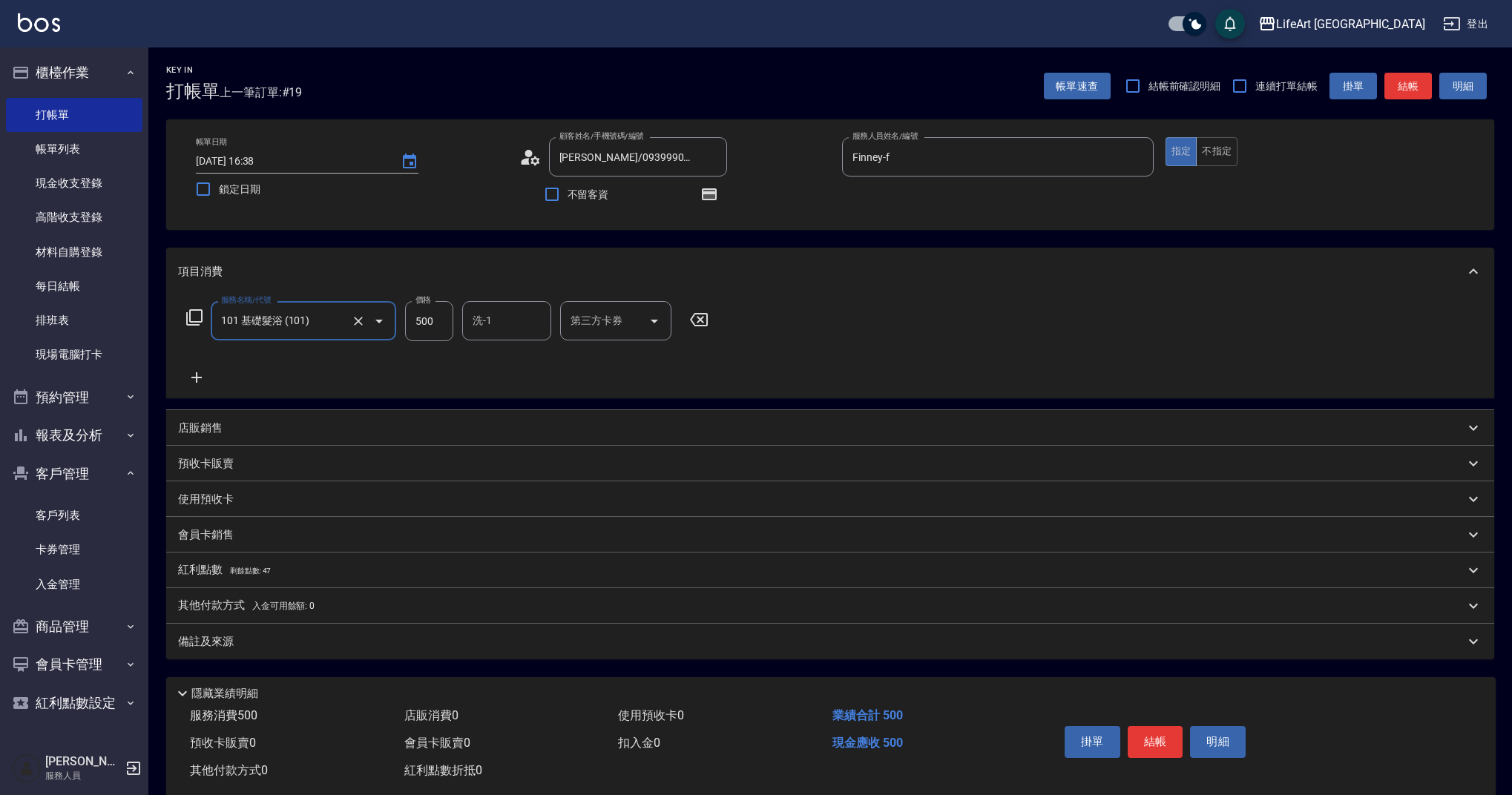
drag, startPoint x: 441, startPoint y: 309, endPoint x: 444, endPoint y: 317, distance: 8.5
click at [441, 310] on input "500" at bounding box center [429, 320] width 48 height 40
drag, startPoint x: 428, startPoint y: 318, endPoint x: 411, endPoint y: 317, distance: 17.0
click at [411, 317] on input "500" at bounding box center [429, 320] width 48 height 40
type input "350"
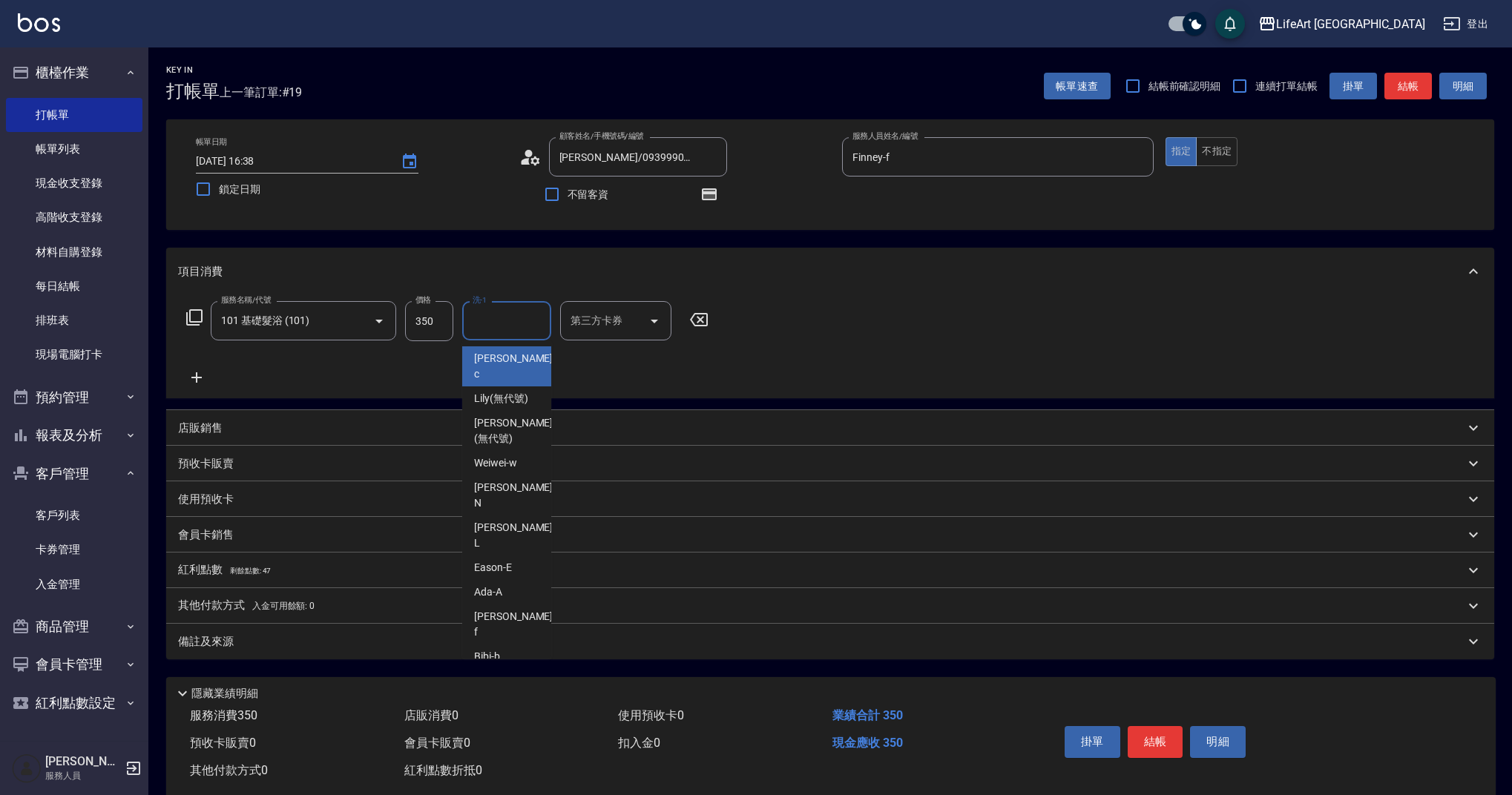
click at [489, 314] on div "洗-1 洗-1" at bounding box center [507, 320] width 89 height 39
click at [519, 706] on div "Ally (無代號)" at bounding box center [507, 718] width 89 height 25
type input "Ally(無代號)"
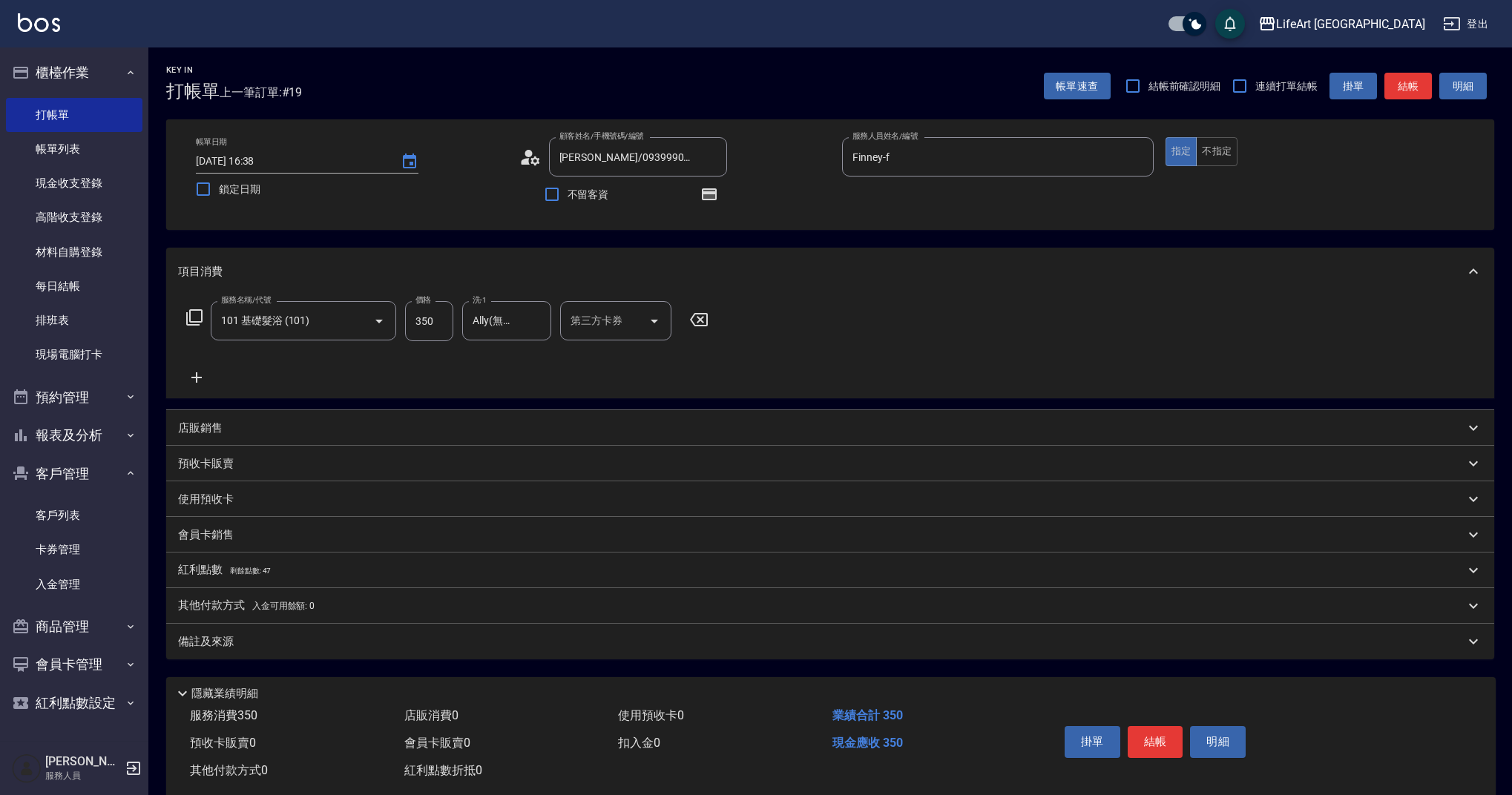
click at [496, 641] on div "備註及來源" at bounding box center [821, 642] width 1287 height 15
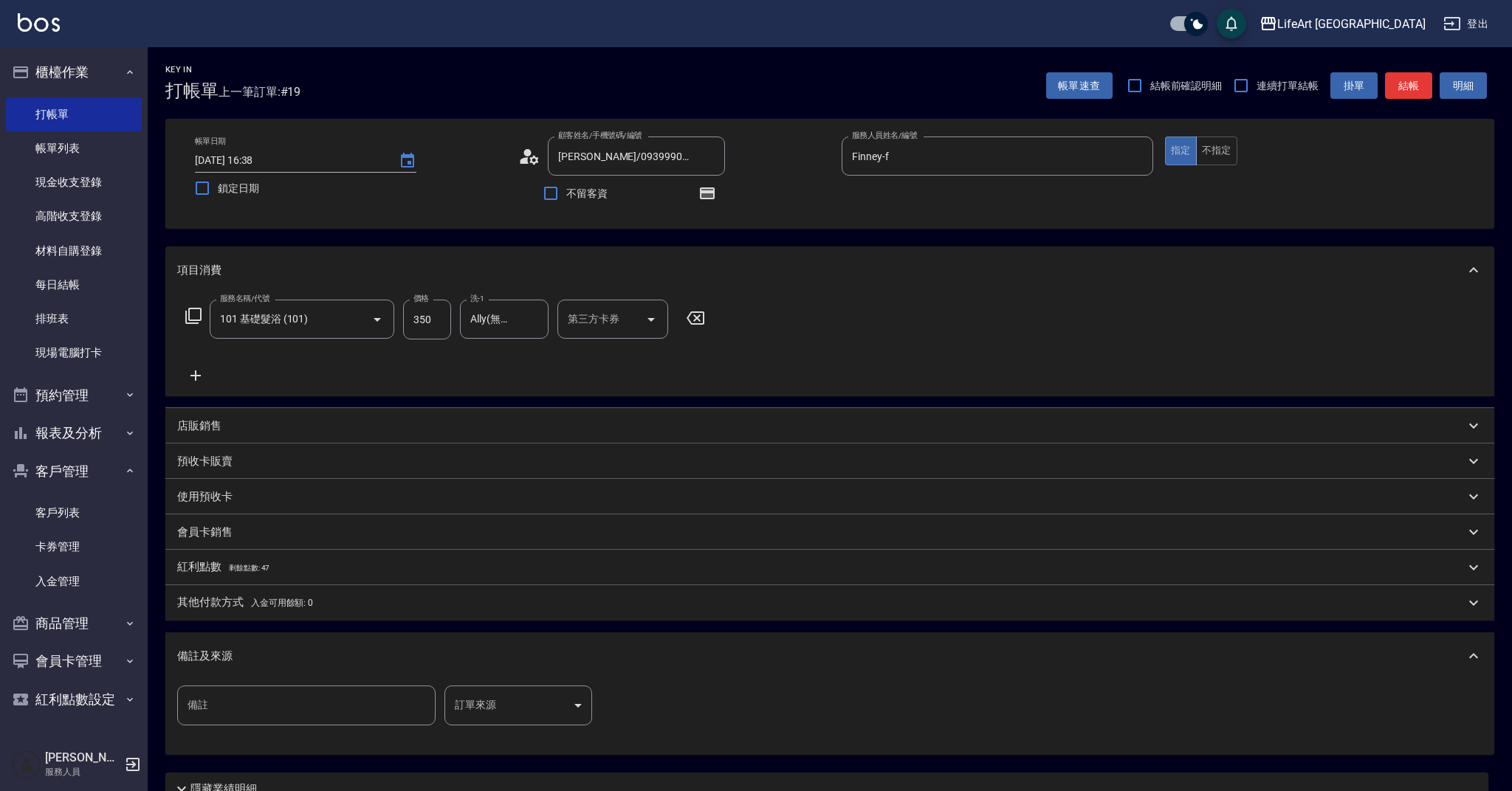
click at [502, 703] on body "LifeArt 蘆洲 登出 櫃檯作業 打帳單 帳單列表 現金收支登錄 高階收支登錄 材料自購登錄 每日結帳 排班表 現場電腦打卡 預約管理 預約管理 單日預約…" at bounding box center [756, 457] width 1512 height 915
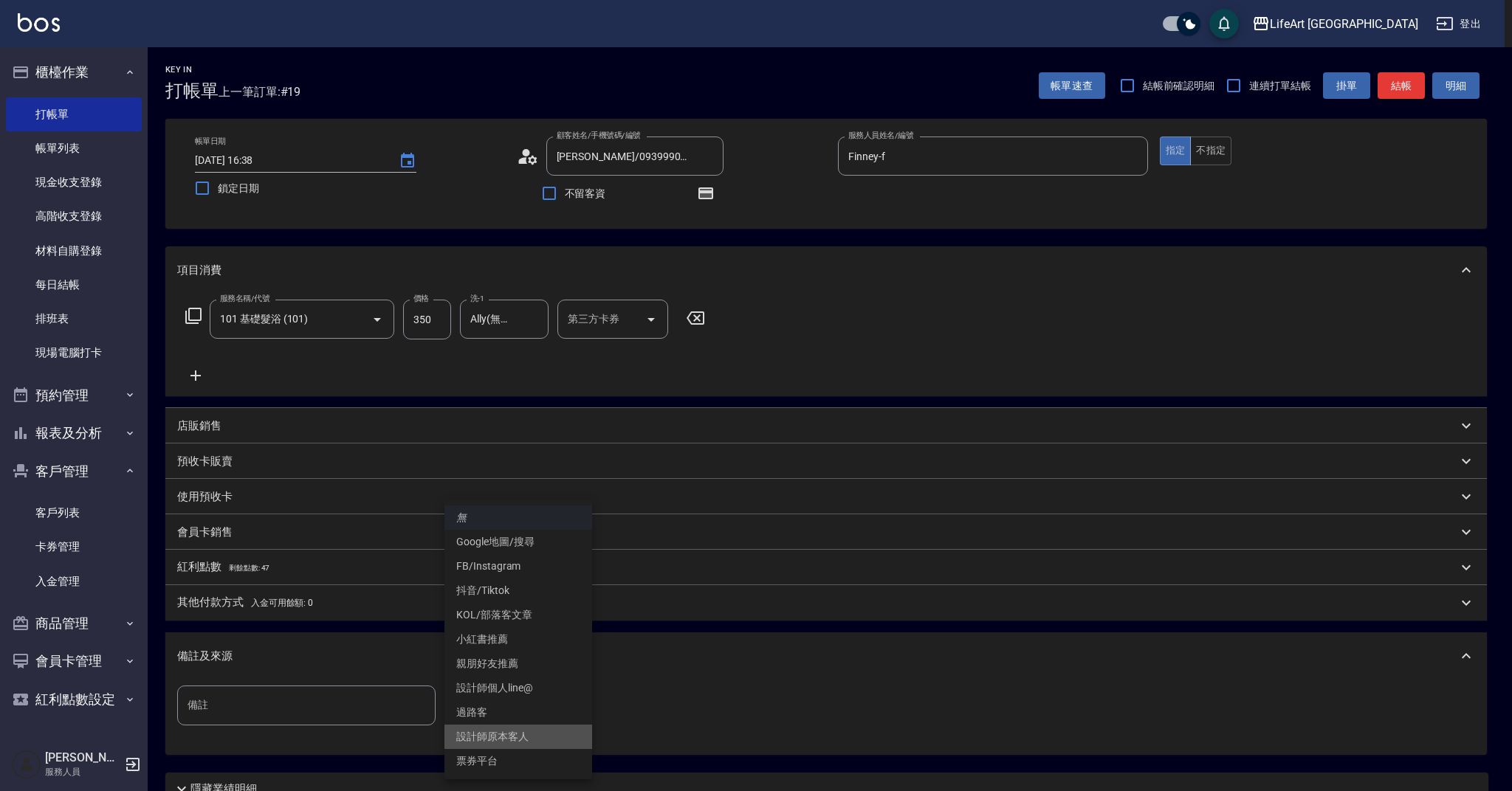
click at [506, 730] on li "設計師原本客人" at bounding box center [518, 736] width 148 height 25
type input "設計師原本客人"
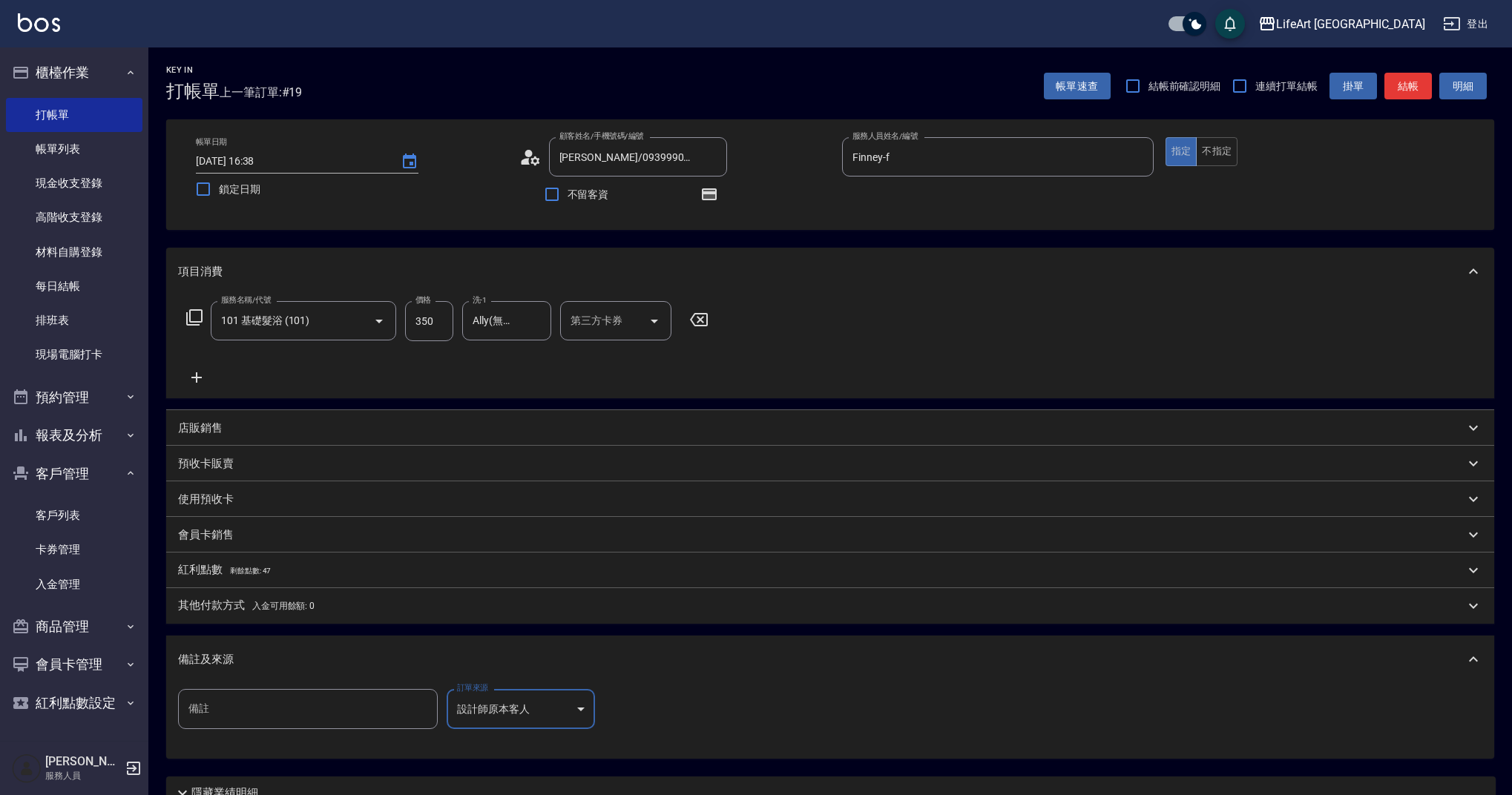
scroll to position [131, 0]
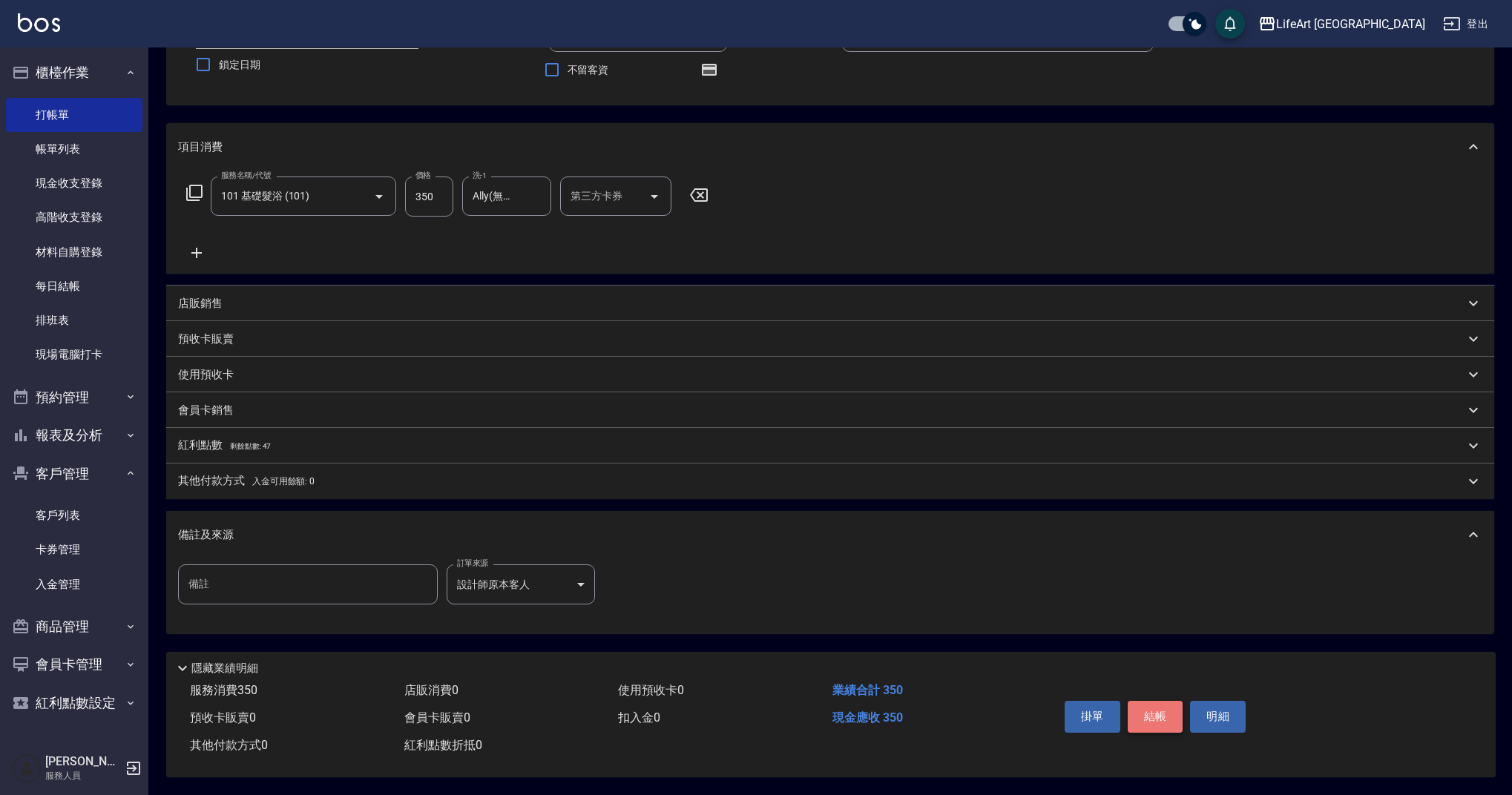
click at [1154, 715] on button "結帳" at bounding box center [1155, 716] width 56 height 31
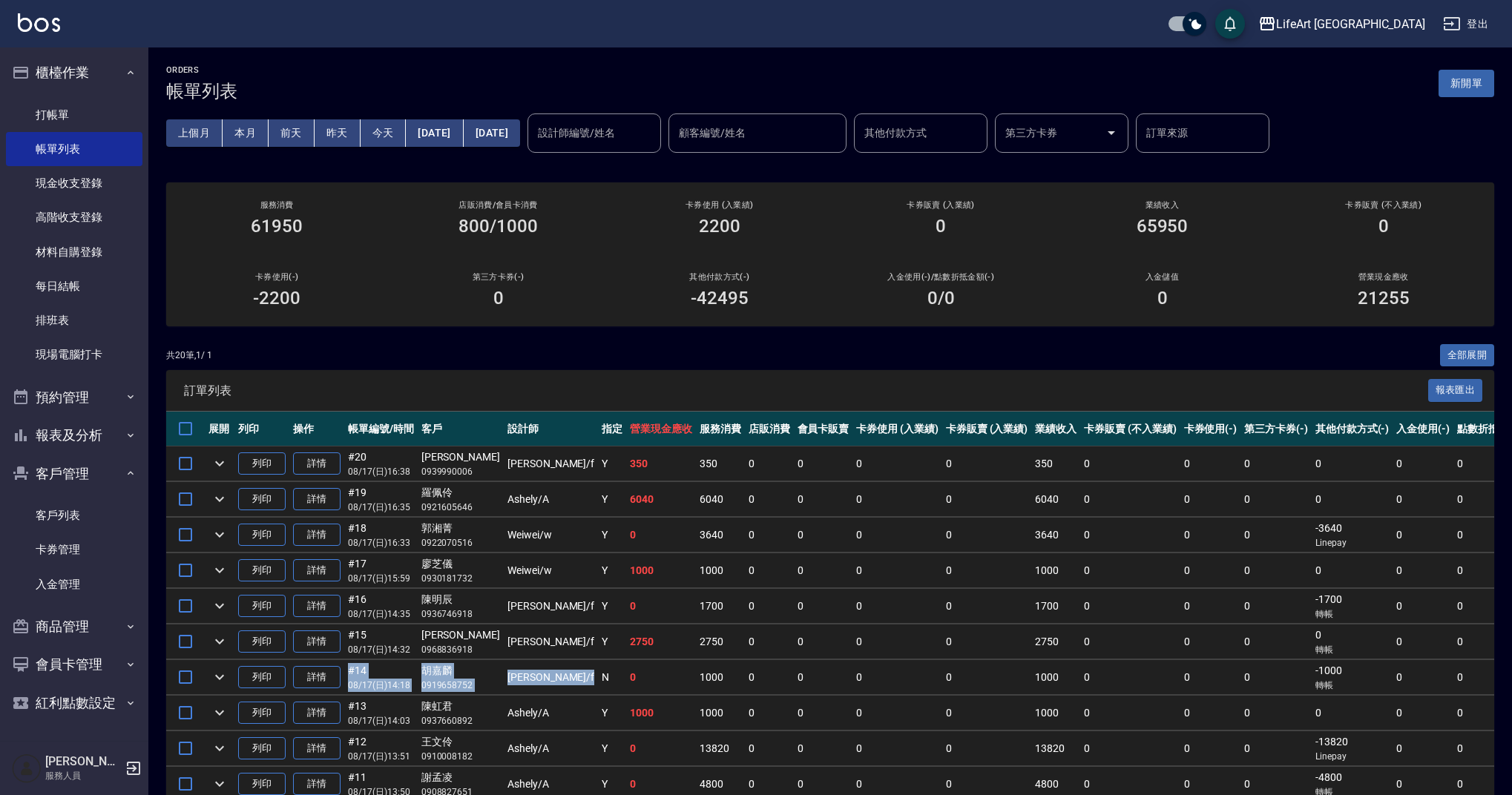
drag, startPoint x: 518, startPoint y: 677, endPoint x: 341, endPoint y: 661, distance: 177.7
click at [341, 661] on tr "列印 詳情 #14 08/17 (日) 14:18 [PERSON_NAME]0919658752 [PERSON_NAME] /f N 0 1000 0 0…" at bounding box center [949, 677] width 1565 height 35
click at [745, 680] on td "0" at bounding box center [769, 677] width 49 height 35
drag, startPoint x: 709, startPoint y: 675, endPoint x: 633, endPoint y: 675, distance: 76.0
click at [633, 675] on tr "列印 詳情 #14 08/17 (日) 14:18 [PERSON_NAME]0919658752 [PERSON_NAME] /f N 0 1000 0 0…" at bounding box center [949, 677] width 1565 height 35
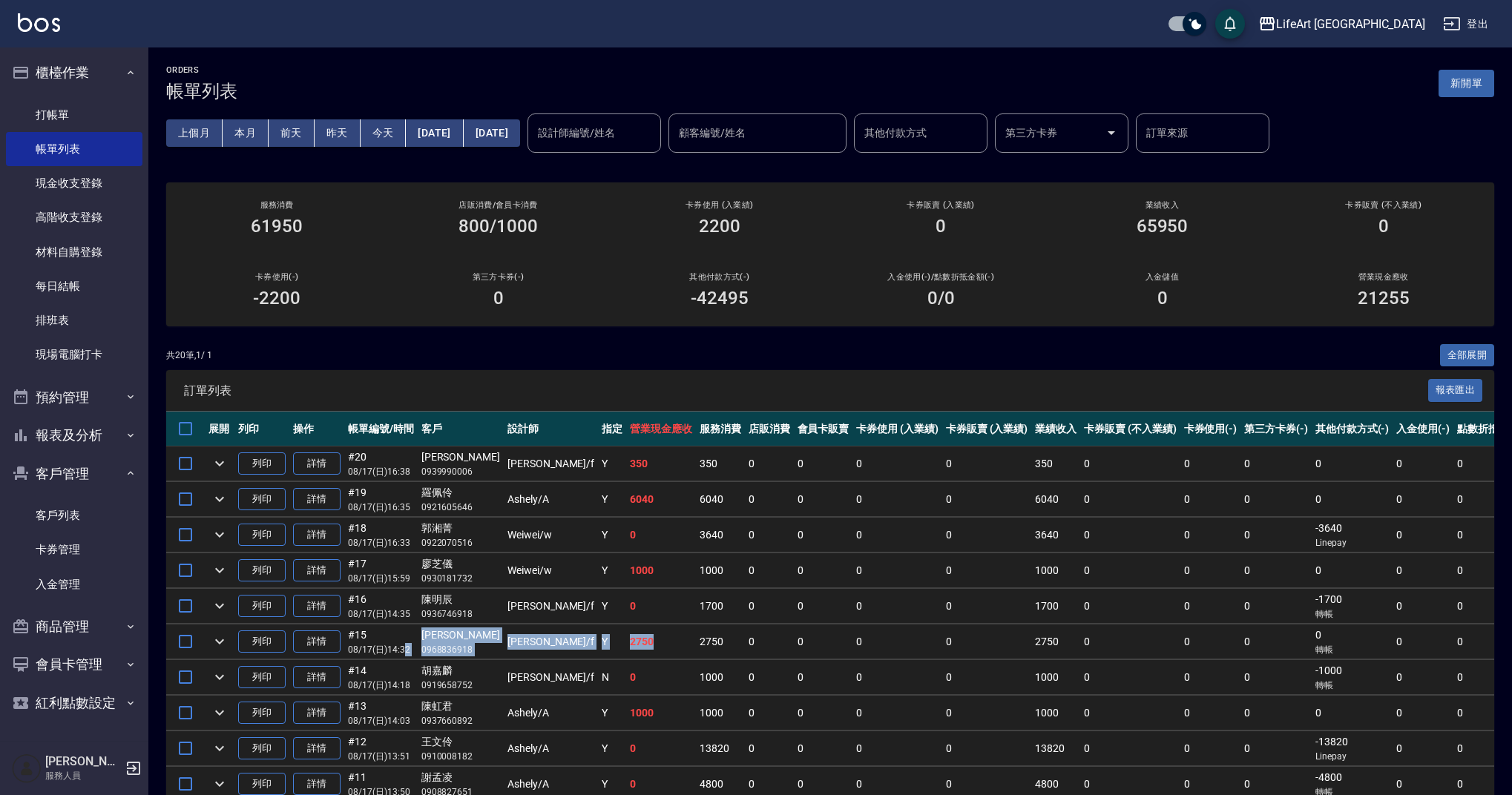
drag, startPoint x: 593, startPoint y: 642, endPoint x: 405, endPoint y: 644, distance: 188.0
click at [405, 644] on tr "列印 詳情 #15 08/17 (日) 14:32 [PERSON_NAME] 0968836918 [PERSON_NAME] /f Y 2750 2750…" at bounding box center [949, 642] width 1565 height 35
click at [343, 636] on td "詳情" at bounding box center [317, 642] width 55 height 35
click at [328, 640] on link "詳情" at bounding box center [316, 642] width 47 height 23
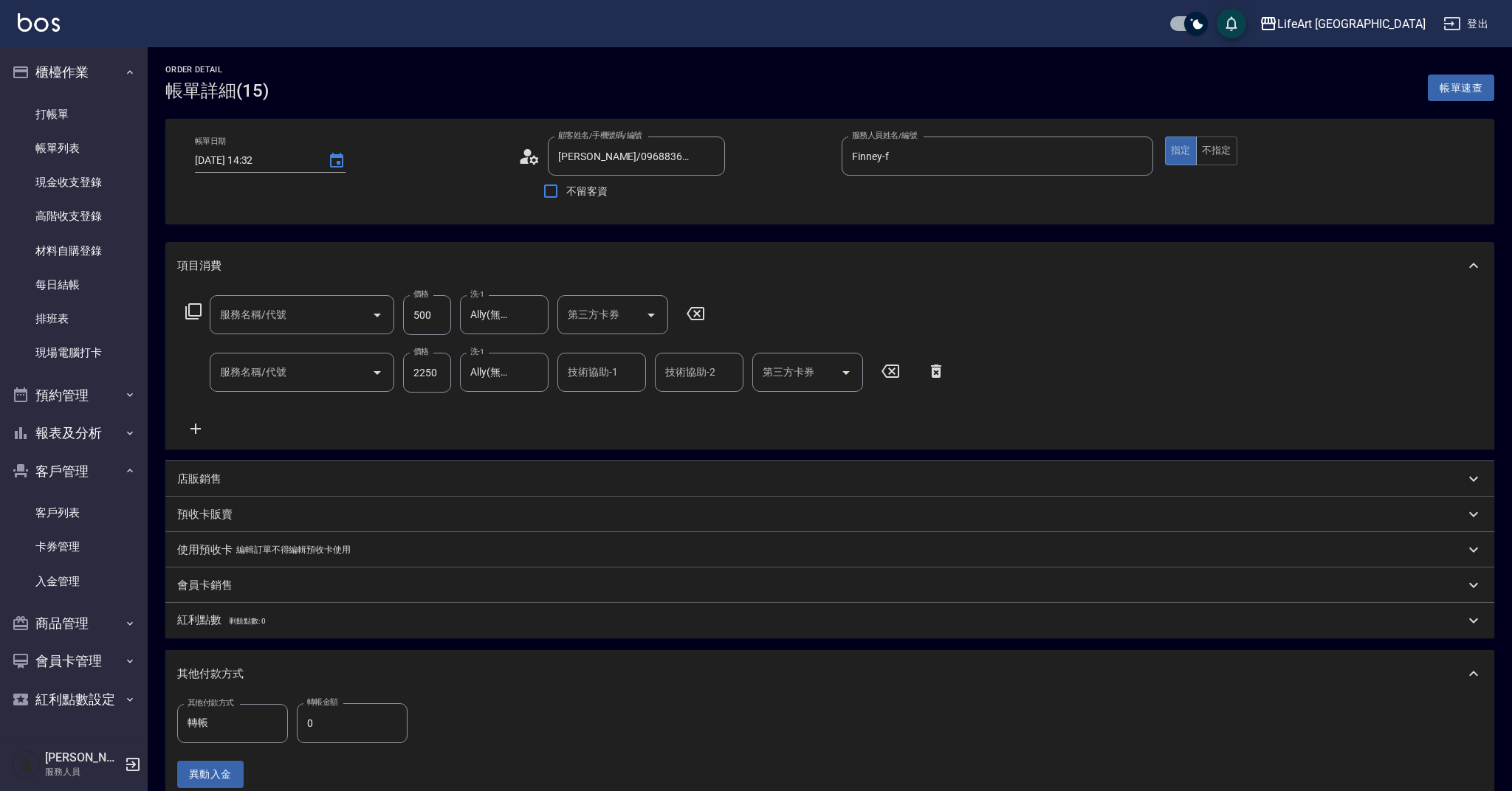
type input "[DATE] 14:32"
type input "[PERSON_NAME]/0968836918/"
type input "Finney-f"
type input "101 基礎髮浴 (101)"
type input "607極光蘊護髮(607)"
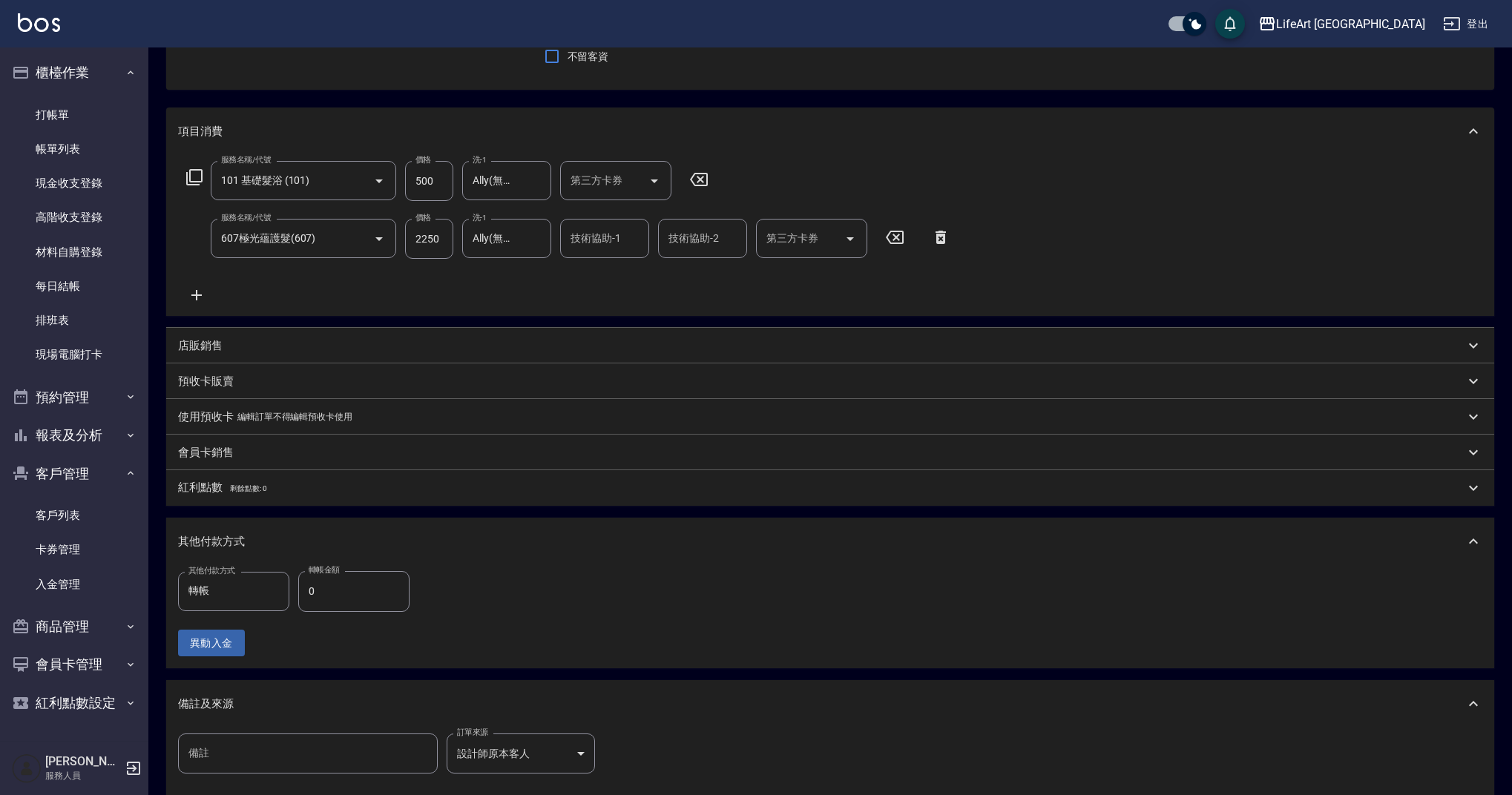
scroll to position [304, 0]
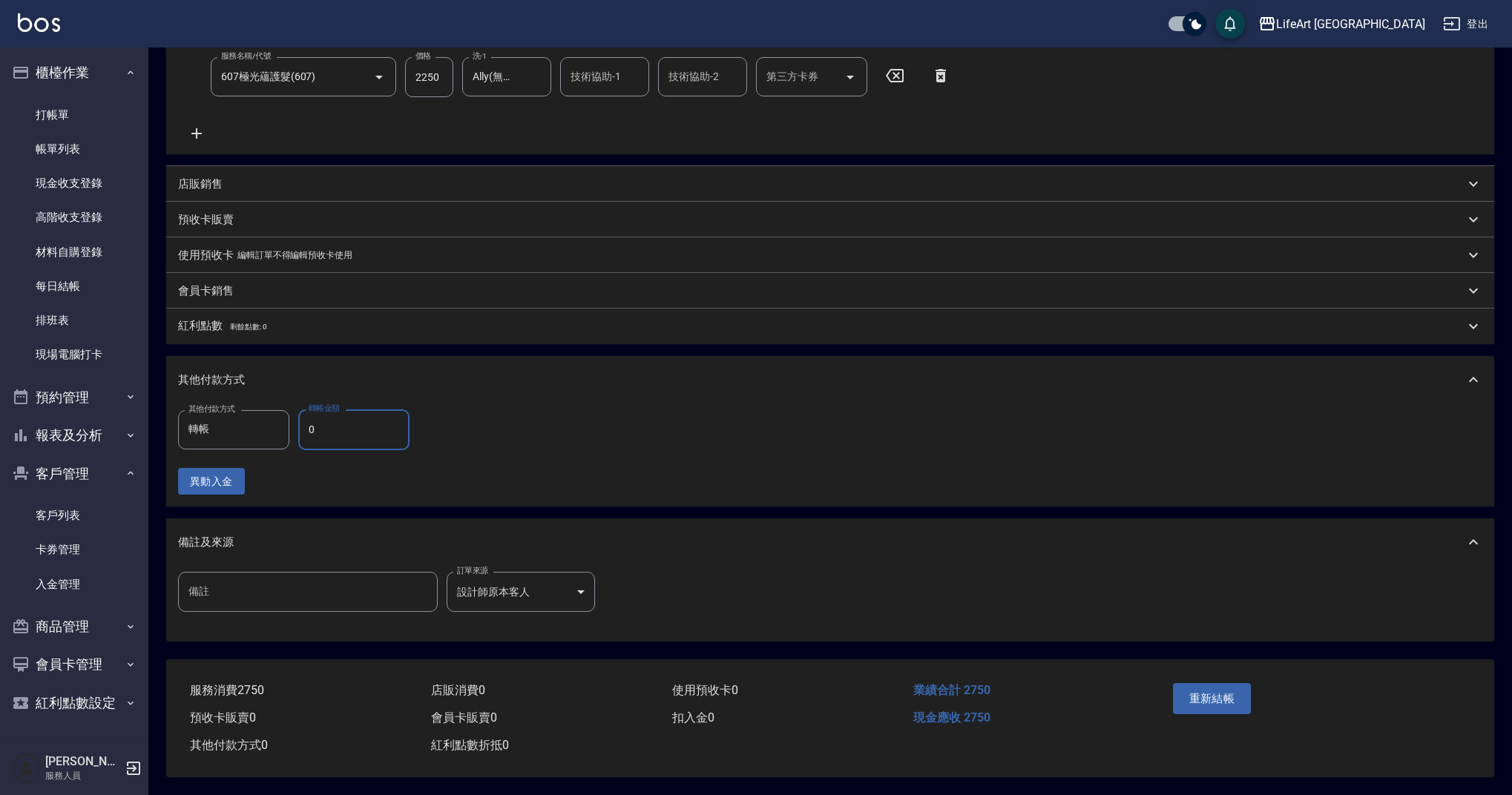
drag, startPoint x: 350, startPoint y: 429, endPoint x: 300, endPoint y: 425, distance: 50.2
click at [300, 425] on input "0" at bounding box center [354, 429] width 111 height 40
type input "2750"
click at [1227, 684] on button "重新結帳" at bounding box center [1212, 698] width 79 height 31
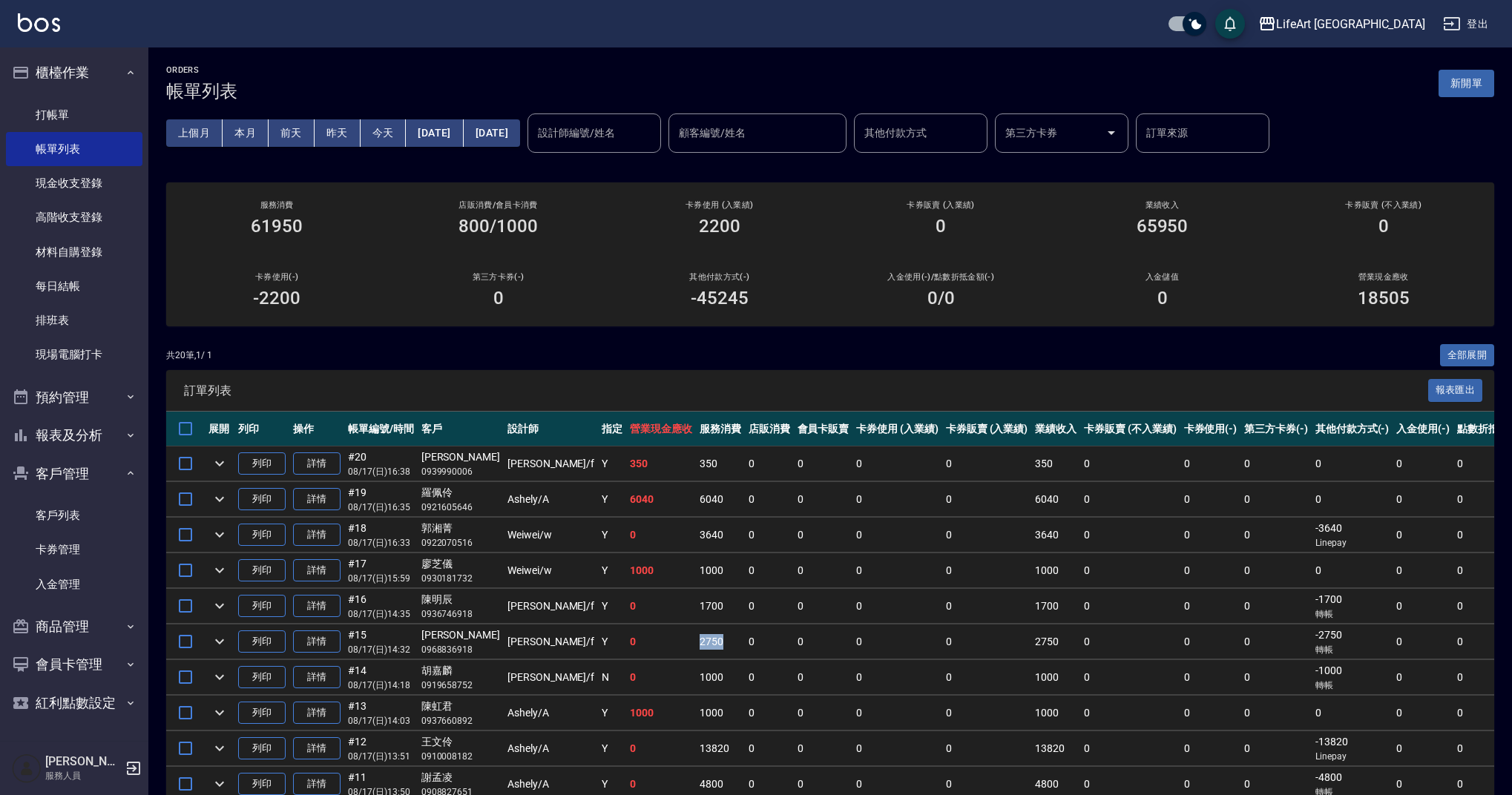
drag, startPoint x: 664, startPoint y: 642, endPoint x: 576, endPoint y: 643, distance: 88.0
click at [576, 643] on tr "列印 詳情 #15 08/17 (日) 14:32 [PERSON_NAME] 0968836918 [PERSON_NAME] /f Y 0 2750 0 …" at bounding box center [949, 642] width 1565 height 35
drag, startPoint x: 681, startPoint y: 597, endPoint x: 576, endPoint y: 601, distance: 105.1
click at [576, 601] on tr "列印 詳情 #16 08/17 (日) 14:35 [PERSON_NAME]0936746918 [PERSON_NAME] /f Y 0 1700 0 0…" at bounding box center [949, 606] width 1565 height 35
drag, startPoint x: 681, startPoint y: 560, endPoint x: 494, endPoint y: 580, distance: 188.1
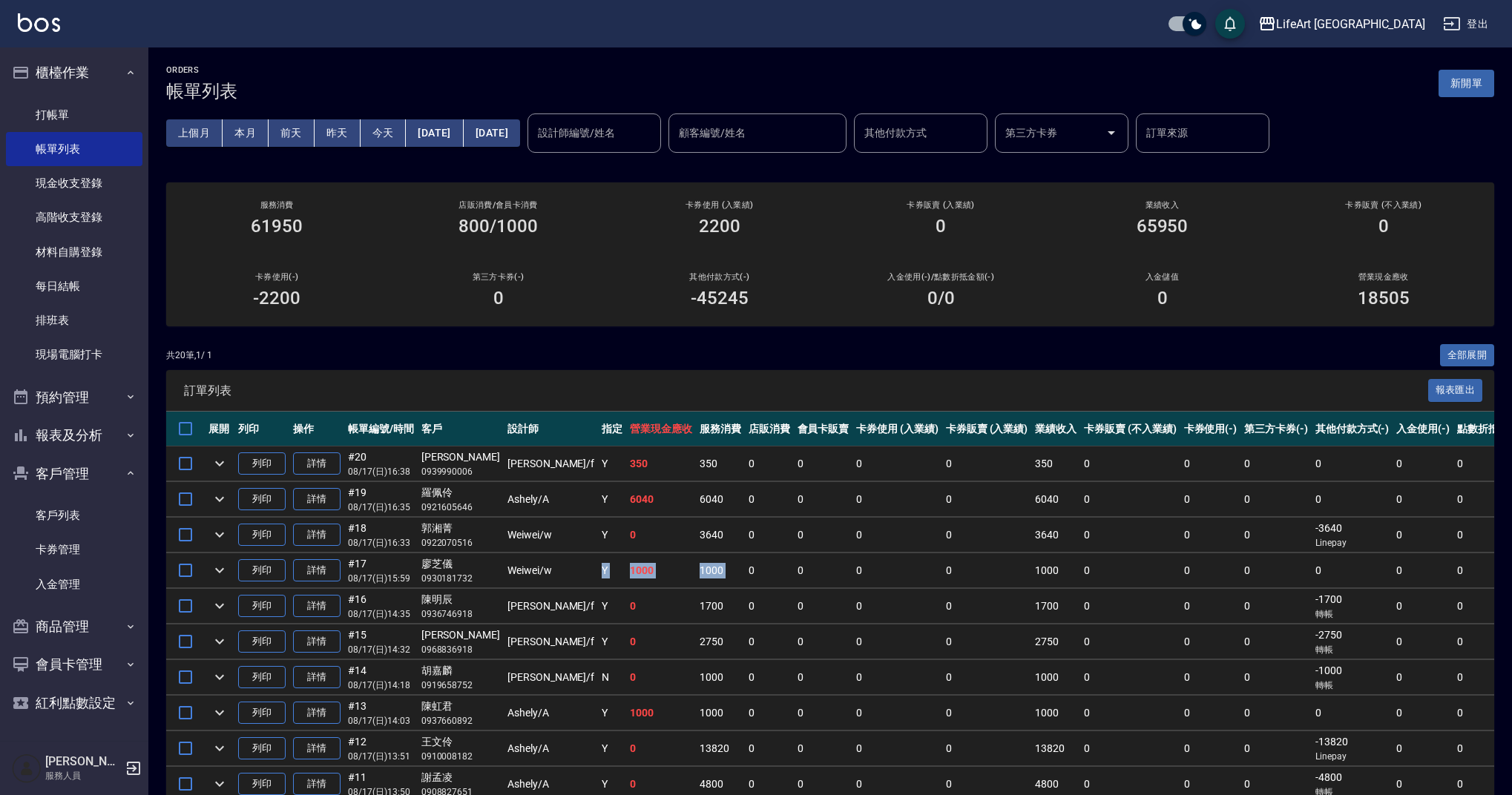
click at [494, 580] on tr "列印 詳情 #17 08/17 (日) 15:59 [PERSON_NAME]0930181732 Weiwei /w Y 1000 1000 0 0 0 0…" at bounding box center [949, 571] width 1565 height 35
drag, startPoint x: 698, startPoint y: 524, endPoint x: 598, endPoint y: 537, distance: 100.8
click at [598, 537] on tr "列印 詳情 #18 08/17 (日) 16:33 [PERSON_NAME]0922070516 [PERSON_NAME] /w Y 0 3640 0 0…" at bounding box center [949, 535] width 1565 height 35
drag, startPoint x: 648, startPoint y: 501, endPoint x: 544, endPoint y: 510, distance: 104.4
click at [544, 510] on tr "列印 詳情 #19 08/17 (日) 16:35 [PERSON_NAME]0921605646 [PERSON_NAME] /A Y 6040 6040 …" at bounding box center [949, 499] width 1565 height 35
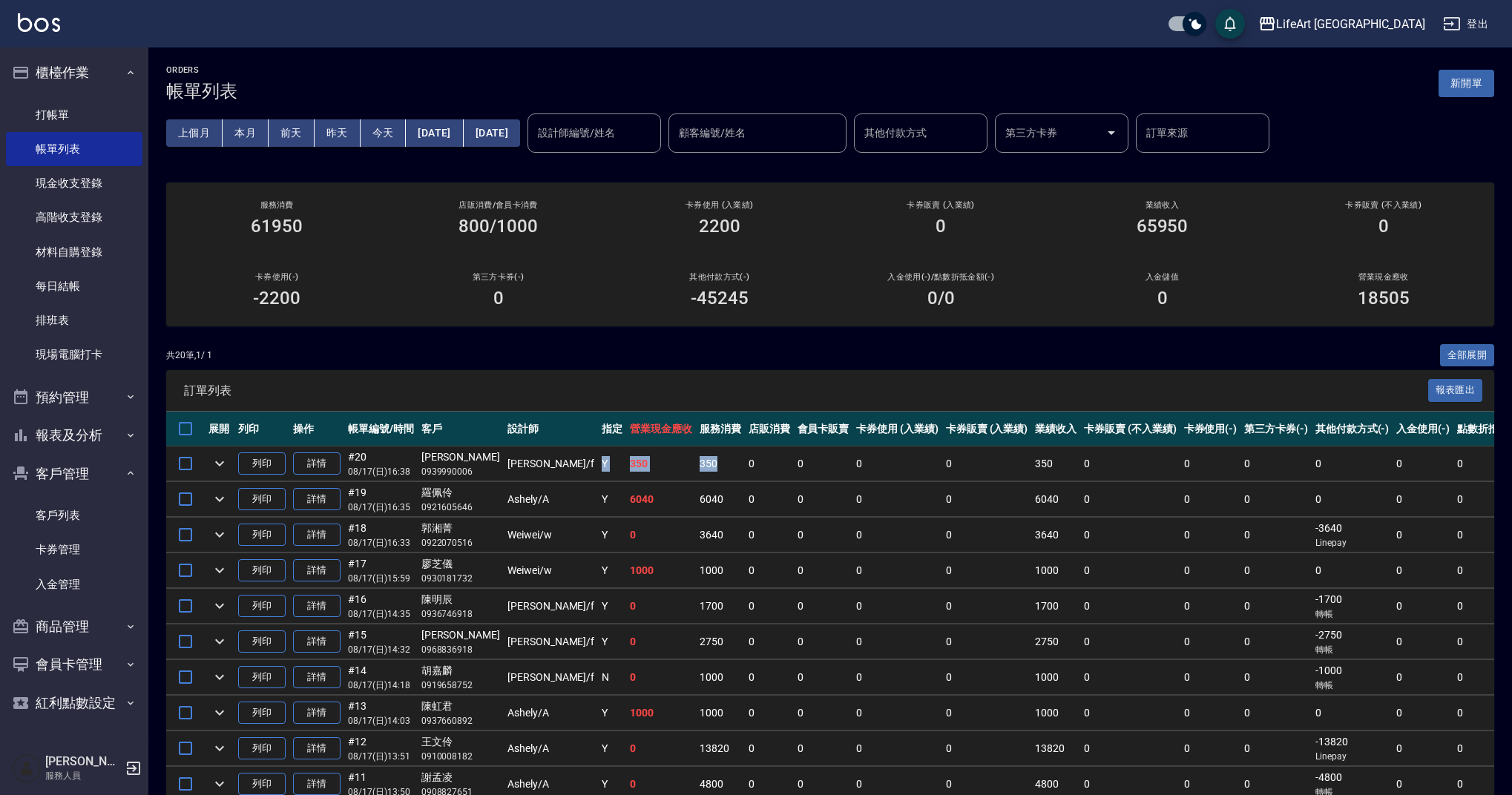
drag, startPoint x: 627, startPoint y: 470, endPoint x: 501, endPoint y: 469, distance: 126.0
click at [501, 469] on tr "列印 詳情 #20 08/17 (日) 16:38 [PERSON_NAME] 0939990006 [PERSON_NAME] /f Y 350 350 0…" at bounding box center [949, 463] width 1565 height 35
click at [696, 488] on td "6040" at bounding box center [720, 499] width 49 height 35
click at [1328, 350] on div "共 20 筆, 1 / 1 全部展開" at bounding box center [830, 356] width 1328 height 23
